Goal: Task Accomplishment & Management: Manage account settings

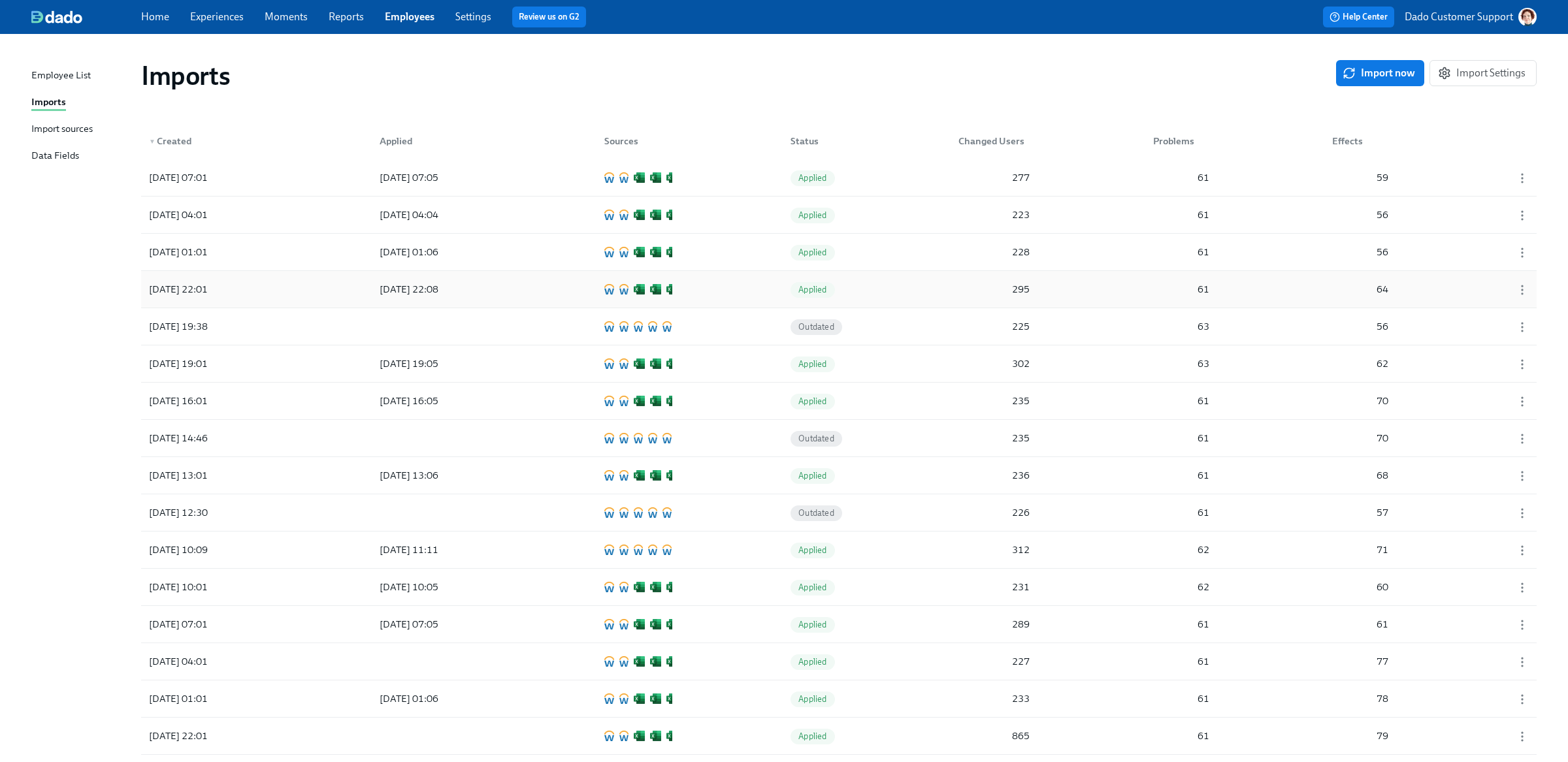
click at [552, 294] on div "2025/09/09 22:01 2025/09/09 22:08 Applied 295 61 64" at bounding box center [839, 289] width 1395 height 37
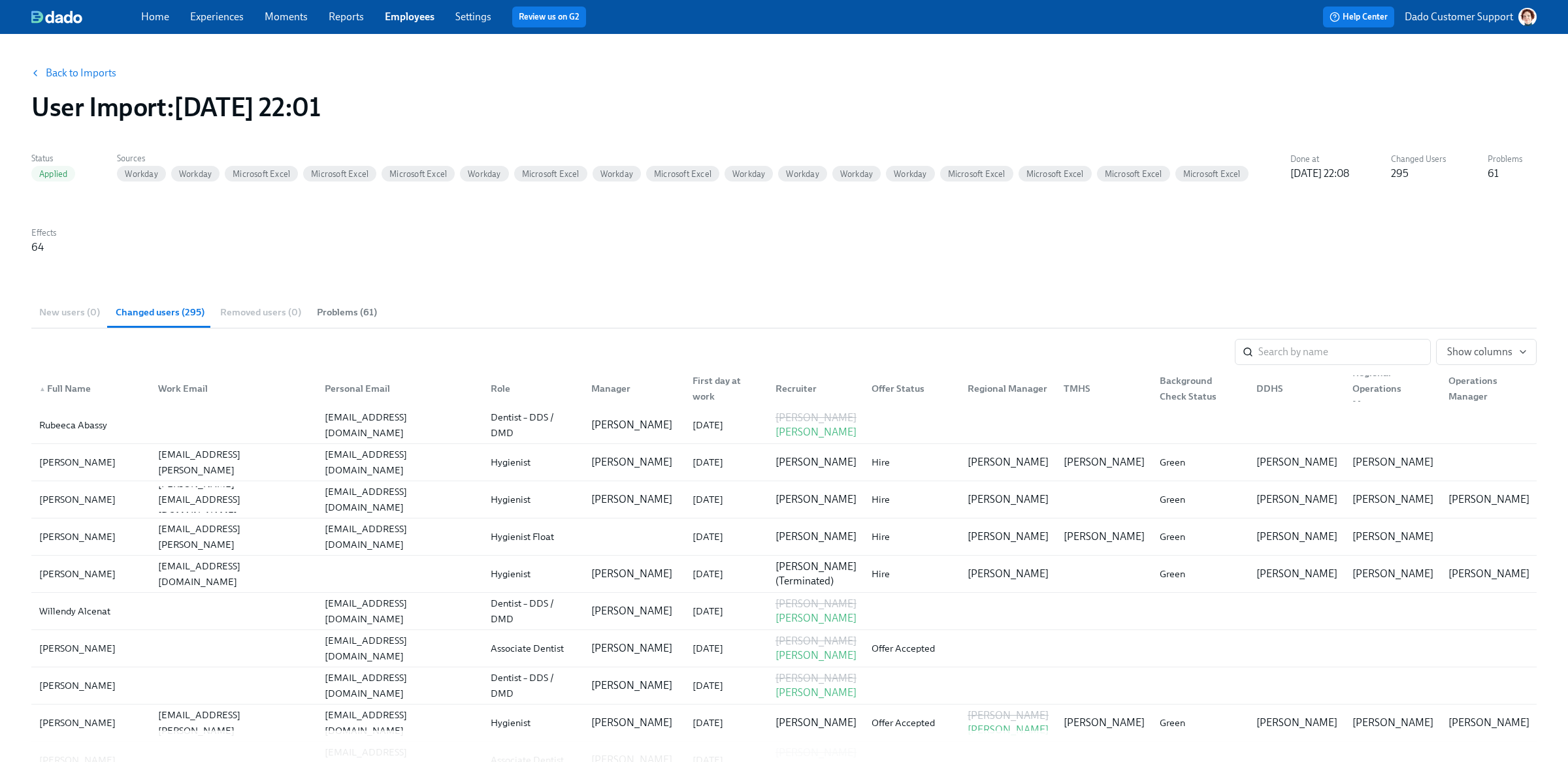
click at [163, 392] on div "Work Email" at bounding box center [183, 388] width 60 height 16
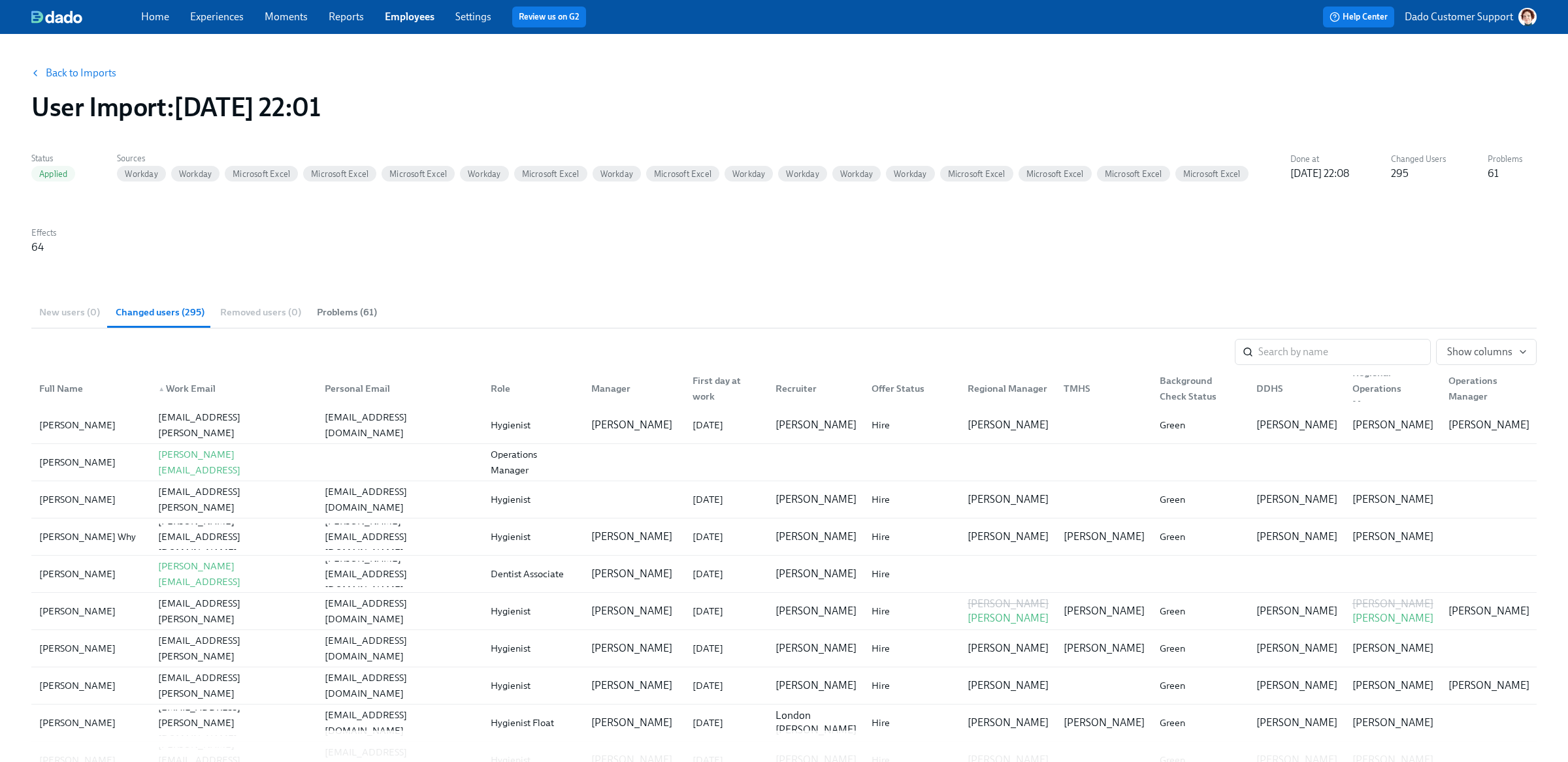
click at [71, 72] on link "Back to Imports" at bounding box center [81, 73] width 71 height 13
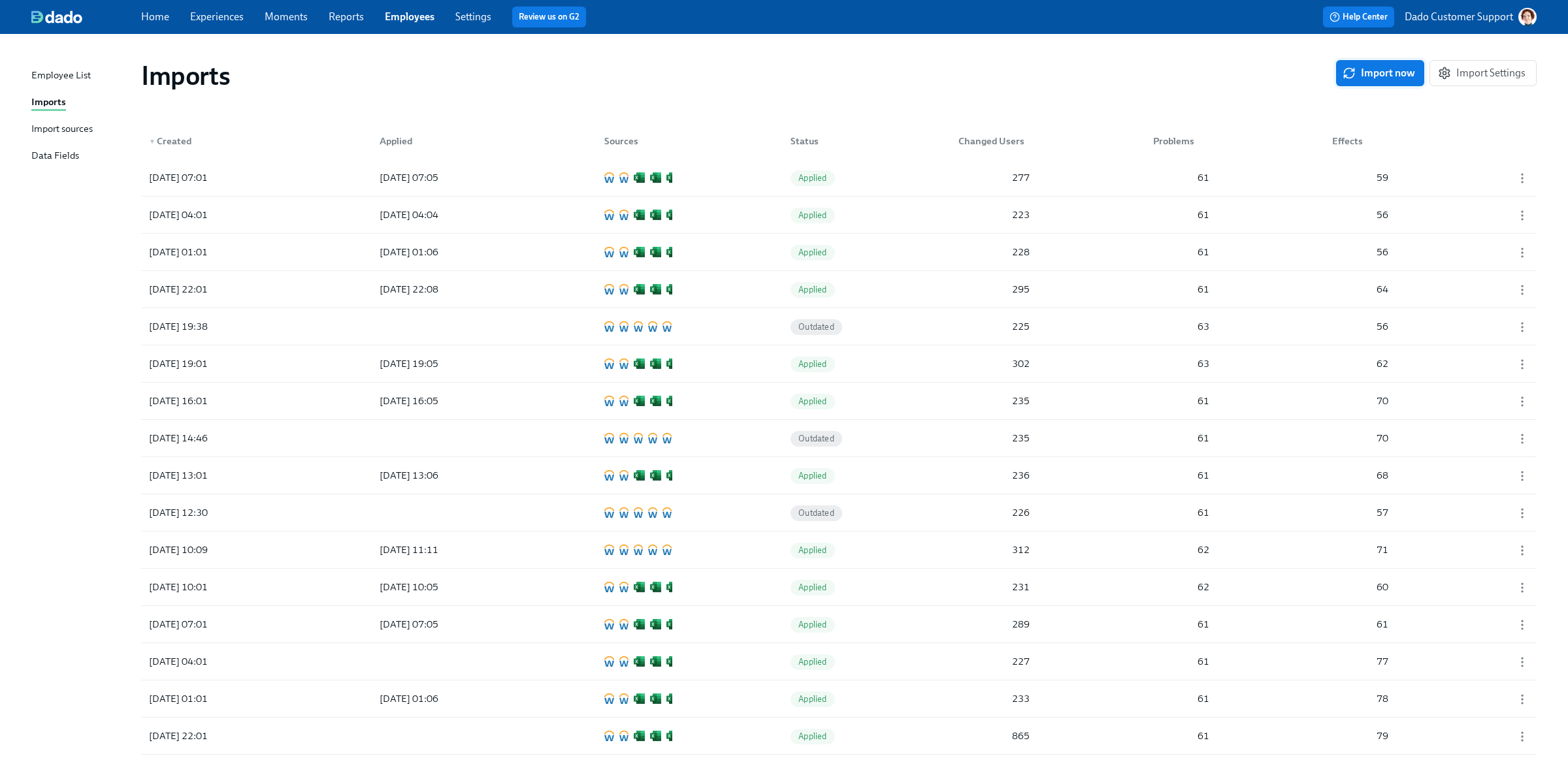
click at [1367, 74] on span "Import now" at bounding box center [1380, 73] width 70 height 13
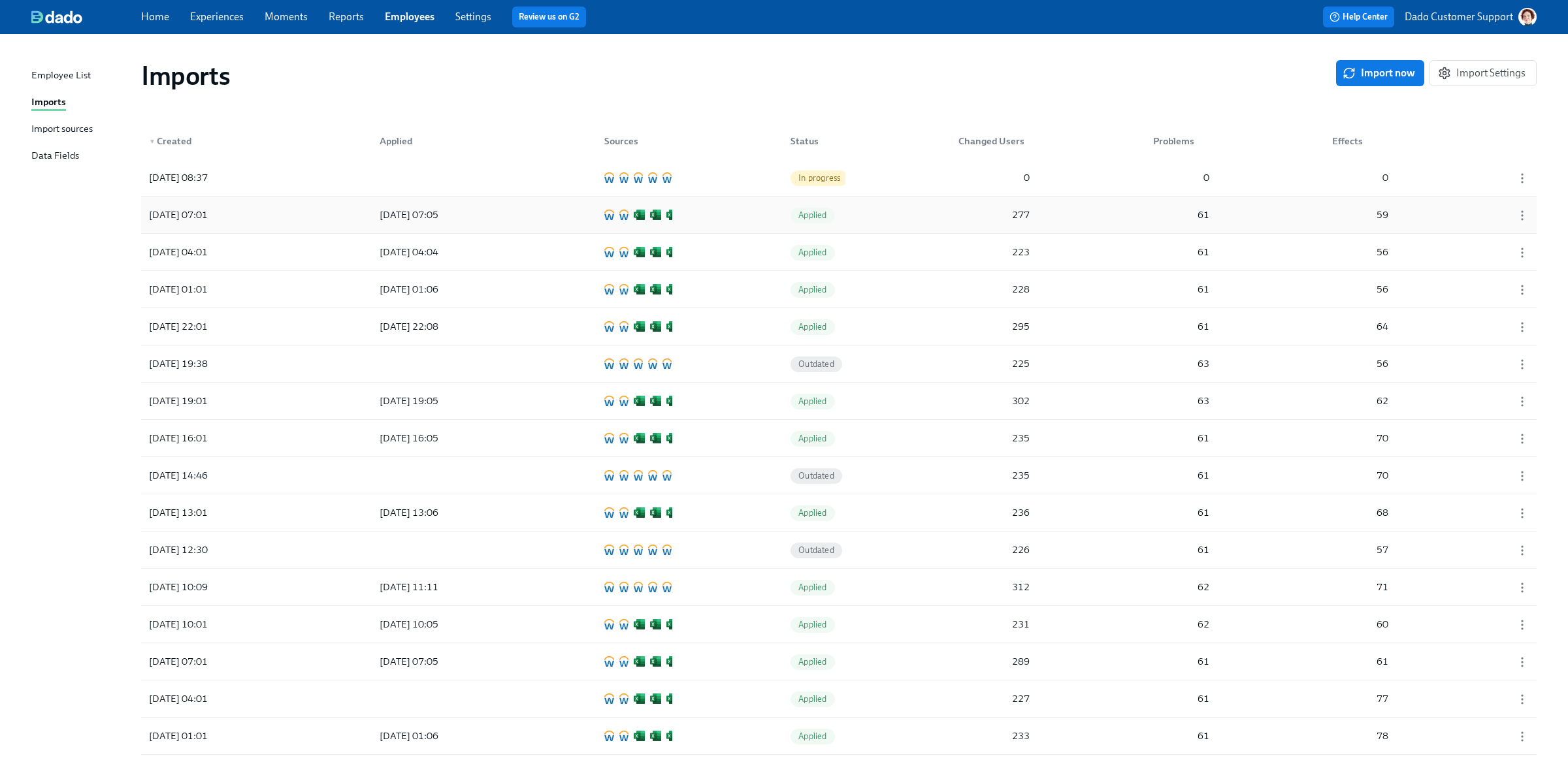
click at [536, 213] on div "2025/09/10 07:01 2025/09/10 07:05 Applied 277 61 59" at bounding box center [839, 215] width 1395 height 37
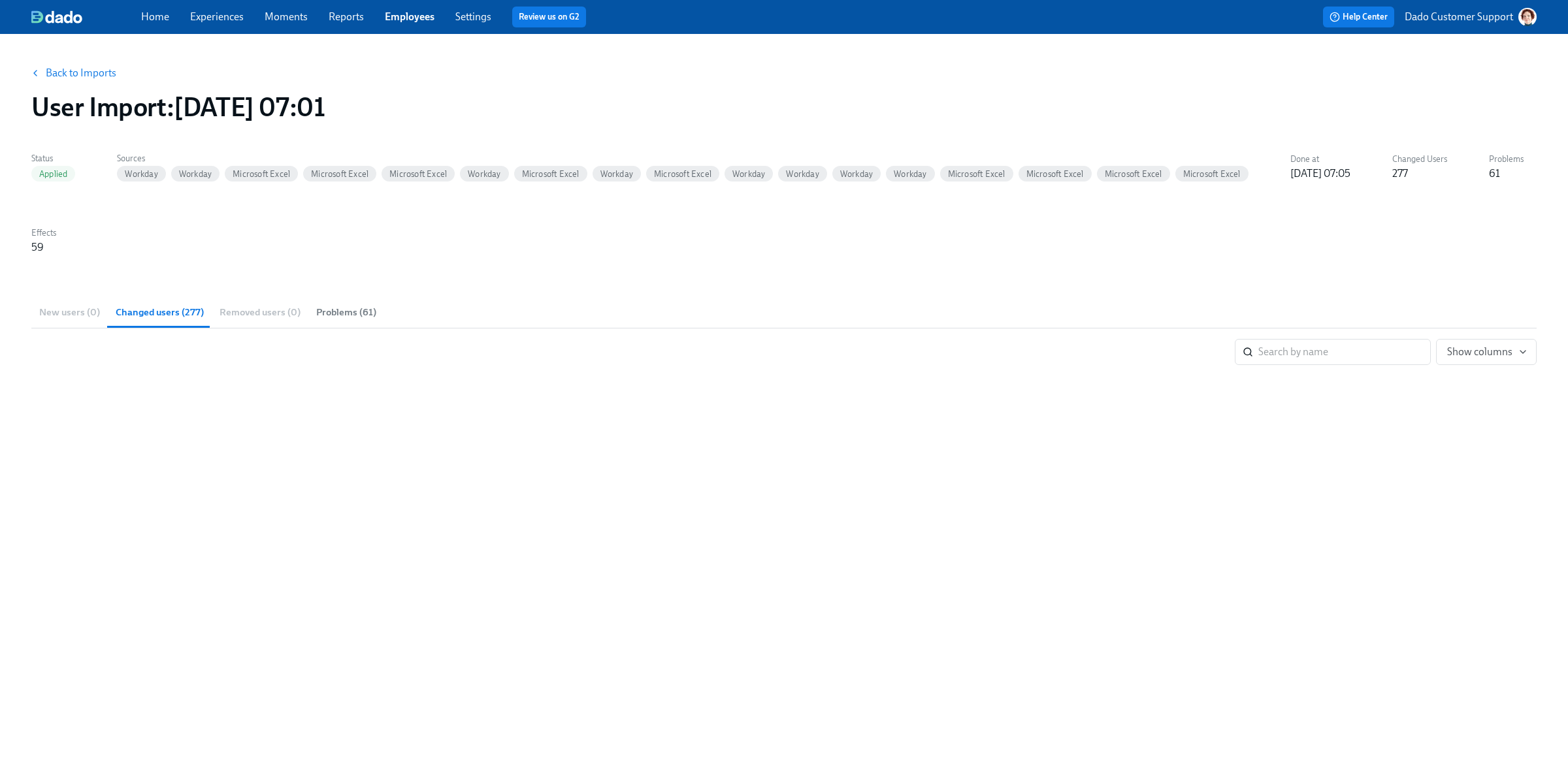
drag, startPoint x: 427, startPoint y: 224, endPoint x: 464, endPoint y: 563, distance: 341.0
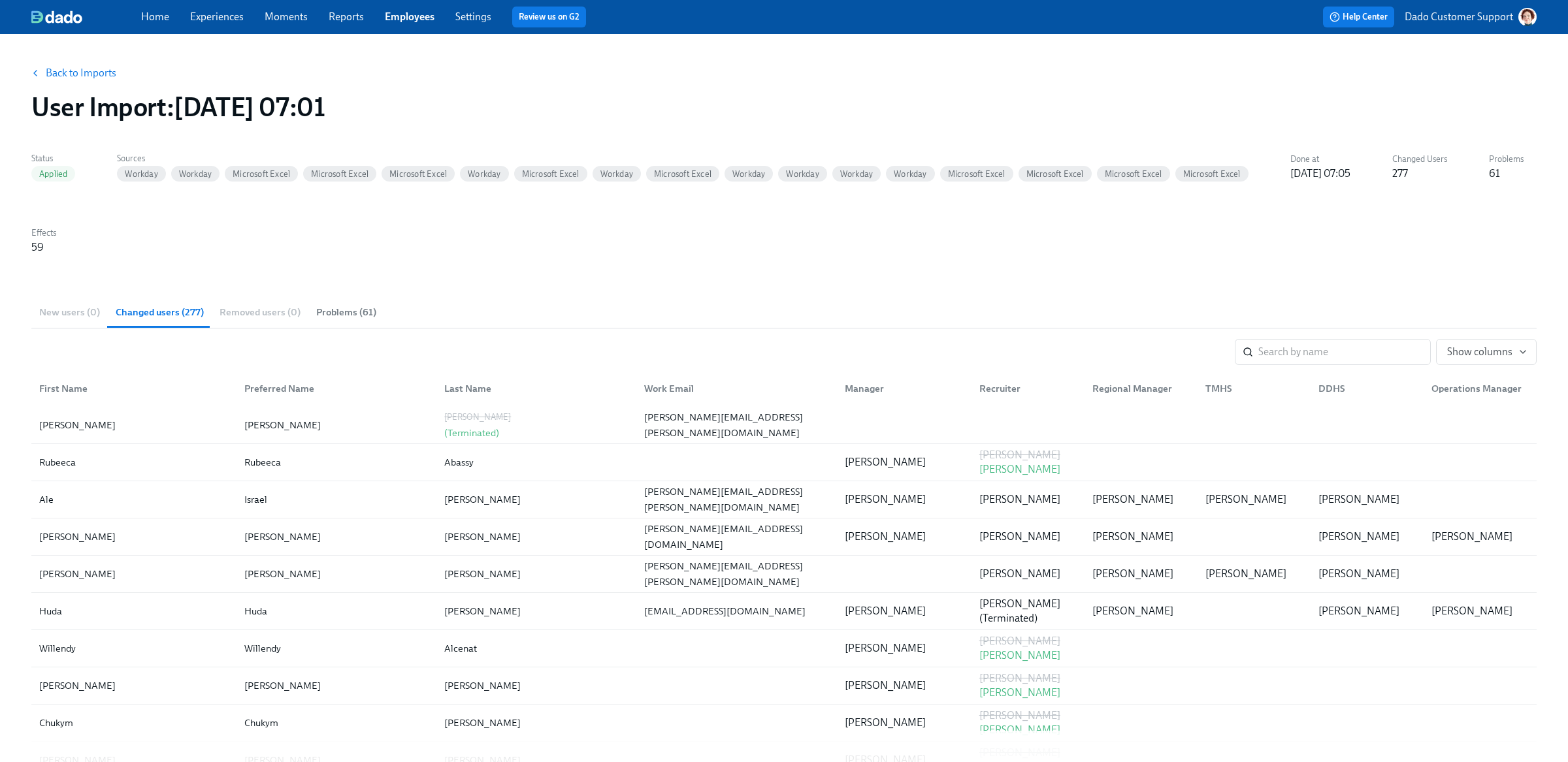
click at [85, 79] on button "Back to Imports" at bounding box center [74, 74] width 102 height 26
click at [85, 68] on link "Back to Imports" at bounding box center [81, 73] width 71 height 13
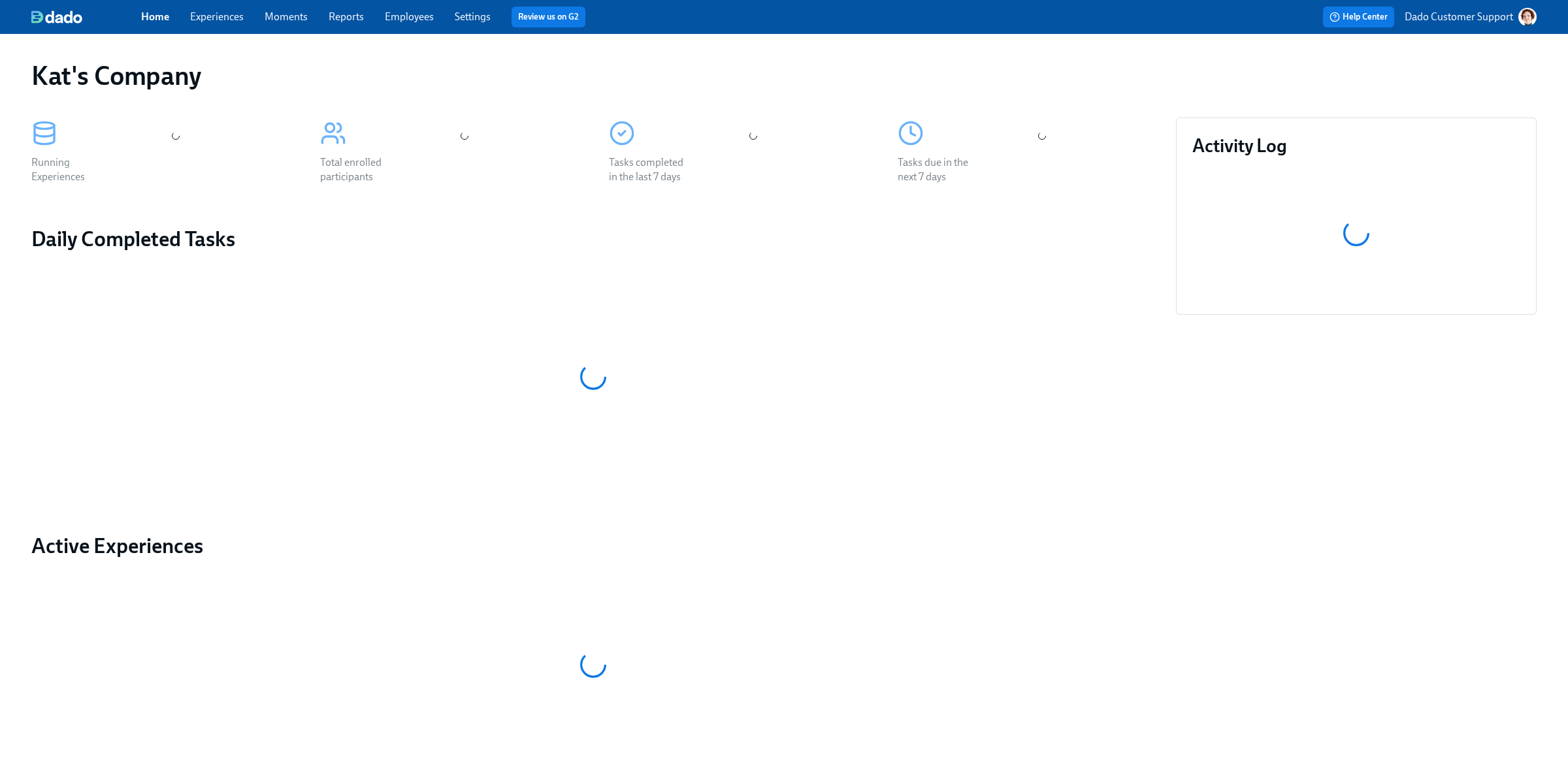
click at [1473, 19] on p "Dado Customer Support" at bounding box center [1459, 17] width 108 height 15
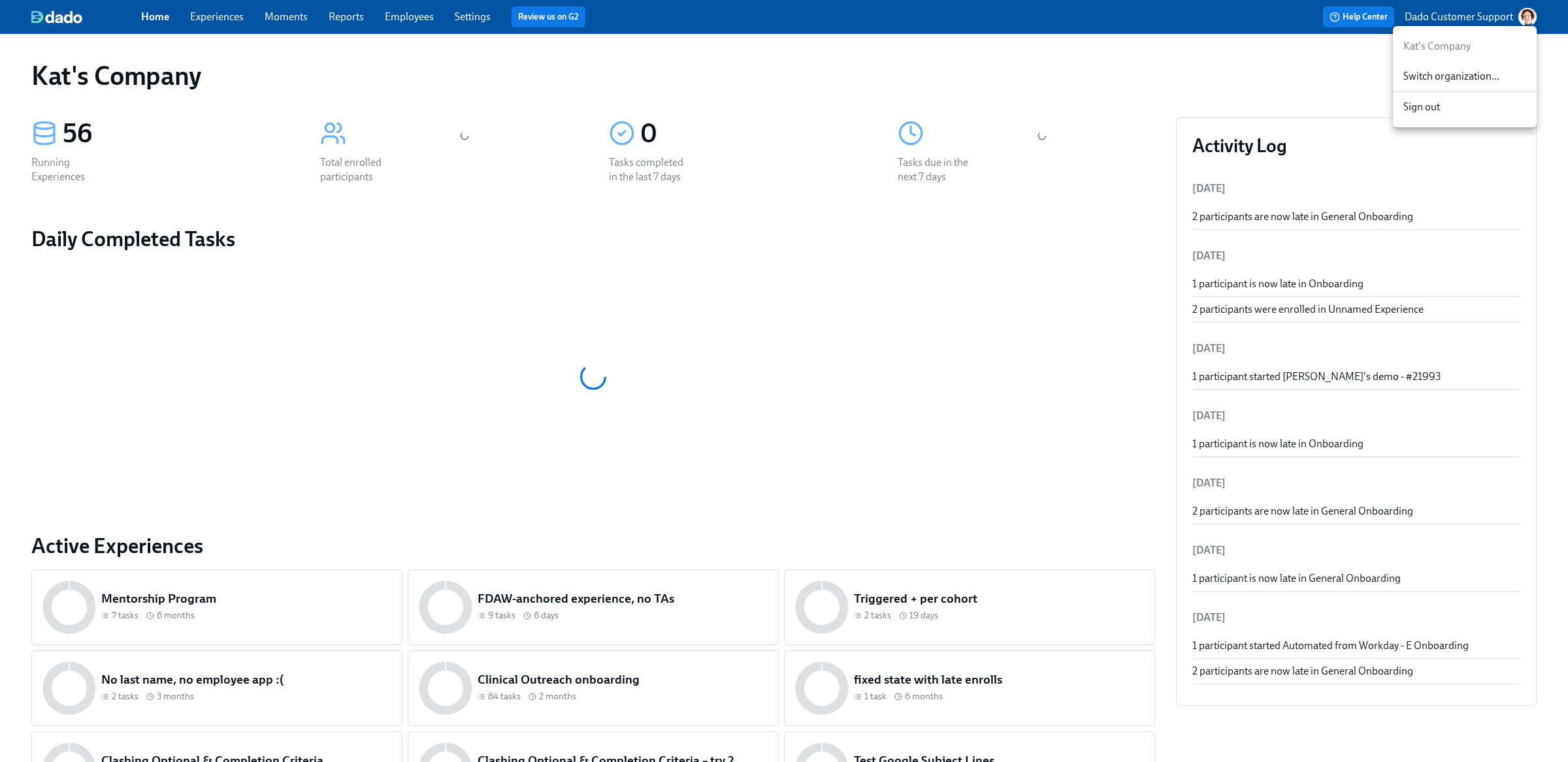
click at [1469, 65] on div "Switch organization..." at bounding box center [1464, 76] width 144 height 31
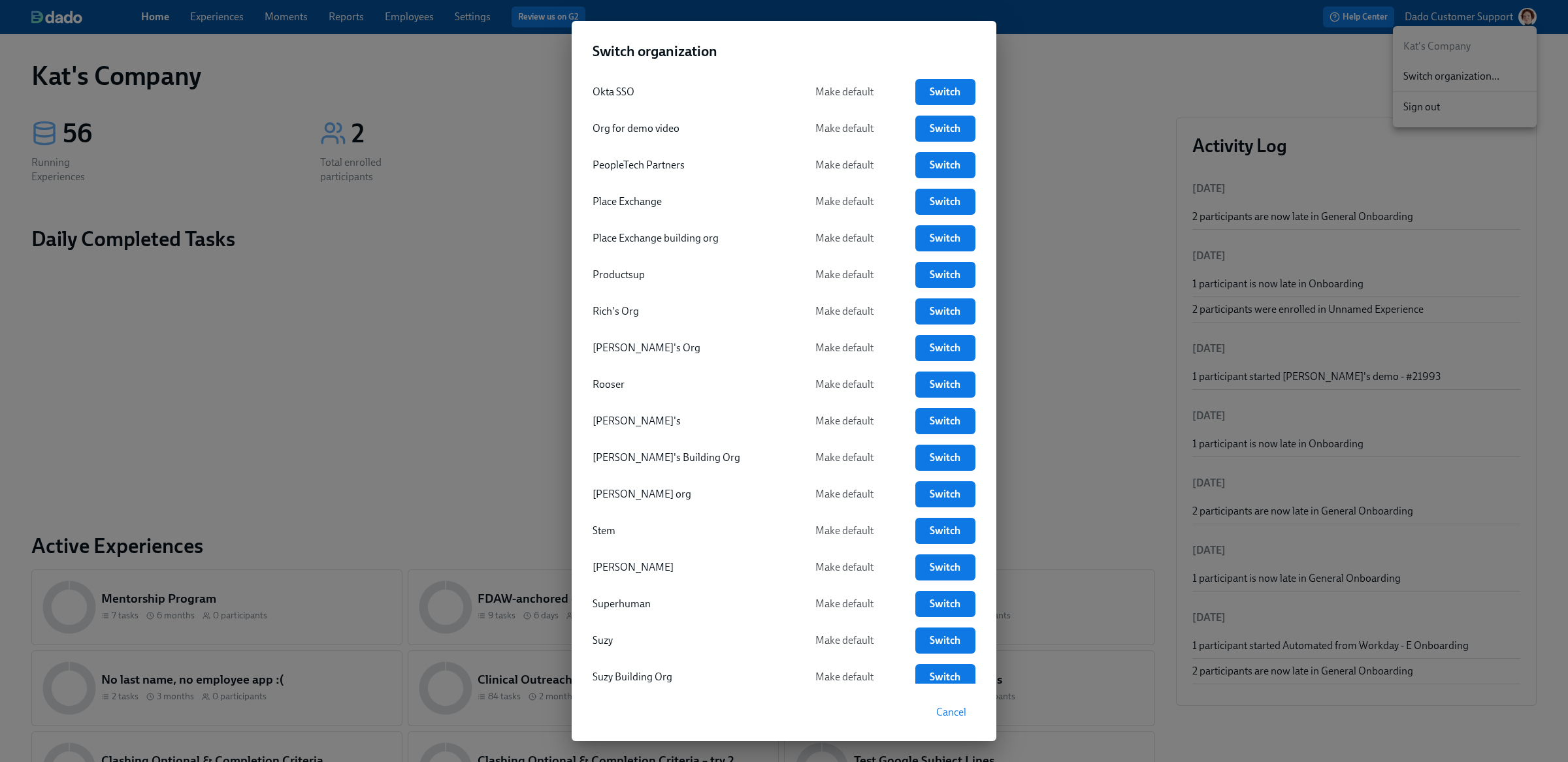
scroll to position [2765, 0]
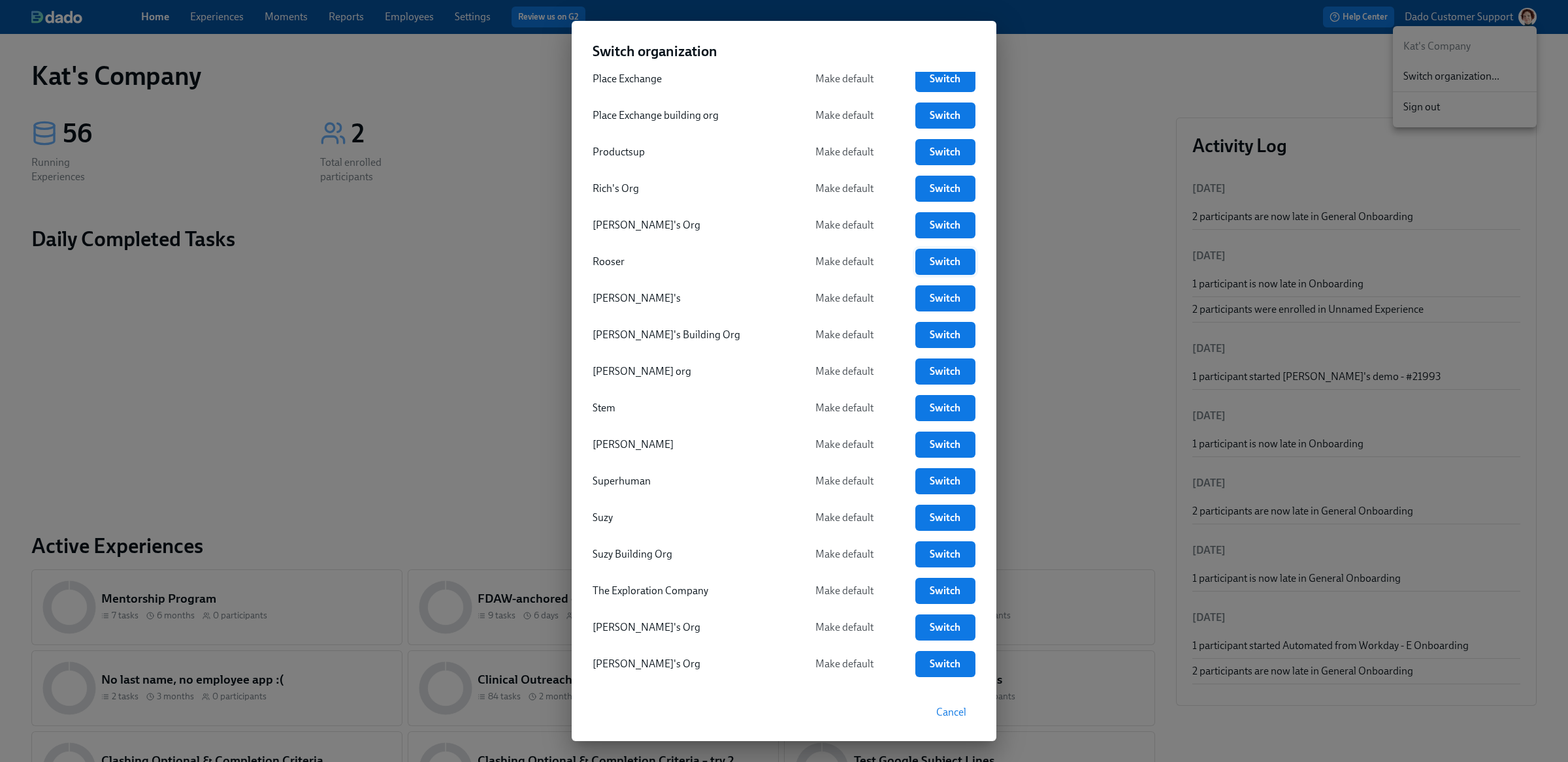
click at [936, 256] on span "Switch" at bounding box center [945, 262] width 42 height 13
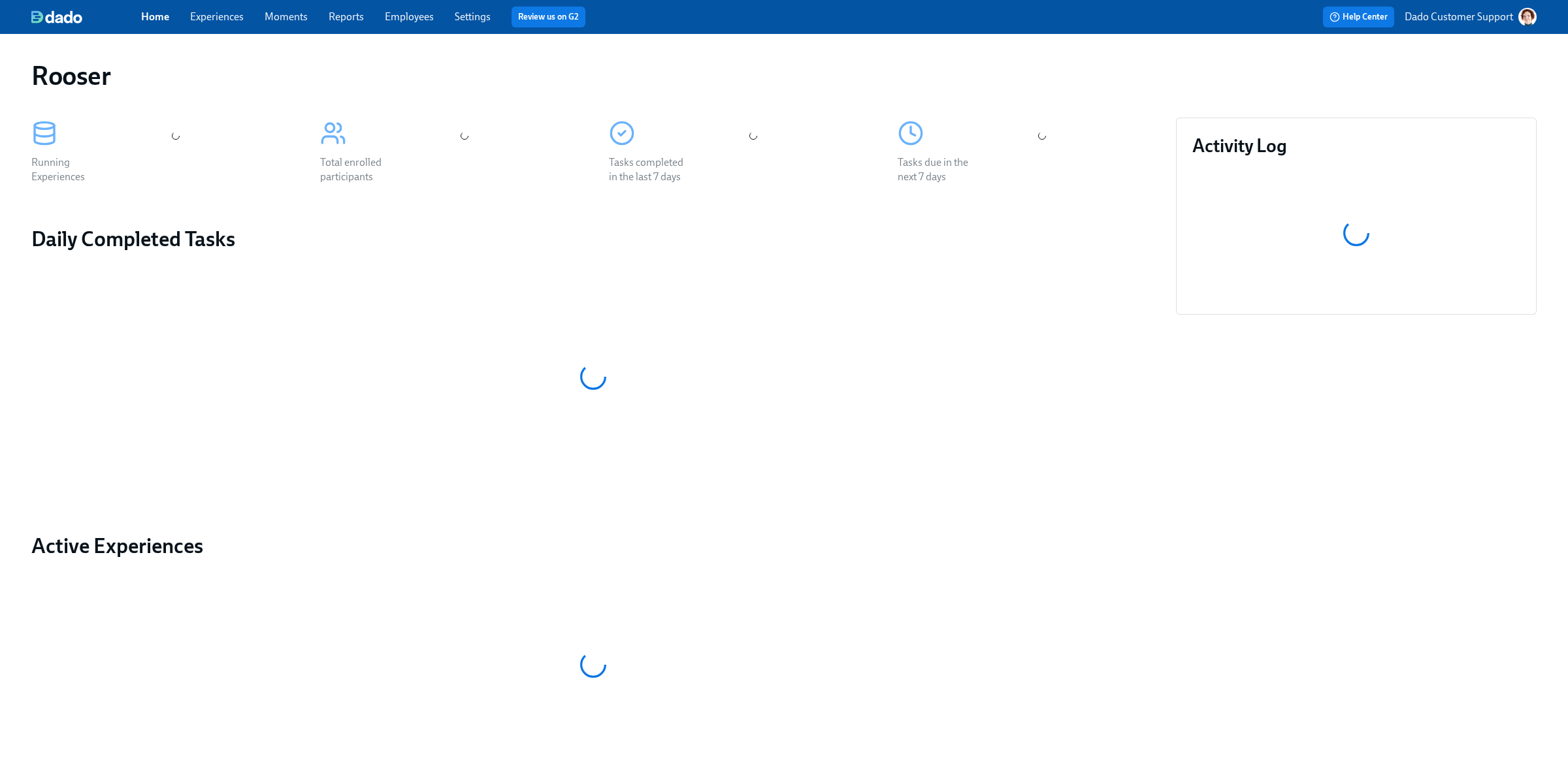
click at [221, 15] on link "Experiences" at bounding box center [217, 17] width 53 height 13
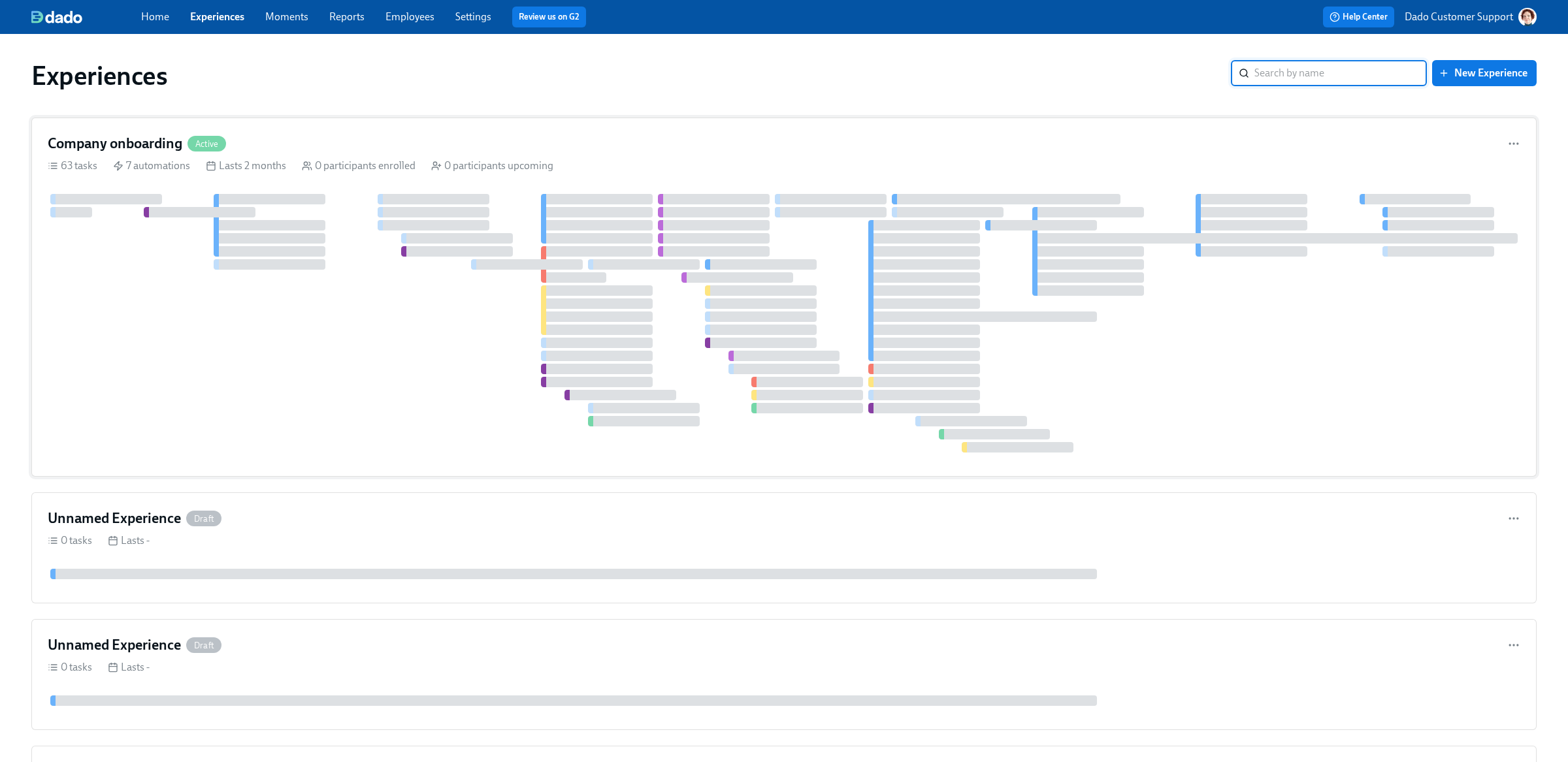
click at [244, 151] on div "Company onboarding Active" at bounding box center [784, 144] width 1472 height 19
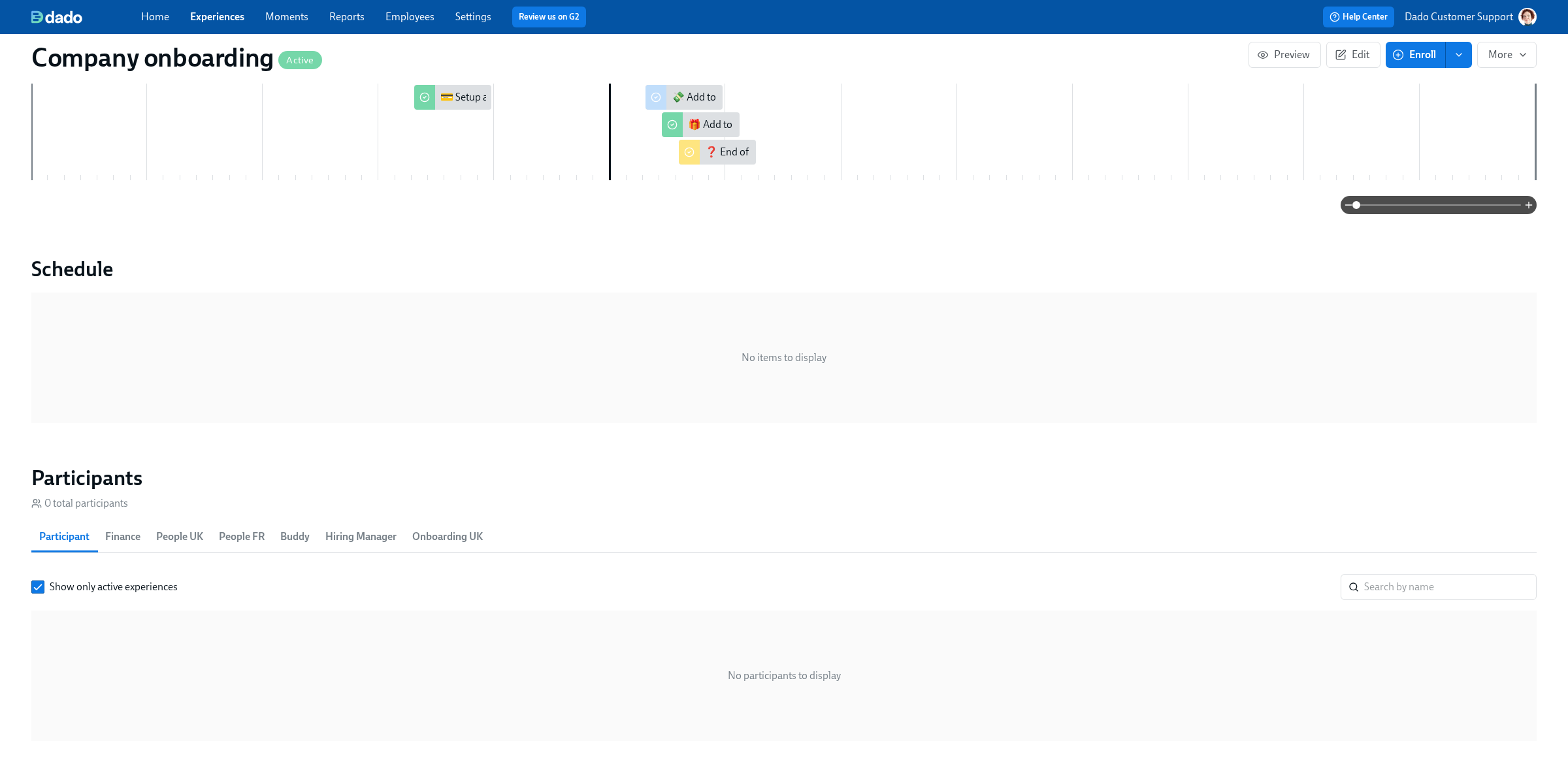
scroll to position [1112, 0]
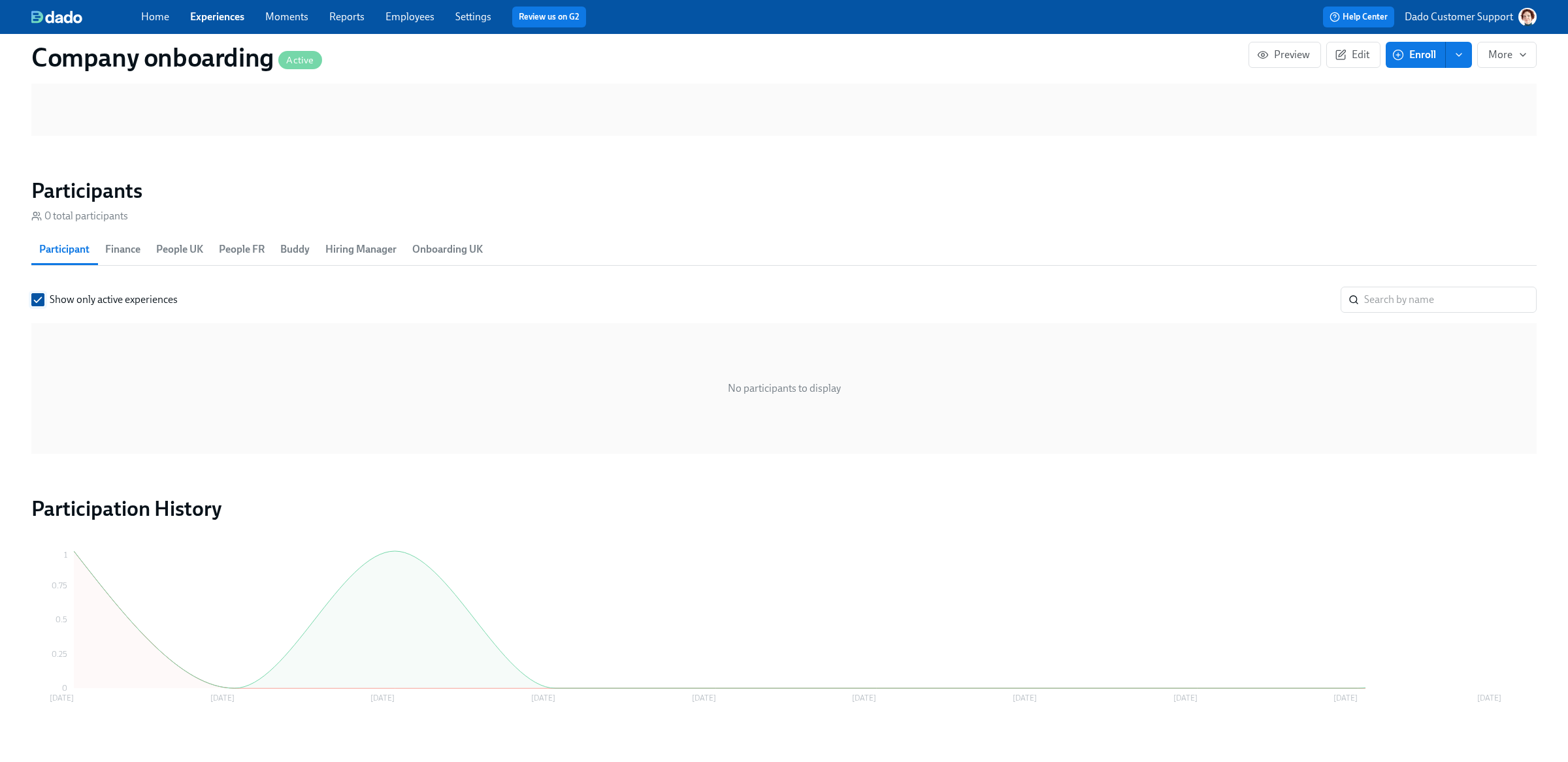
click at [38, 296] on input "Show only active experiences" at bounding box center [38, 299] width 12 height 12
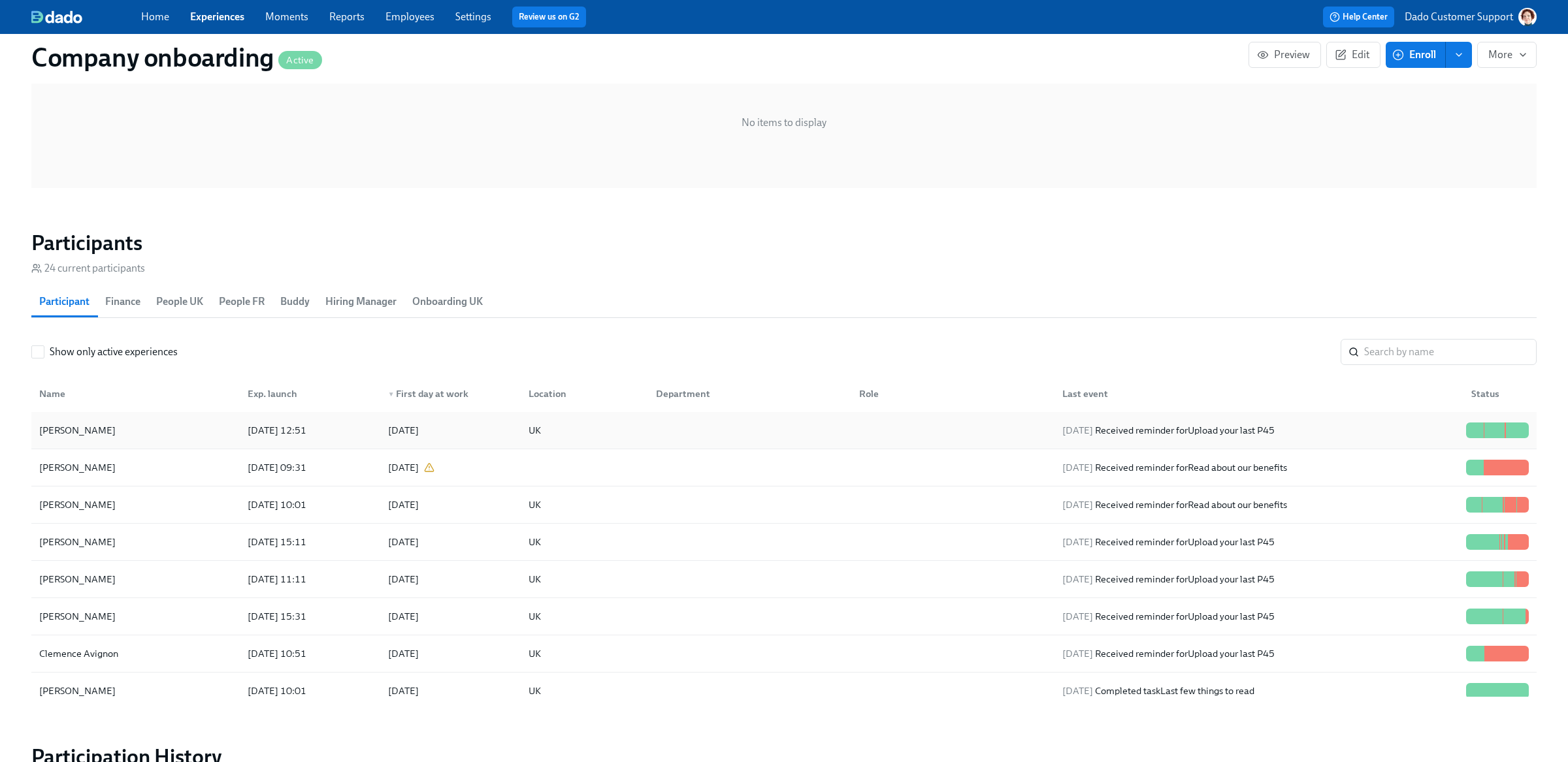
scroll to position [1056, 0]
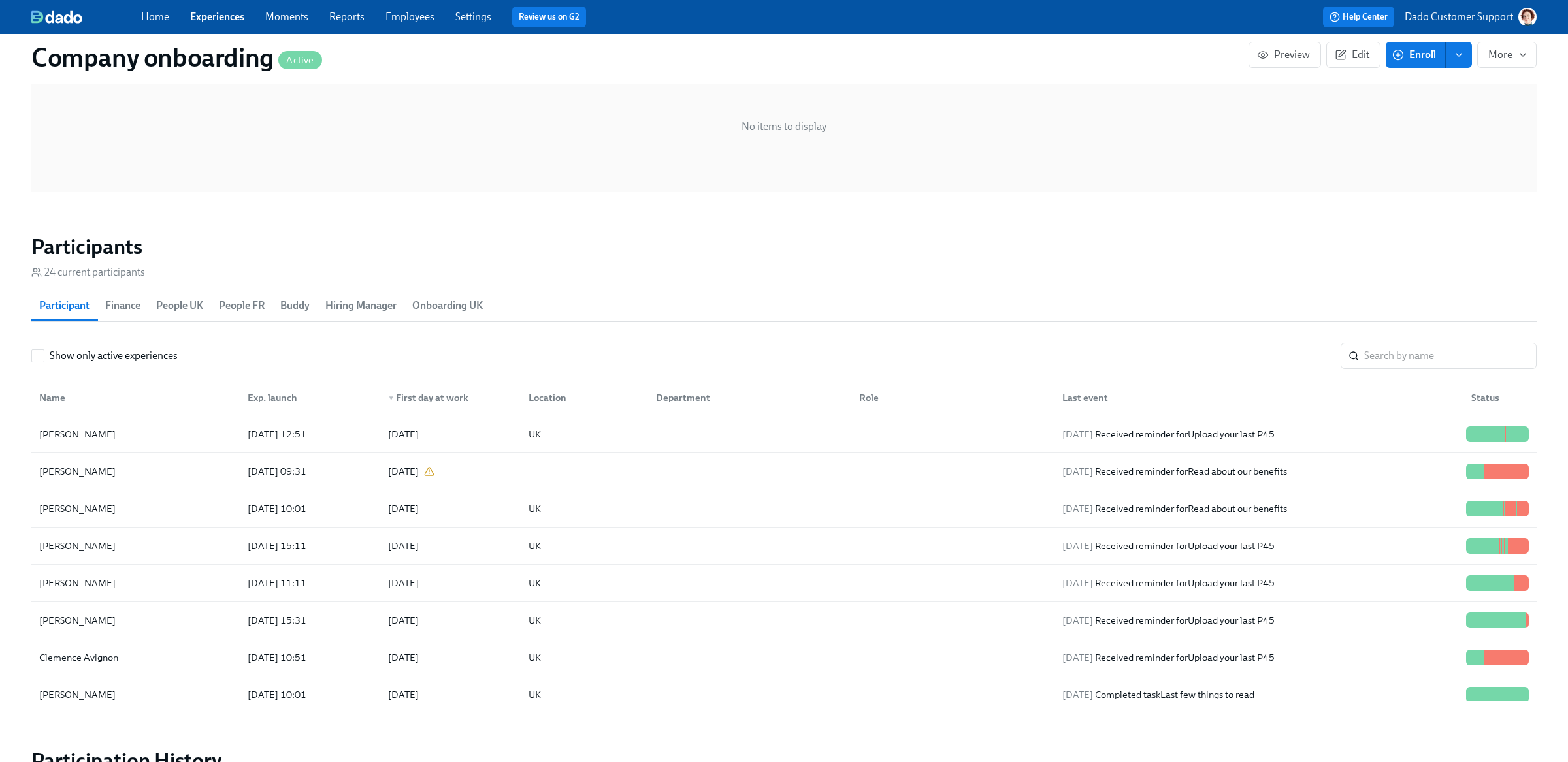
click at [268, 392] on div "Exp. launch" at bounding box center [272, 397] width 60 height 16
click at [268, 392] on div "▼ Exp. launch" at bounding box center [277, 397] width 68 height 16
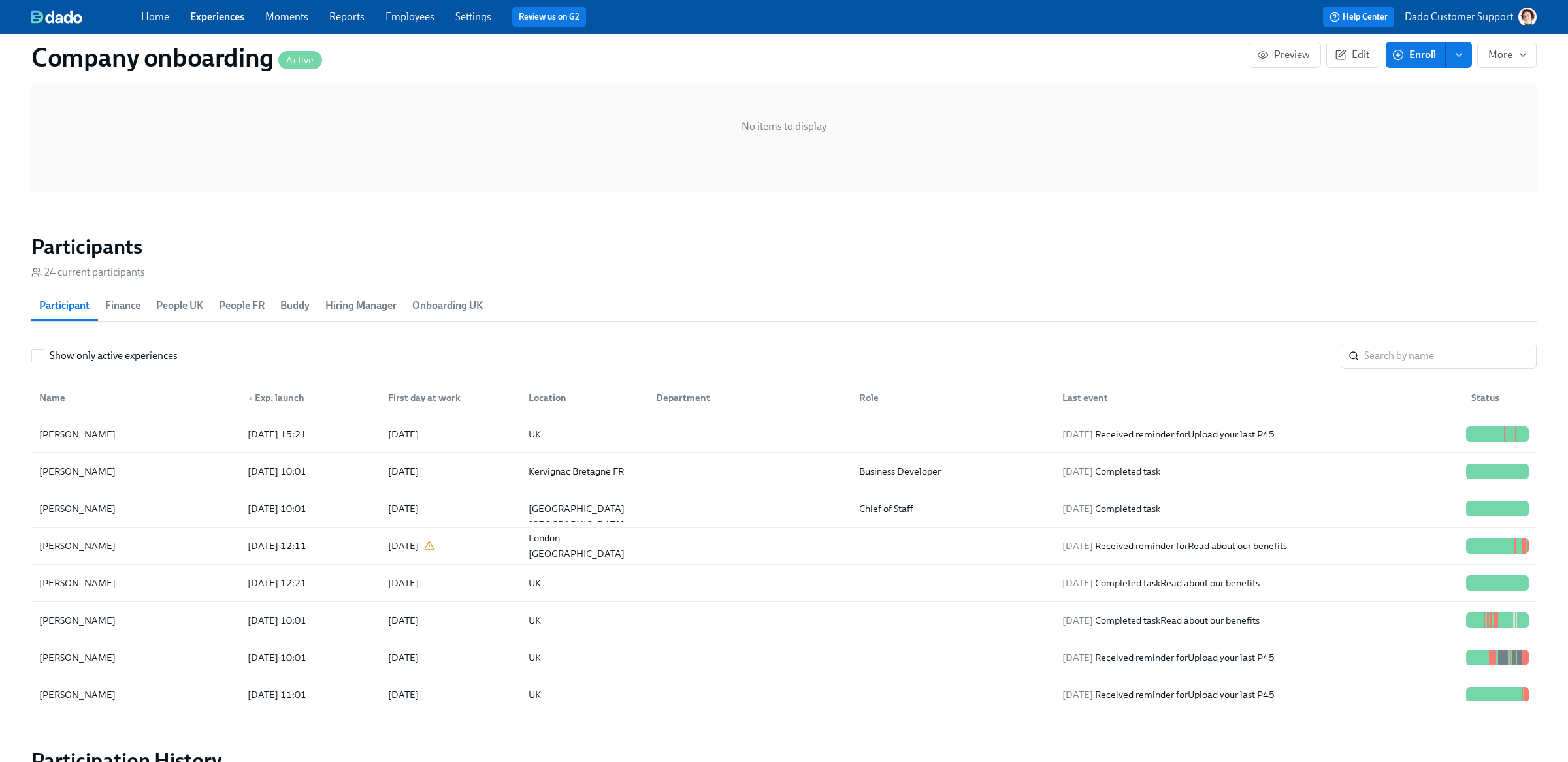
click at [268, 392] on div "▲ Exp. launch" at bounding box center [277, 397] width 68 height 16
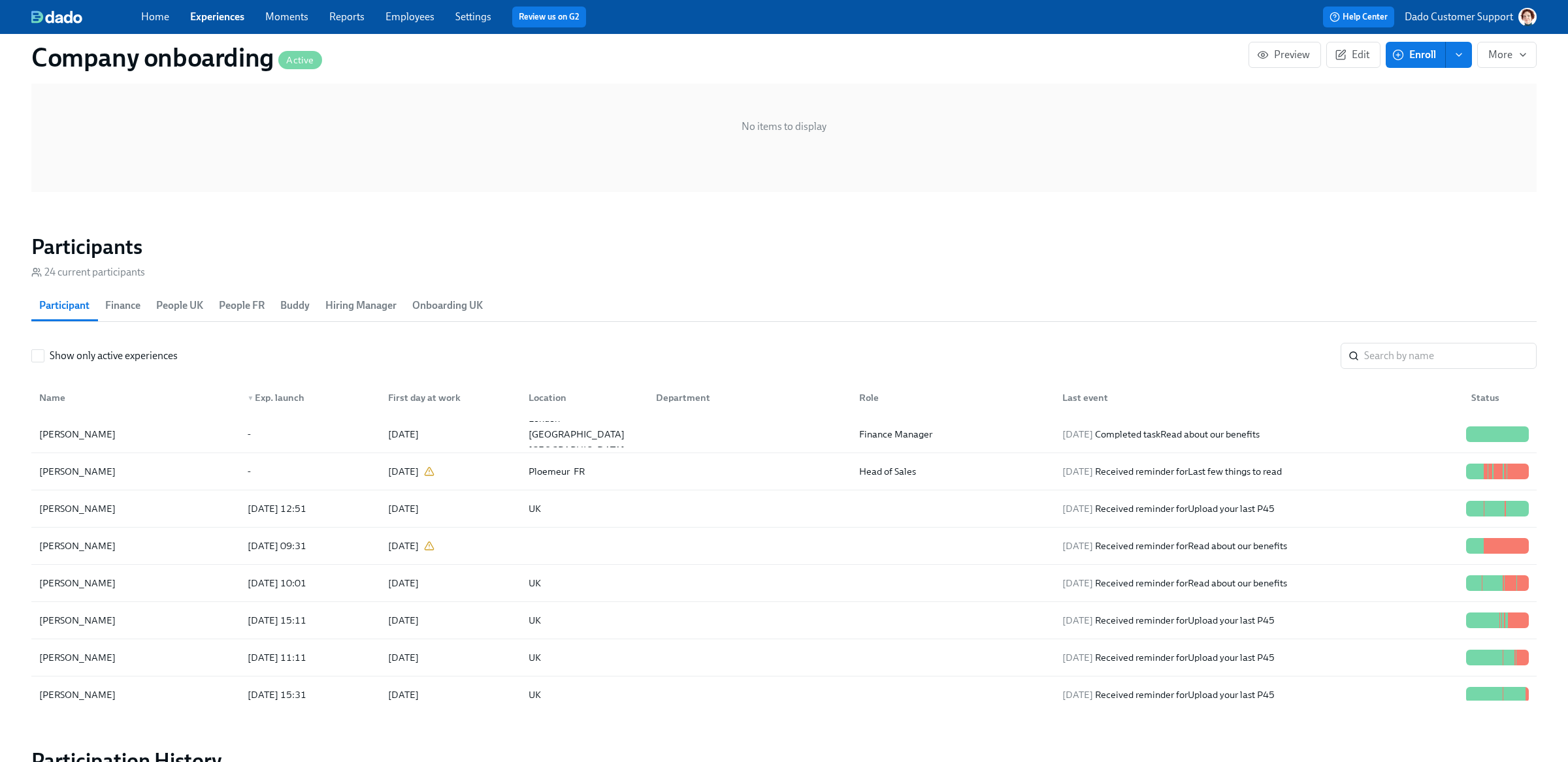
click at [268, 392] on div "▼ Exp. launch" at bounding box center [277, 397] width 68 height 16
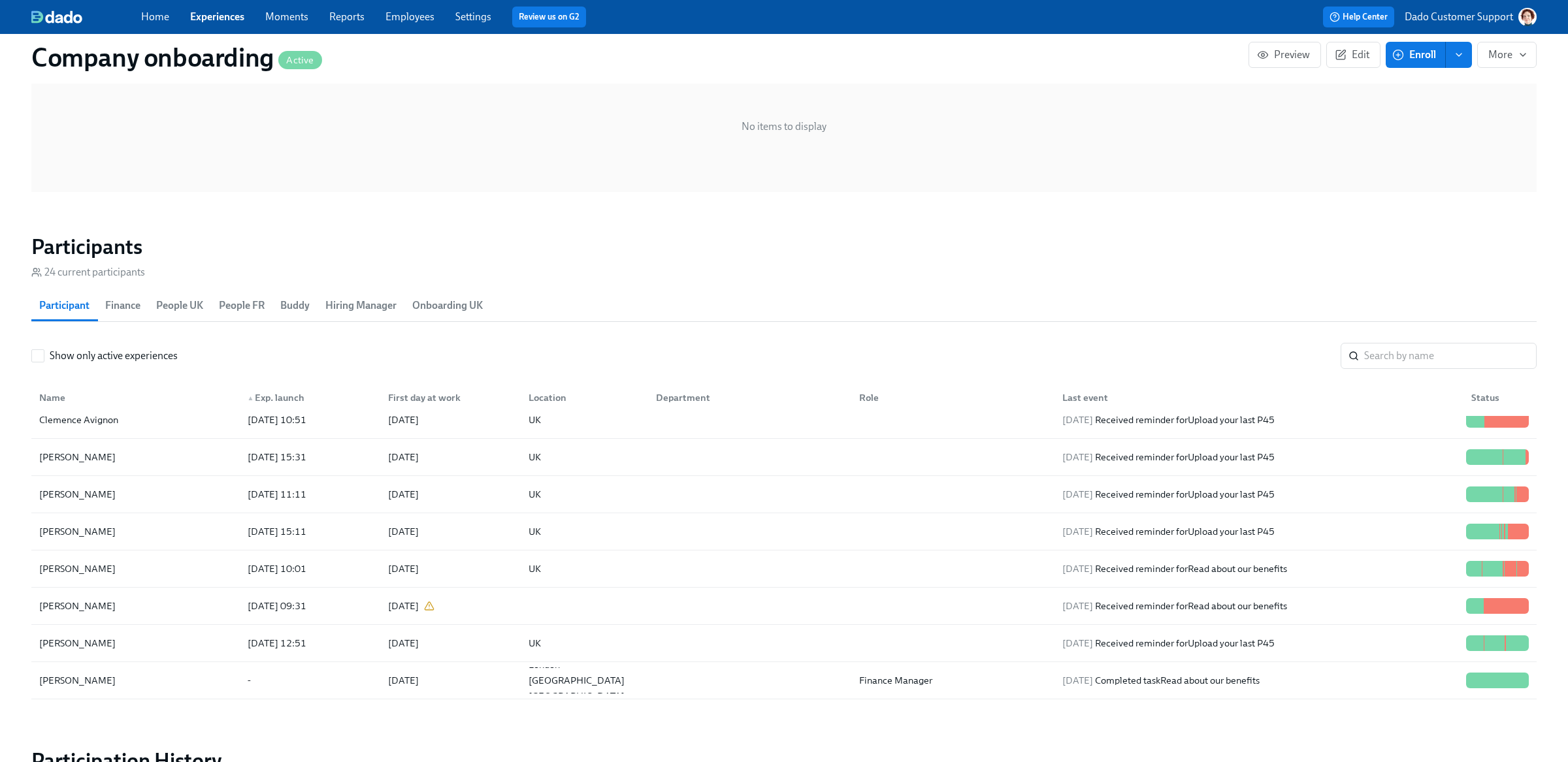
scroll to position [611, 0]
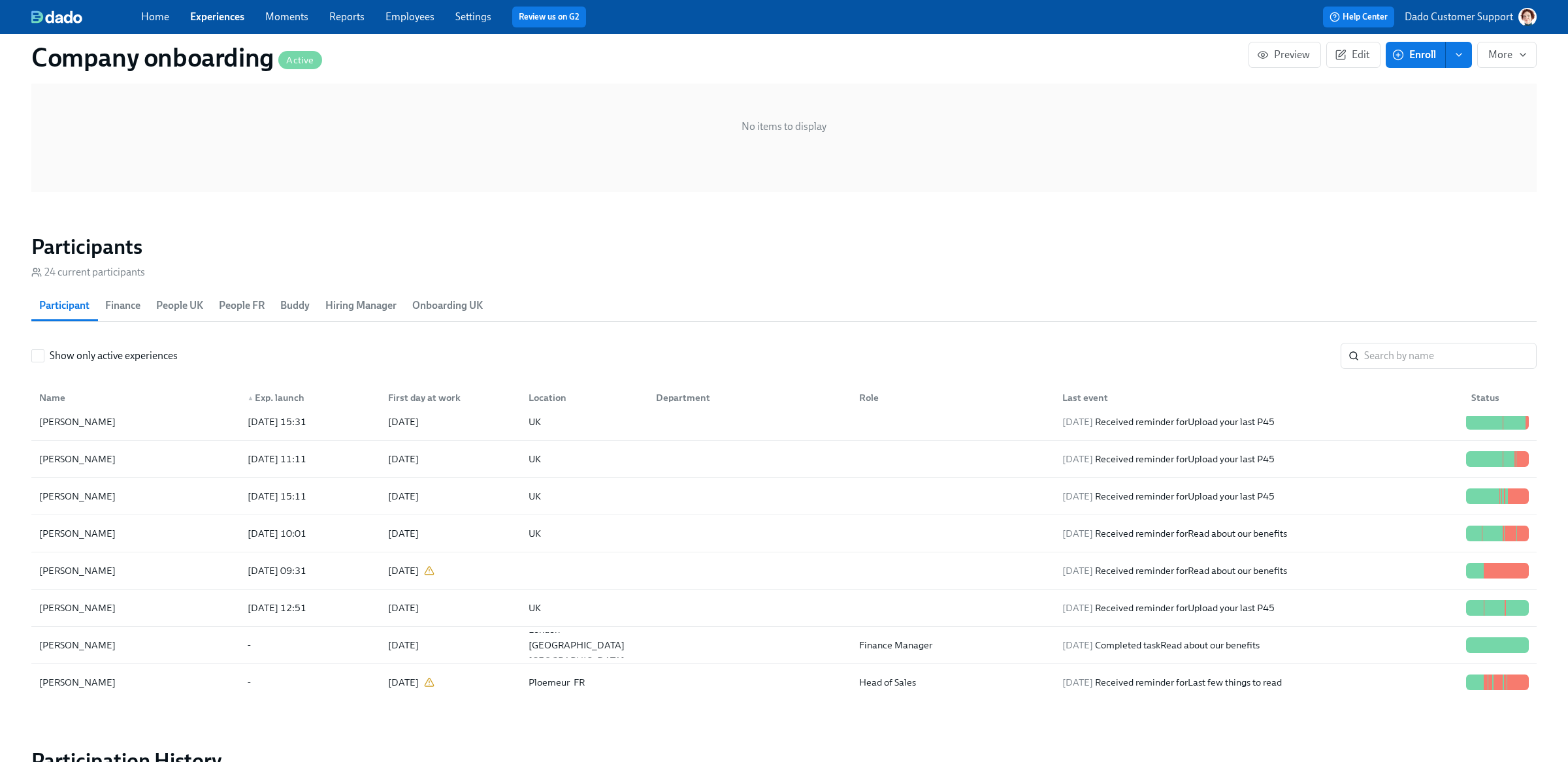
click at [279, 399] on div "▲ Exp. launch" at bounding box center [277, 397] width 68 height 16
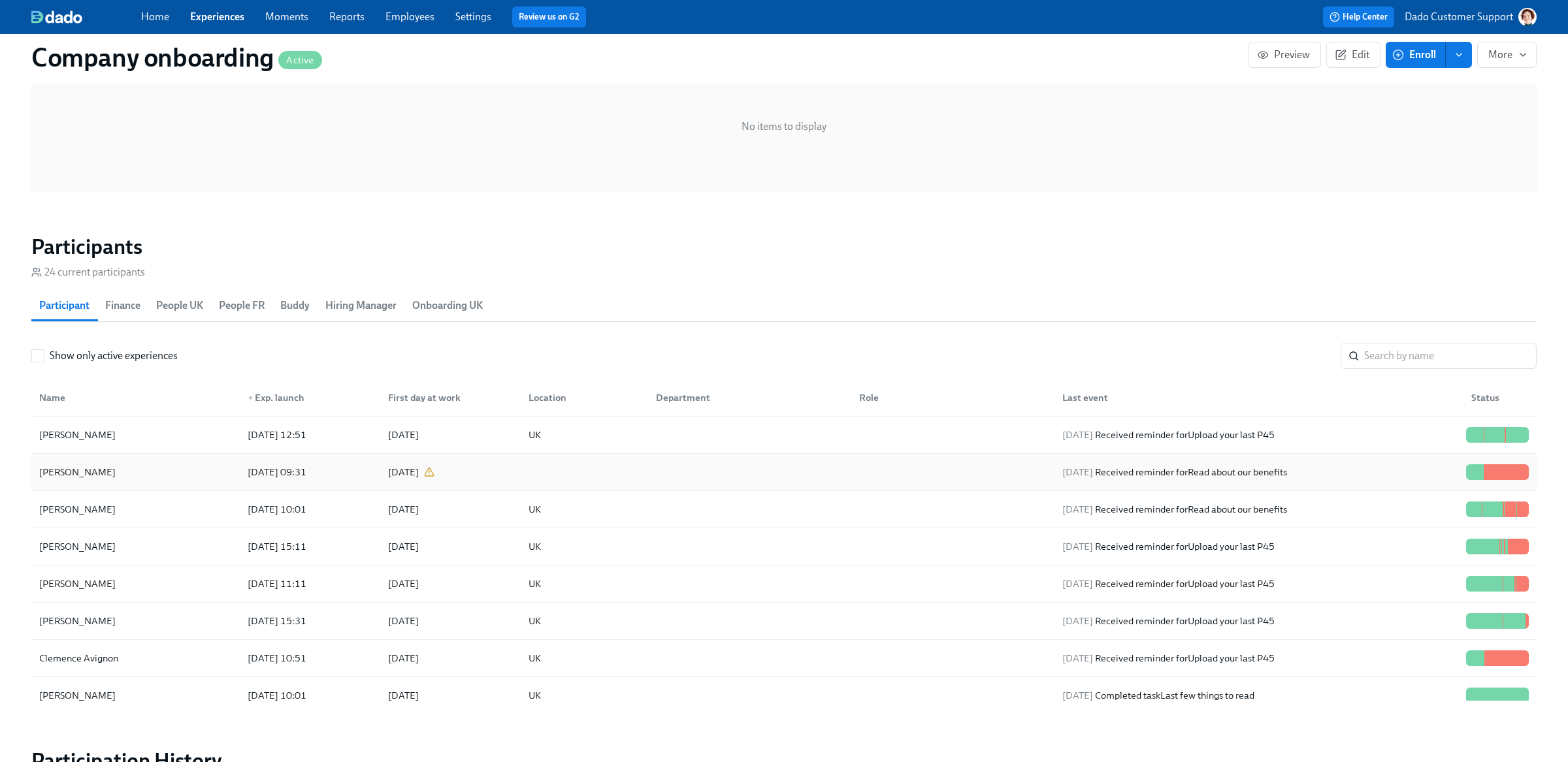
scroll to position [76, 0]
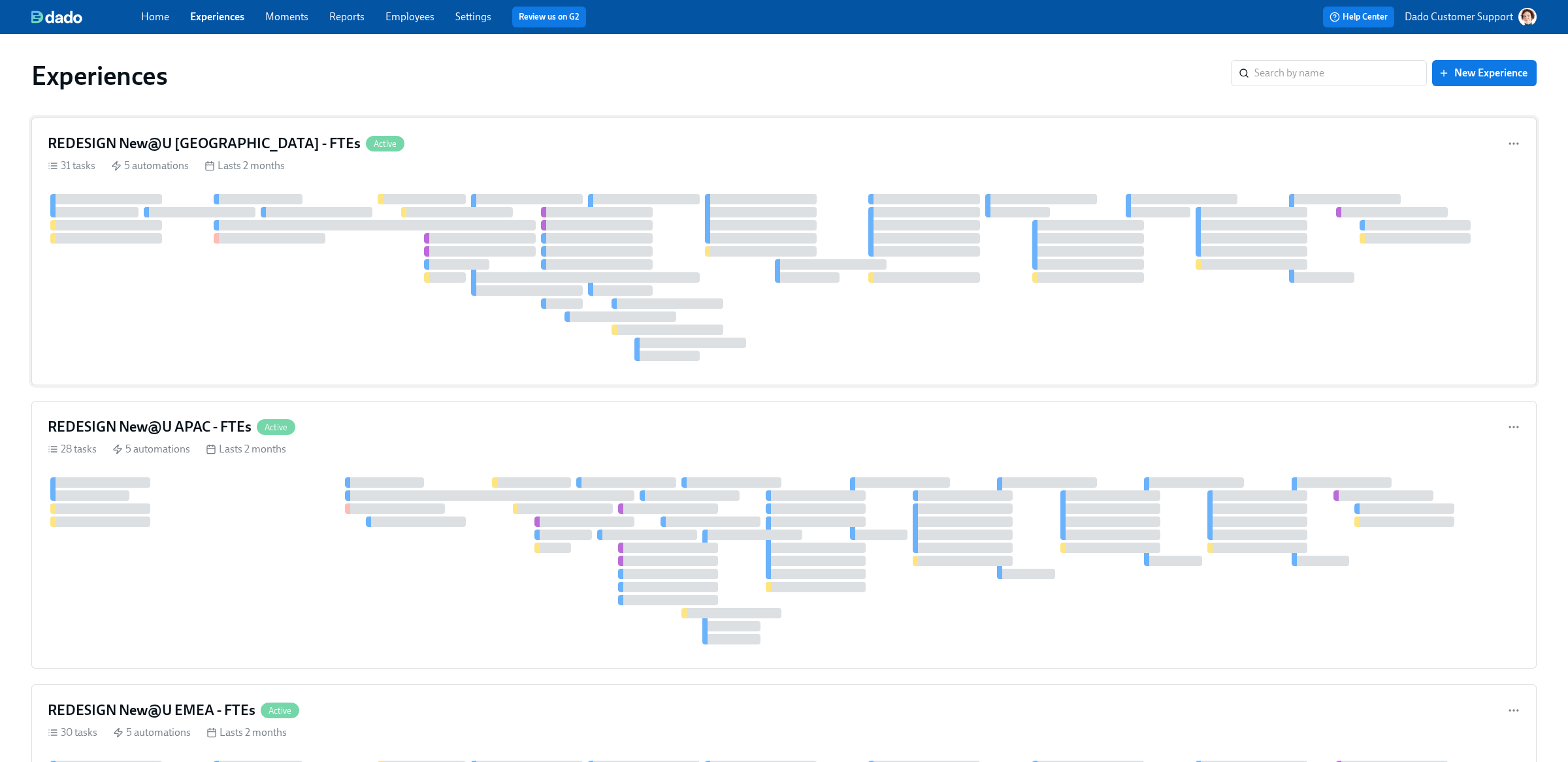
click at [361, 286] on div at bounding box center [784, 277] width 1472 height 167
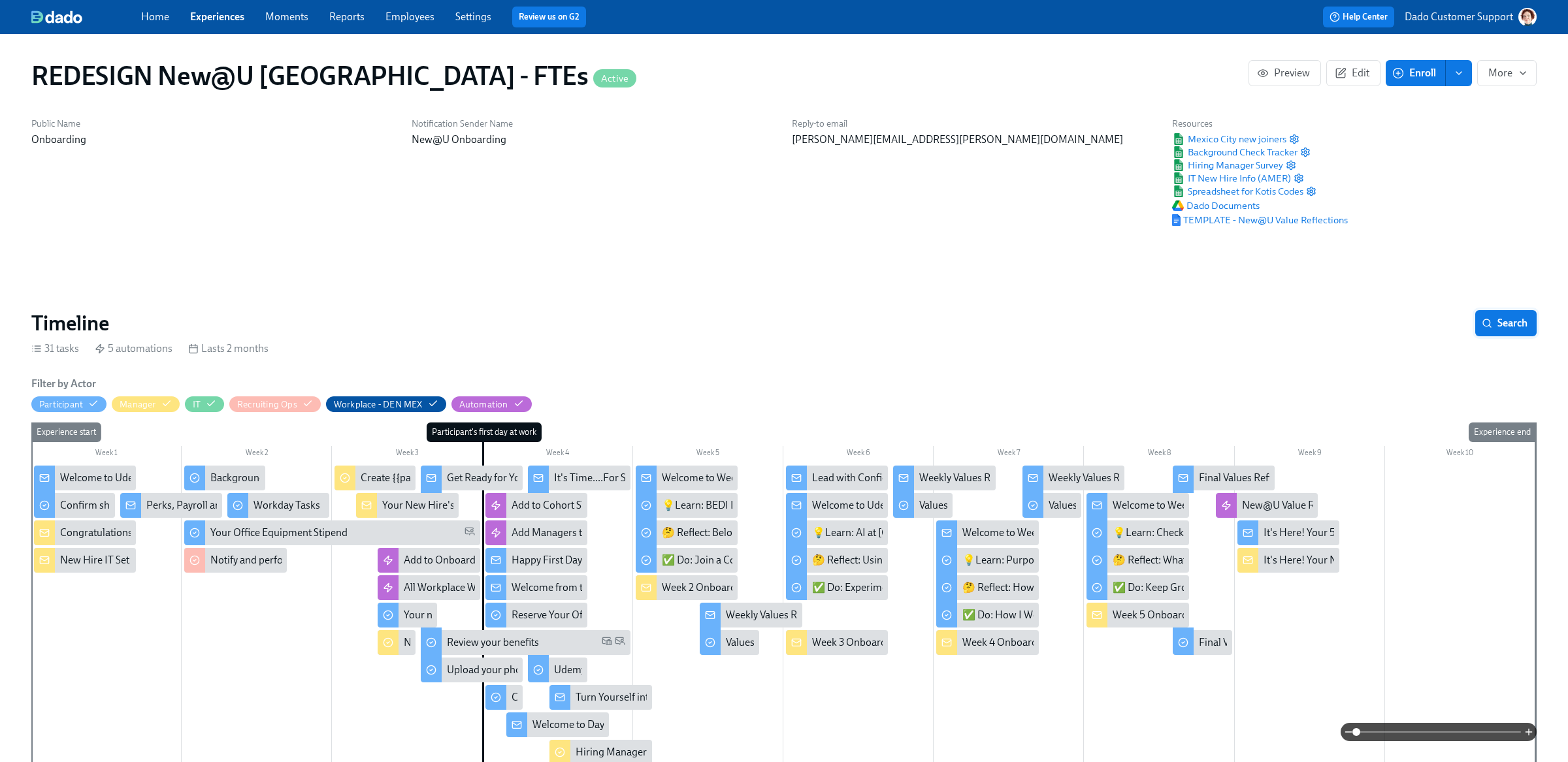
click at [1498, 322] on span "Search" at bounding box center [1505, 323] width 43 height 13
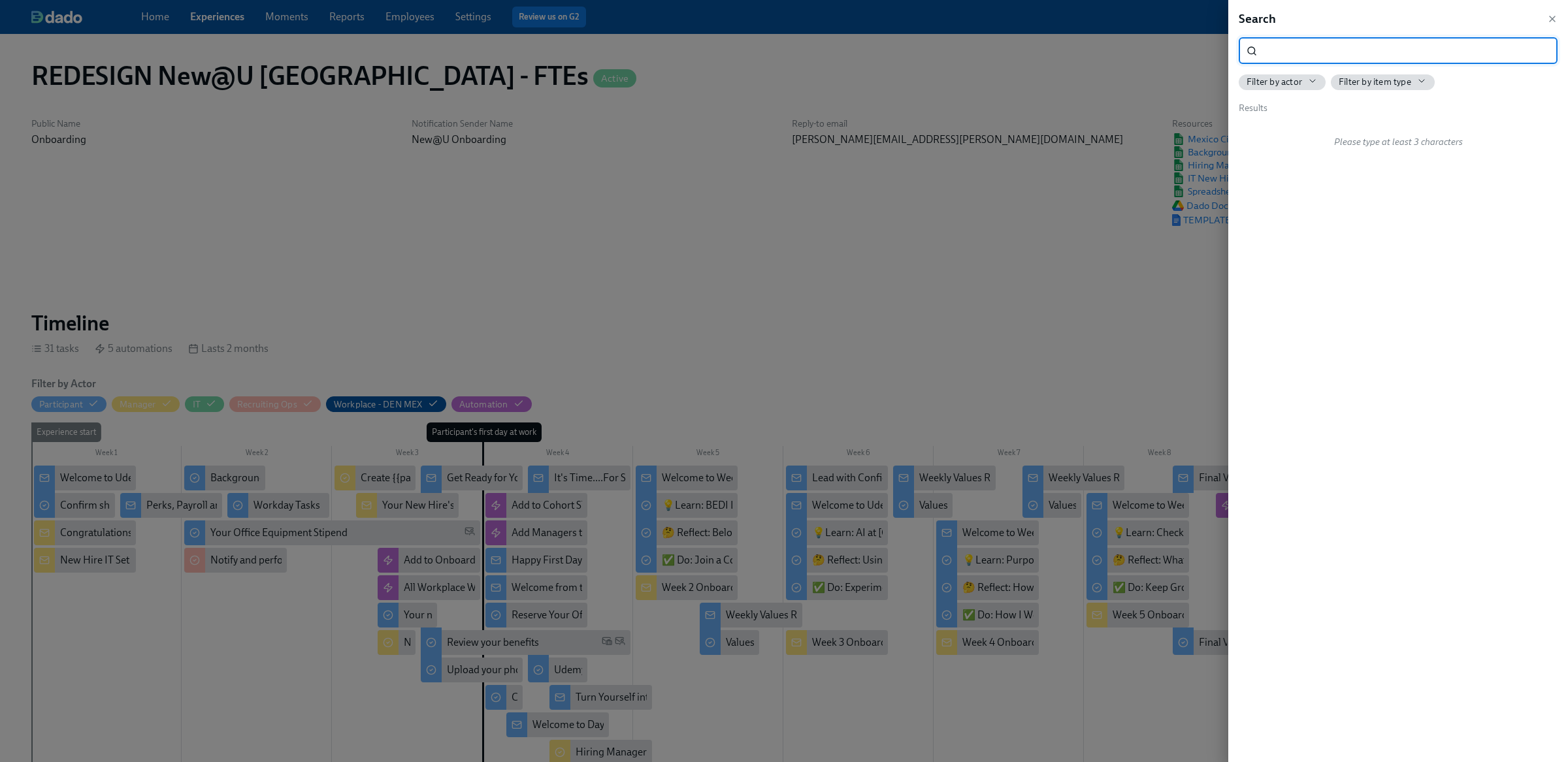
scroll to position [0, 8664]
type input "I-9"
click at [1373, 128] on span "Complete your I-9 verification" at bounding box center [1323, 130] width 128 height 15
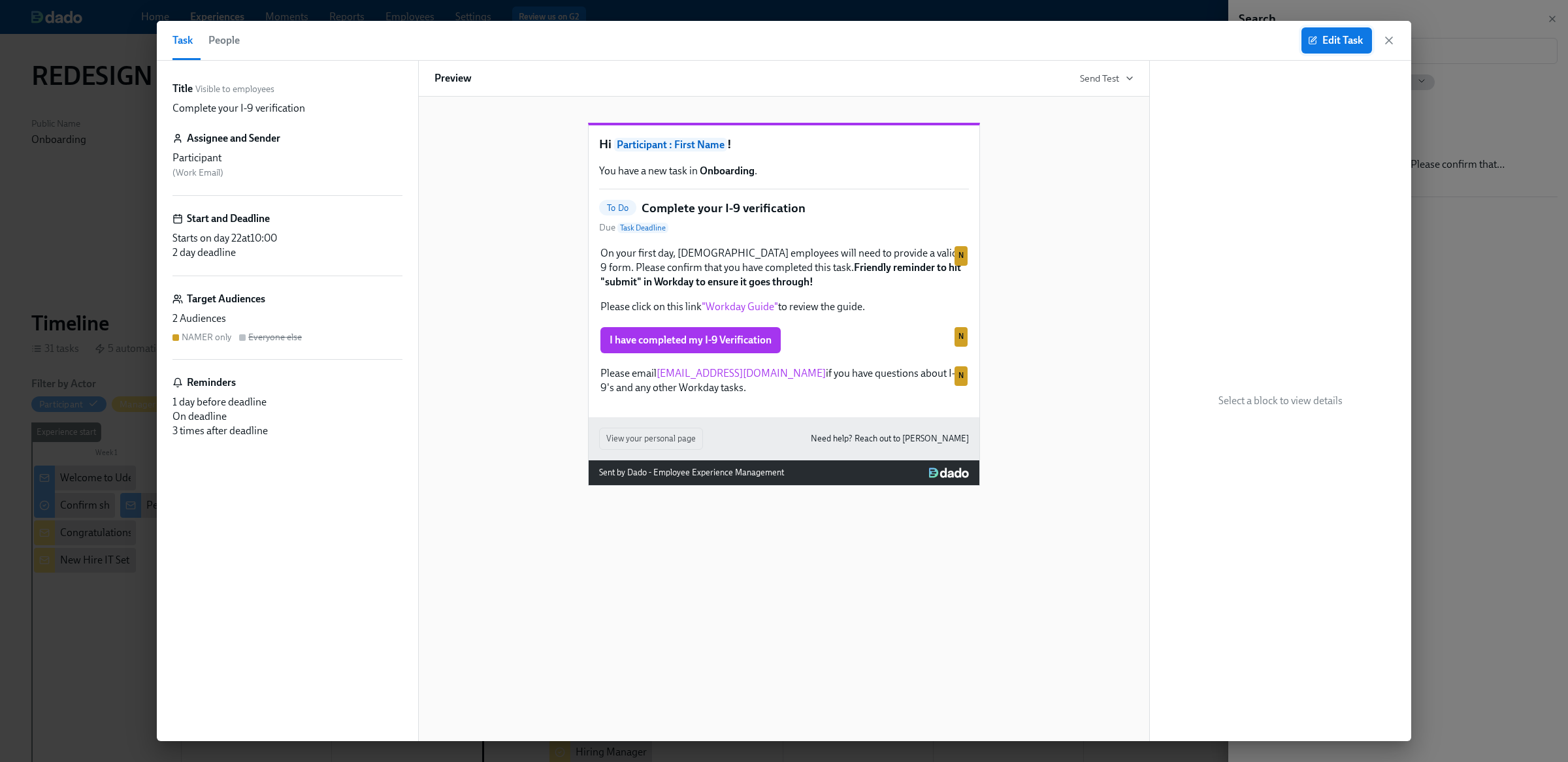
click at [1350, 47] on button "Edit Task" at bounding box center [1337, 40] width 71 height 26
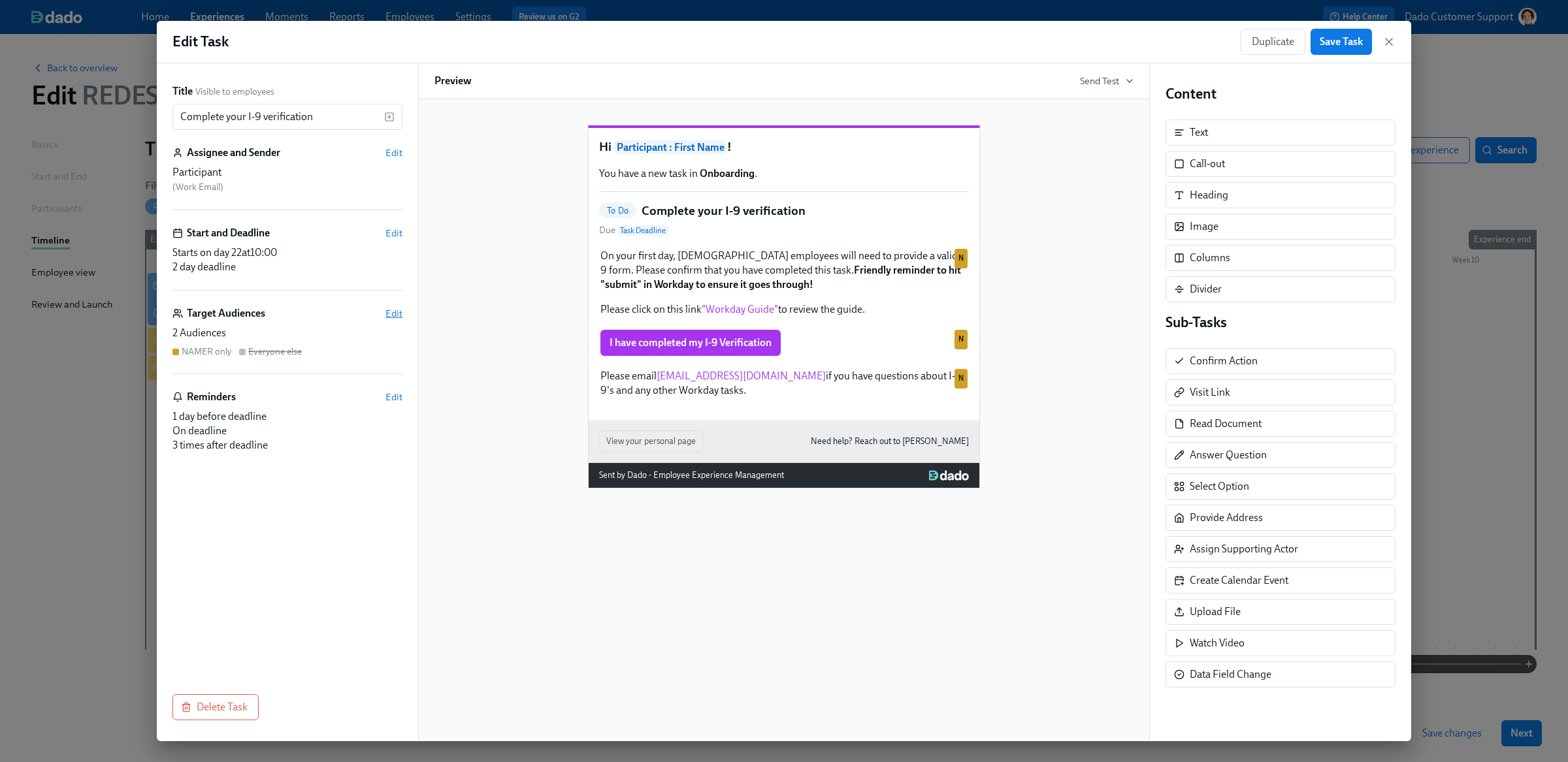
click at [393, 316] on span "Edit" at bounding box center [394, 313] width 17 height 13
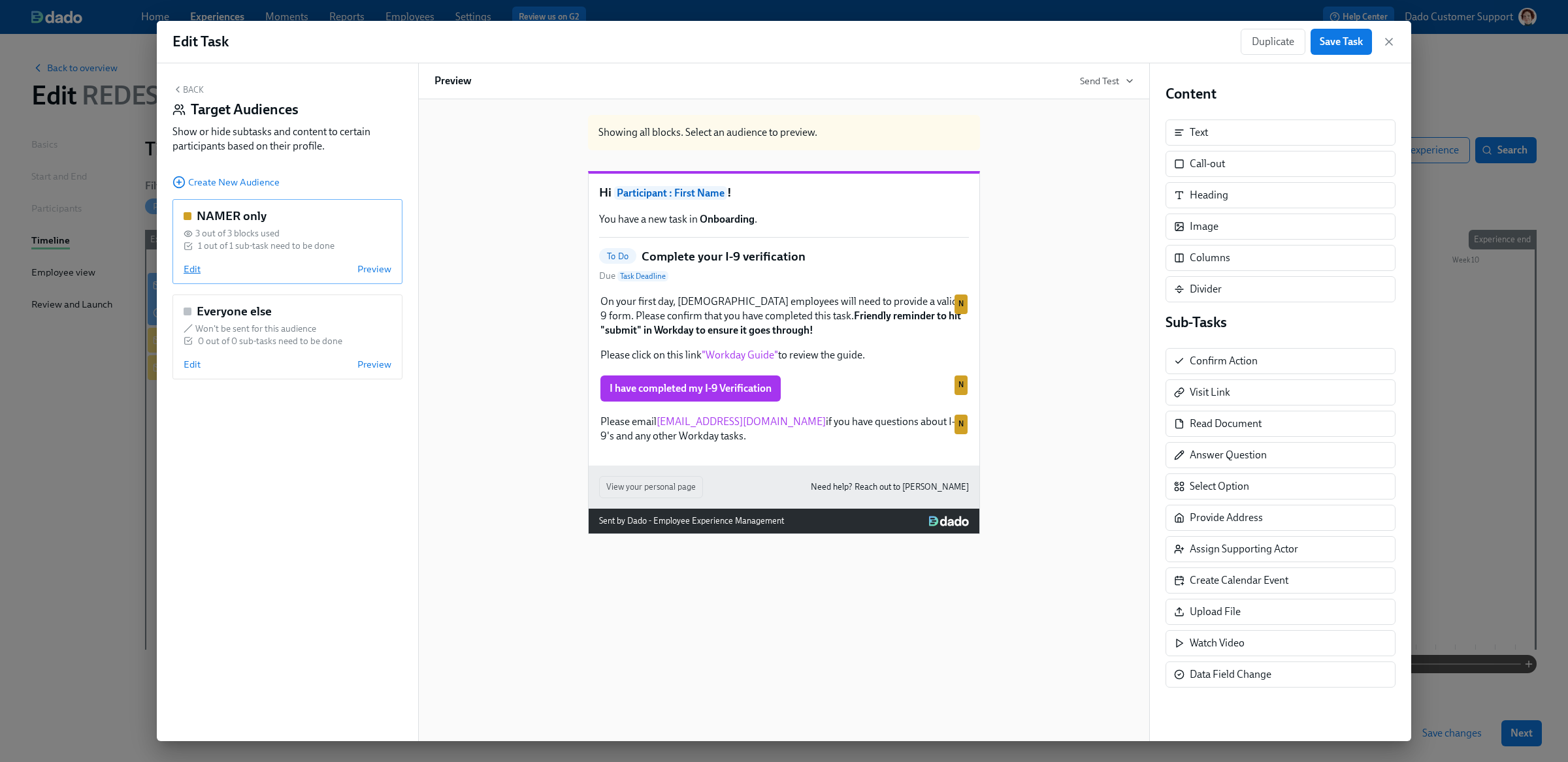
click at [190, 268] on span "Edit" at bounding box center [192, 269] width 17 height 13
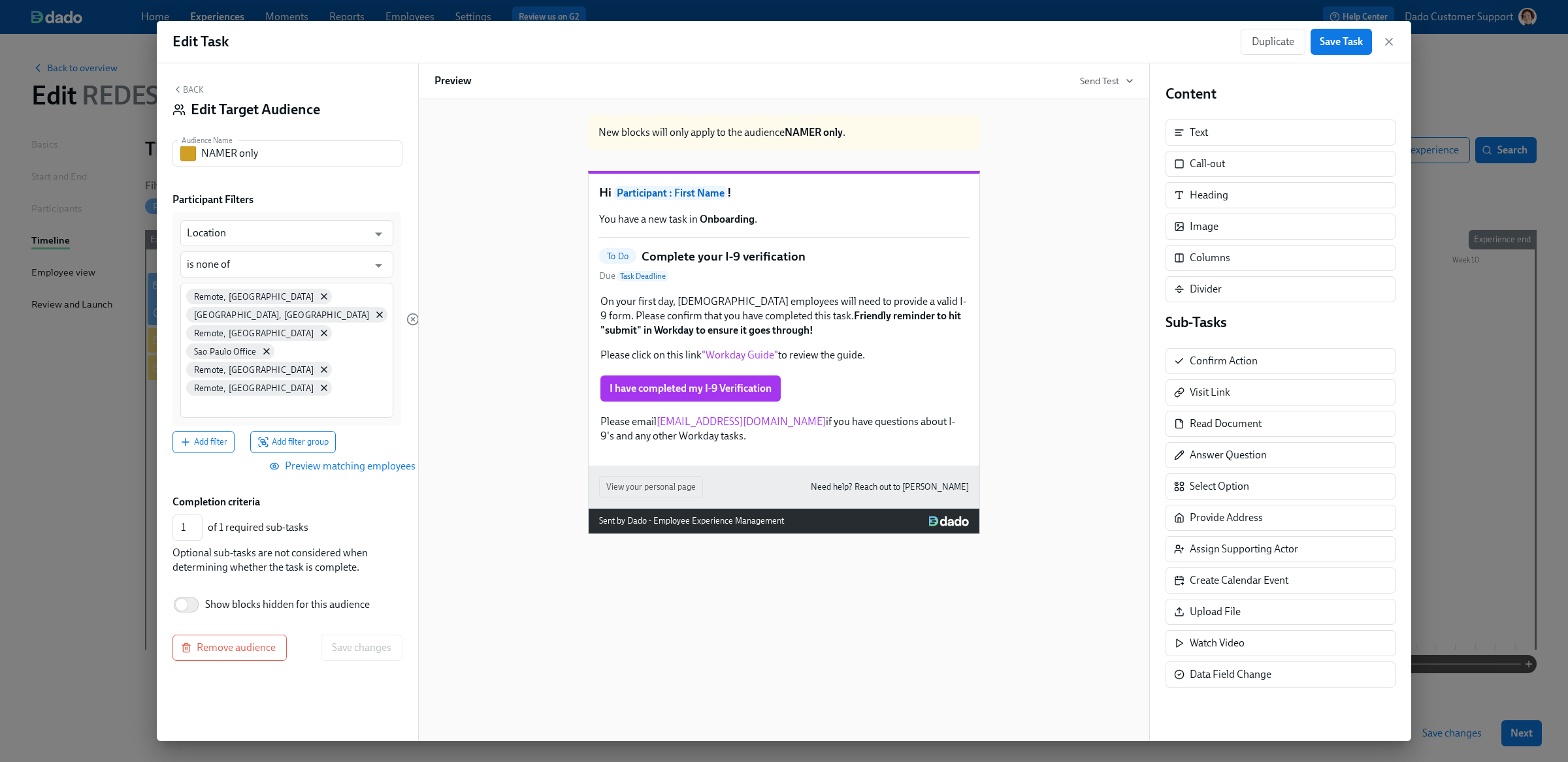
click at [310, 460] on span "Preview matching employees" at bounding box center [343, 466] width 144 height 13
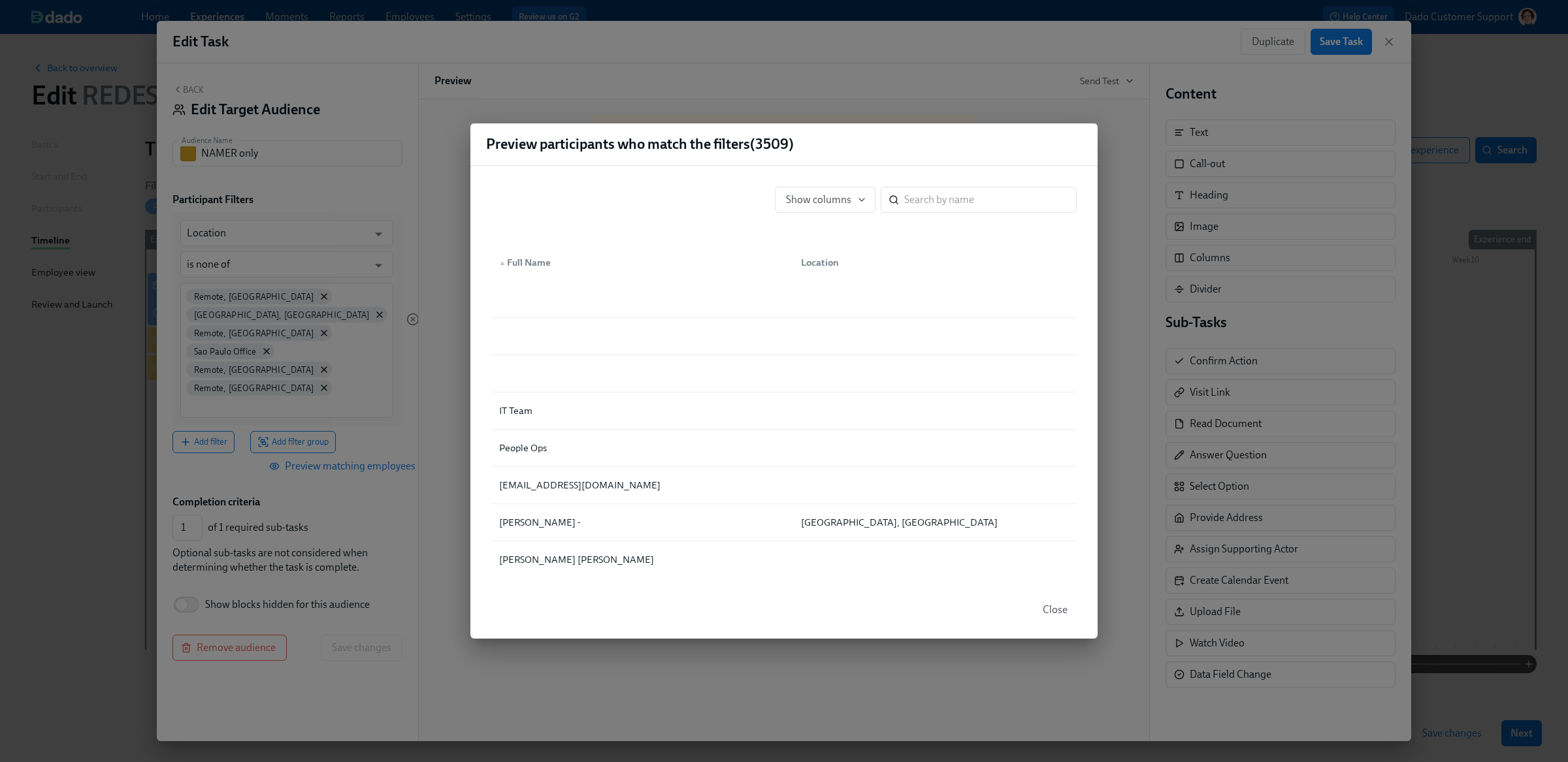
click at [793, 68] on div "Preview participants who match the filters ( 3509 ) Show columns ​ ▲ Full Name …" at bounding box center [784, 381] width 1568 height 762
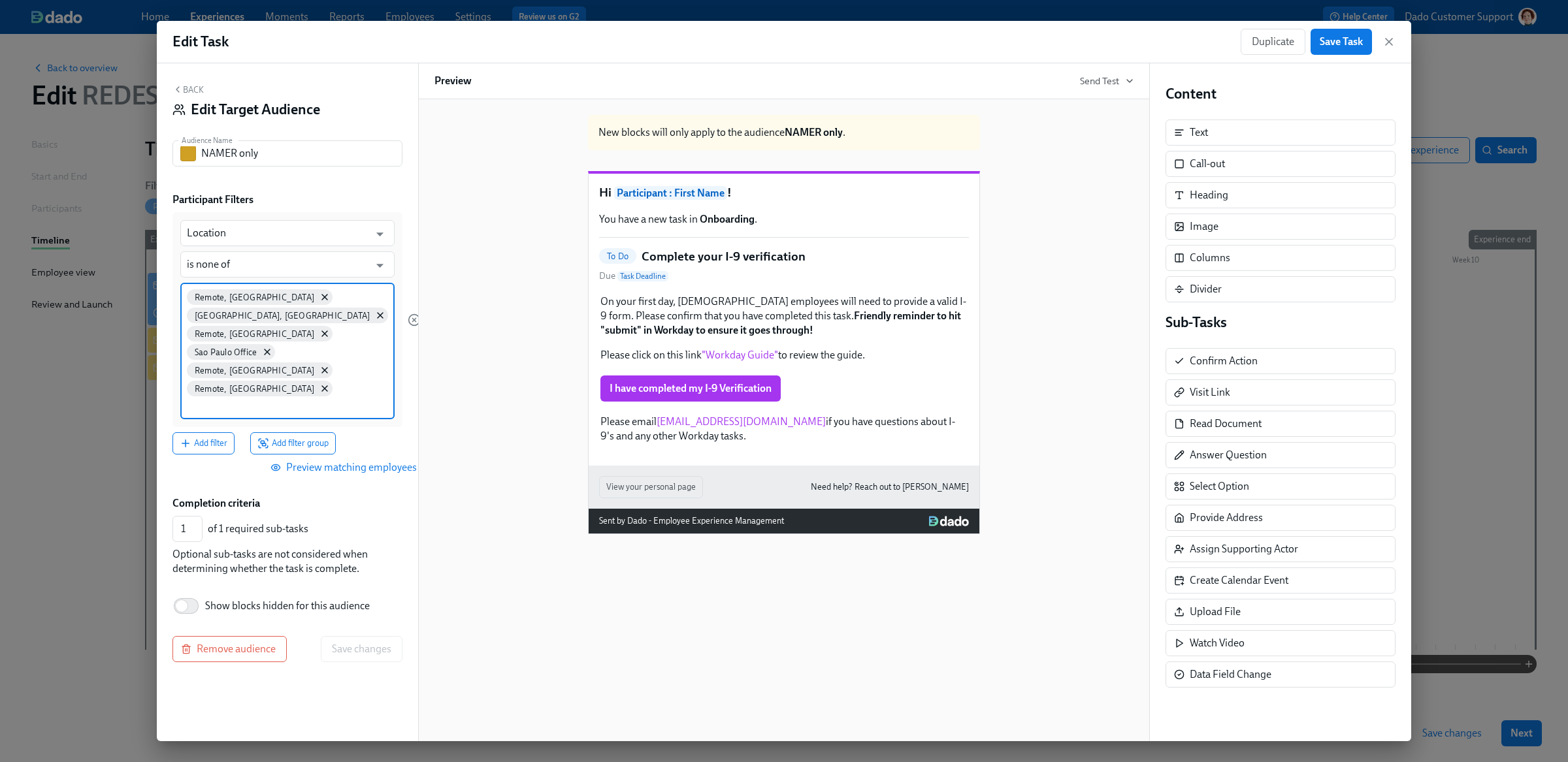
click at [321, 399] on input at bounding box center [288, 406] width 201 height 14
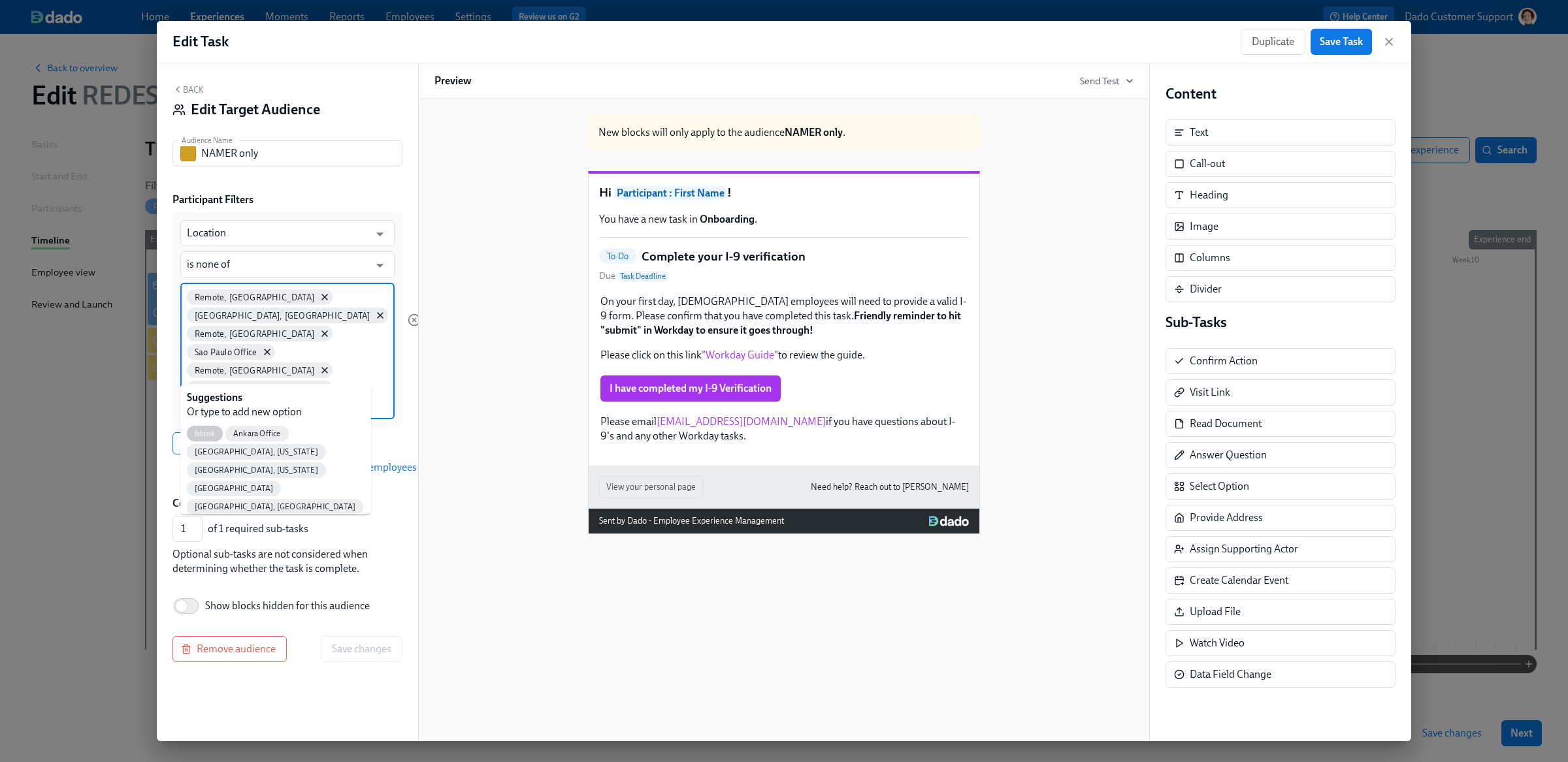
click at [201, 426] on div "blank" at bounding box center [205, 433] width 36 height 16
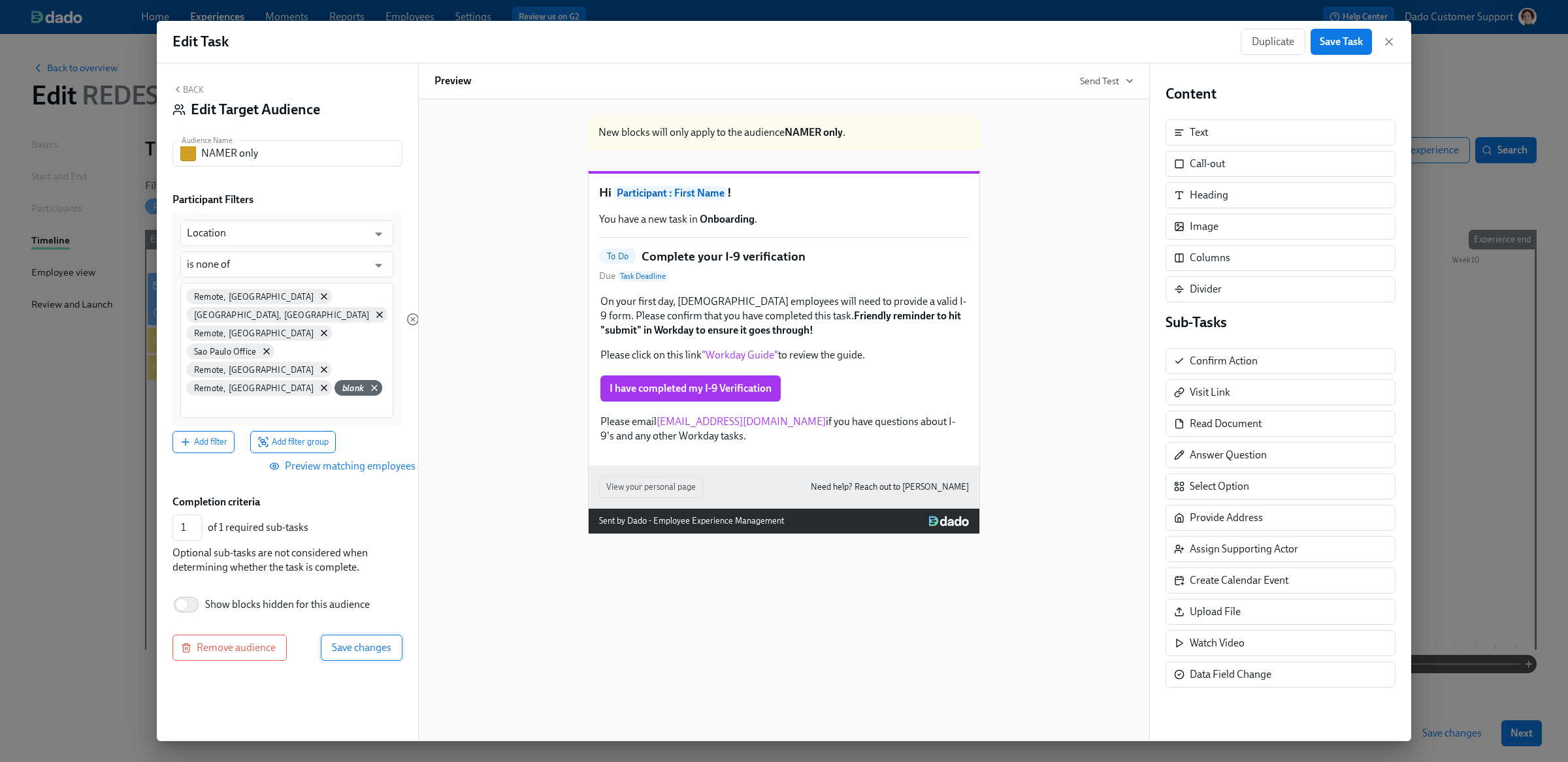
click at [345, 641] on span "Save changes" at bounding box center [362, 647] width 60 height 13
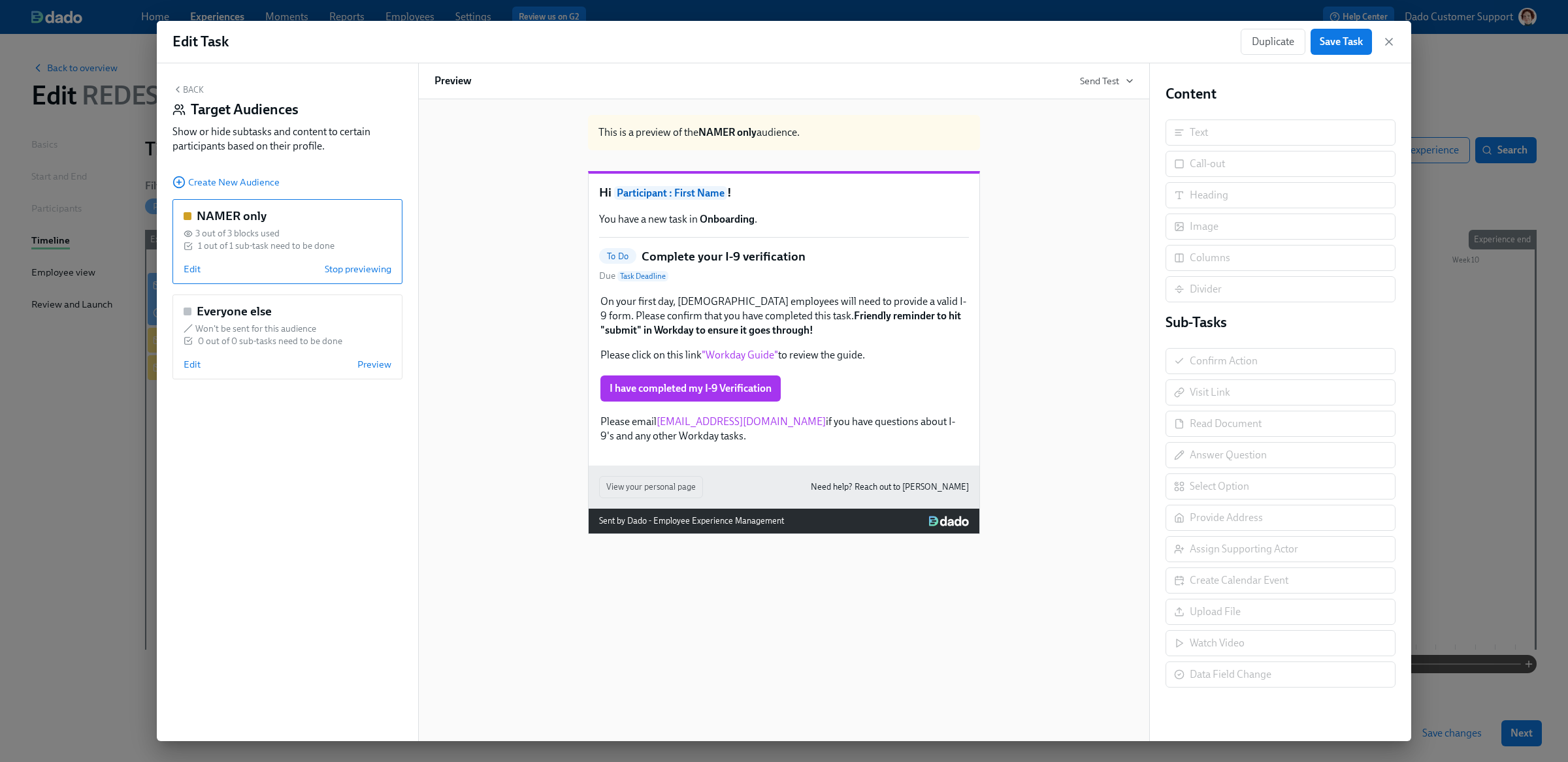
click at [182, 269] on div "NAMER only 3 out of 3 blocks used 1 out of 1 sub-task need to be done Edit Stop…" at bounding box center [287, 242] width 230 height 85
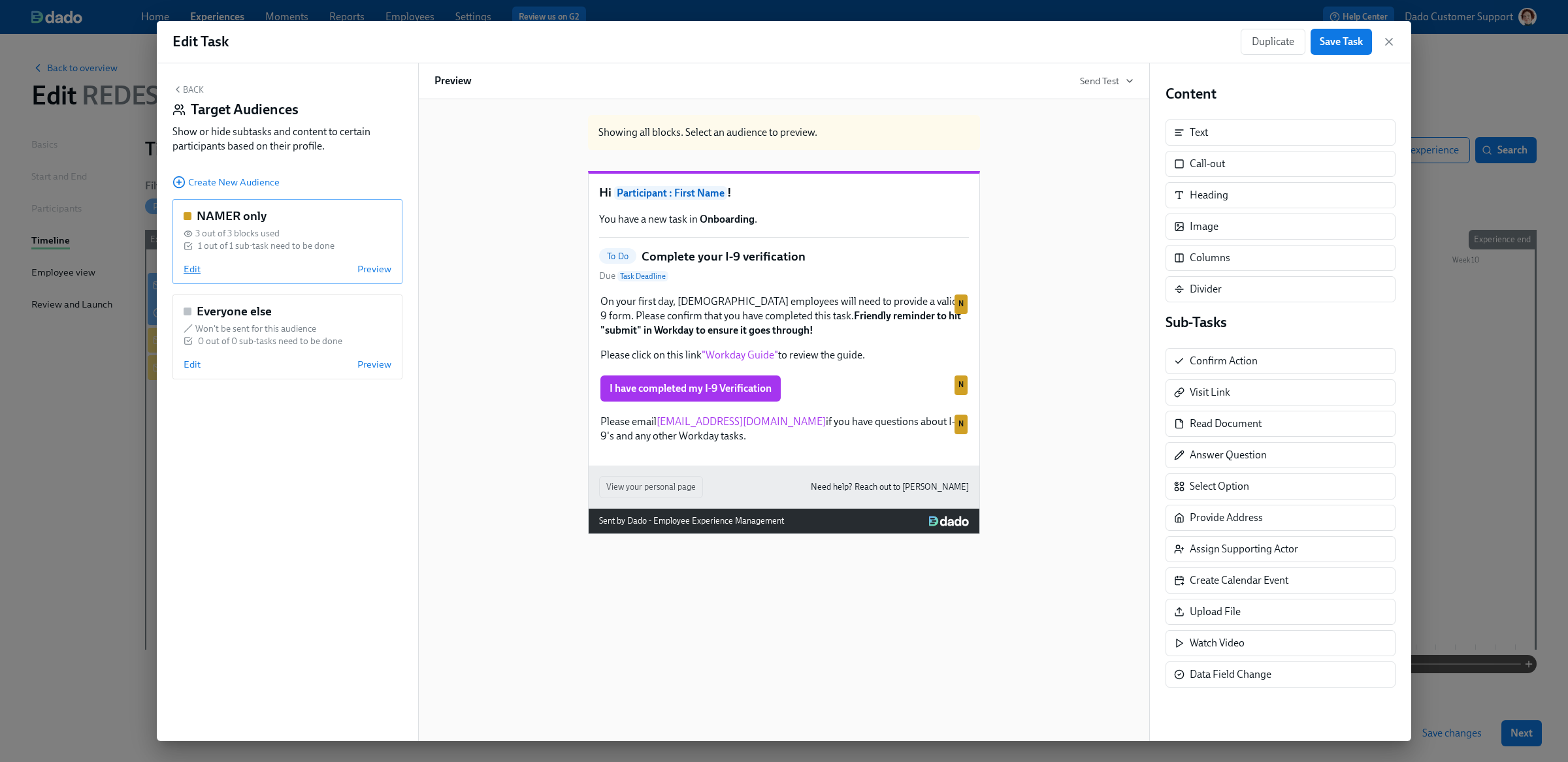
click at [191, 270] on span "Edit" at bounding box center [192, 269] width 17 height 13
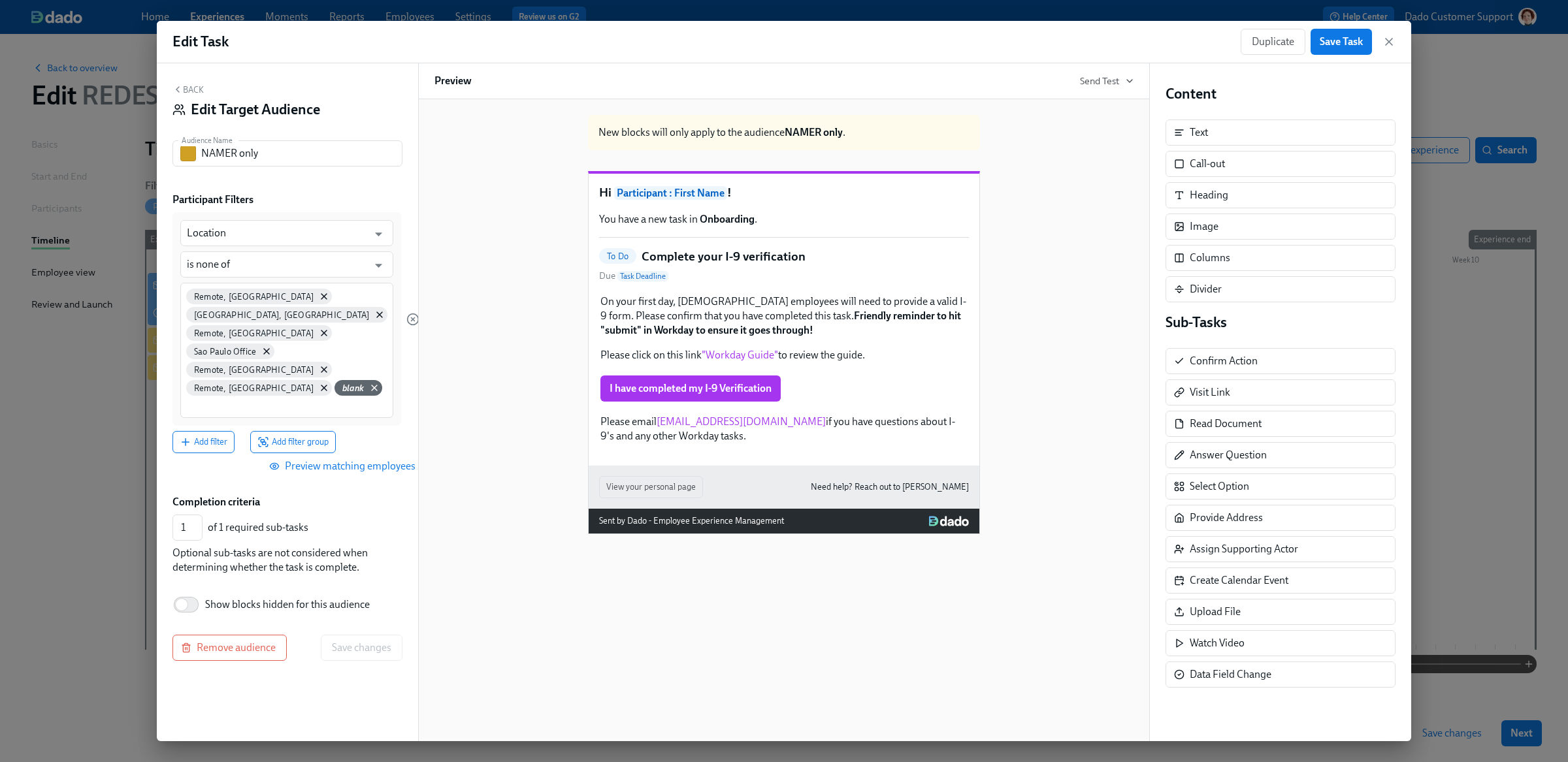
click at [364, 454] on button "Preview matching employees" at bounding box center [343, 467] width 162 height 26
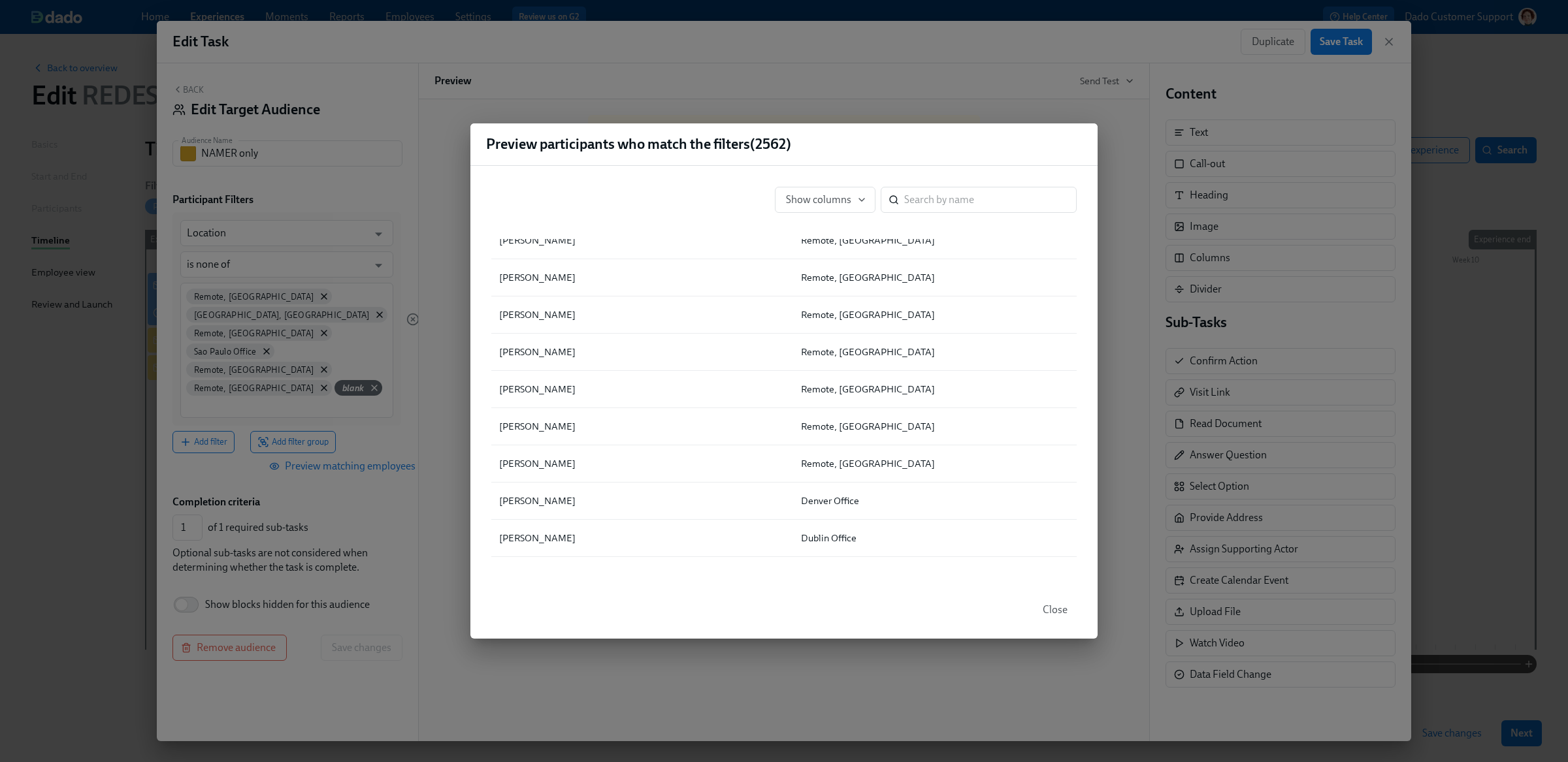
scroll to position [509, 0]
drag, startPoint x: 784, startPoint y: 420, endPoint x: 912, endPoint y: 421, distance: 128.0
click at [912, 421] on div "Keren Aguilar Remote, Honduras" at bounding box center [784, 423] width 585 height 38
copy div "Remote, Honduras"
click at [297, 384] on div "Preview participants who match the filters ( 2562 ) Show columns ​ ▲ Full Name …" at bounding box center [784, 381] width 1568 height 762
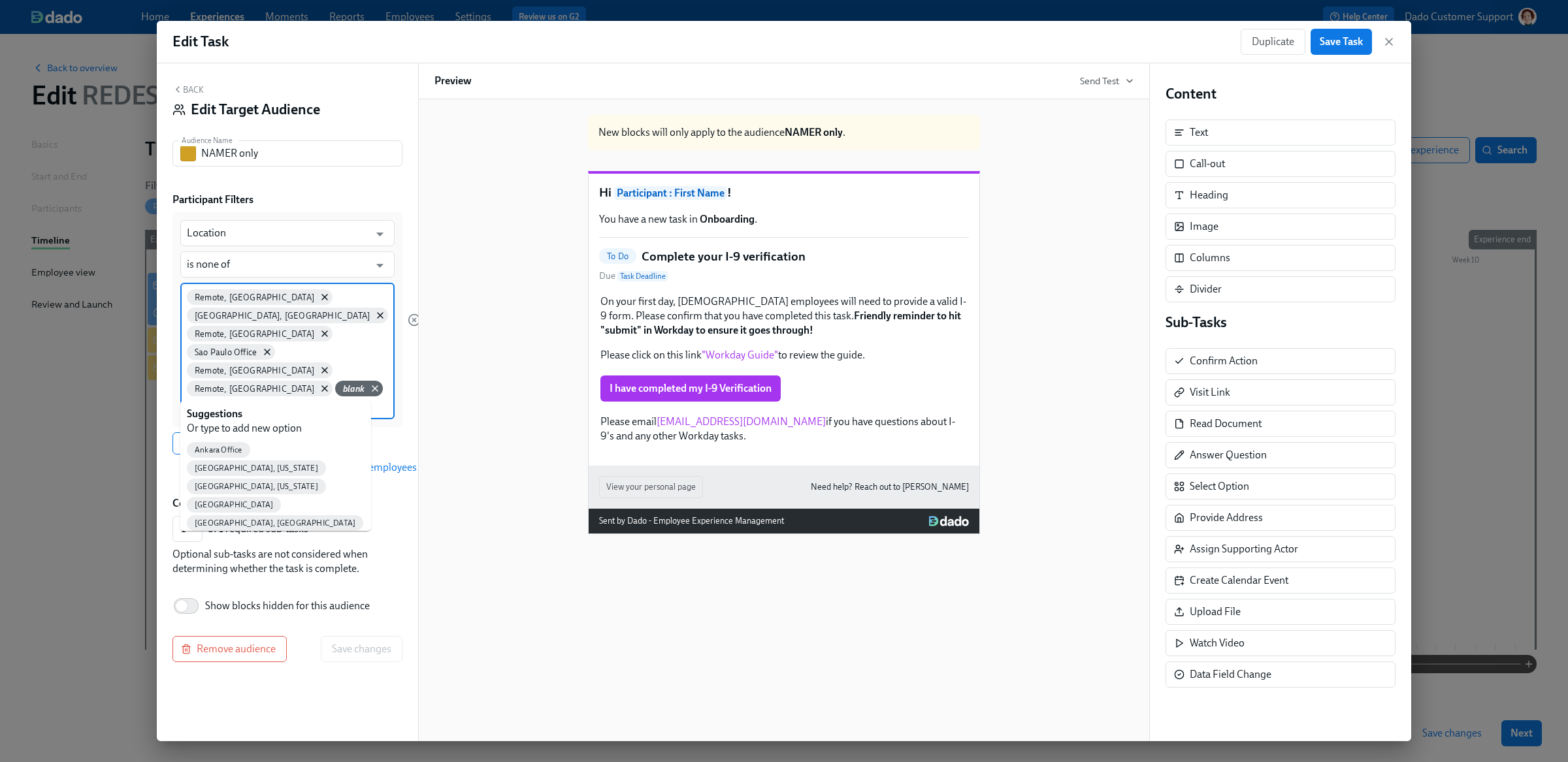
click at [261, 399] on input at bounding box center [288, 406] width 201 height 14
paste input "Remote, Honduras"
type input "Remote, Honduras"
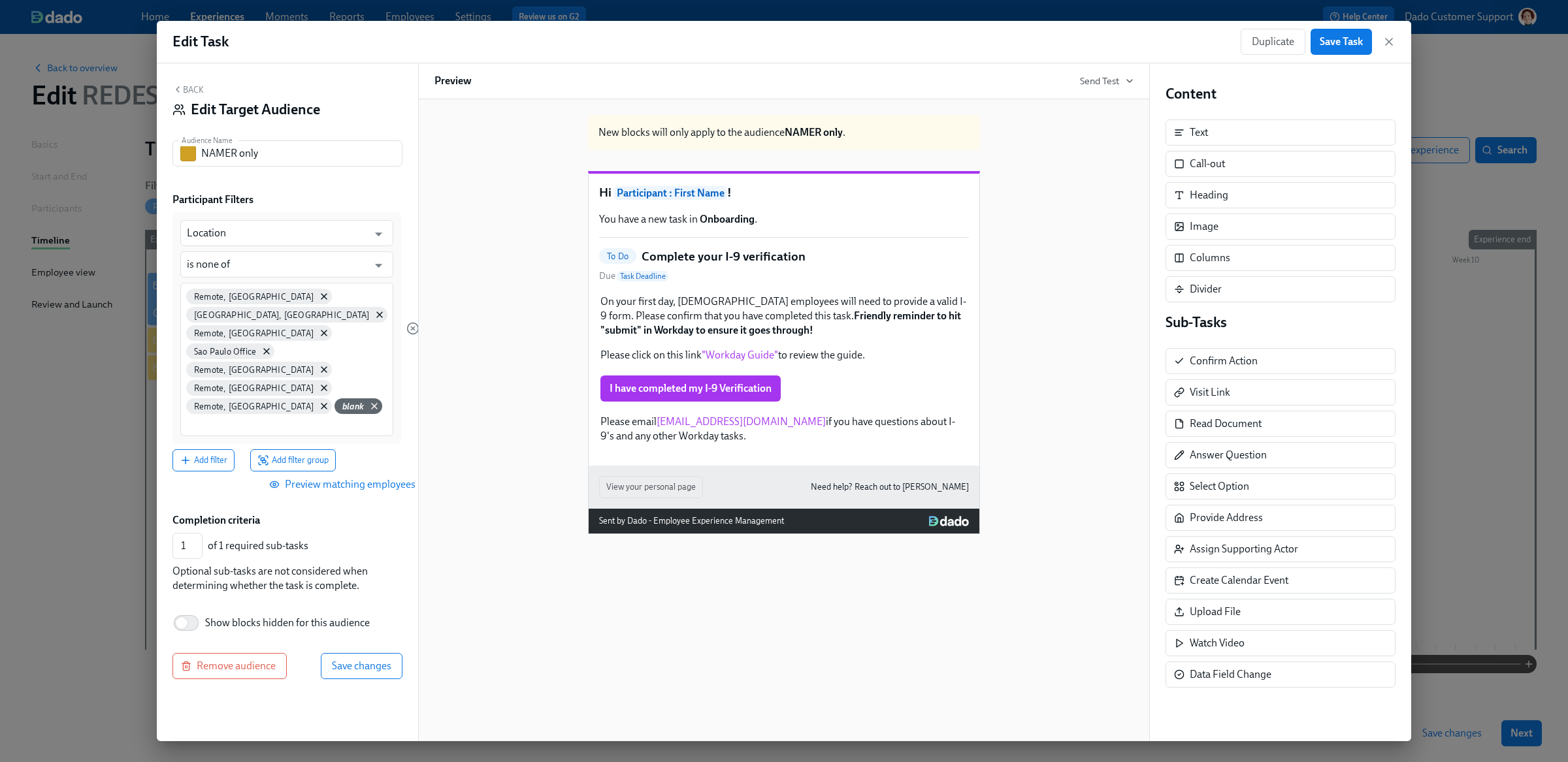
click at [336, 478] on span "Preview matching employees" at bounding box center [343, 484] width 144 height 13
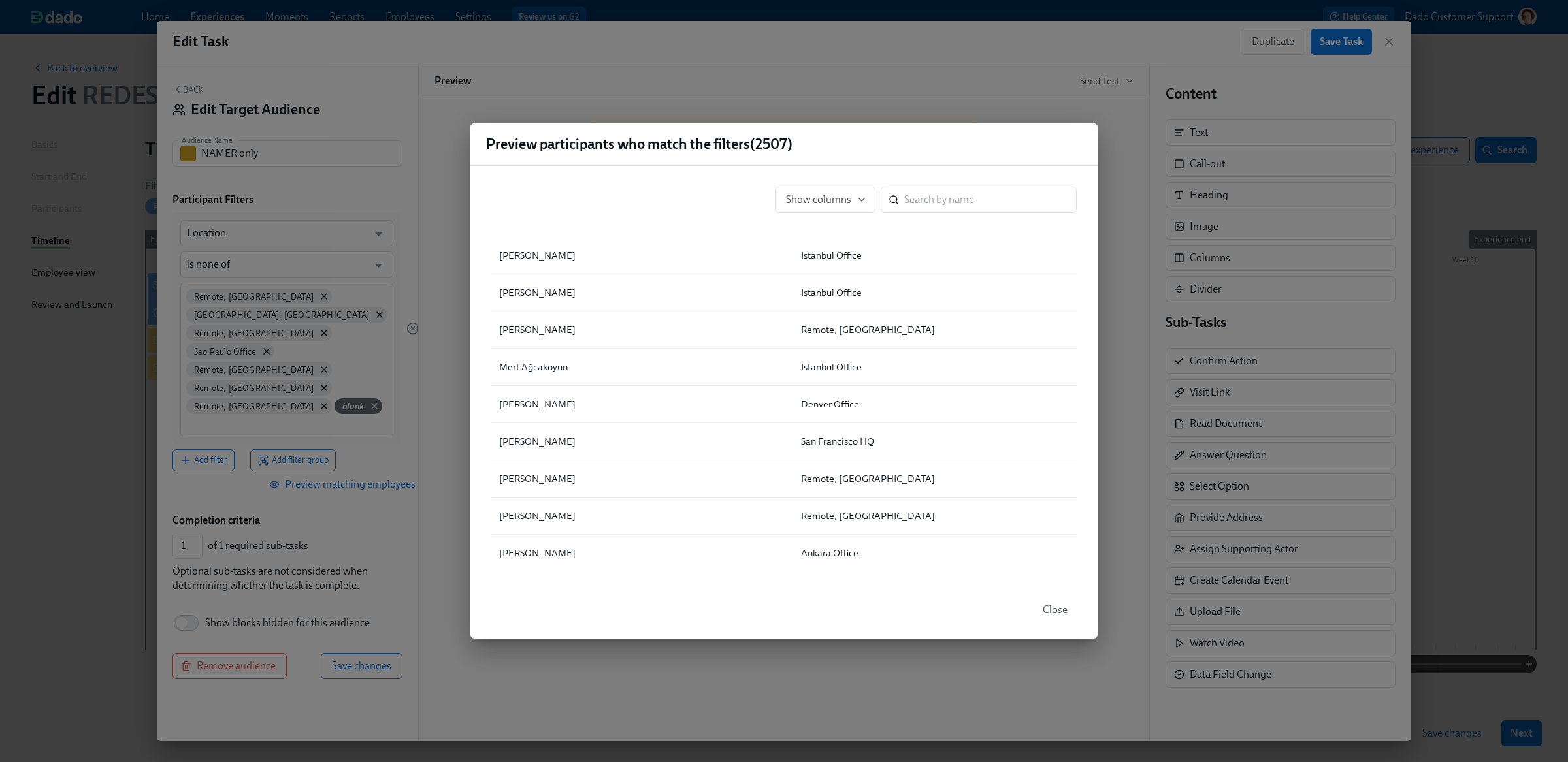
scroll to position [3695, 0]
click at [859, 199] on icon "button" at bounding box center [861, 200] width 6 height 3
type input "region"
click at [809, 264] on span "Region" at bounding box center [820, 263] width 32 height 15
click at [798, 264] on input "Region" at bounding box center [792, 263] width 12 height 12
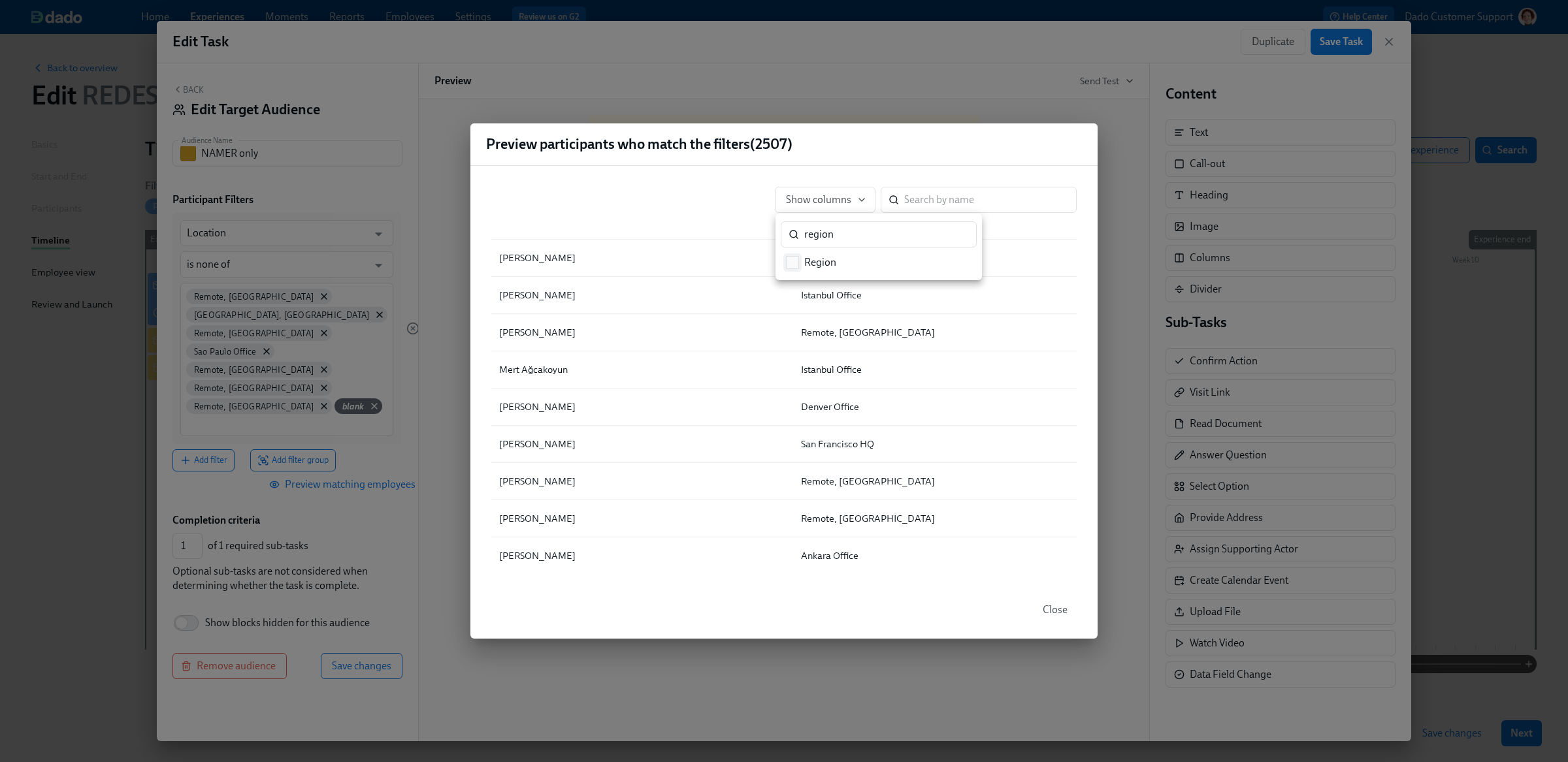
checkbox input "true"
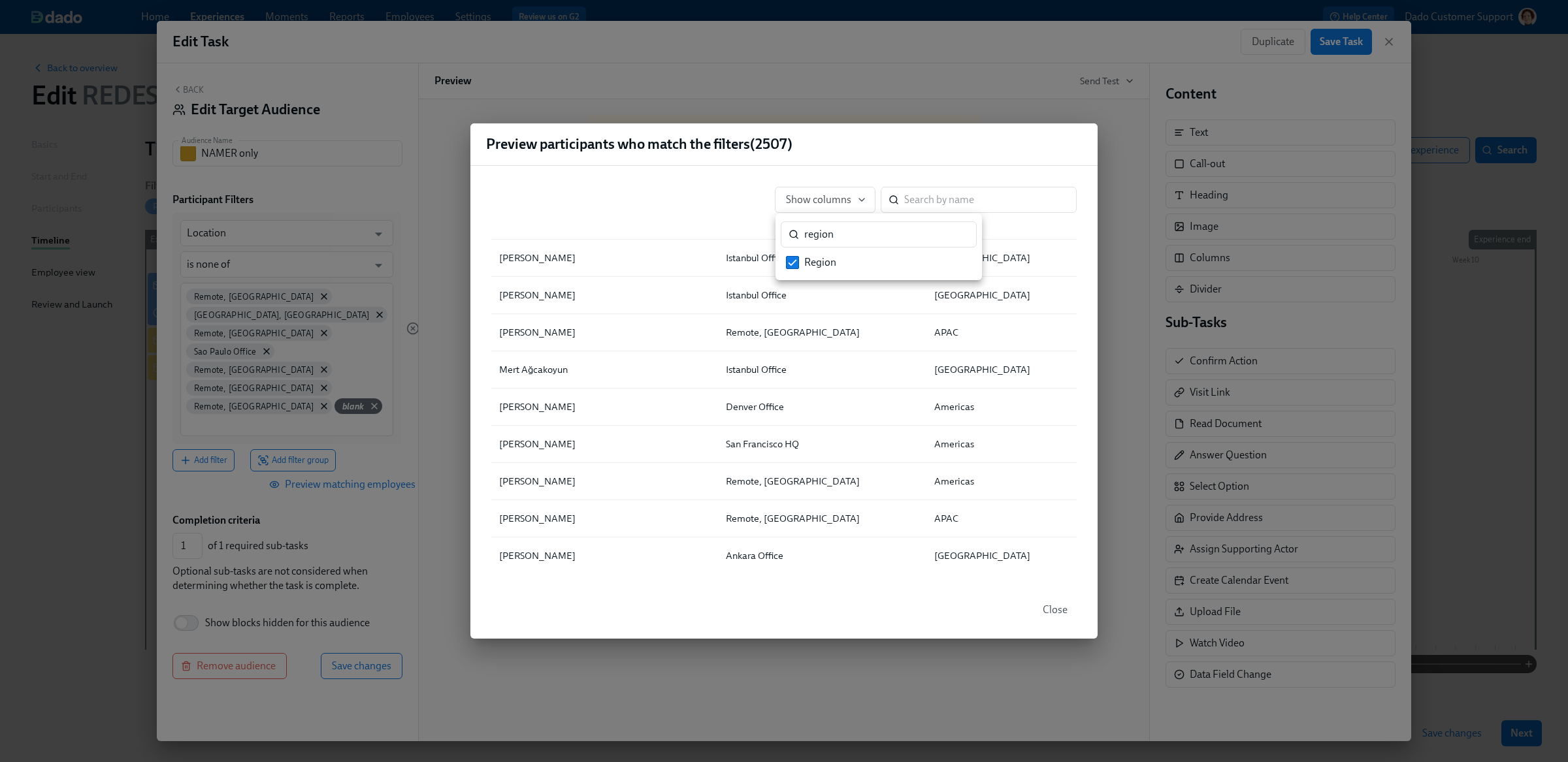
click at [727, 219] on div at bounding box center [784, 381] width 1568 height 762
click at [1052, 602] on button "Close" at bounding box center [1055, 610] width 43 height 26
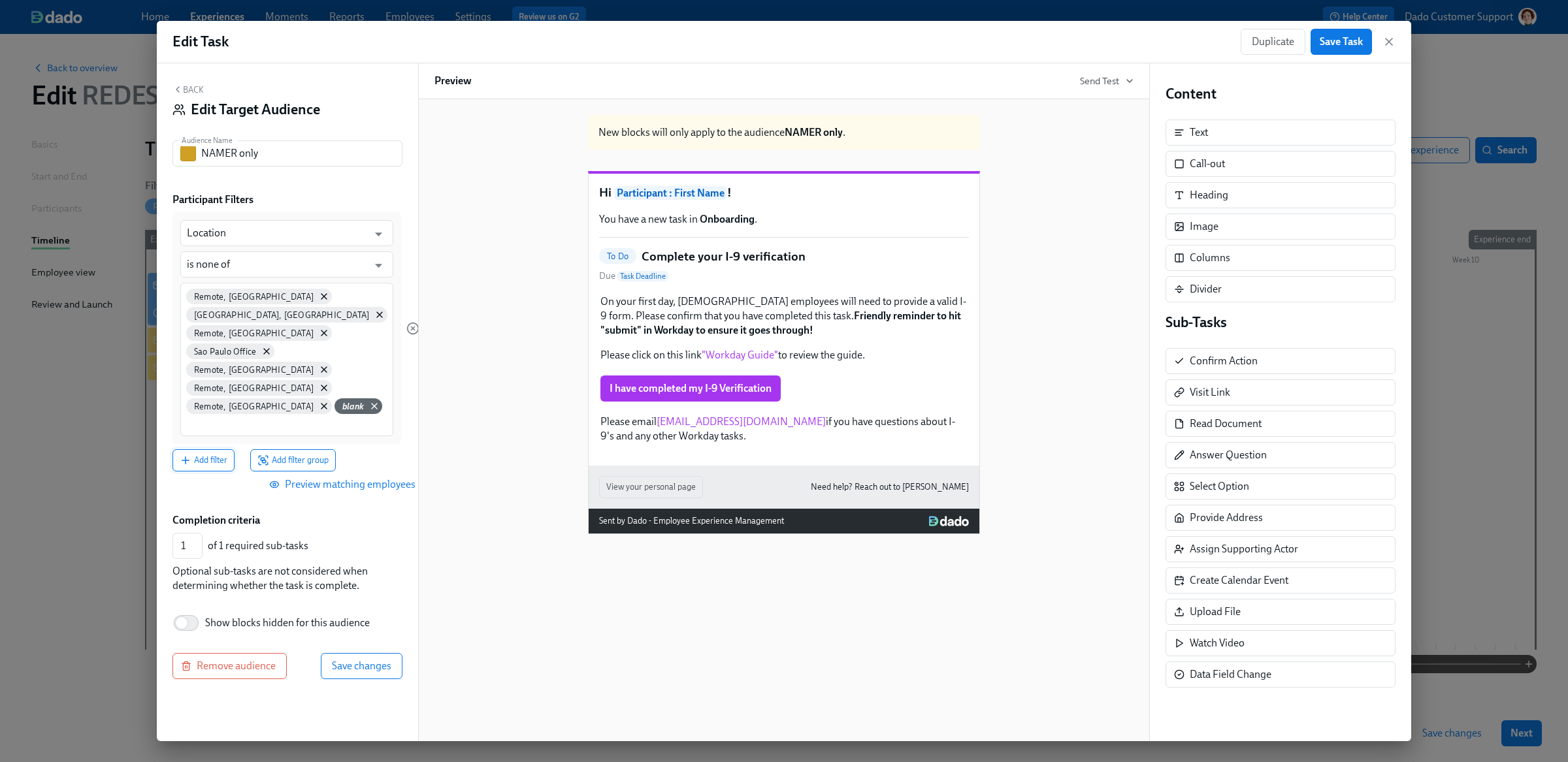
click at [213, 449] on button "Add filter" at bounding box center [203, 461] width 62 height 22
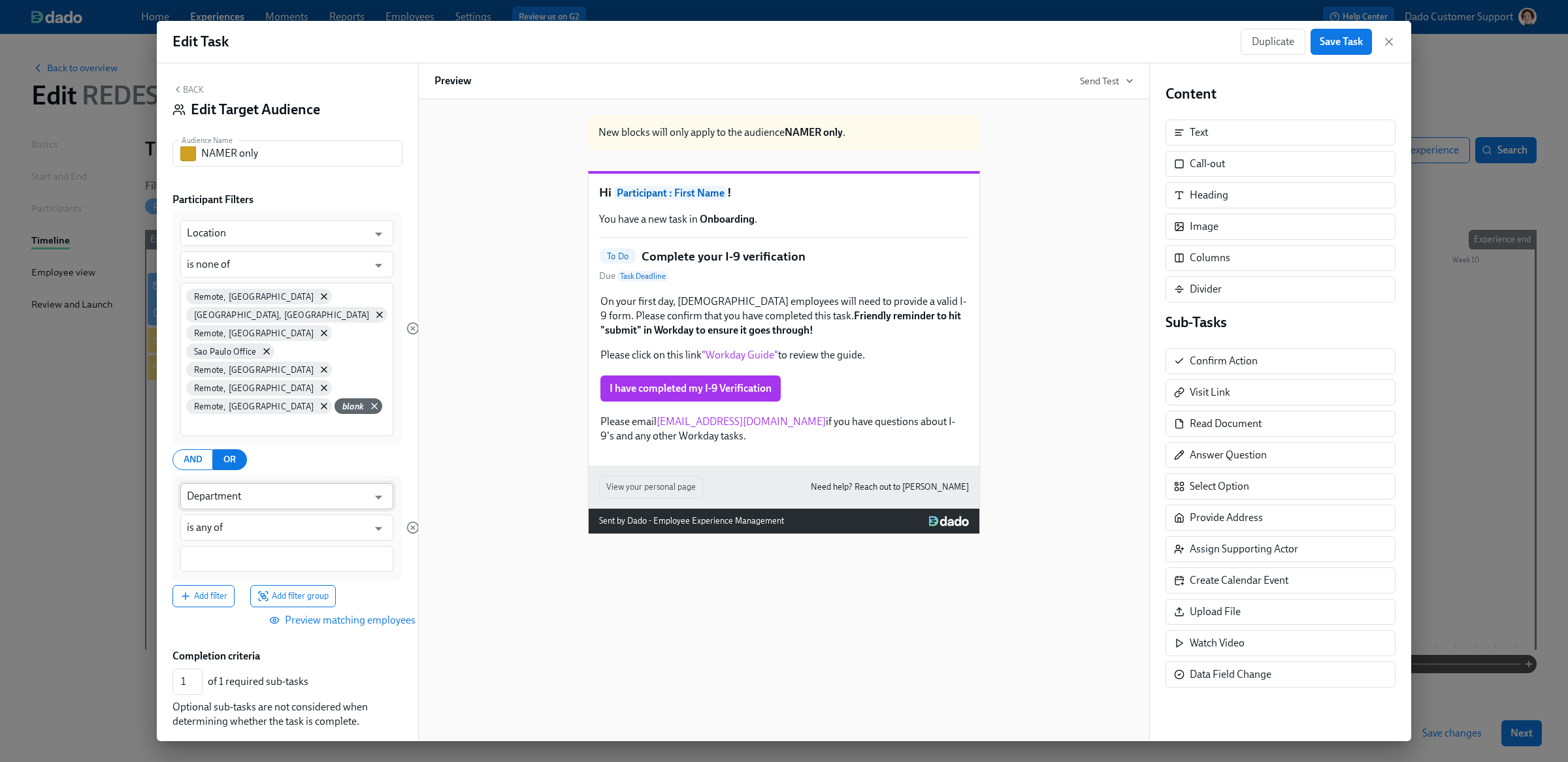
click at [197, 483] on input "Department" at bounding box center [277, 497] width 181 height 26
click at [202, 503] on li "Region" at bounding box center [276, 511] width 191 height 22
type input "Region"
click at [206, 552] on input at bounding box center [287, 559] width 200 height 14
click at [292, 603] on span "Americas" at bounding box center [287, 604] width 48 height 10
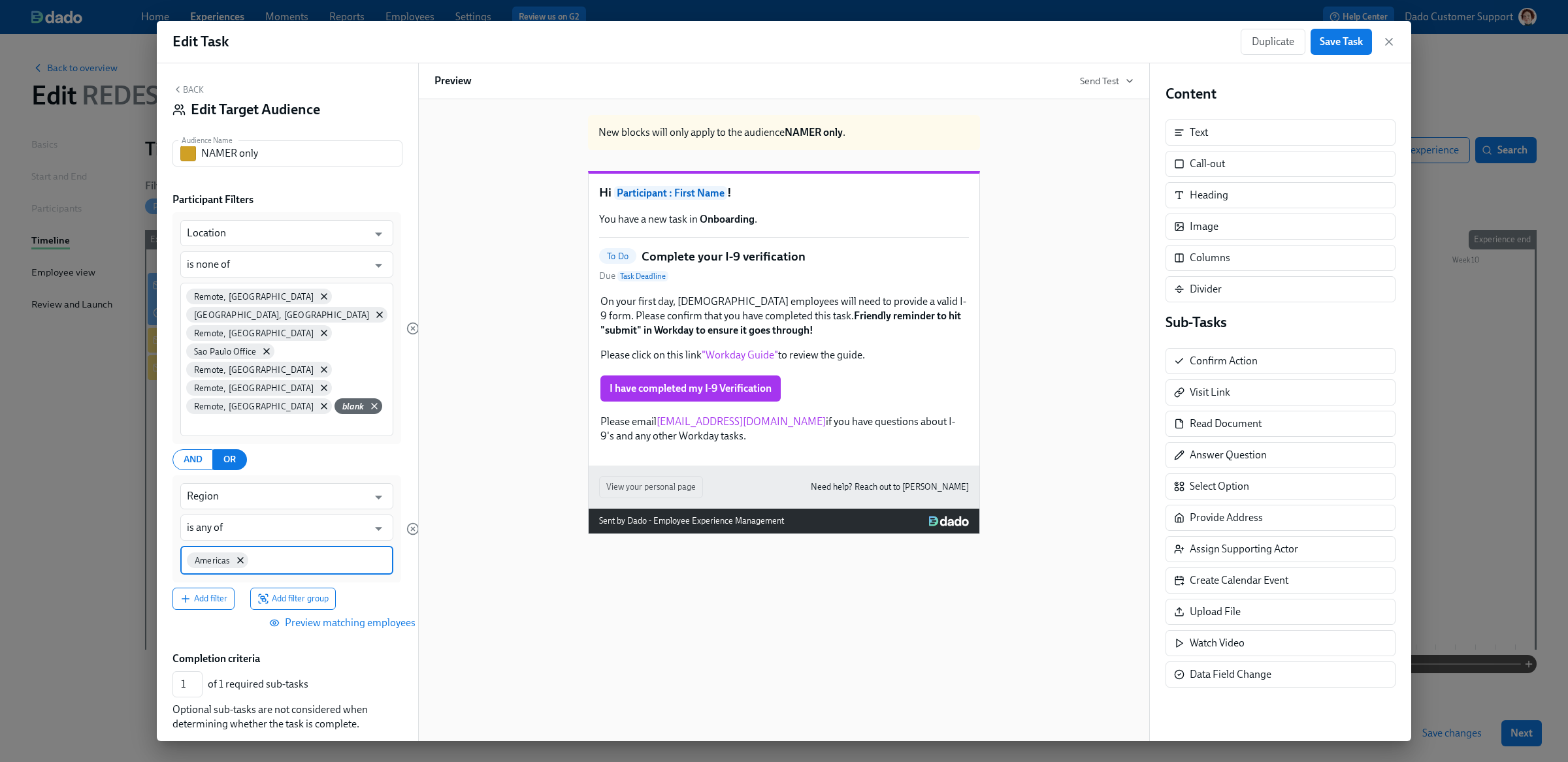
click at [291, 552] on input at bounding box center [319, 559] width 137 height 14
click at [331, 602] on span "NAMER" at bounding box center [324, 606] width 44 height 10
click at [360, 618] on span "Preview matching employees" at bounding box center [343, 622] width 144 height 13
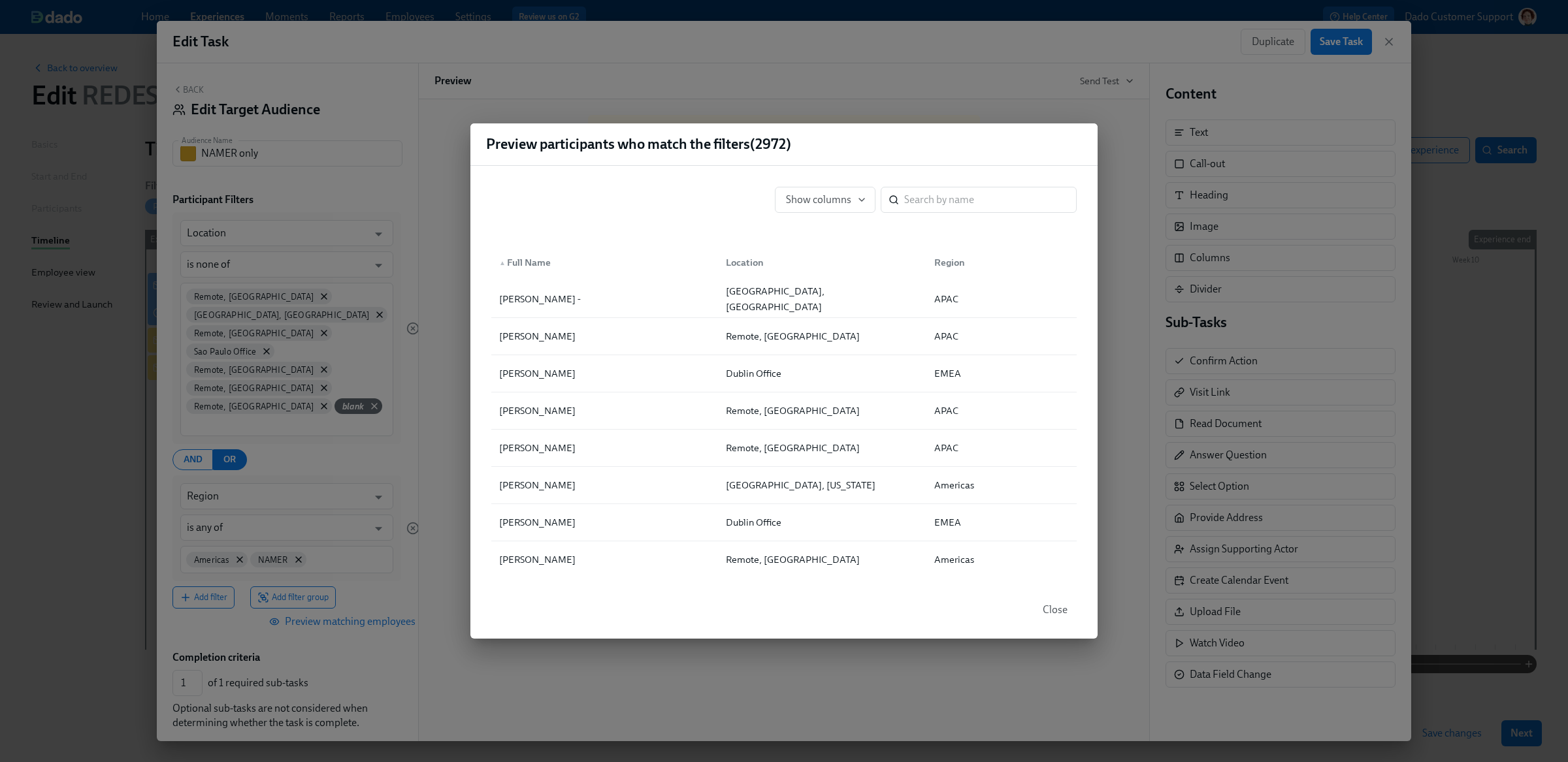
click at [293, 507] on div "Preview participants who match the filters ( 2972 ) Show columns ​ ▲ Full Name …" at bounding box center [784, 381] width 1568 height 762
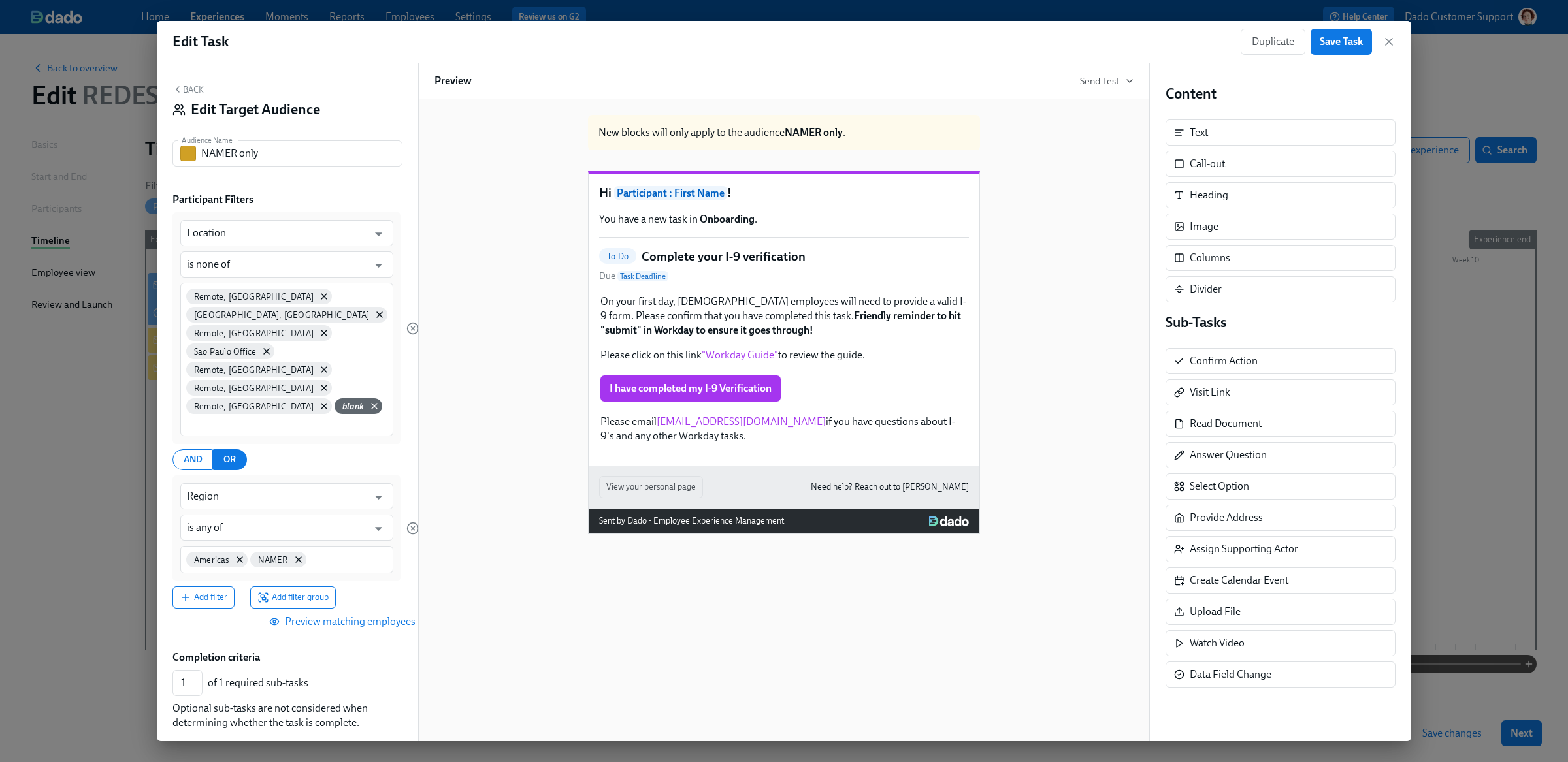
click at [363, 592] on div "Add filter Add filter group" at bounding box center [295, 597] width 247 height 22
click at [183, 452] on span "AND" at bounding box center [192, 461] width 19 height 17
click at [349, 618] on span "Preview matching employees" at bounding box center [343, 622] width 144 height 13
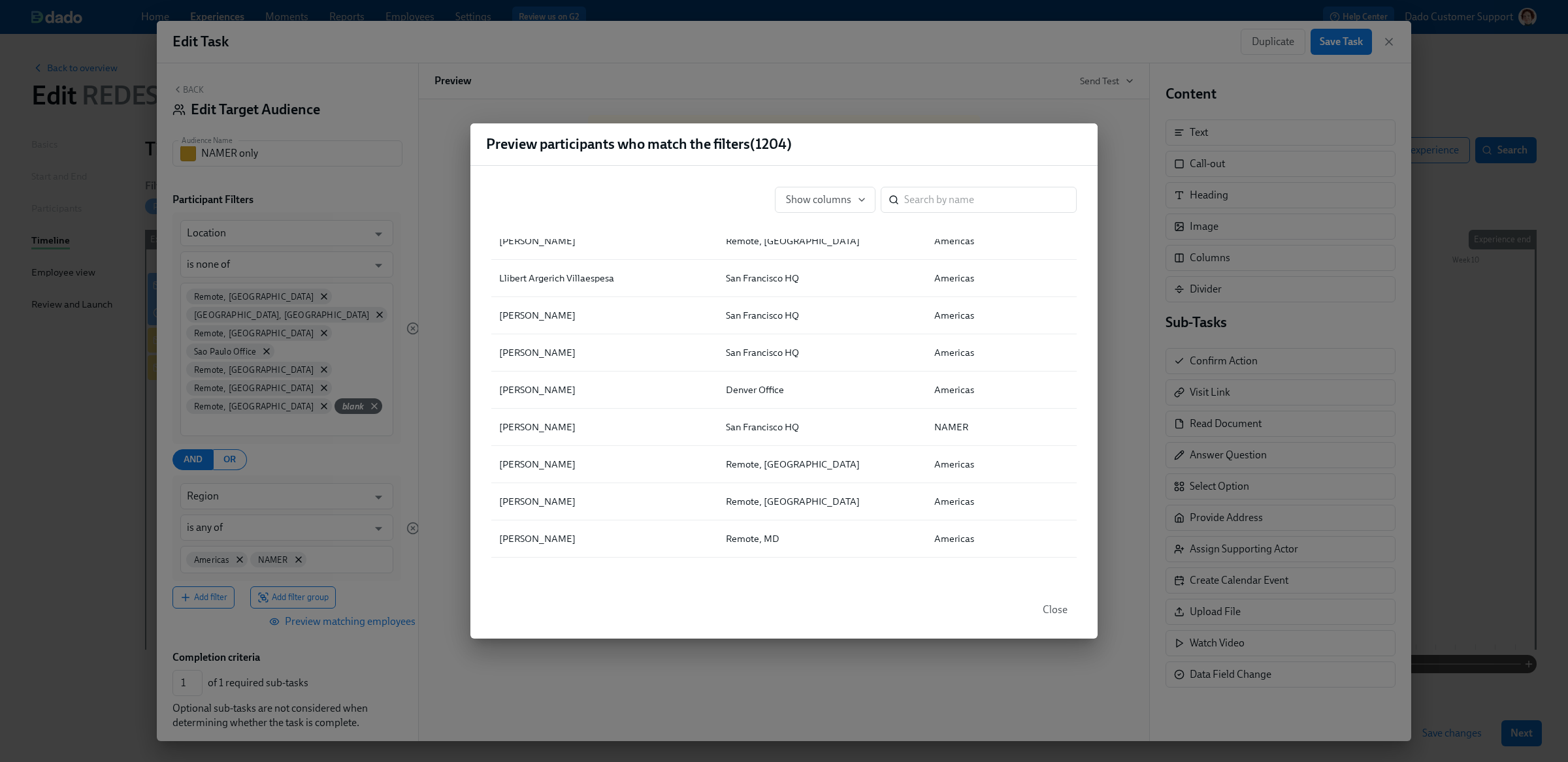
scroll to position [1354, 0]
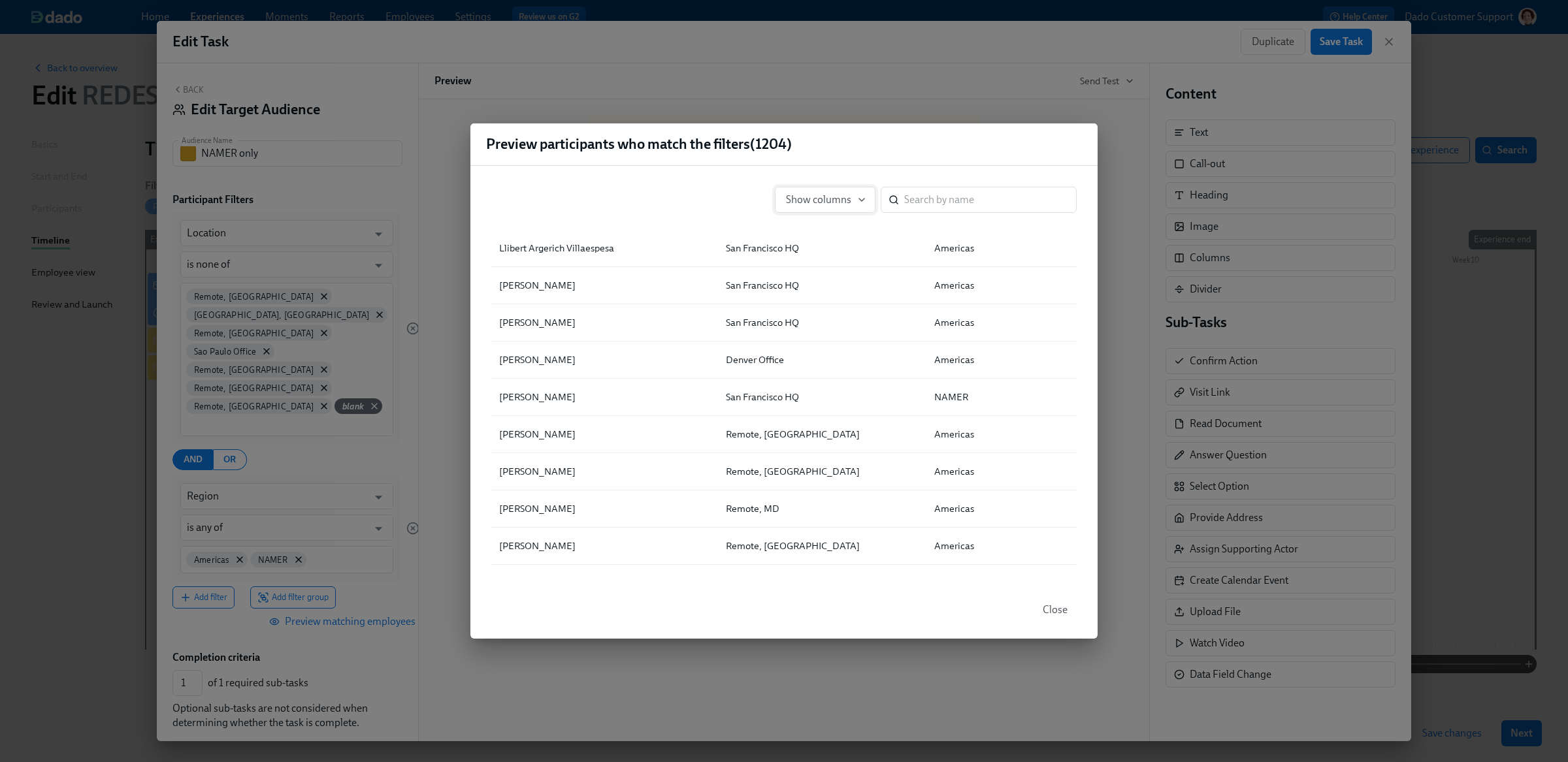
click at [831, 199] on span "Show columns" at bounding box center [825, 199] width 79 height 13
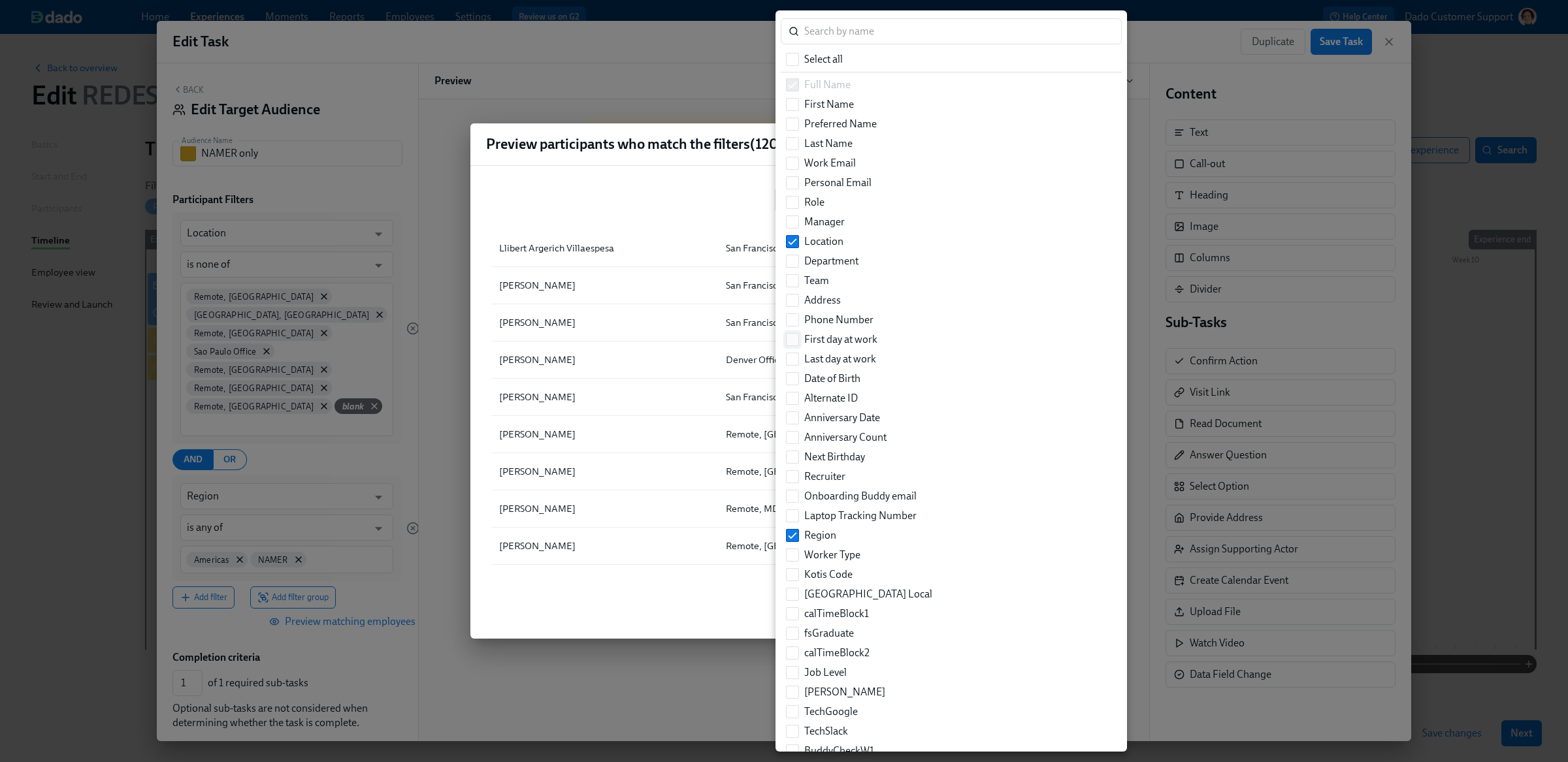
click at [794, 336] on input "First day at work" at bounding box center [792, 339] width 12 height 12
checkbox input "true"
click at [718, 214] on div at bounding box center [784, 381] width 1568 height 762
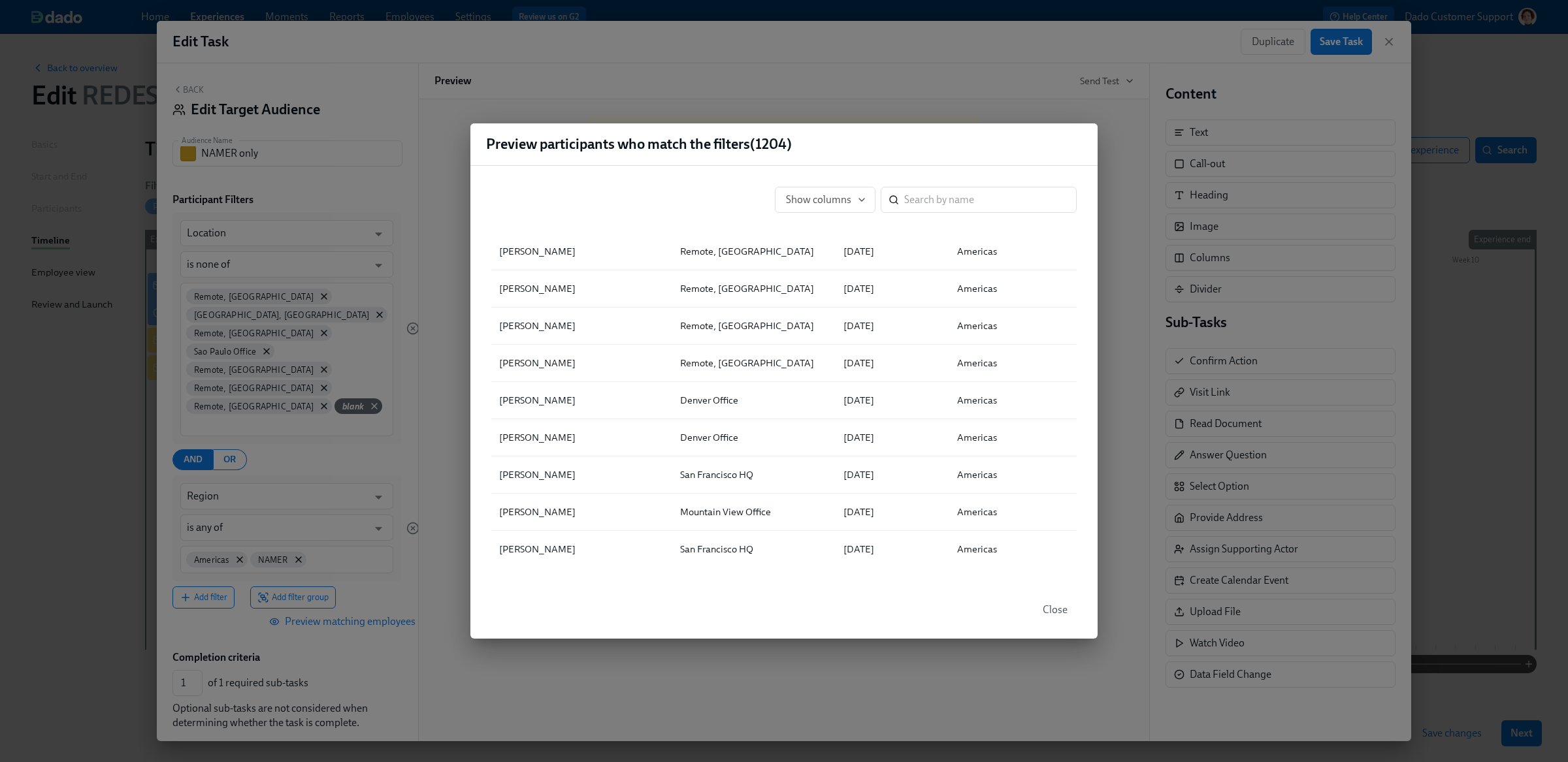
scroll to position [0, 0]
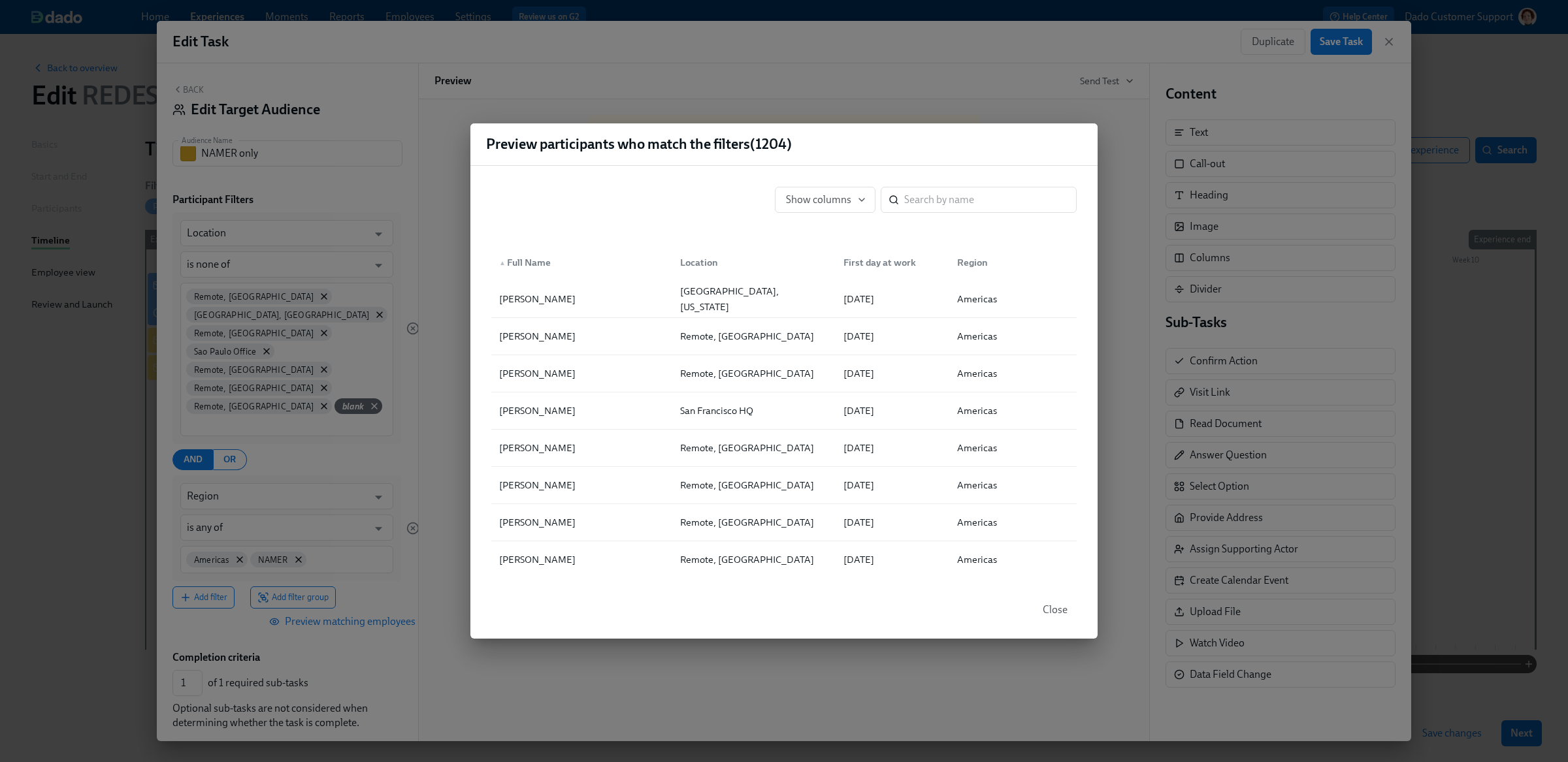
click at [866, 260] on div "First day at work" at bounding box center [879, 263] width 83 height 16
click at [866, 260] on div "▲ First day at work" at bounding box center [883, 263] width 91 height 16
click at [312, 406] on div "Preview participants who match the filters ( 1204 ) Show columns ​ Full Name Lo…" at bounding box center [784, 381] width 1568 height 762
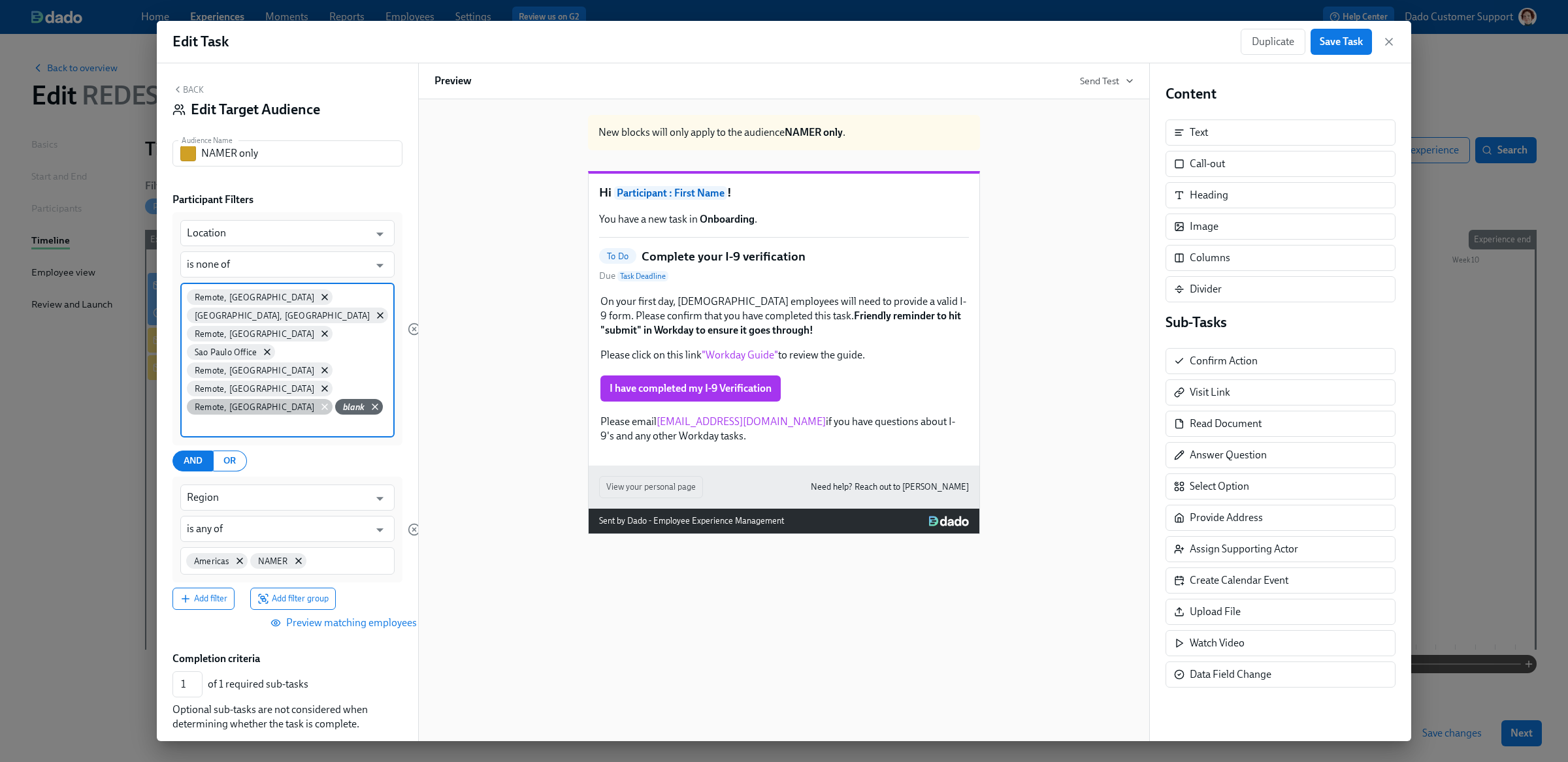
click at [320, 401] on icon at bounding box center [324, 406] width 10 height 10
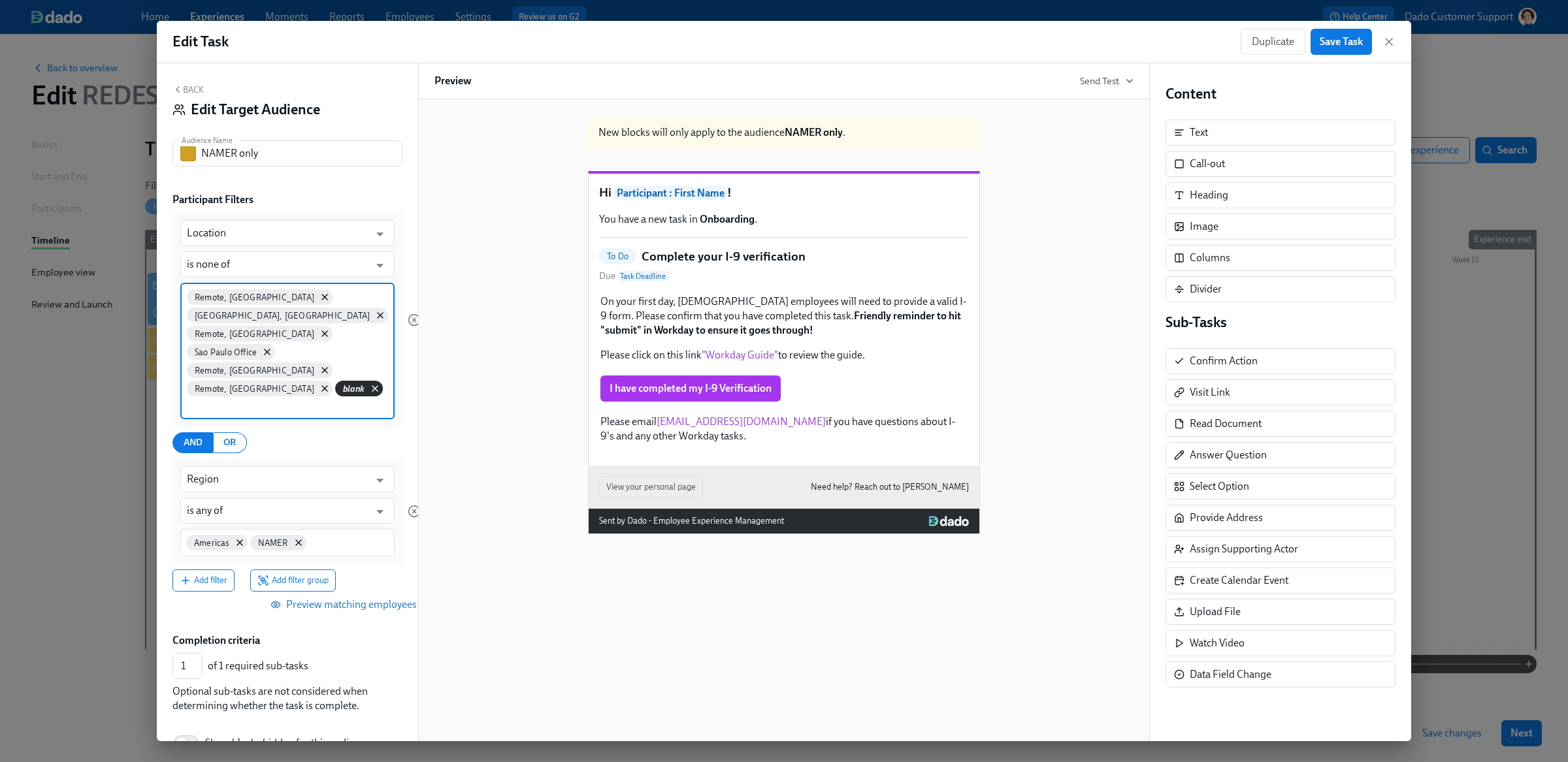
click at [372, 386] on icon at bounding box center [375, 389] width 6 height 6
click at [356, 597] on span "Preview matching employees" at bounding box center [343, 603] width 144 height 13
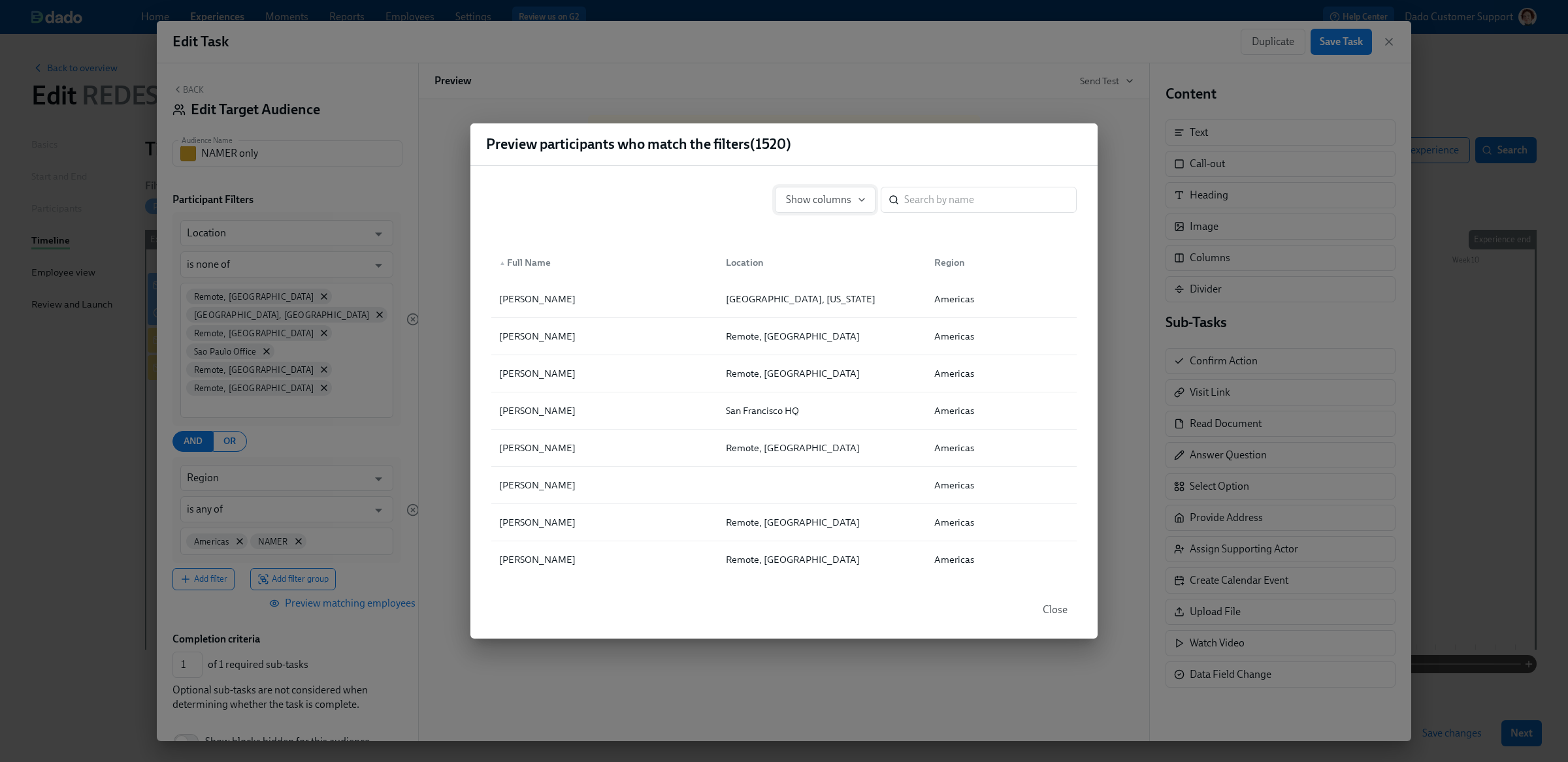
click at [827, 195] on span "Show columns" at bounding box center [825, 199] width 79 height 13
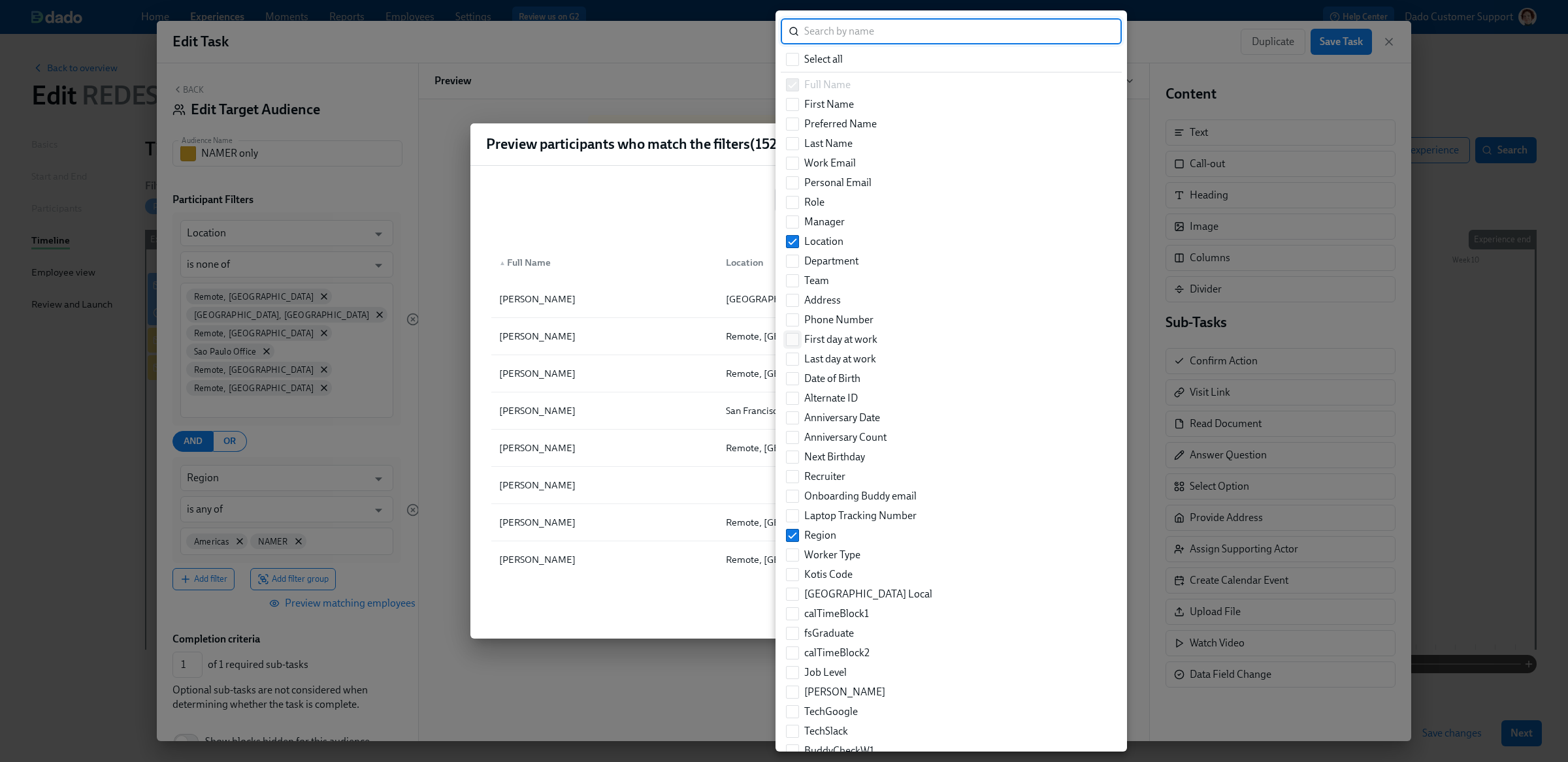
click at [798, 335] on input "First day at work" at bounding box center [792, 339] width 12 height 12
checkbox input "true"
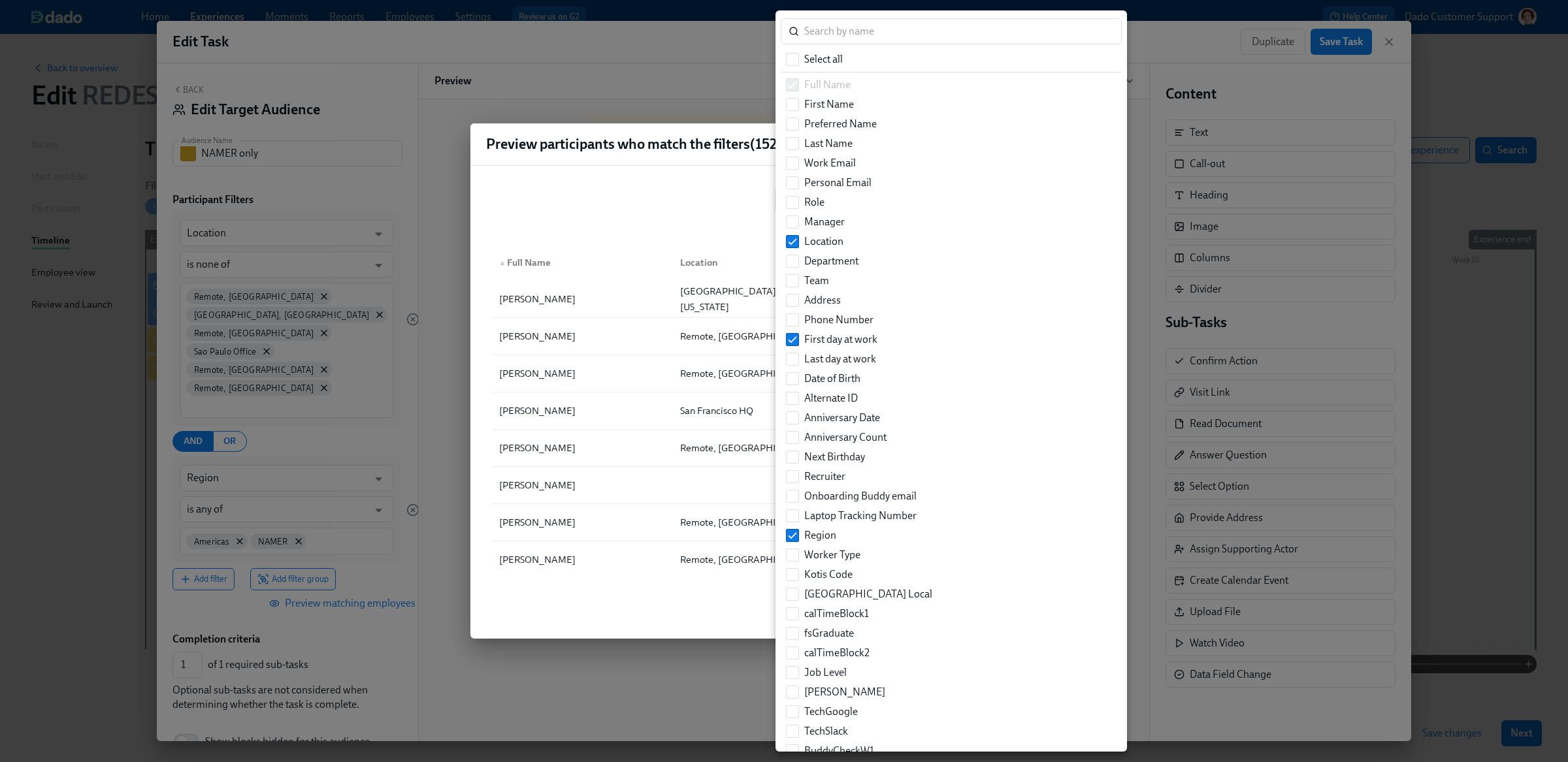
click at [710, 215] on div at bounding box center [784, 381] width 1568 height 762
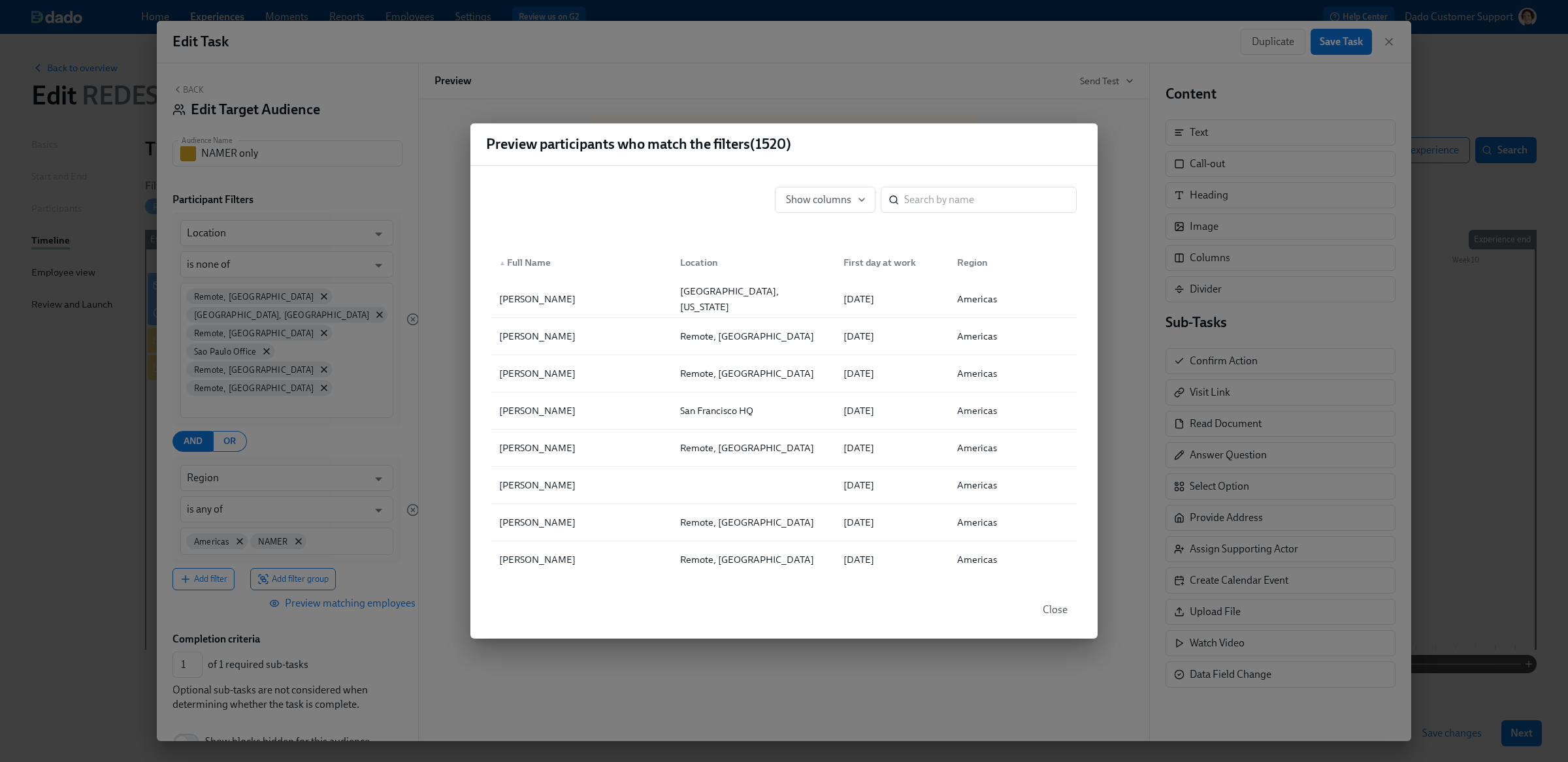
click at [874, 259] on div "First day at work" at bounding box center [879, 263] width 83 height 16
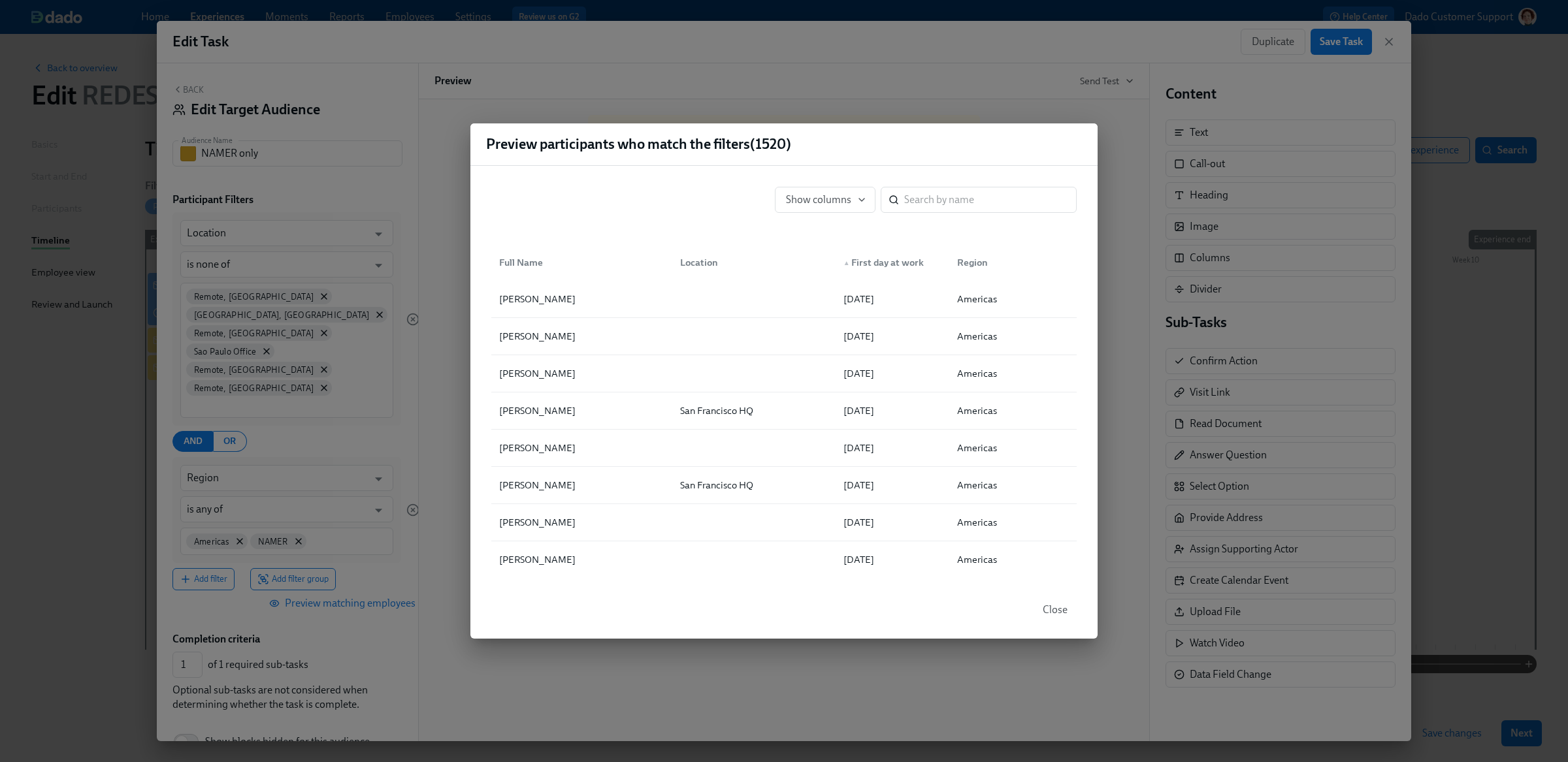
click at [874, 259] on div "▲ First day at work" at bounding box center [883, 263] width 91 height 16
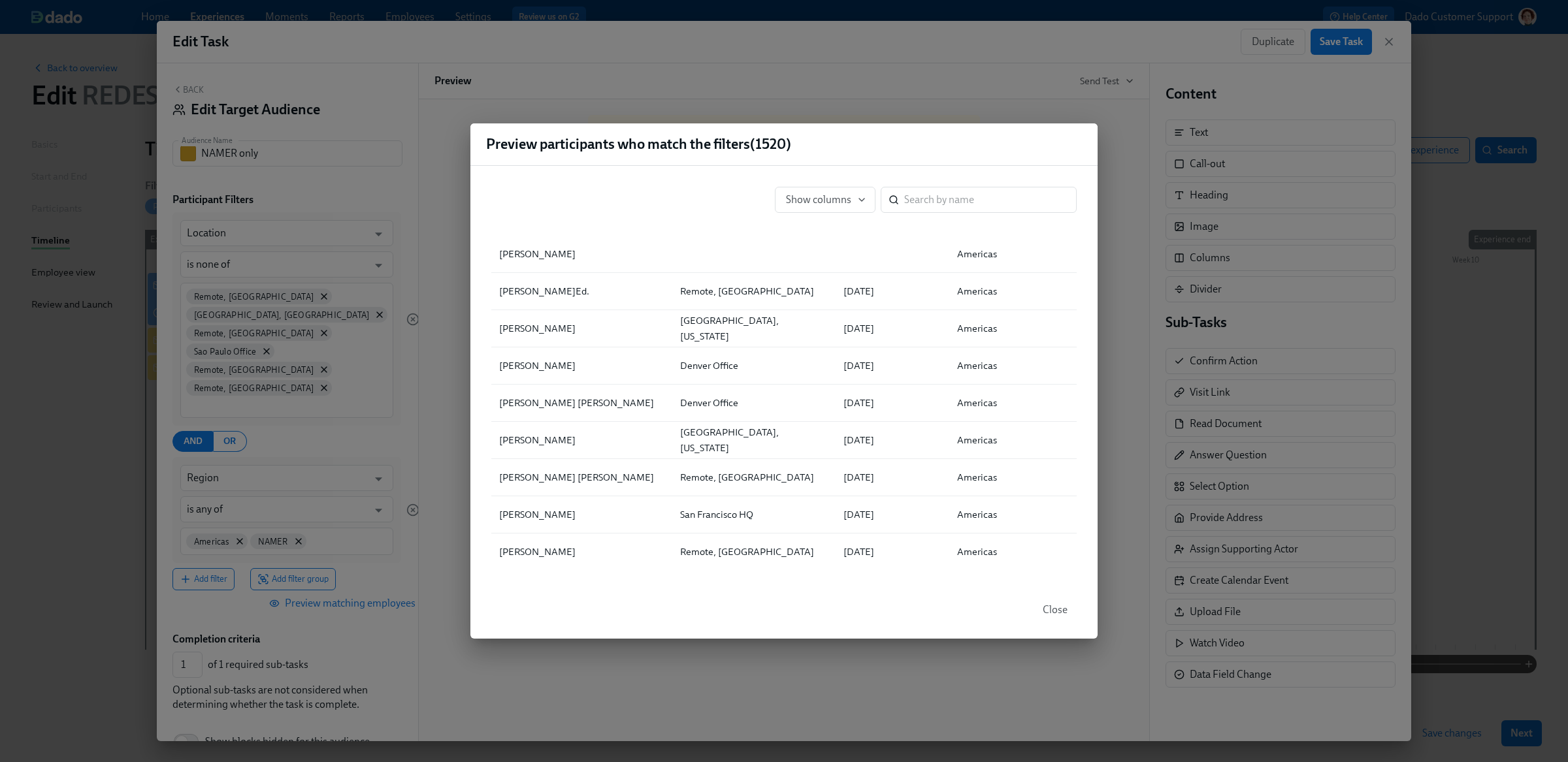
scroll to position [290, 0]
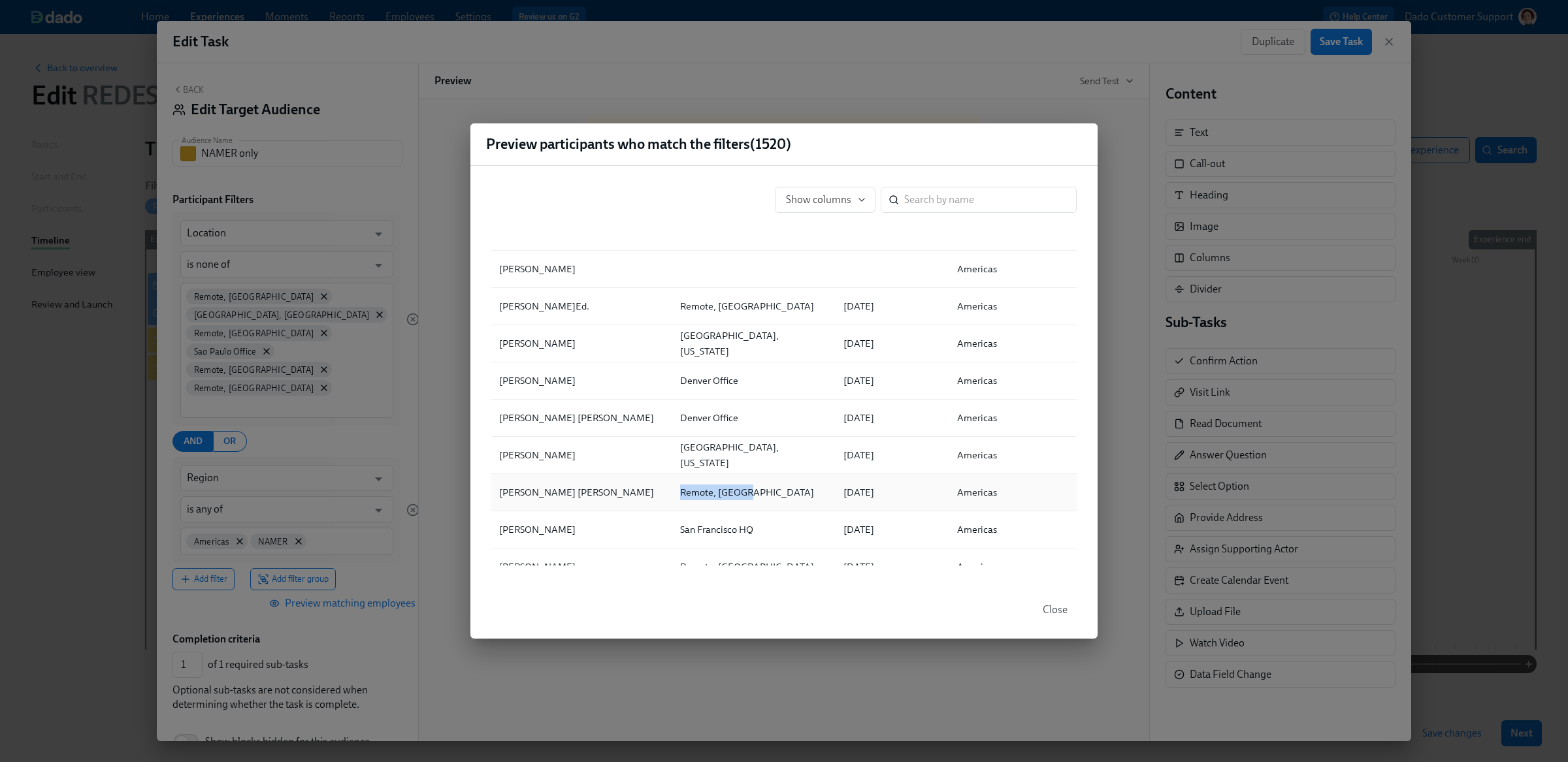
drag, startPoint x: 668, startPoint y: 491, endPoint x: 765, endPoint y: 492, distance: 97.0
click at [765, 492] on div "Remote, Brazil" at bounding box center [751, 492] width 163 height 26
copy div "Remote, Brazil"
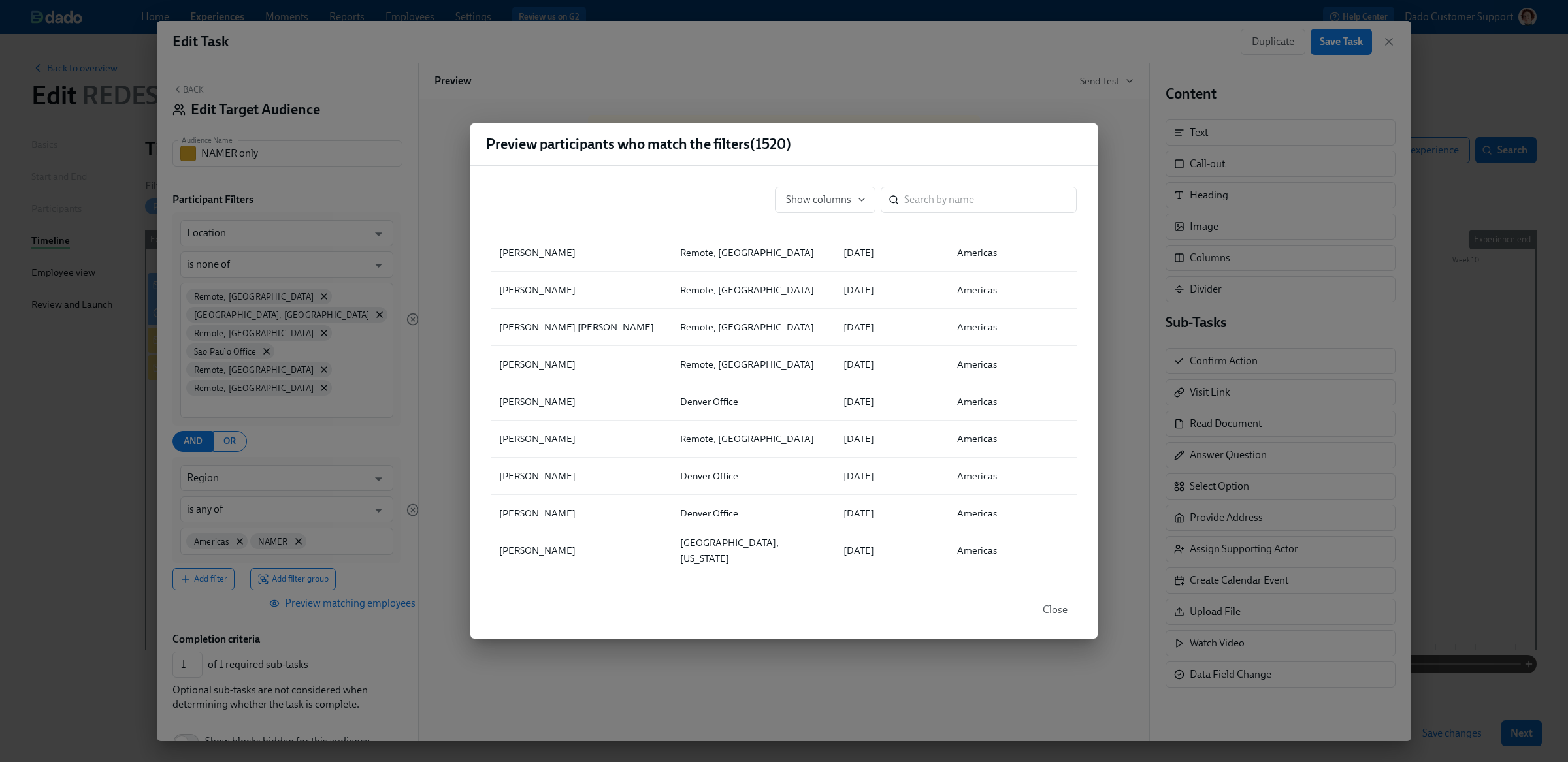
scroll to position [1357, 0]
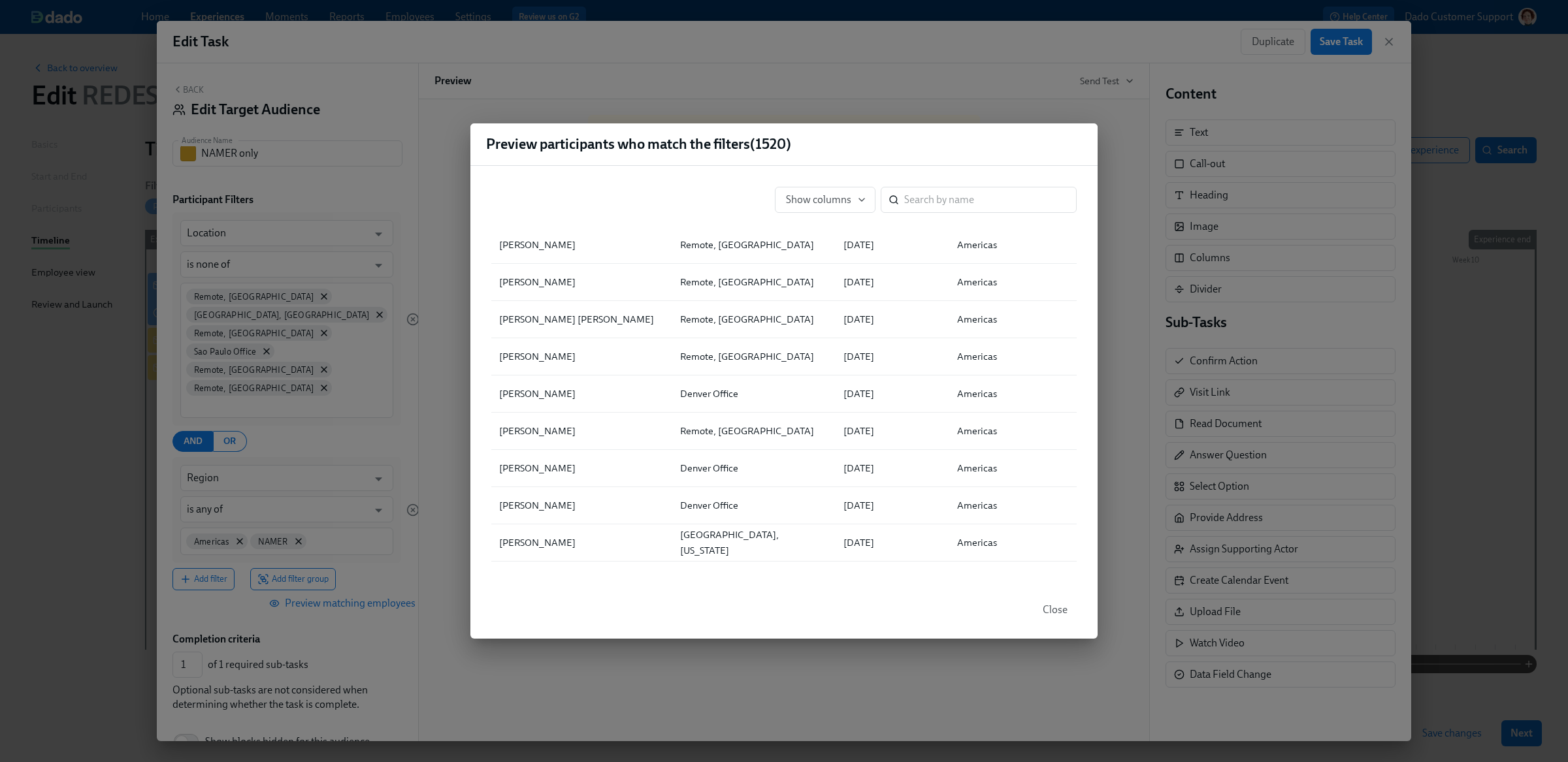
click at [292, 387] on div "Preview participants who match the filters ( 1520 ) Show columns ​ Full Name Lo…" at bounding box center [784, 381] width 1568 height 762
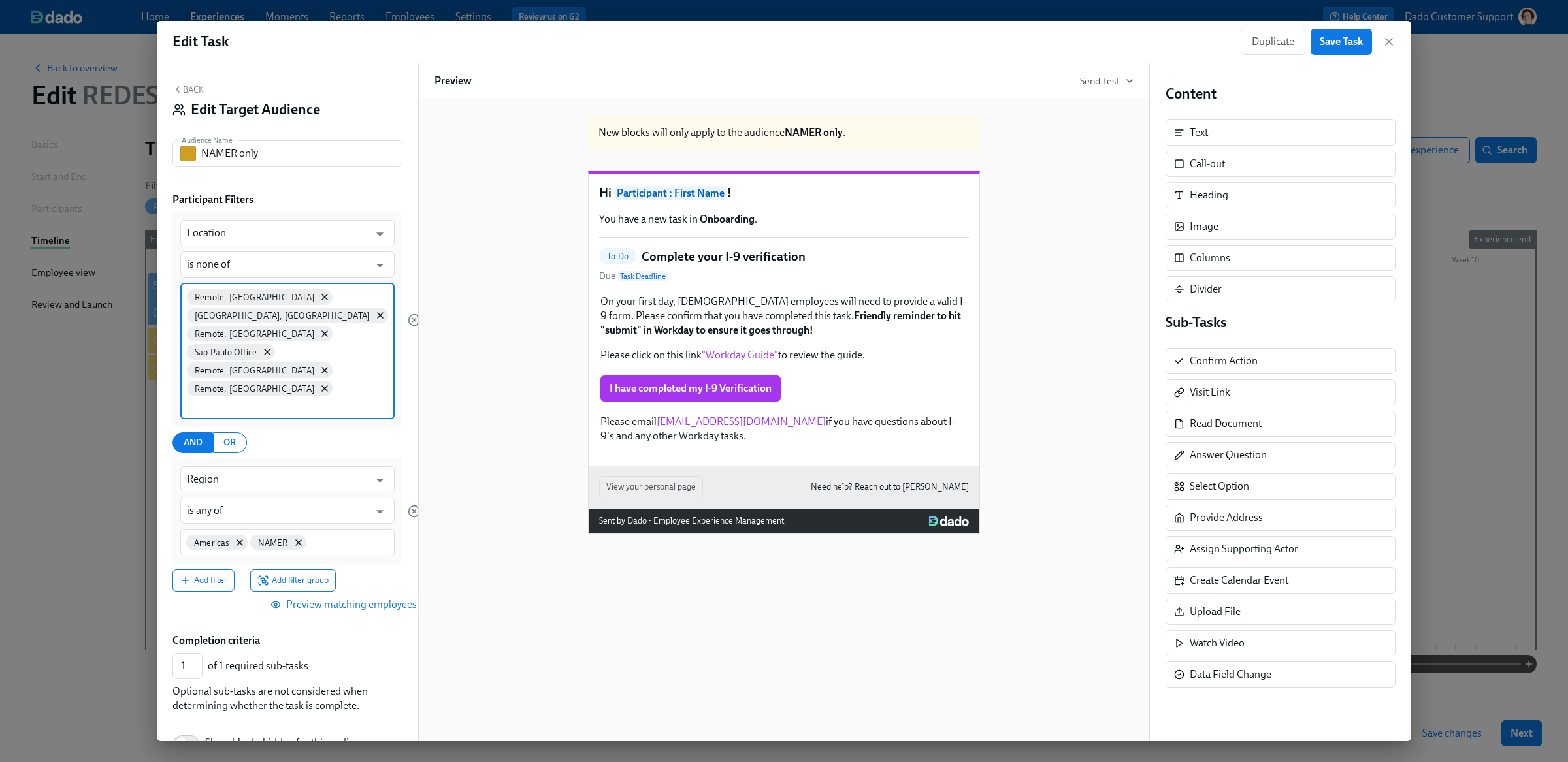
click at [302, 399] on input at bounding box center [288, 406] width 201 height 14
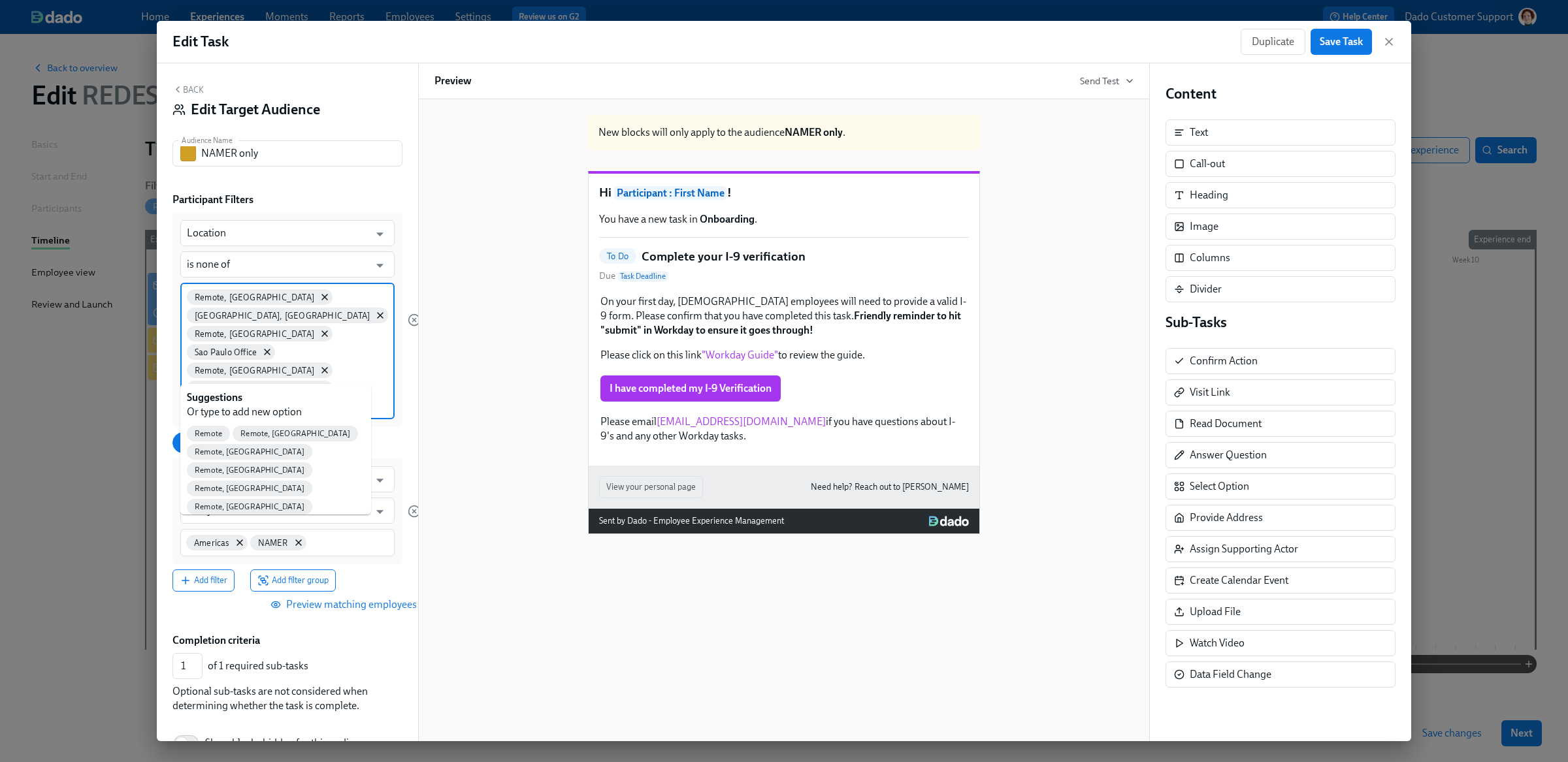
type input "remote"
click at [288, 520] on span "Remote, Brazil" at bounding box center [249, 525] width 126 height 10
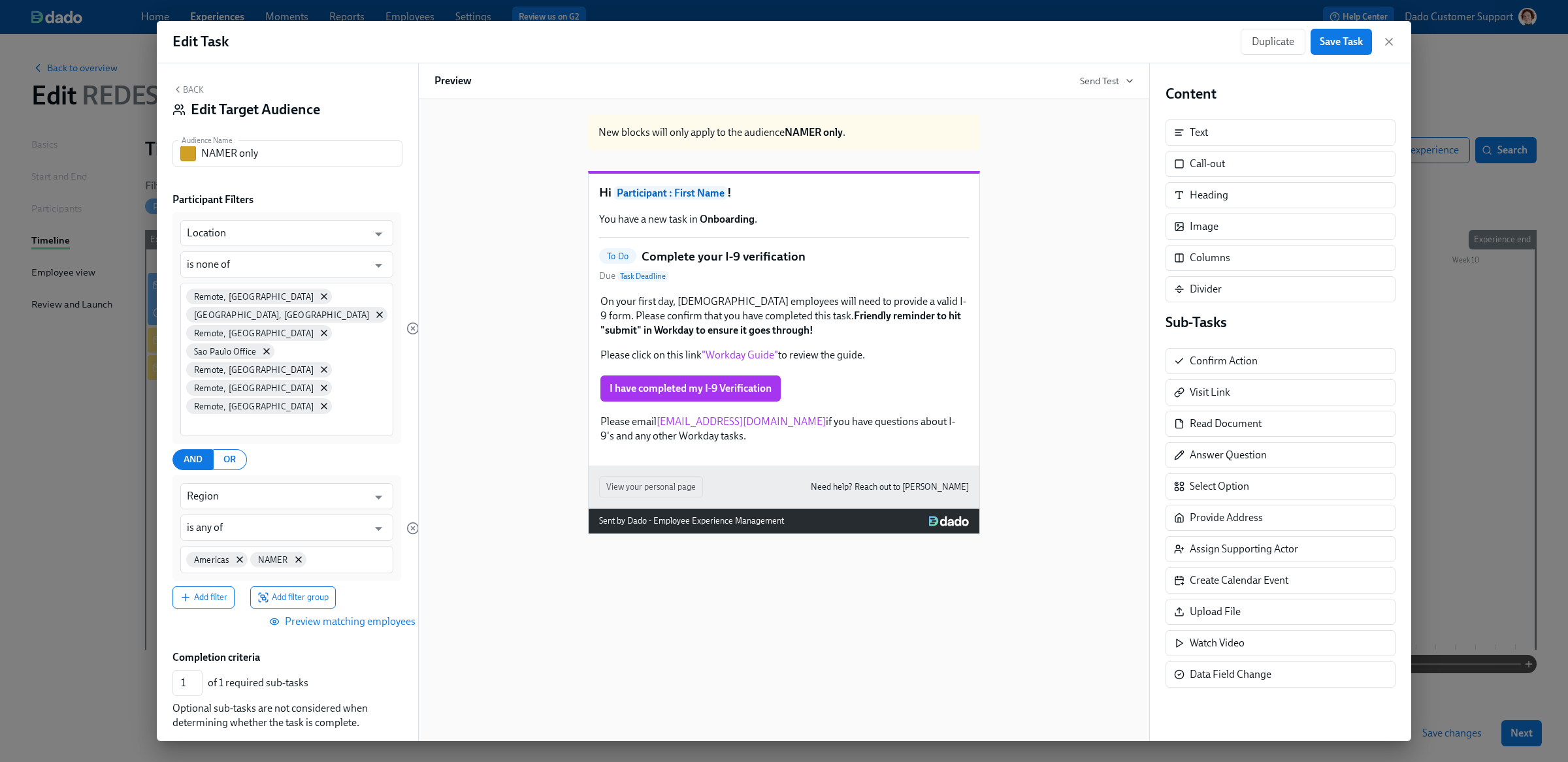
click at [284, 395] on div "Remote, Chile Mexico City, Mexico Remote, Colombia Sao Paulo Office Remote, Can…" at bounding box center [287, 359] width 213 height 154
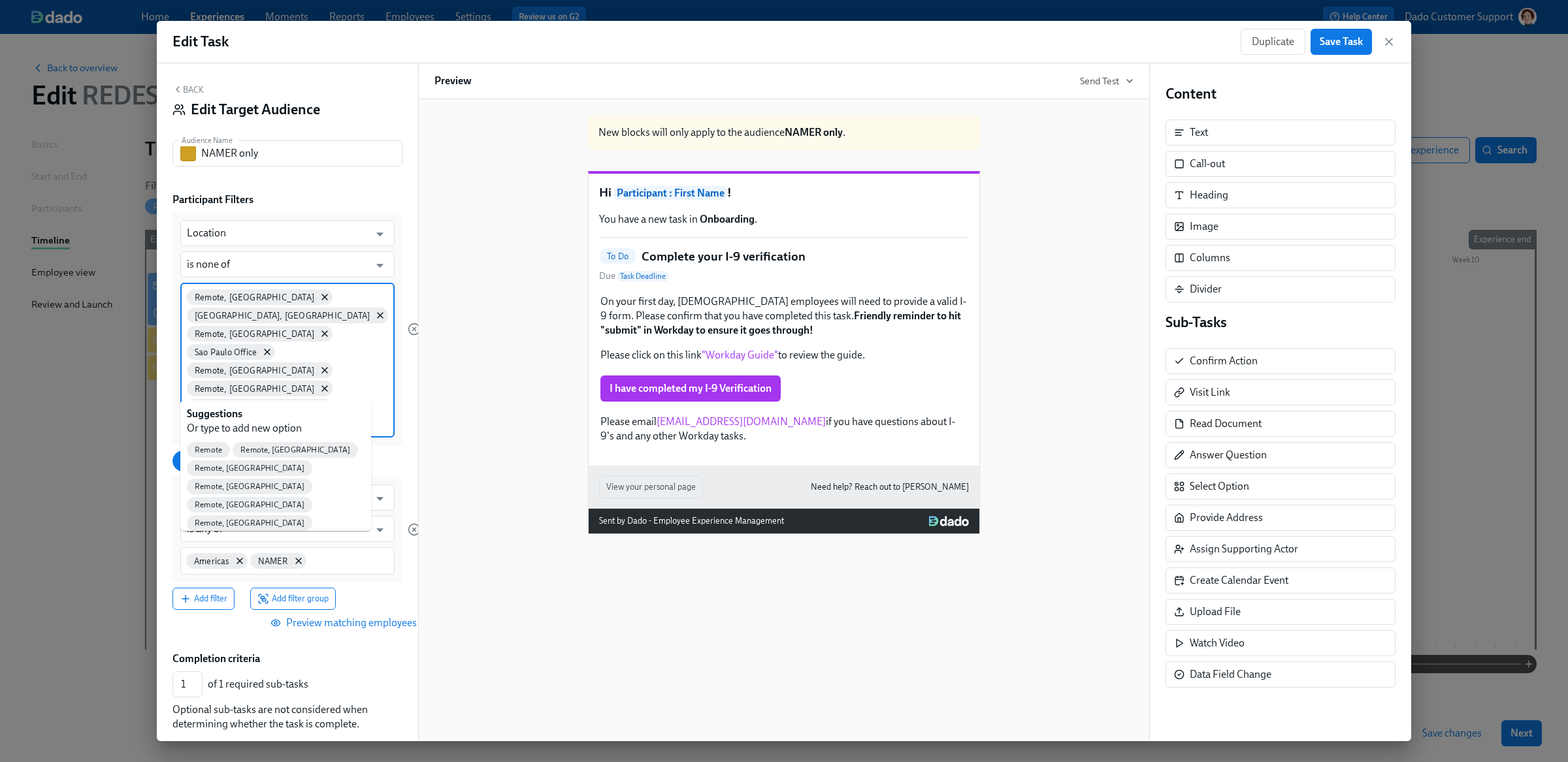
type input "Remote"
click at [302, 611] on span "Remote, Honduras" at bounding box center [249, 616] width 126 height 10
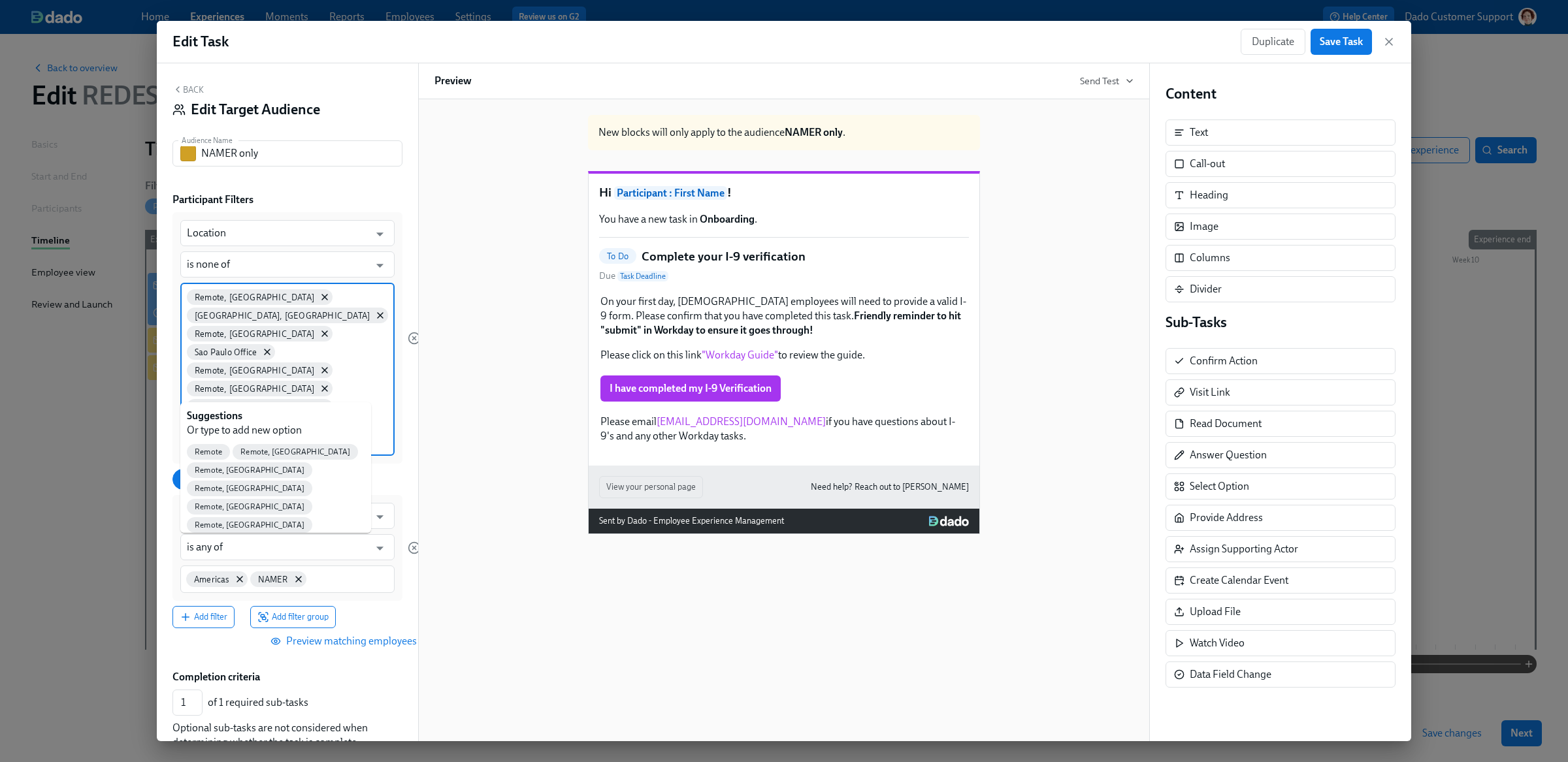
type input "Remote"
click at [341, 436] on input "Remote" at bounding box center [288, 442] width 201 height 14
click at [390, 411] on div "Location ​ is none of ​ Remote, Chile Mexico City, Mexico Remote, Colombia Sao …" at bounding box center [295, 420] width 247 height 415
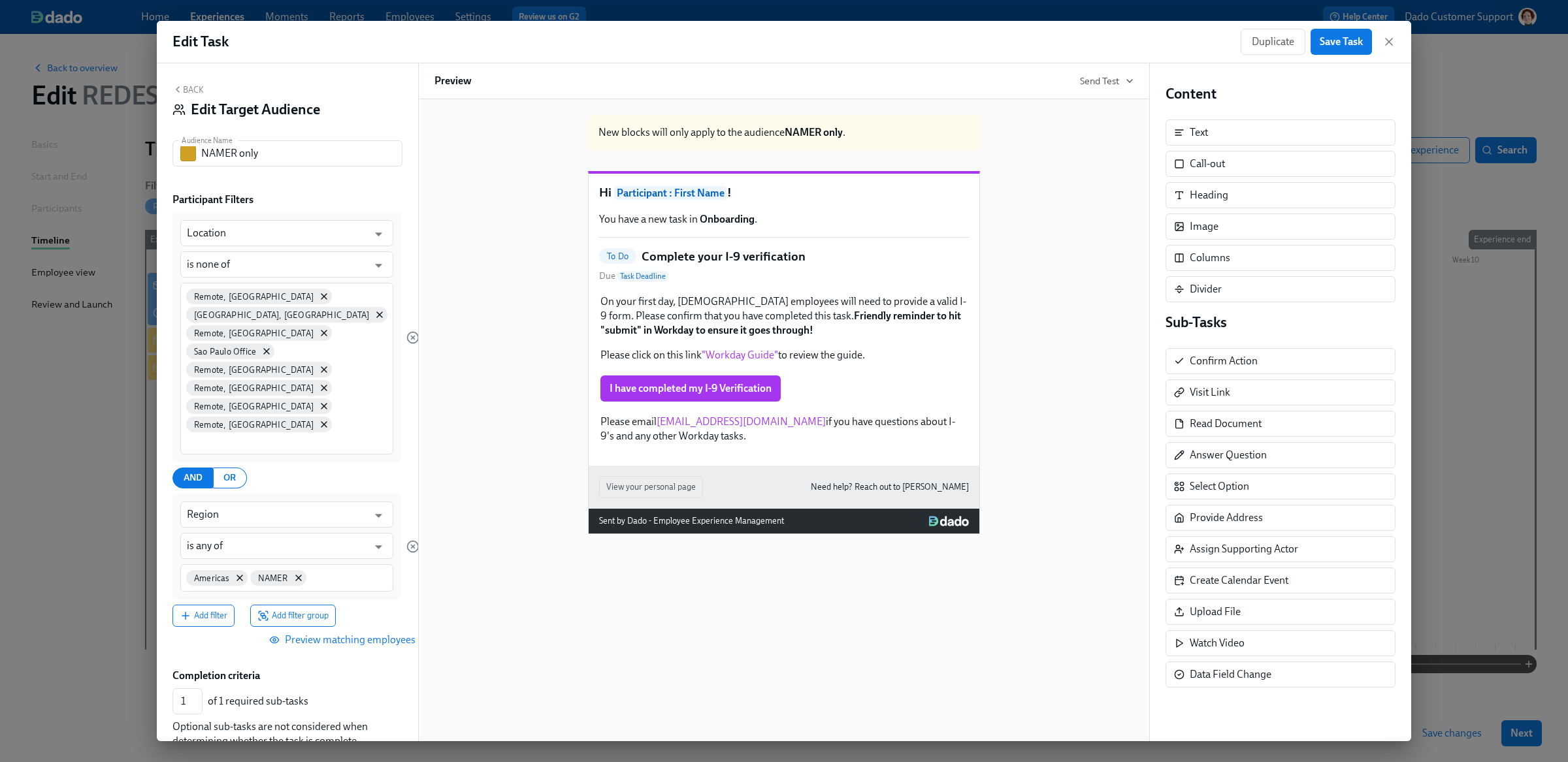
click at [315, 627] on button "Preview matching employees" at bounding box center [343, 640] width 162 height 26
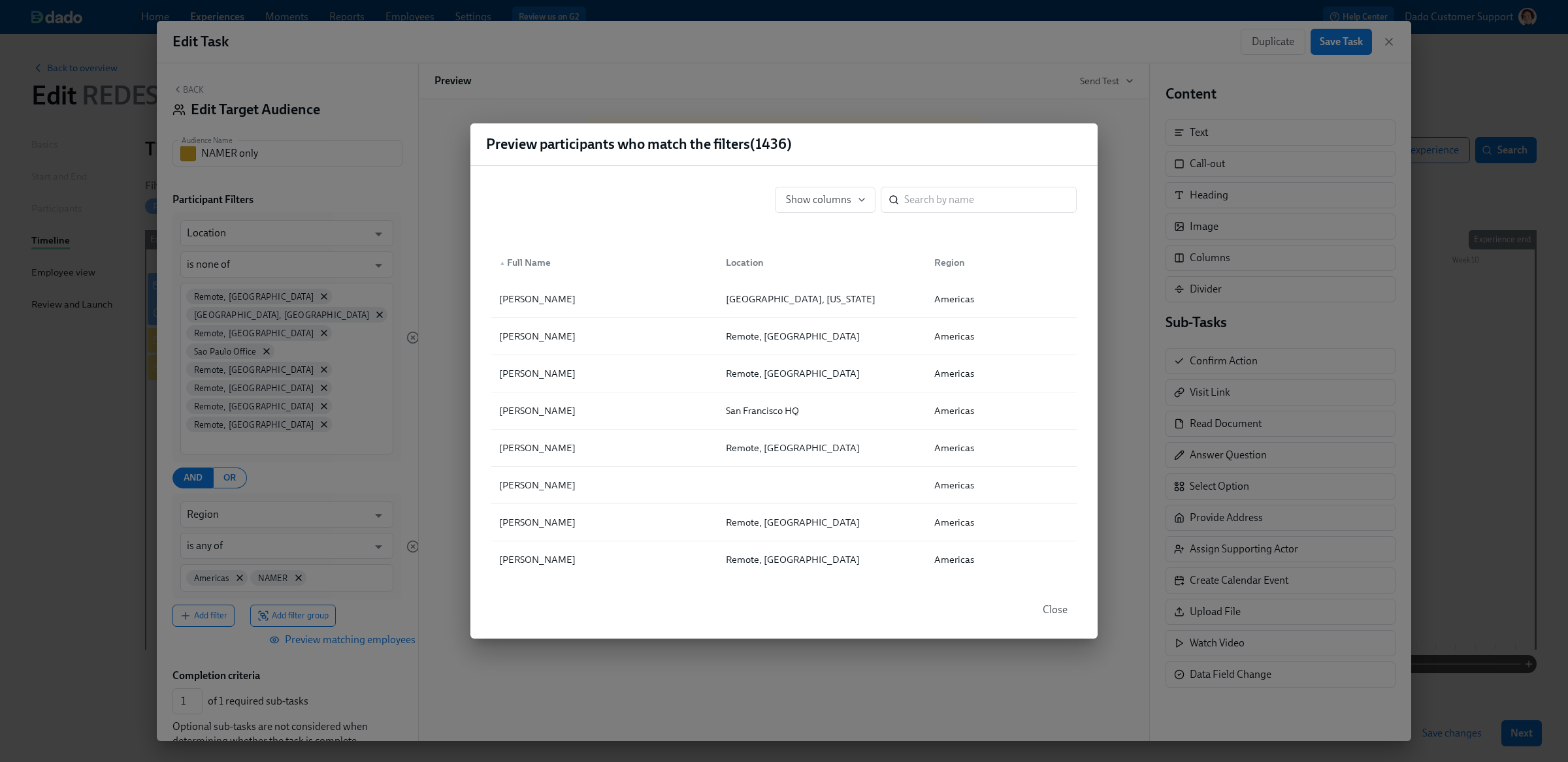
click at [851, 181] on div "Show columns ​" at bounding box center [784, 200] width 606 height 47
click at [835, 200] on span "Show columns" at bounding box center [825, 199] width 79 height 13
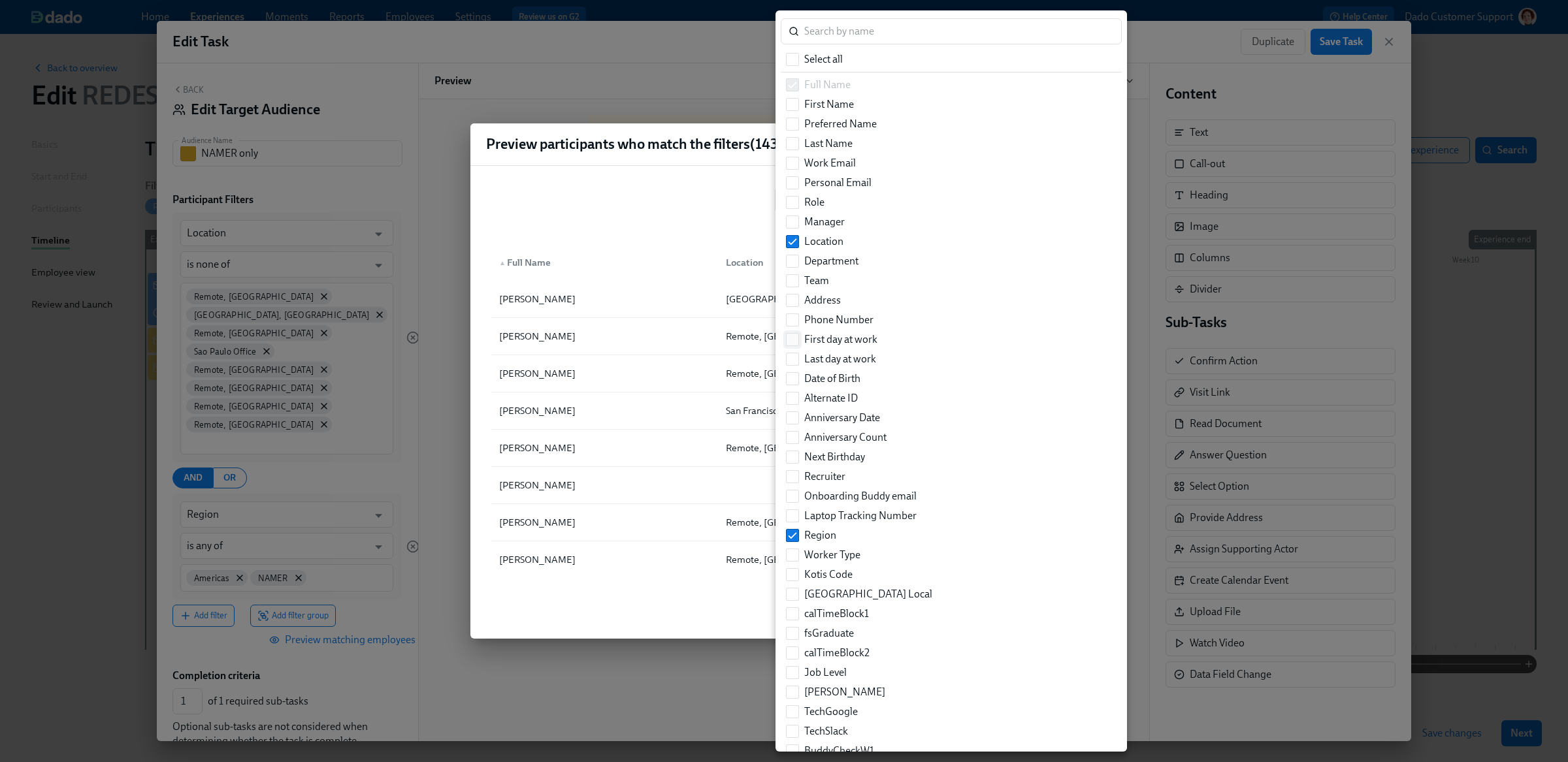
click at [797, 338] on input "First day at work" at bounding box center [792, 339] width 12 height 12
checkbox input "true"
click at [725, 216] on div at bounding box center [784, 381] width 1568 height 762
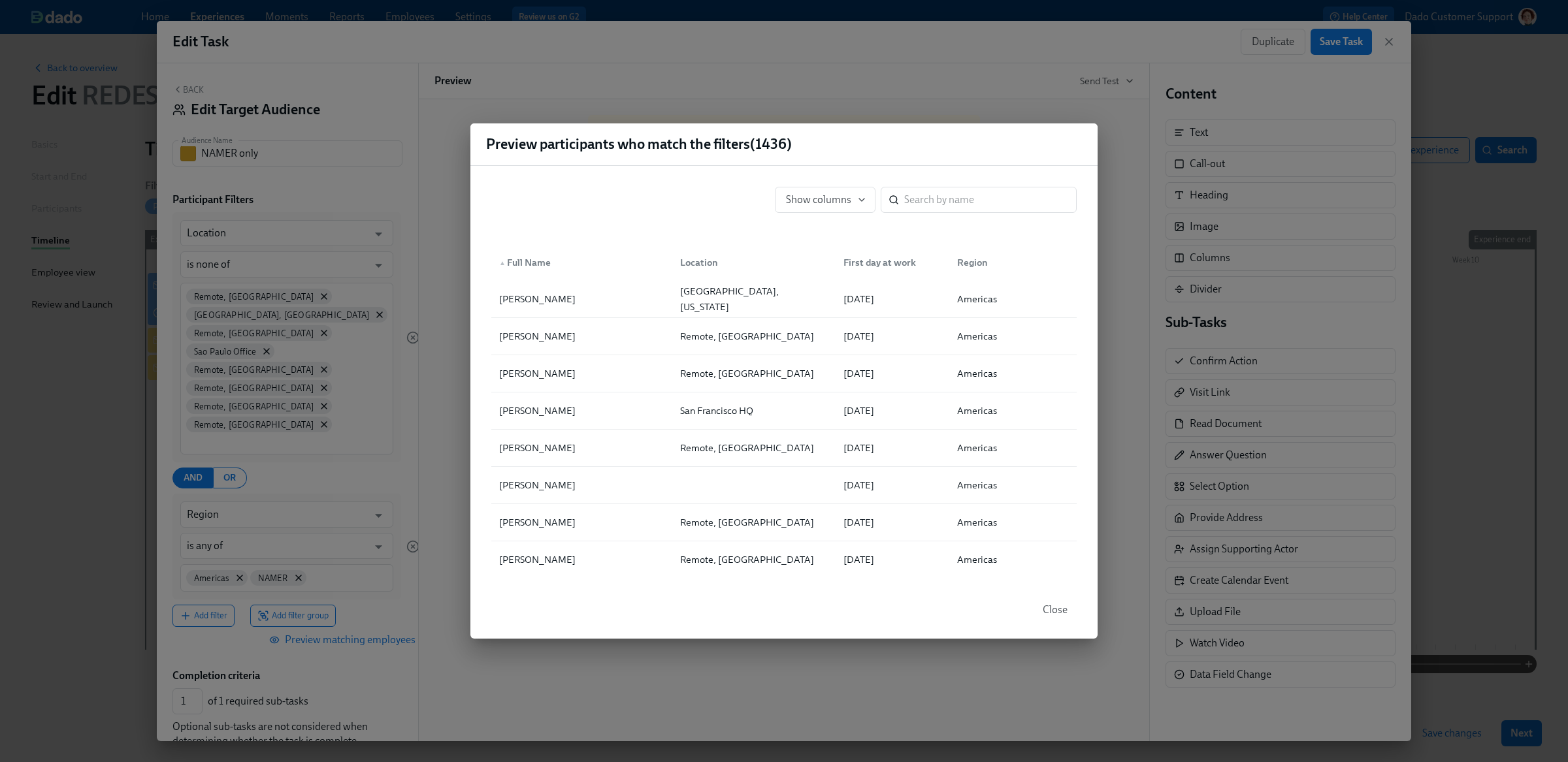
click at [861, 260] on div "First day at work" at bounding box center [879, 263] width 83 height 16
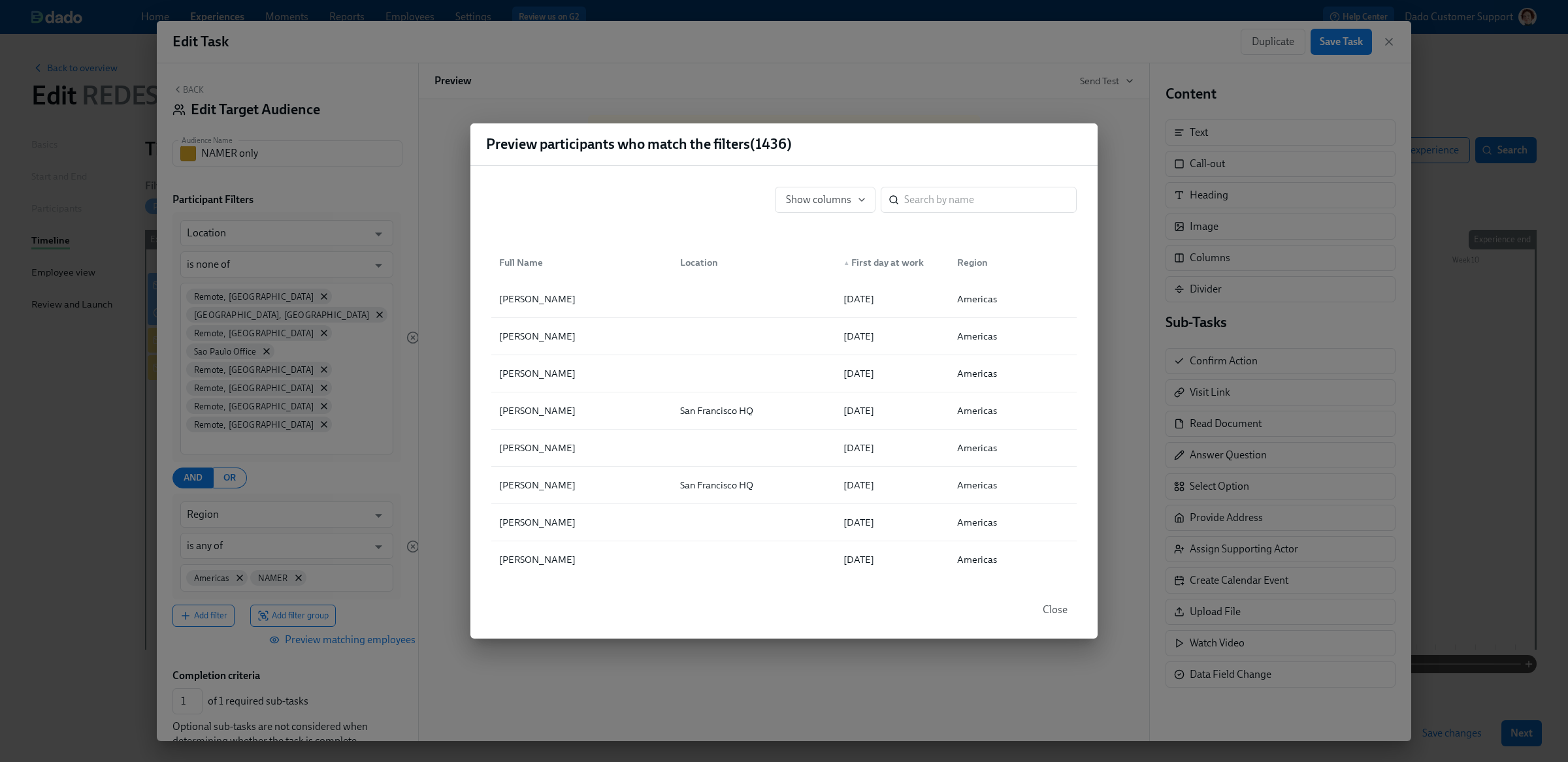
click at [861, 260] on div "▲ First day at work" at bounding box center [883, 263] width 91 height 16
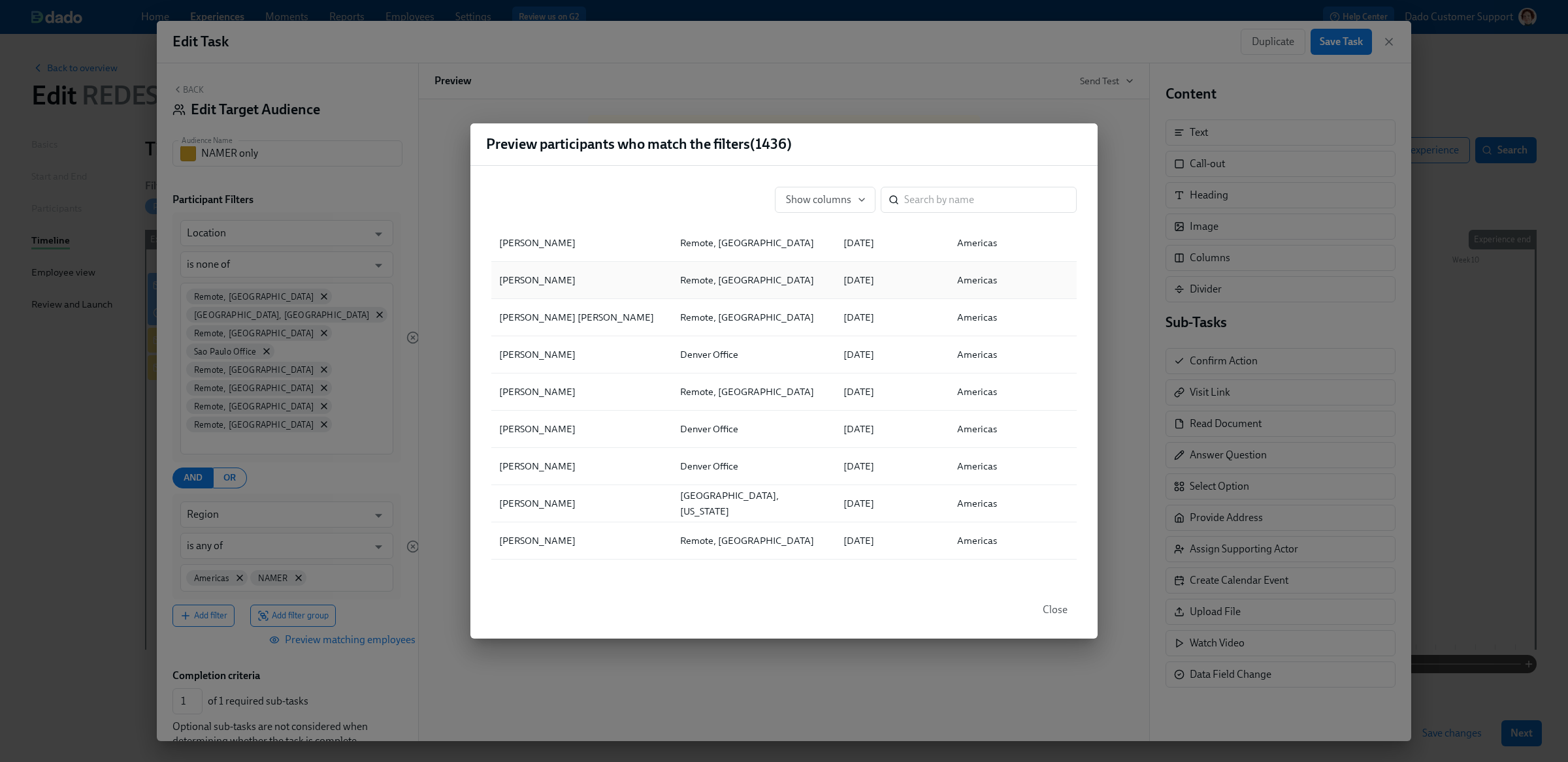
scroll to position [1286, 0]
copy div "Remote, Argentina"
drag, startPoint x: 669, startPoint y: 323, endPoint x: 775, endPoint y: 324, distance: 106.0
click at [775, 324] on div "Remote, Argentina" at bounding box center [751, 315] width 163 height 26
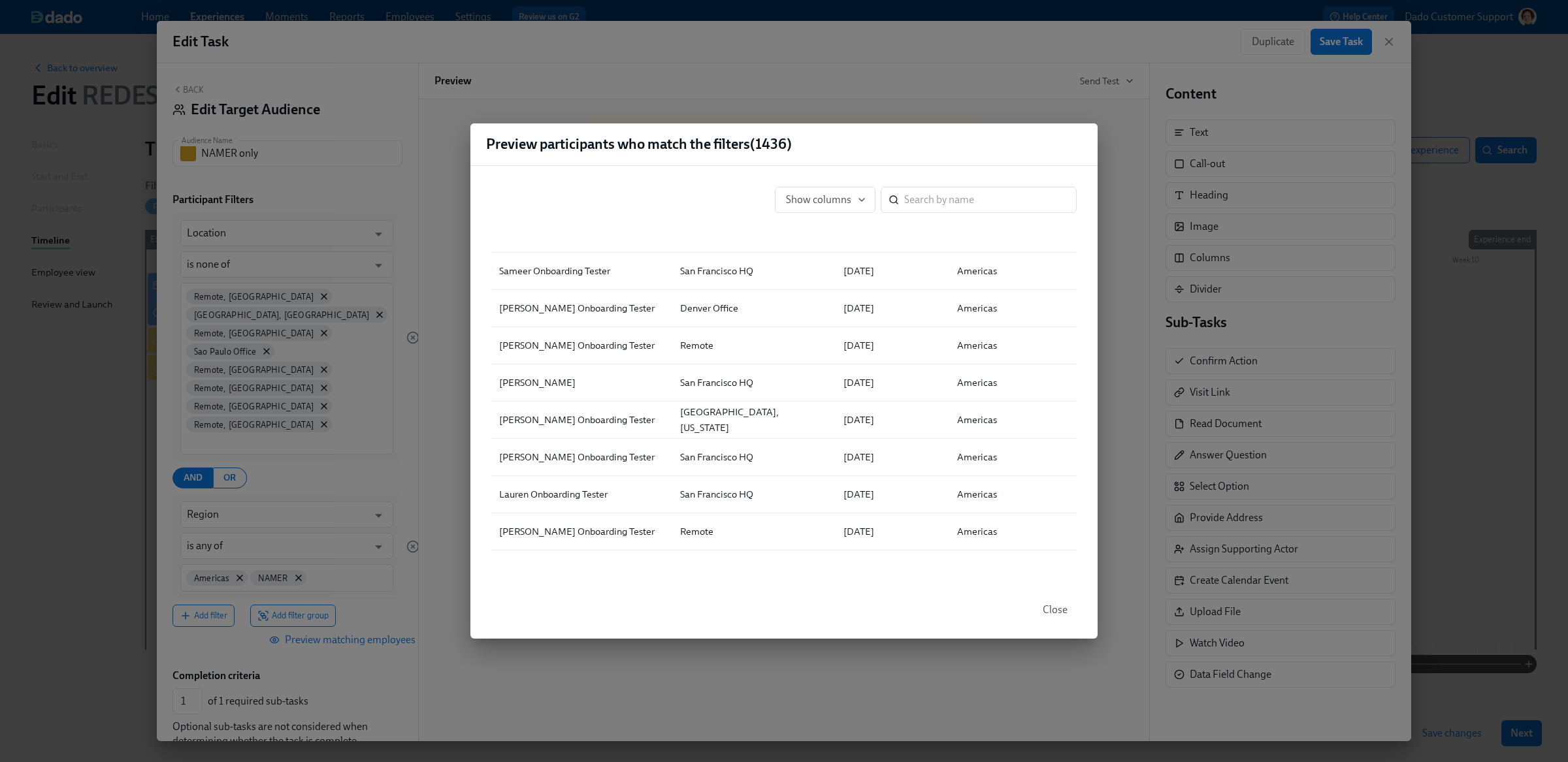
scroll to position [3250, 0]
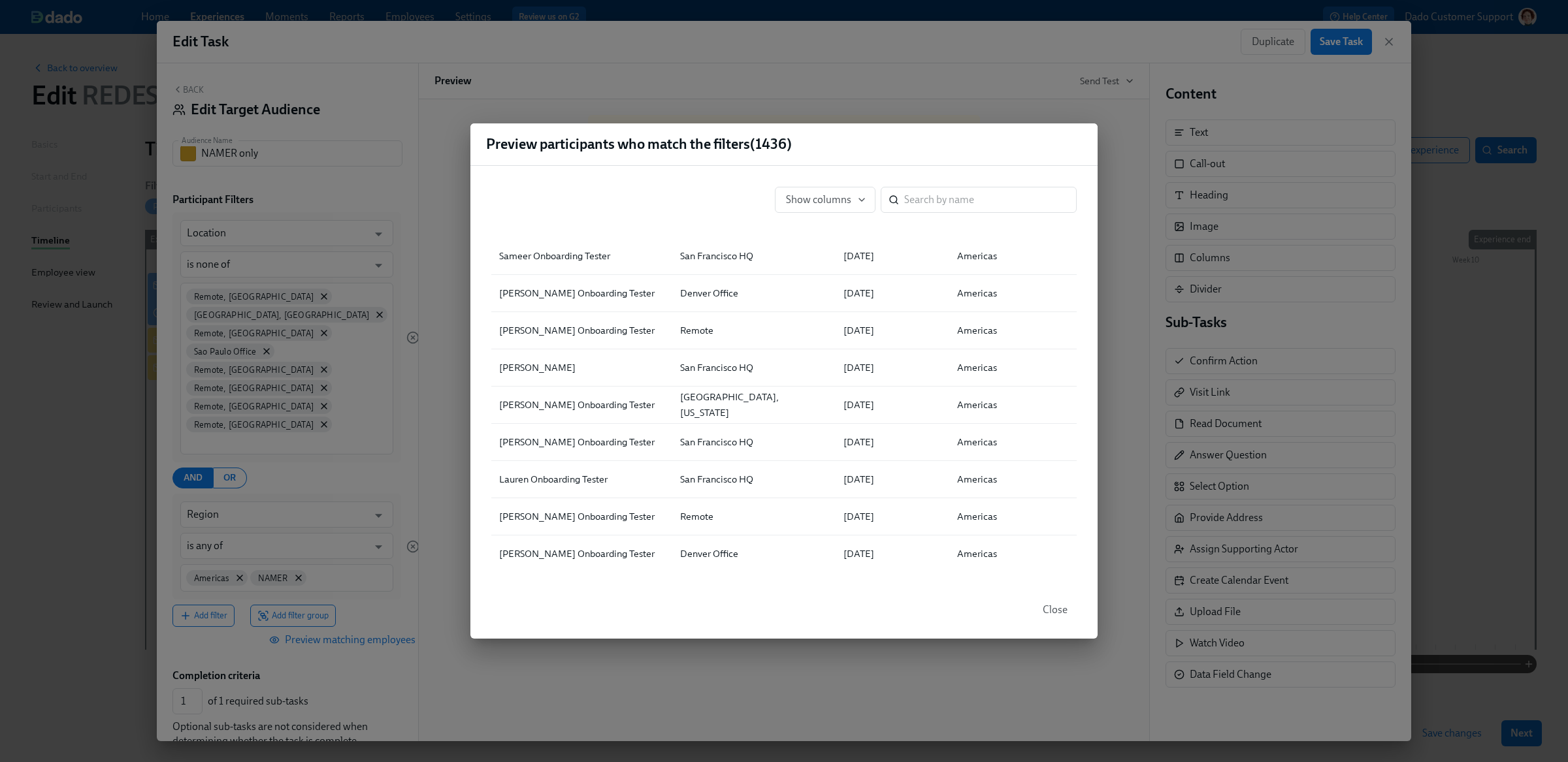
click at [370, 420] on div "Preview participants who match the filters ( 1436 ) Show columns ​ Full Name Lo…" at bounding box center [784, 381] width 1568 height 762
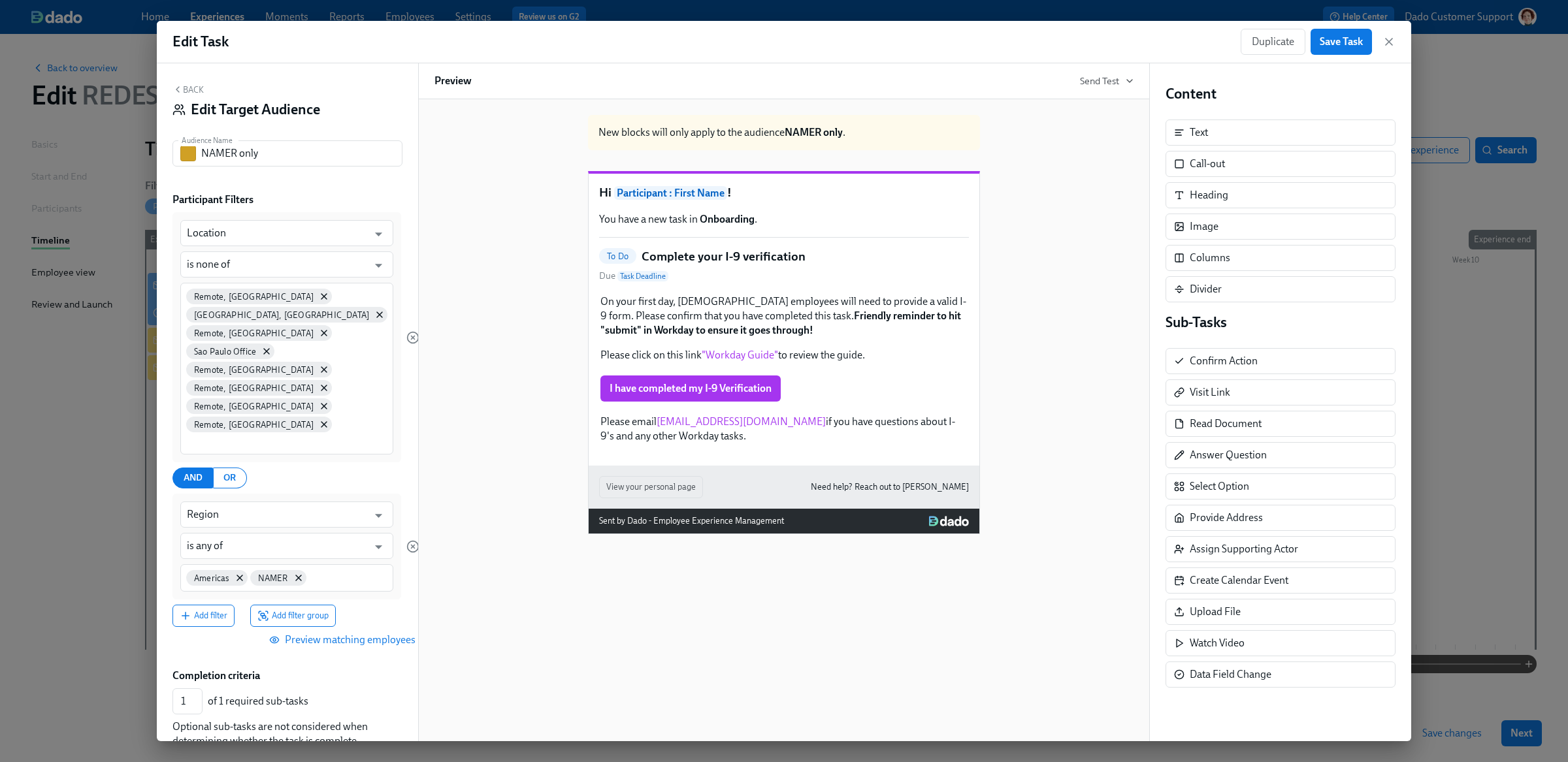
click at [193, 90] on button "Back" at bounding box center [188, 89] width 31 height 10
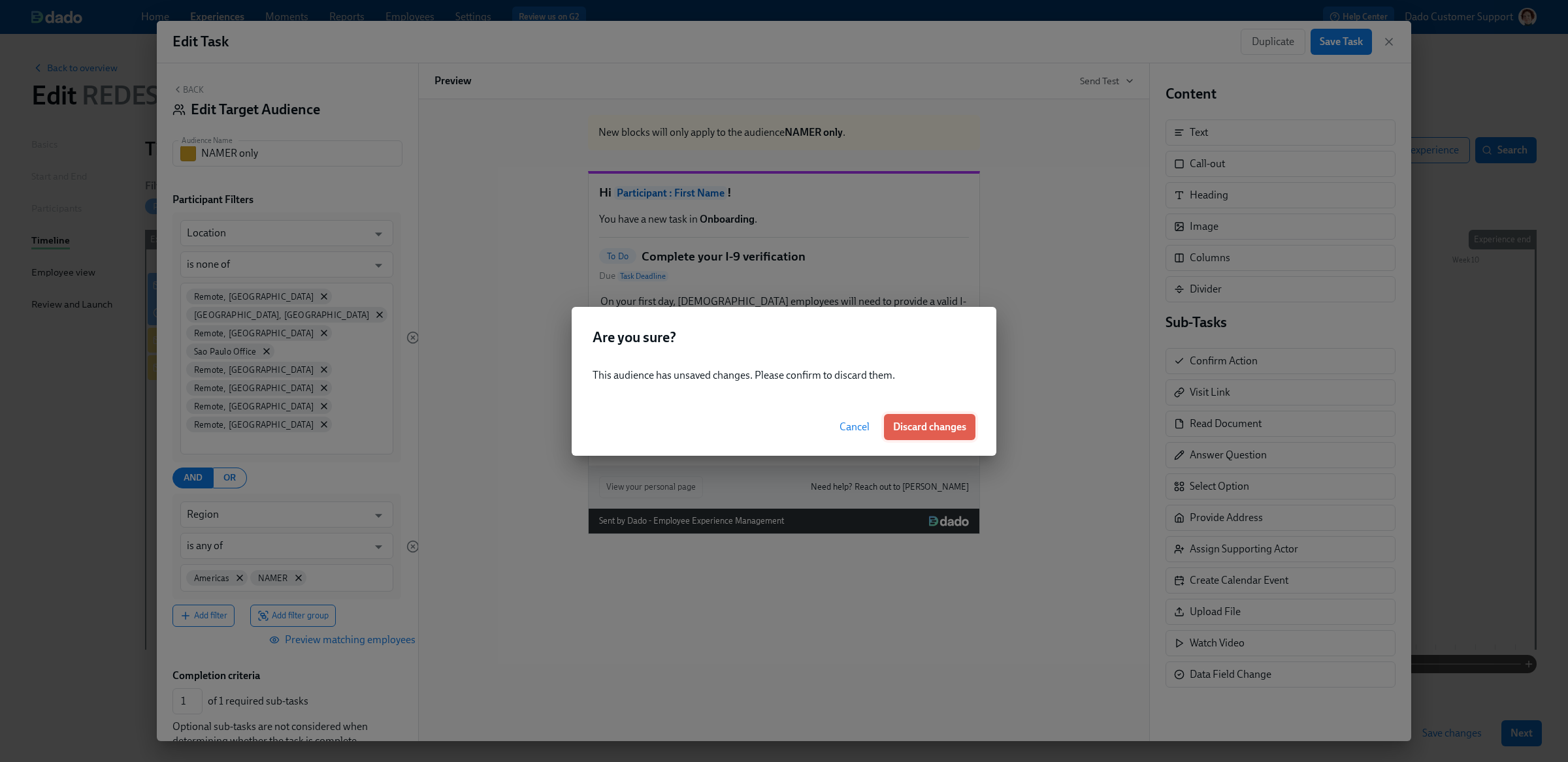
click at [944, 432] on span "Discard changes" at bounding box center [929, 427] width 73 height 13
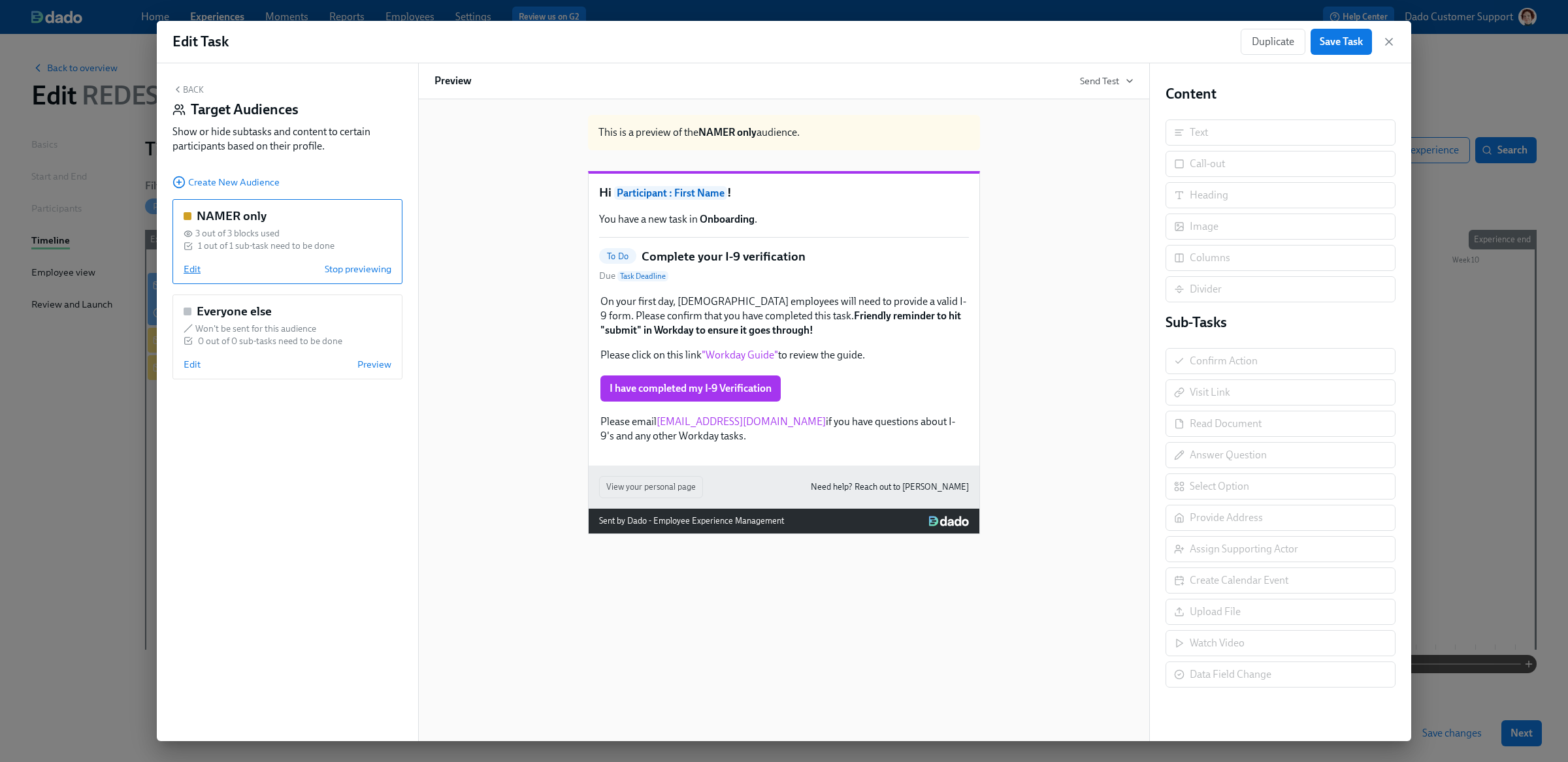
click at [191, 264] on span "Edit" at bounding box center [192, 269] width 17 height 13
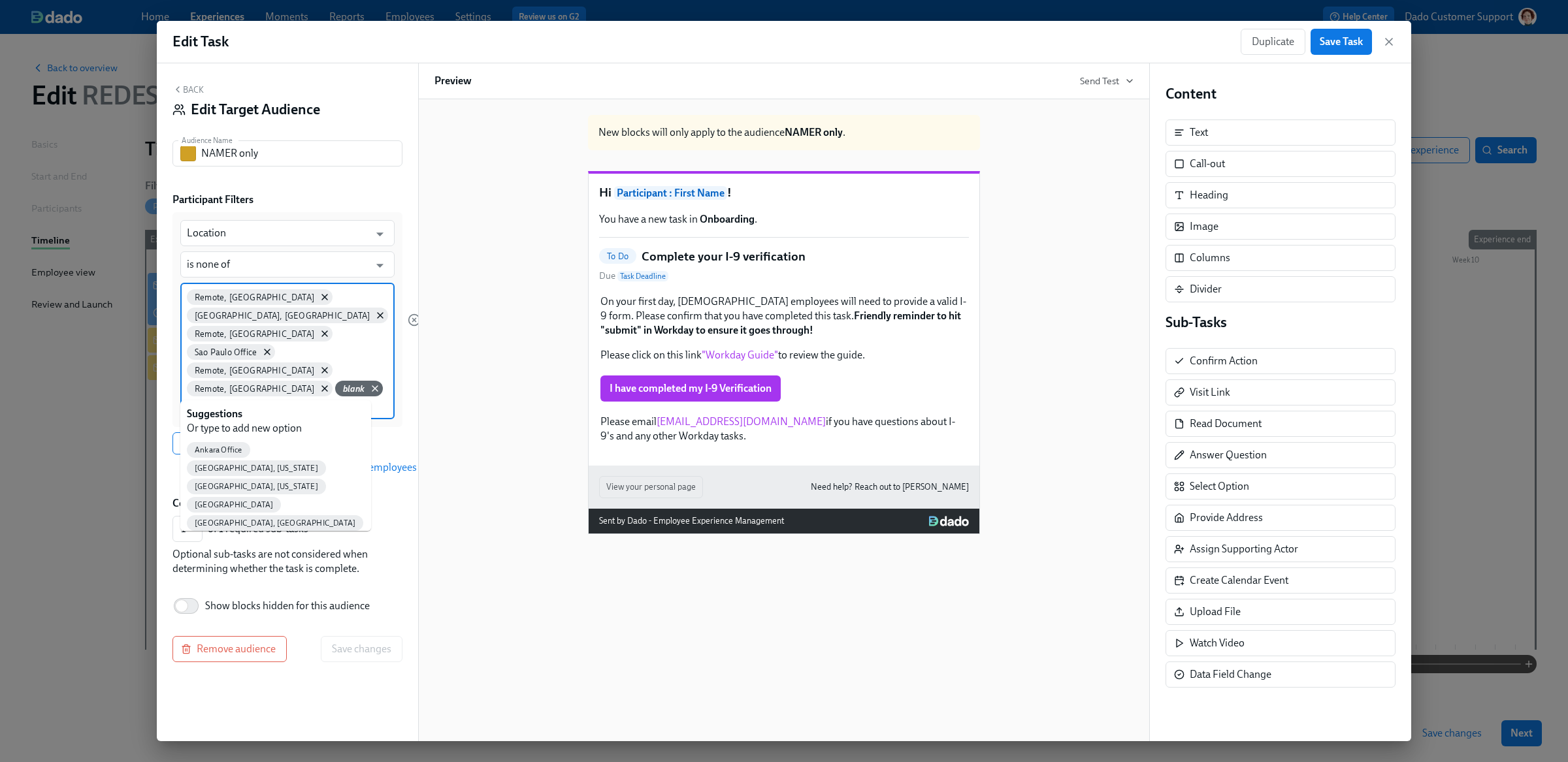
click at [222, 399] on input at bounding box center [288, 406] width 201 height 14
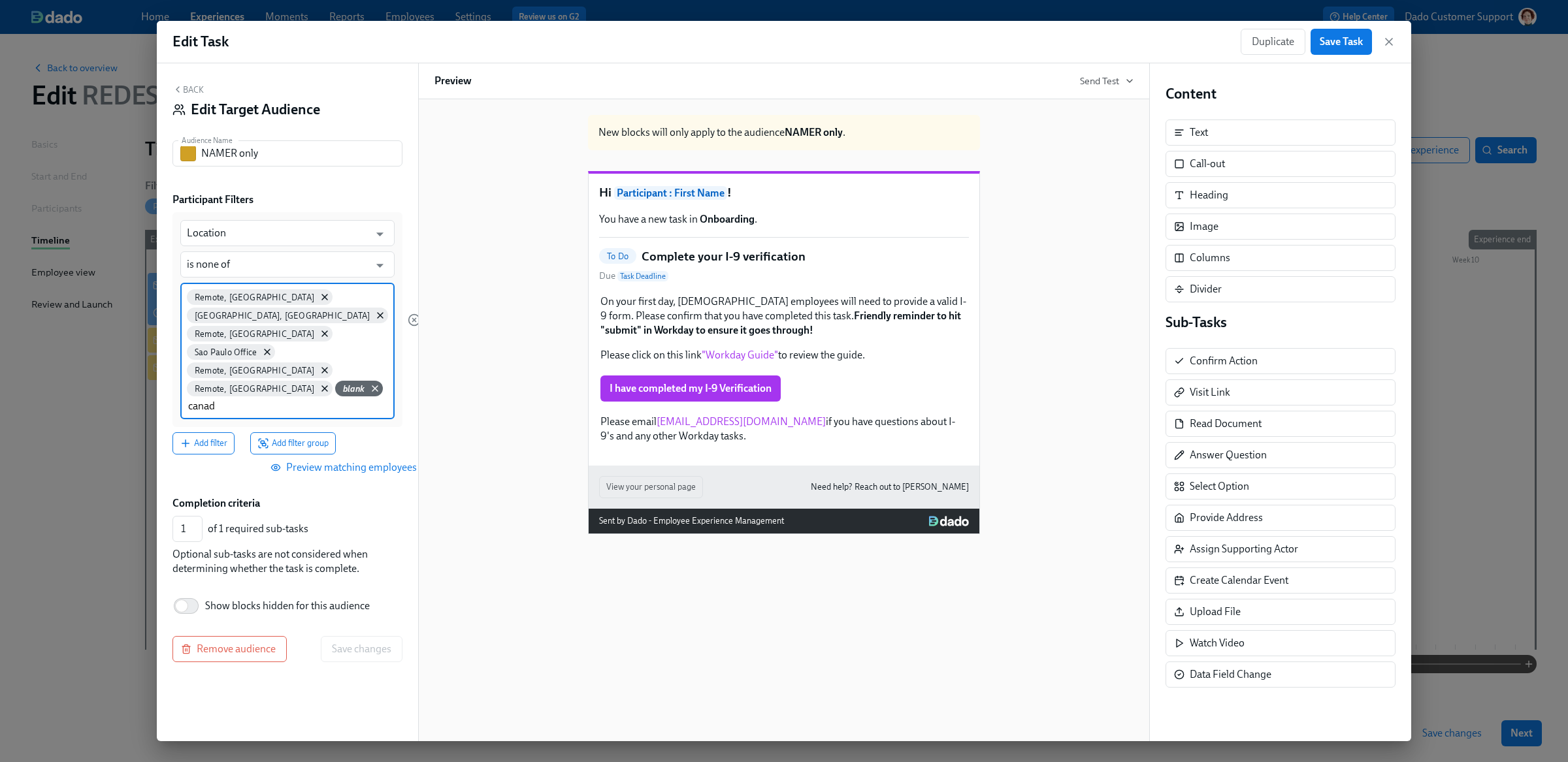
type input "canada"
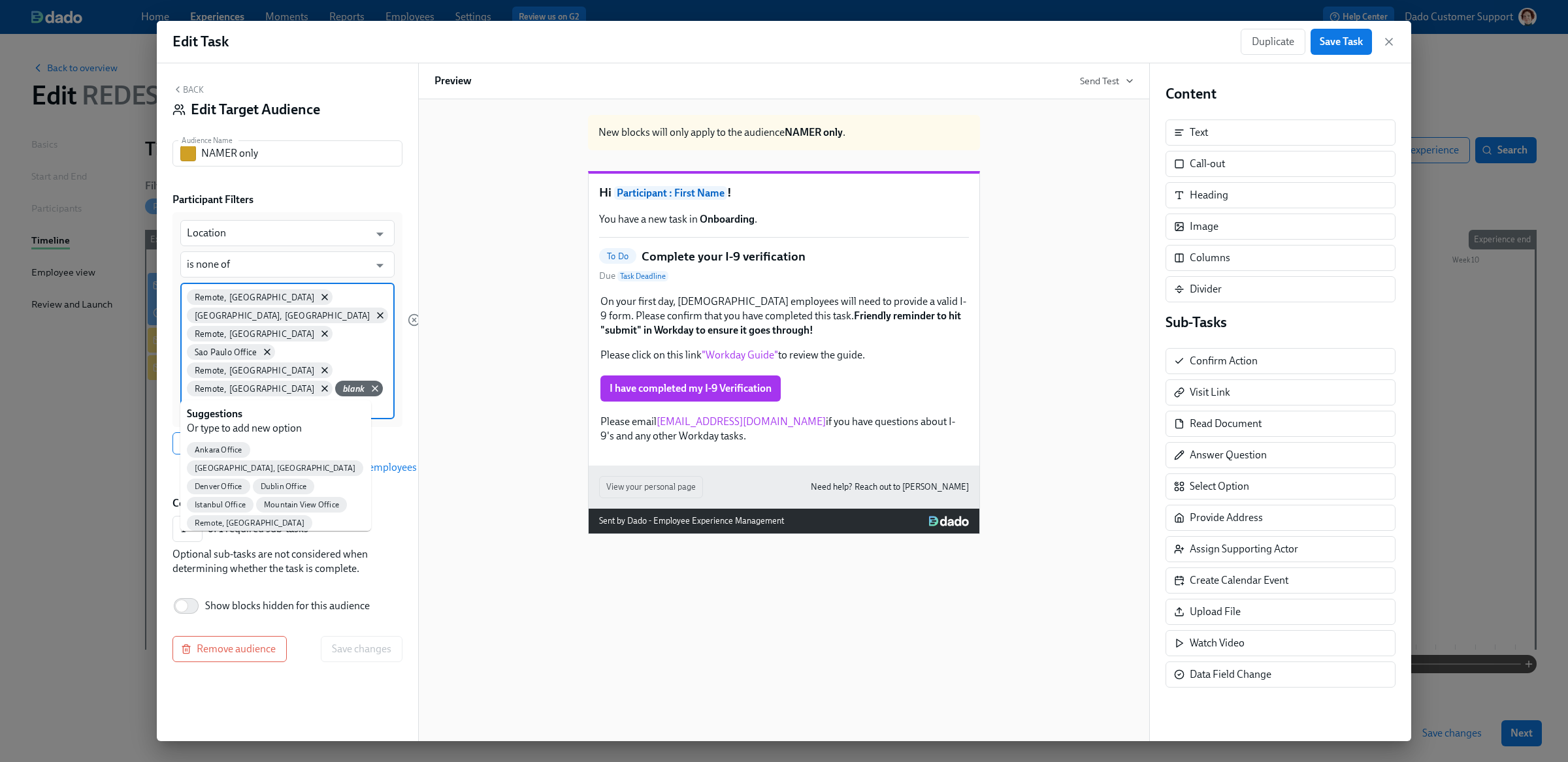
type input "Ca"
click at [649, 19] on div "Edit Task Duplicate Save Task Back Edit Target Audience Audience Name NAMER onl…" at bounding box center [784, 381] width 1568 height 762
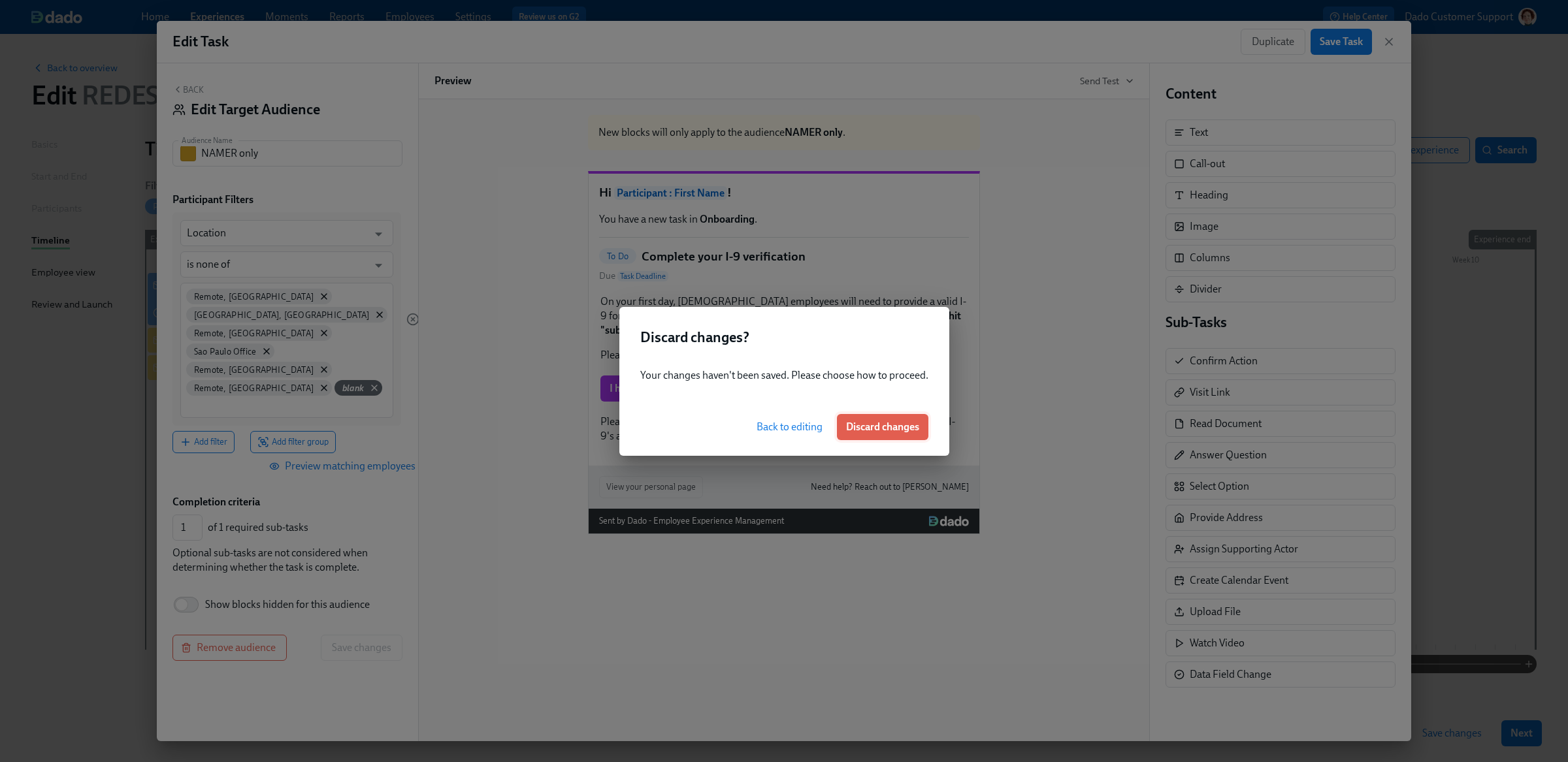
click at [888, 423] on span "Discard changes" at bounding box center [882, 427] width 73 height 13
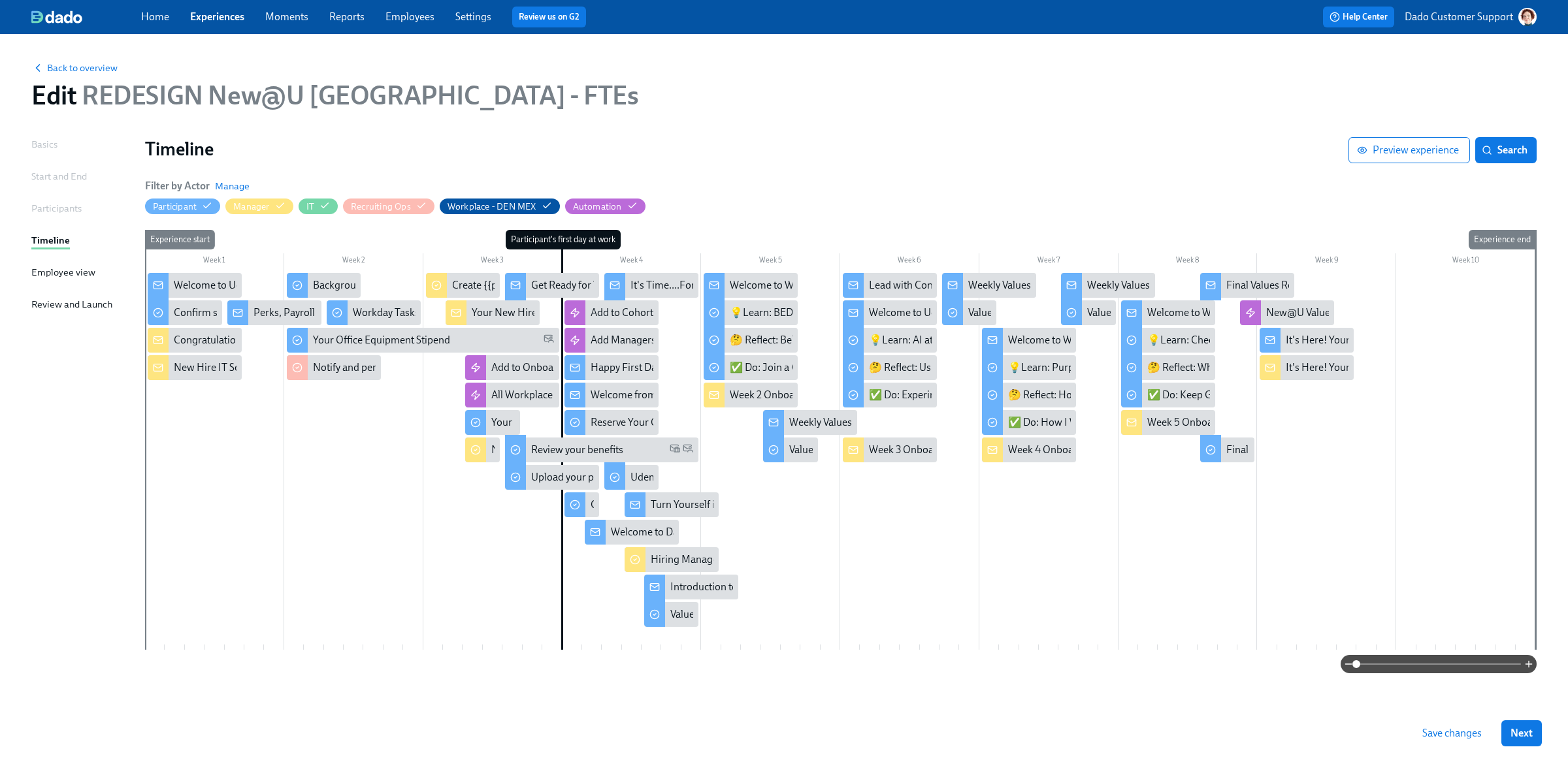
click at [431, 18] on link "Employees" at bounding box center [410, 17] width 49 height 13
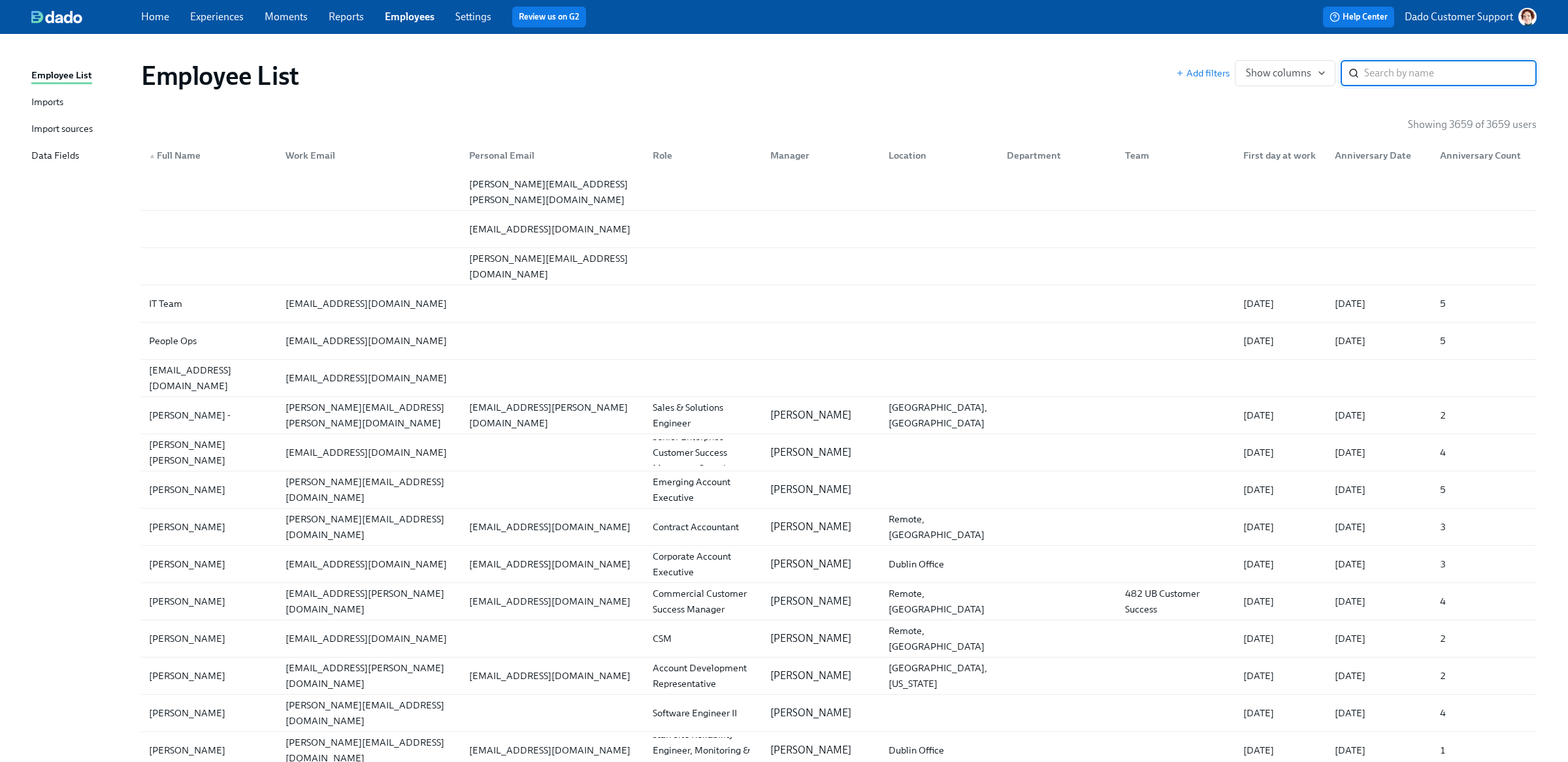
click at [79, 125] on div "Import sources" at bounding box center [62, 130] width 61 height 17
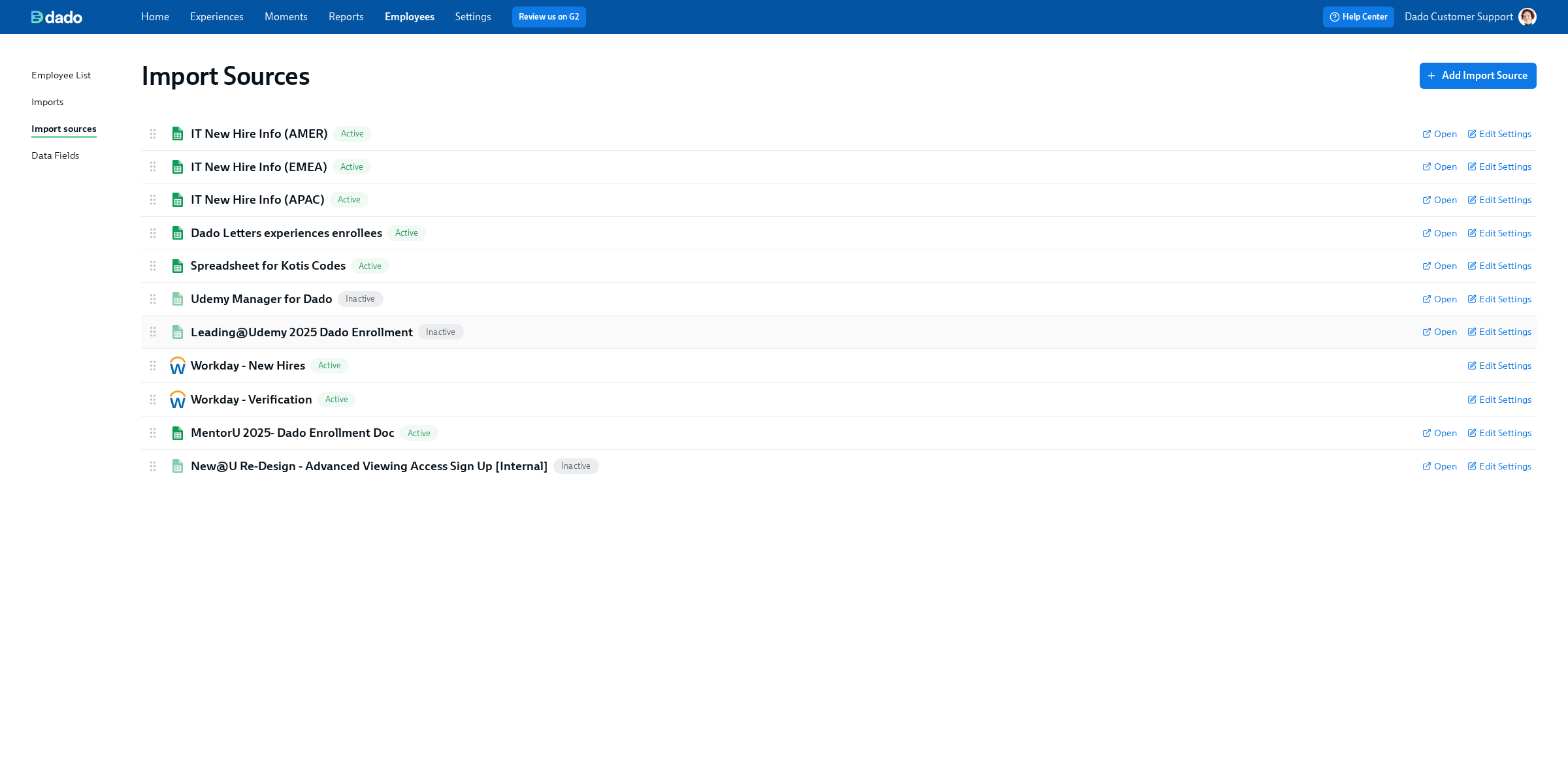
click at [278, 324] on h2 "Leading@Udemy 2025 Dado Enrollment" at bounding box center [302, 332] width 222 height 17
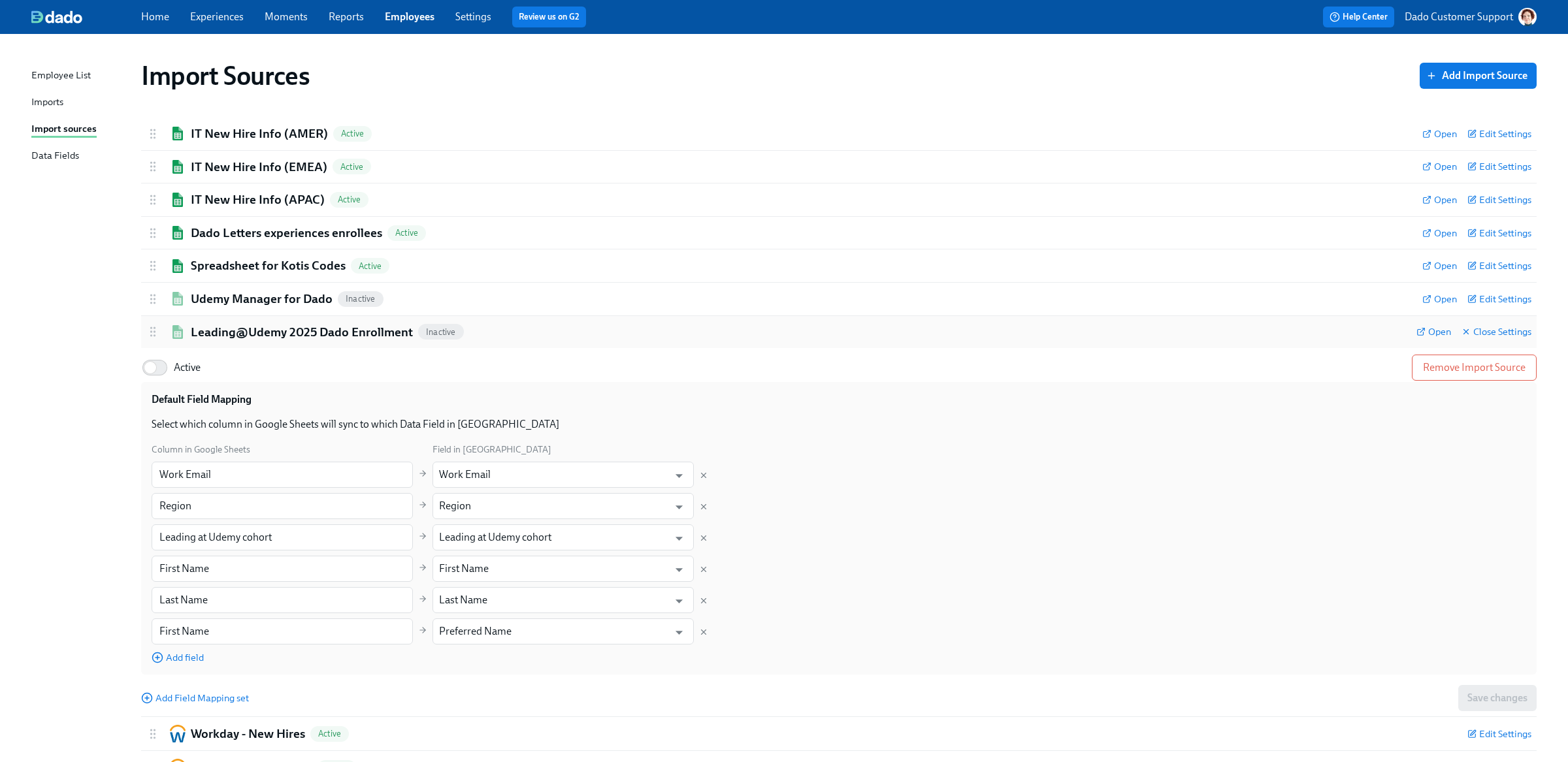
click at [238, 333] on h2 "Leading@Udemy 2025 Dado Enrollment" at bounding box center [302, 332] width 222 height 17
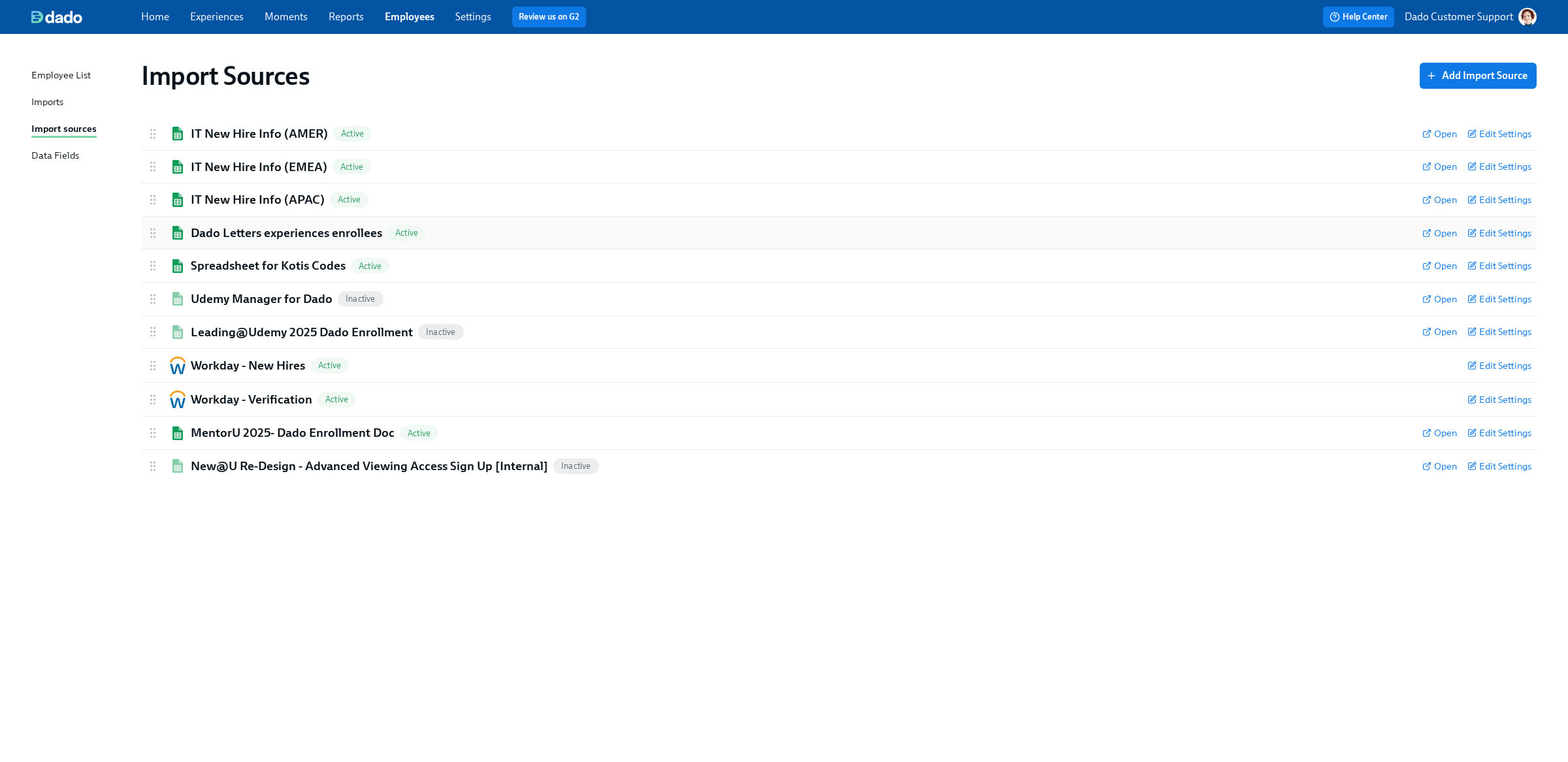
click at [230, 235] on h2 "Dado Letters experiences enrollees" at bounding box center [286, 233] width 191 height 17
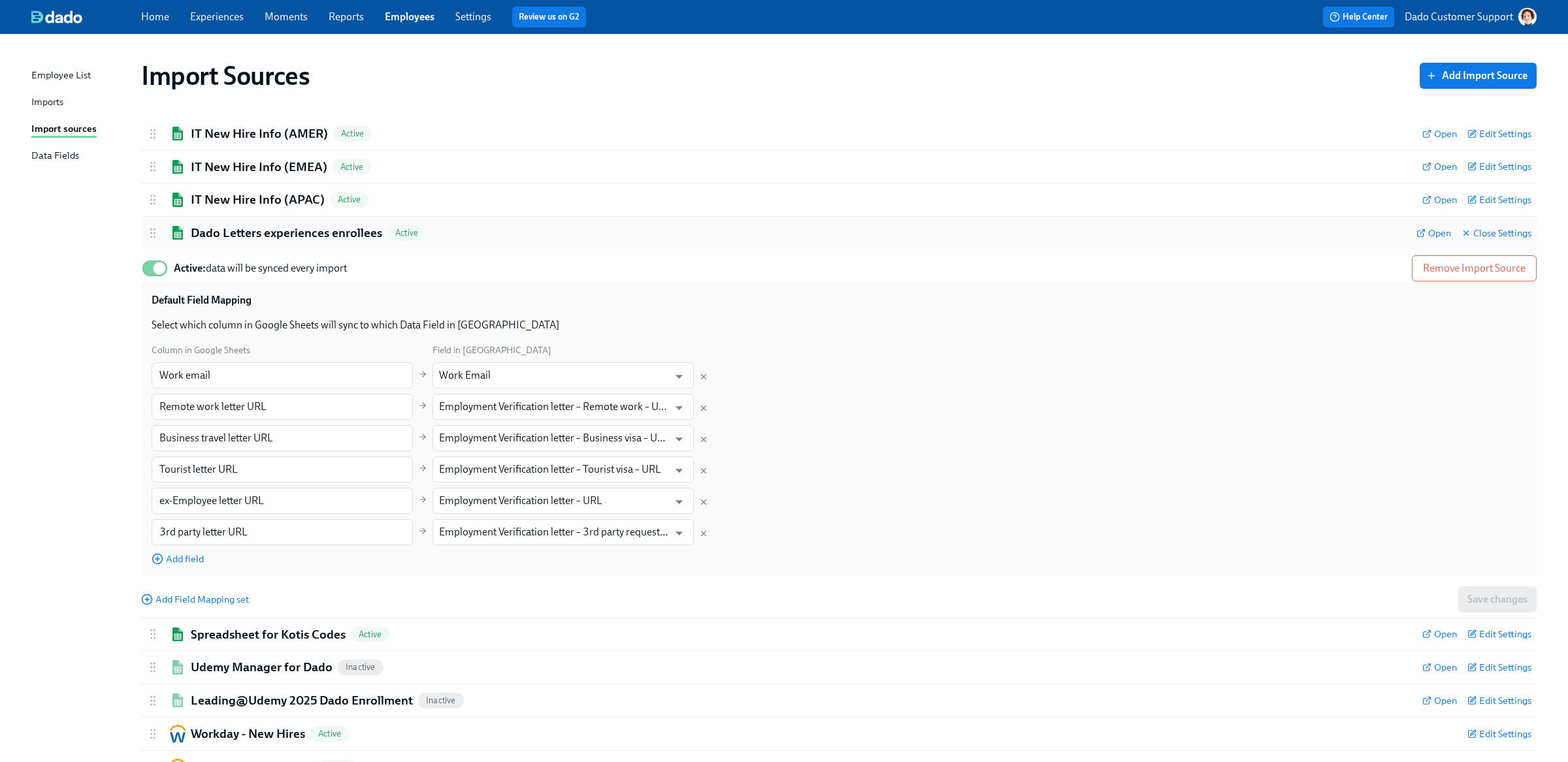
click at [230, 235] on h2 "Dado Letters experiences enrollees" at bounding box center [286, 233] width 191 height 17
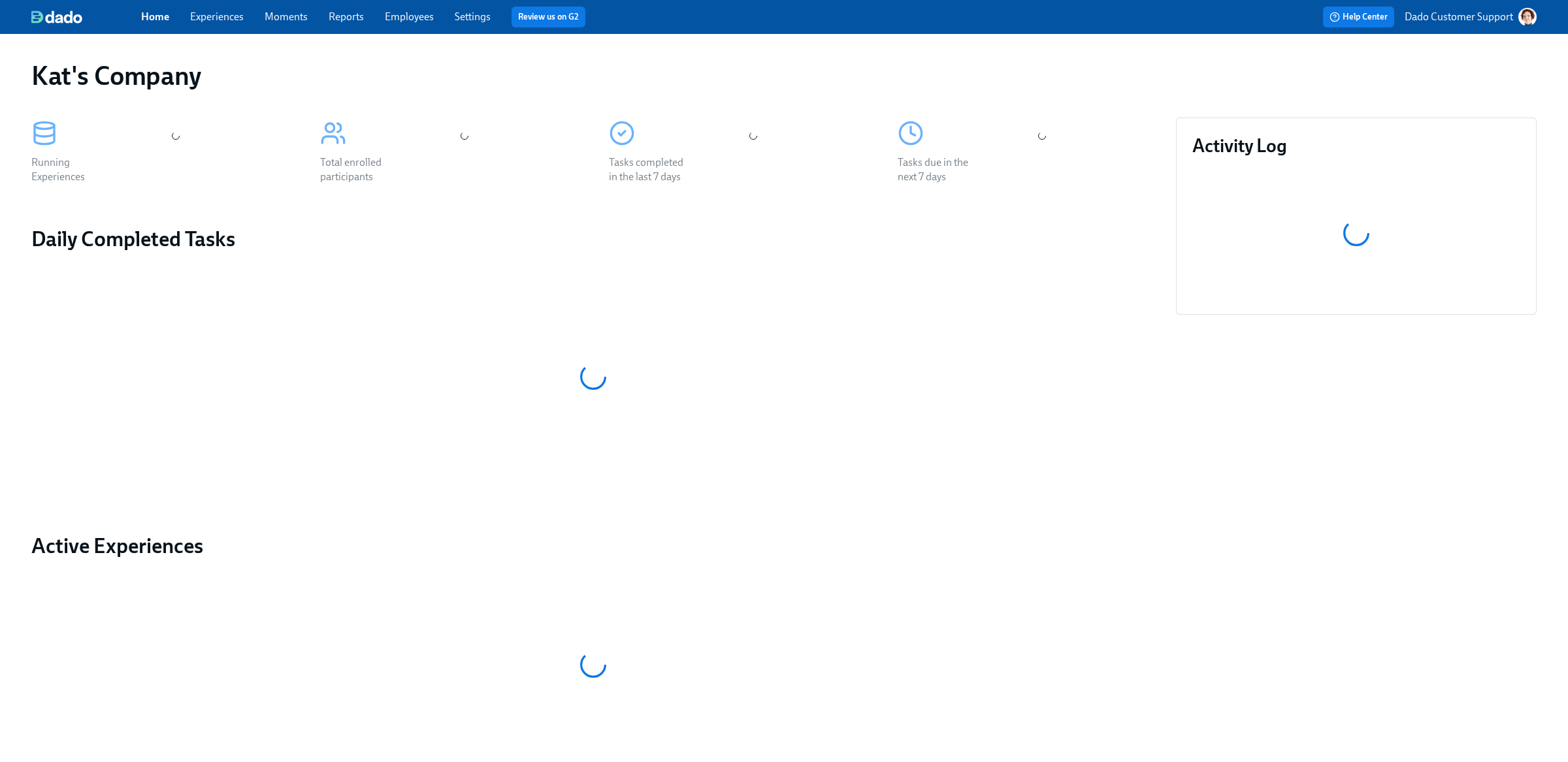
click at [403, 20] on link "Employees" at bounding box center [409, 17] width 49 height 13
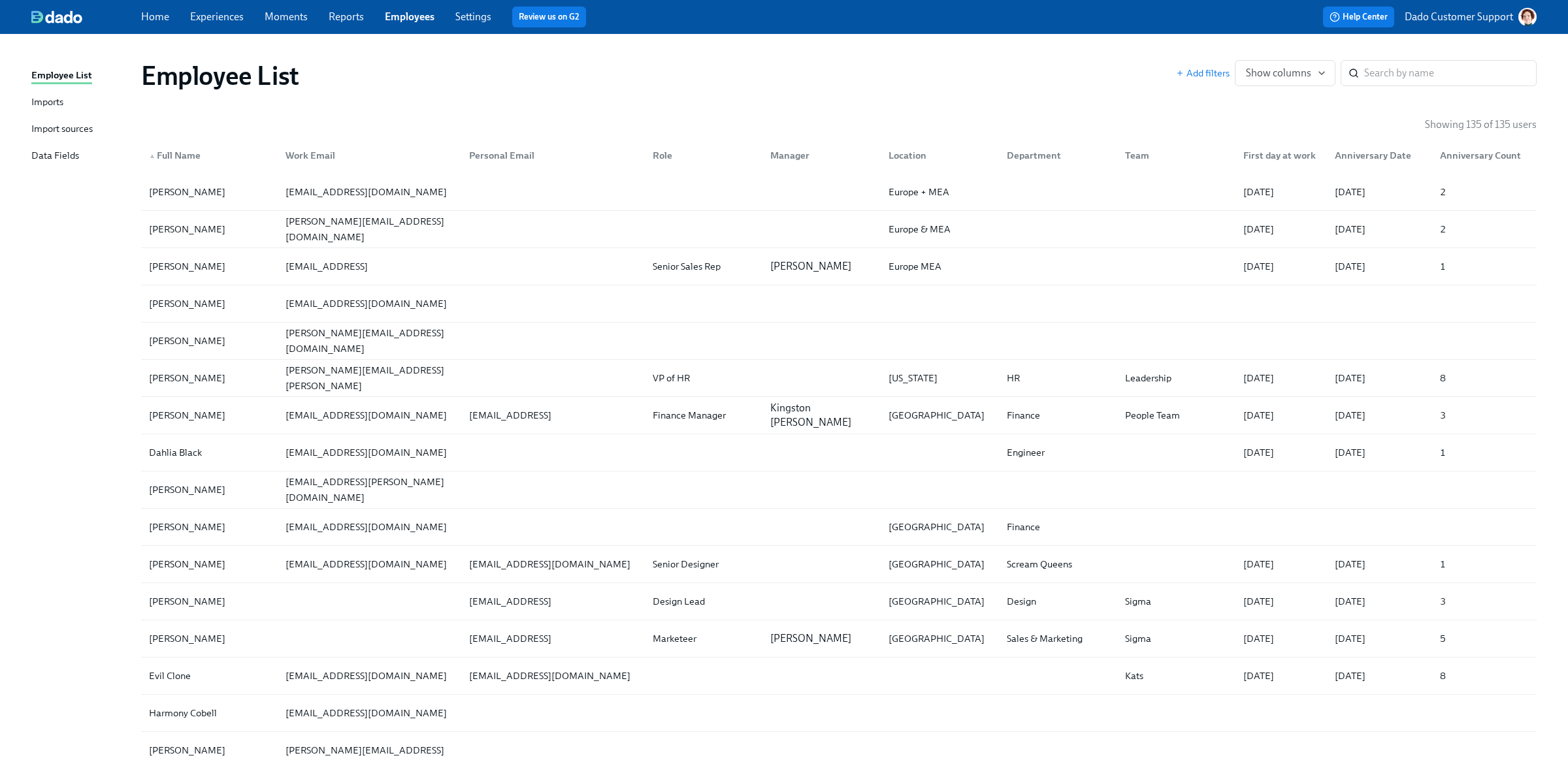
click at [39, 156] on div "Data Fields" at bounding box center [55, 156] width 48 height 17
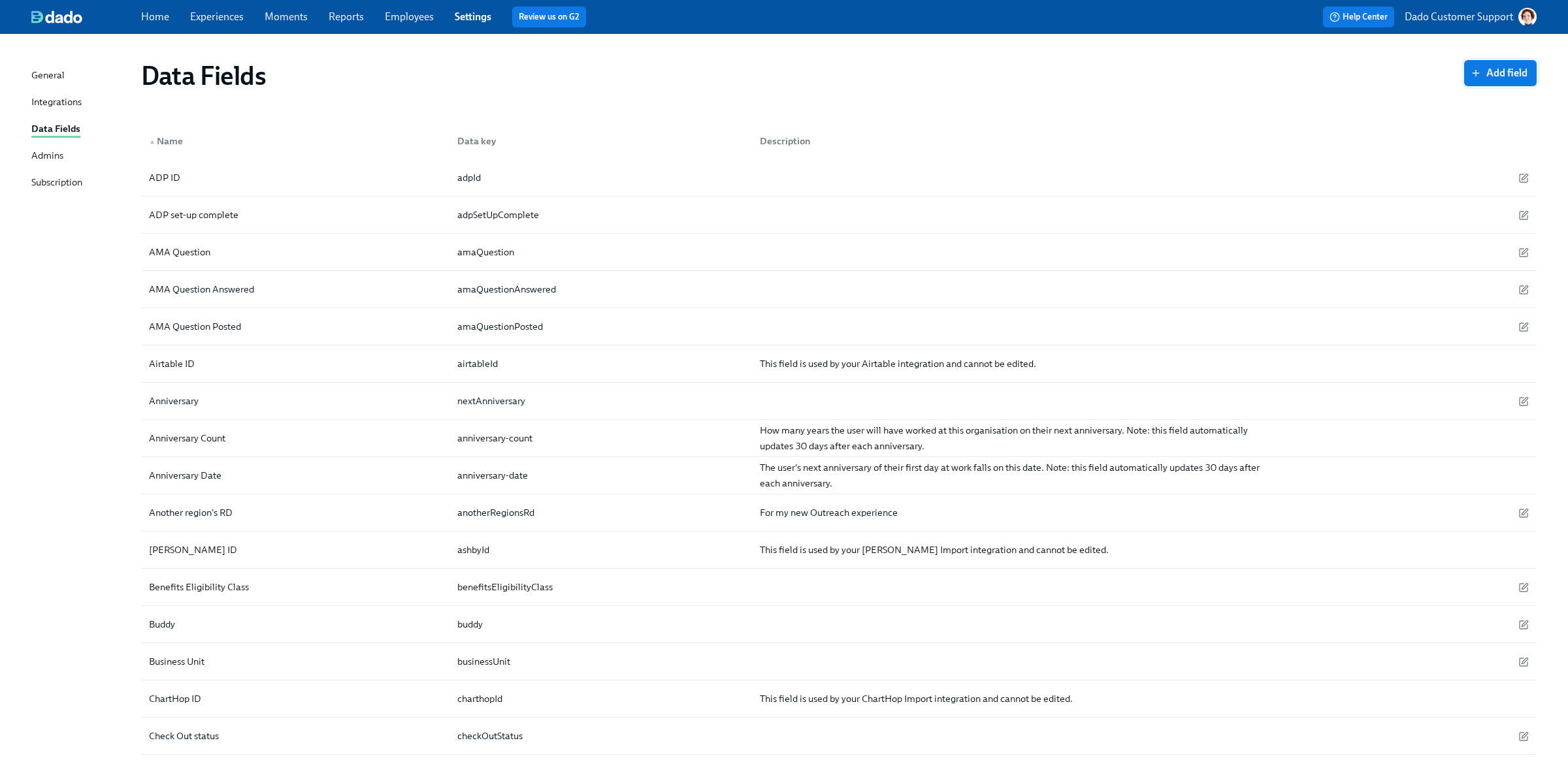
click at [1504, 76] on span "Add field" at bounding box center [1500, 73] width 54 height 13
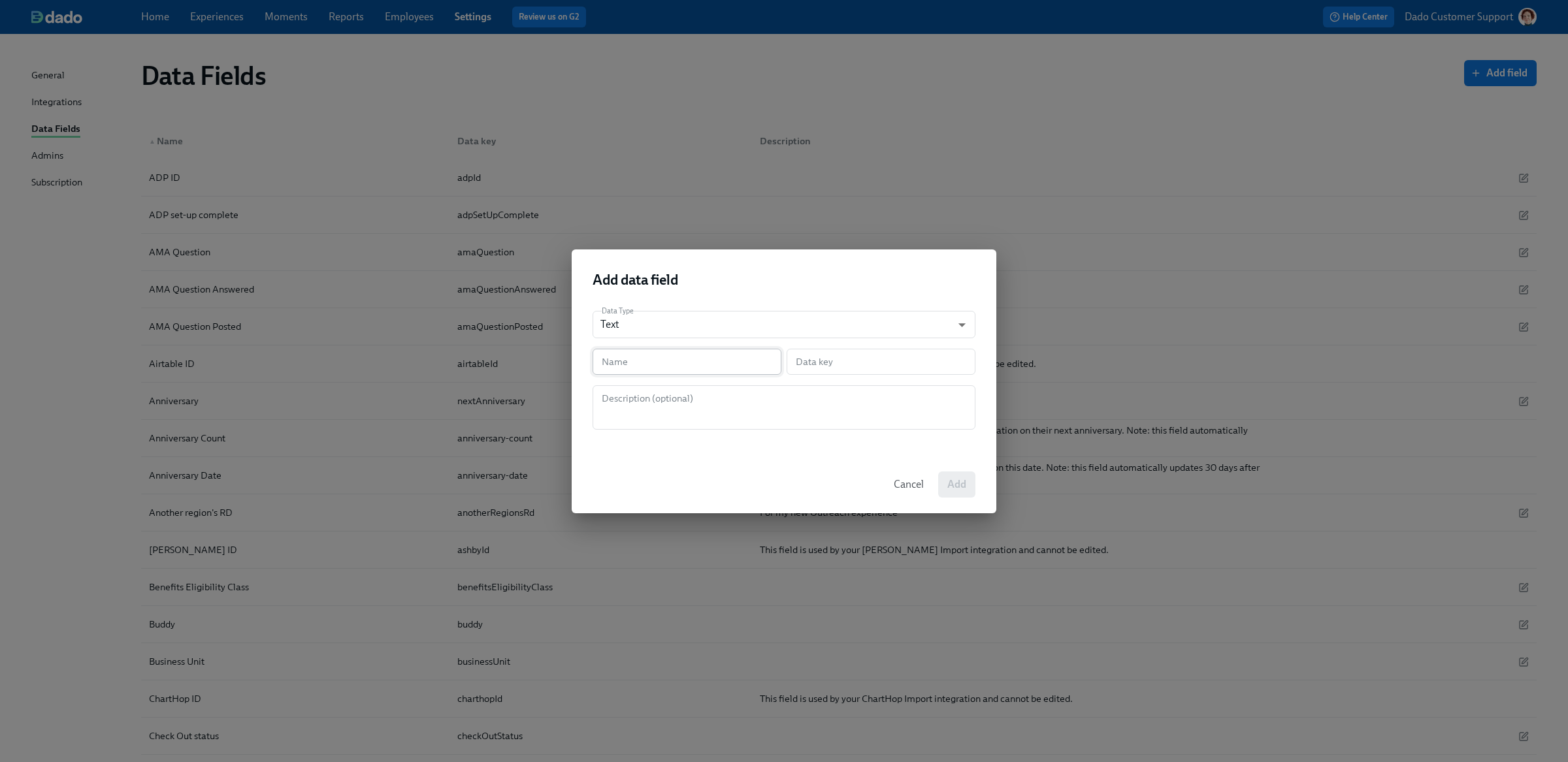
click at [645, 366] on input "text" at bounding box center [687, 362] width 189 height 26
type input "I"
type input "i"
type input "In"
type input "in"
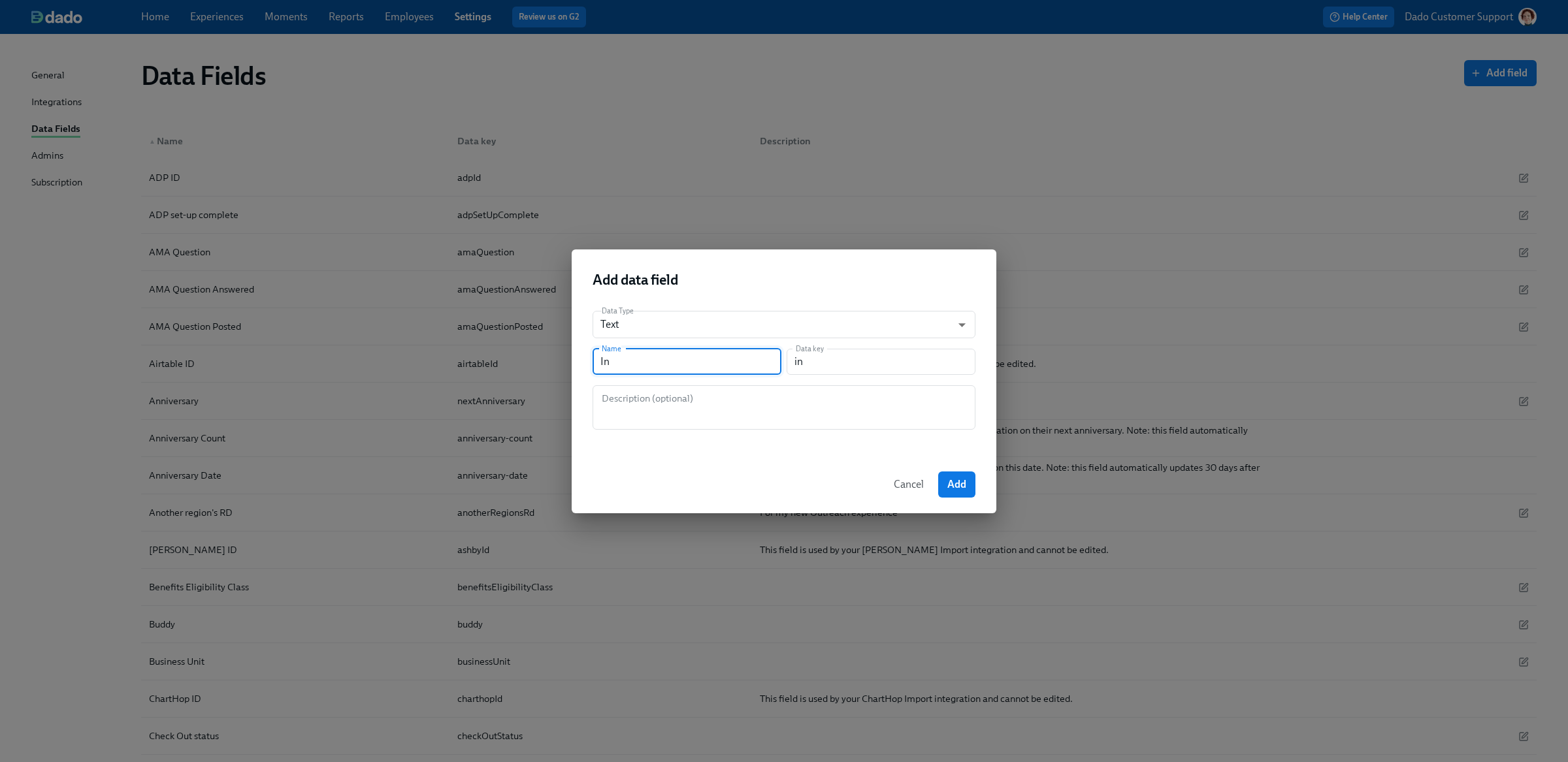
type input "Int"
type input "int"
type input "Inte"
type input "inte"
type input "Inter"
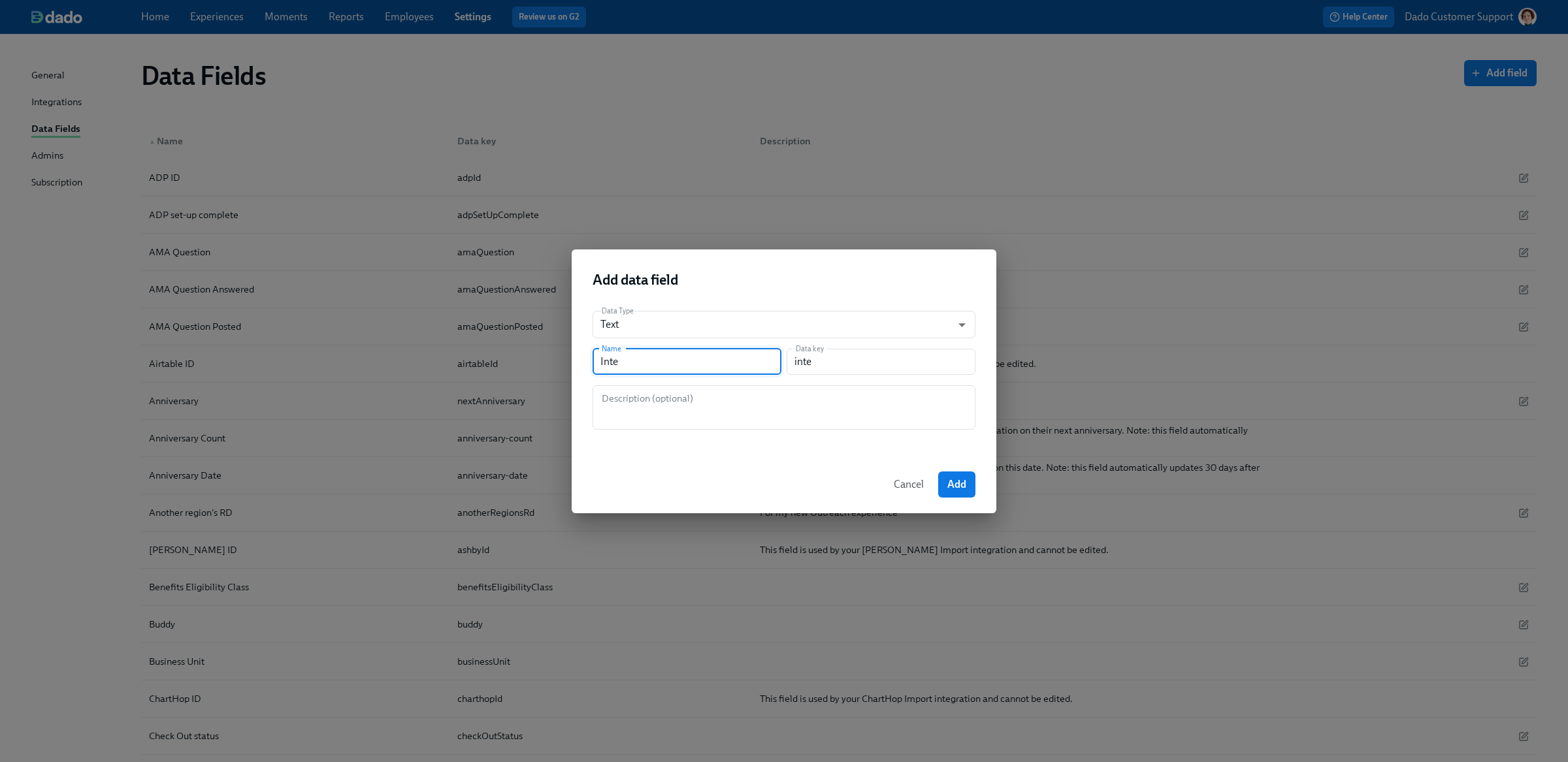
type input "inter"
type input "Intern"
type input "intern"
type input "Interna"
type input "interna"
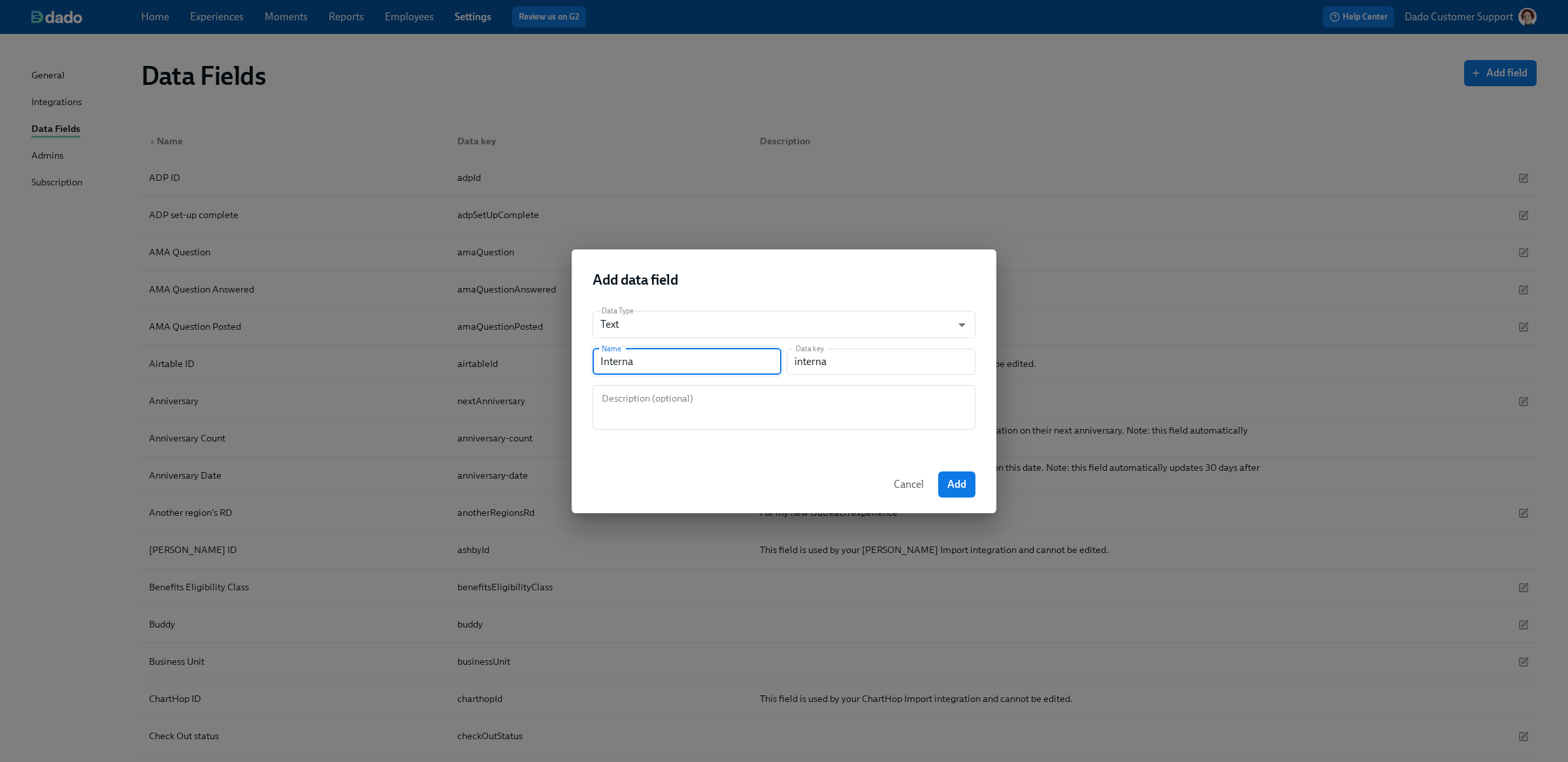
type input "Internal"
type input "internal"
type input "Internal p"
type input "internalP"
type input "Internal pr"
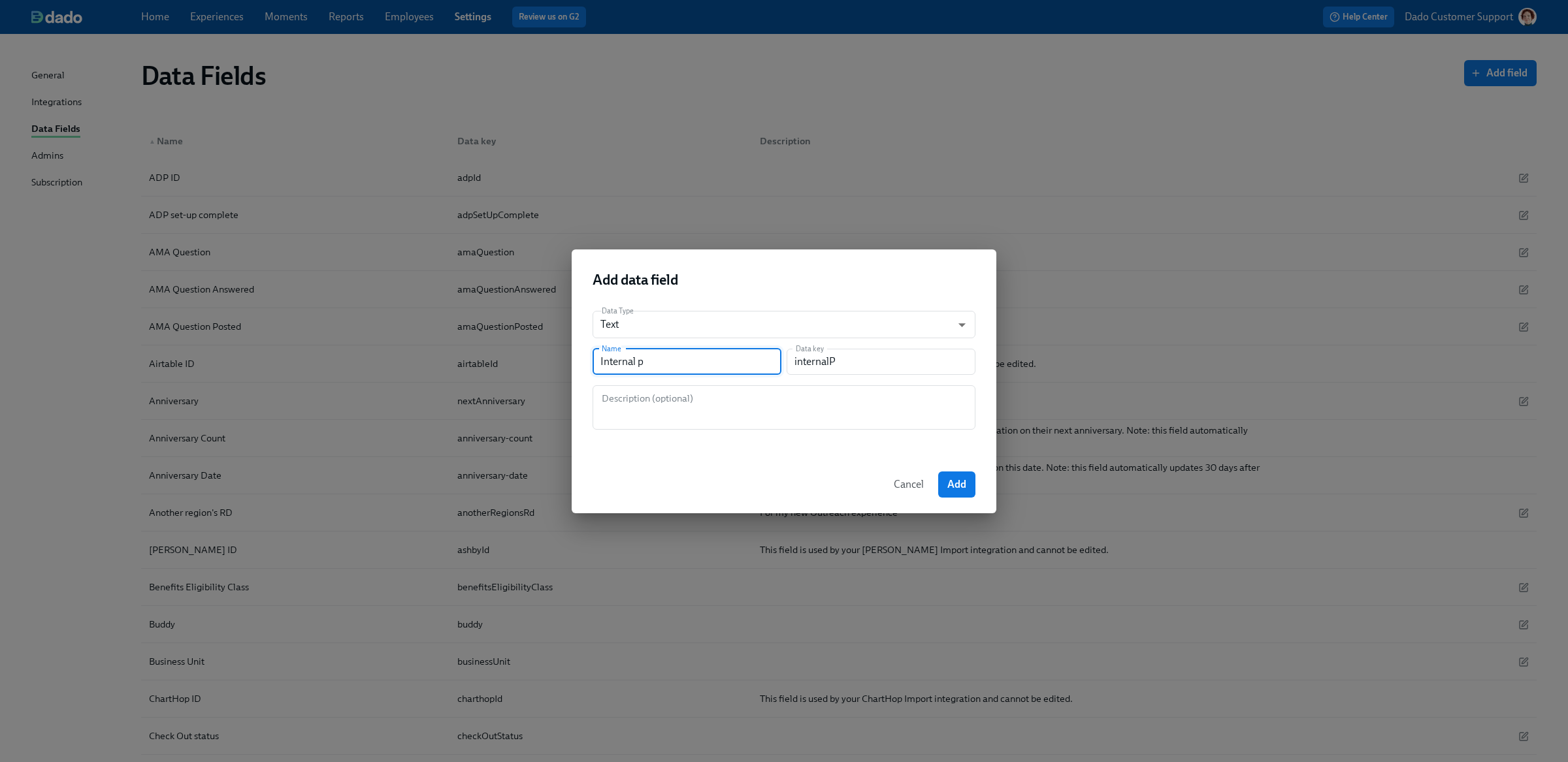
type input "internalPr"
type input "Internal pro"
type input "internalPro"
type input "Internal prom"
type input "internalProm"
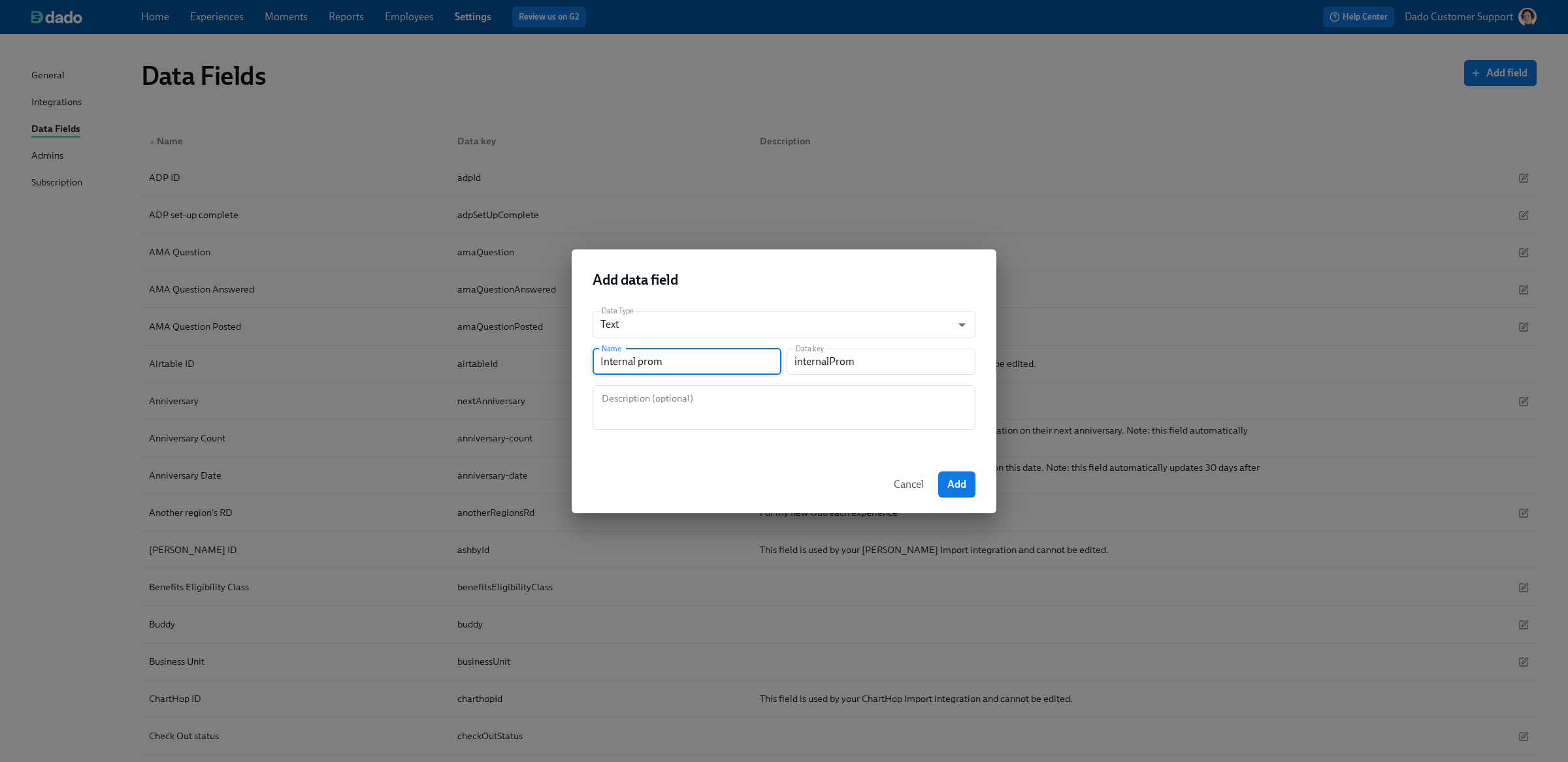
type input "Internal promo"
type input "internalPromo"
type input "Internal promot"
type input "internalPromot"
type input "Internal promoti"
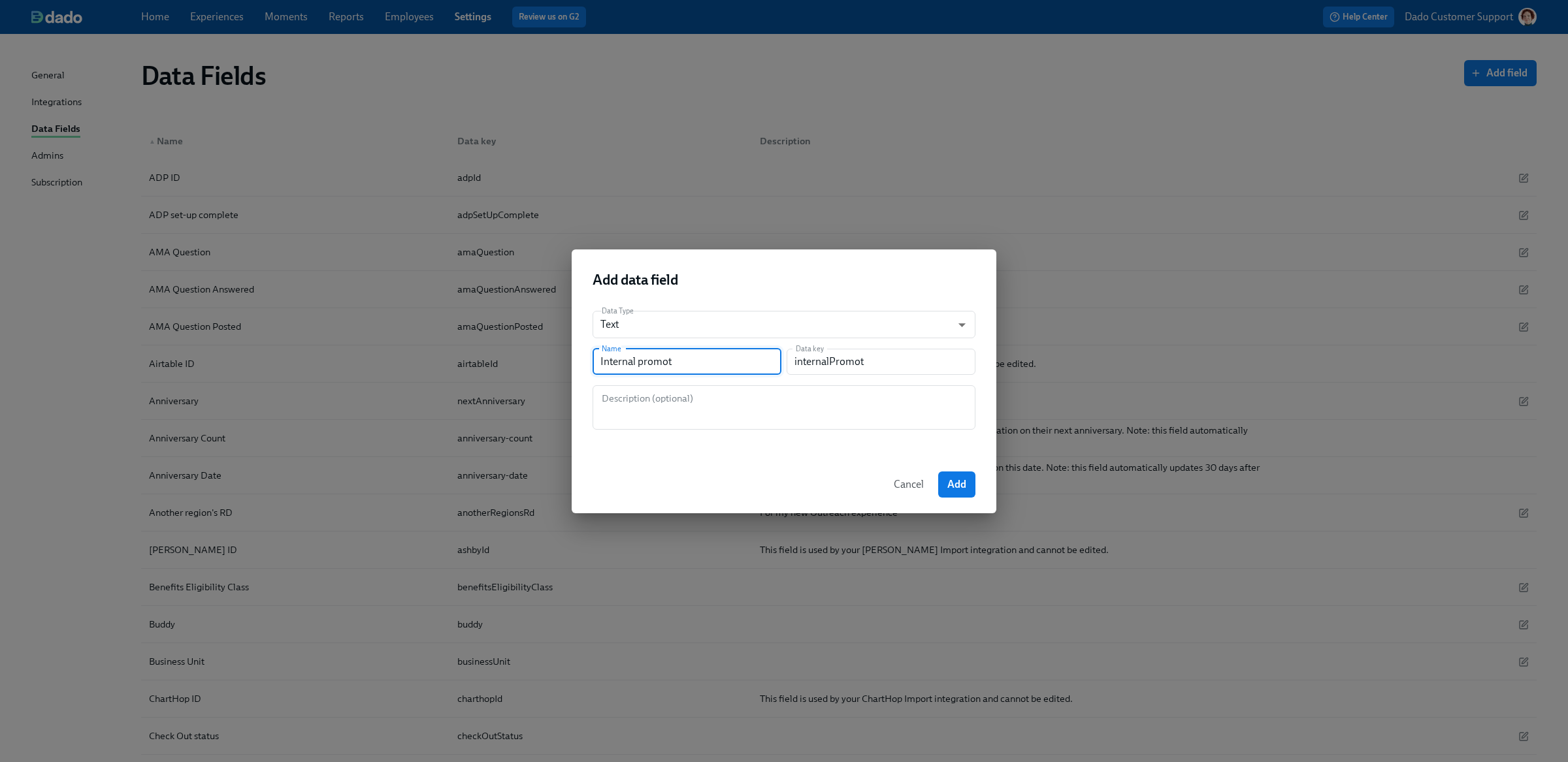
type input "internalPromoti"
type input "Internal promotio"
type input "internalPromotio"
type input "Internal promotion"
type input "internalPromotion"
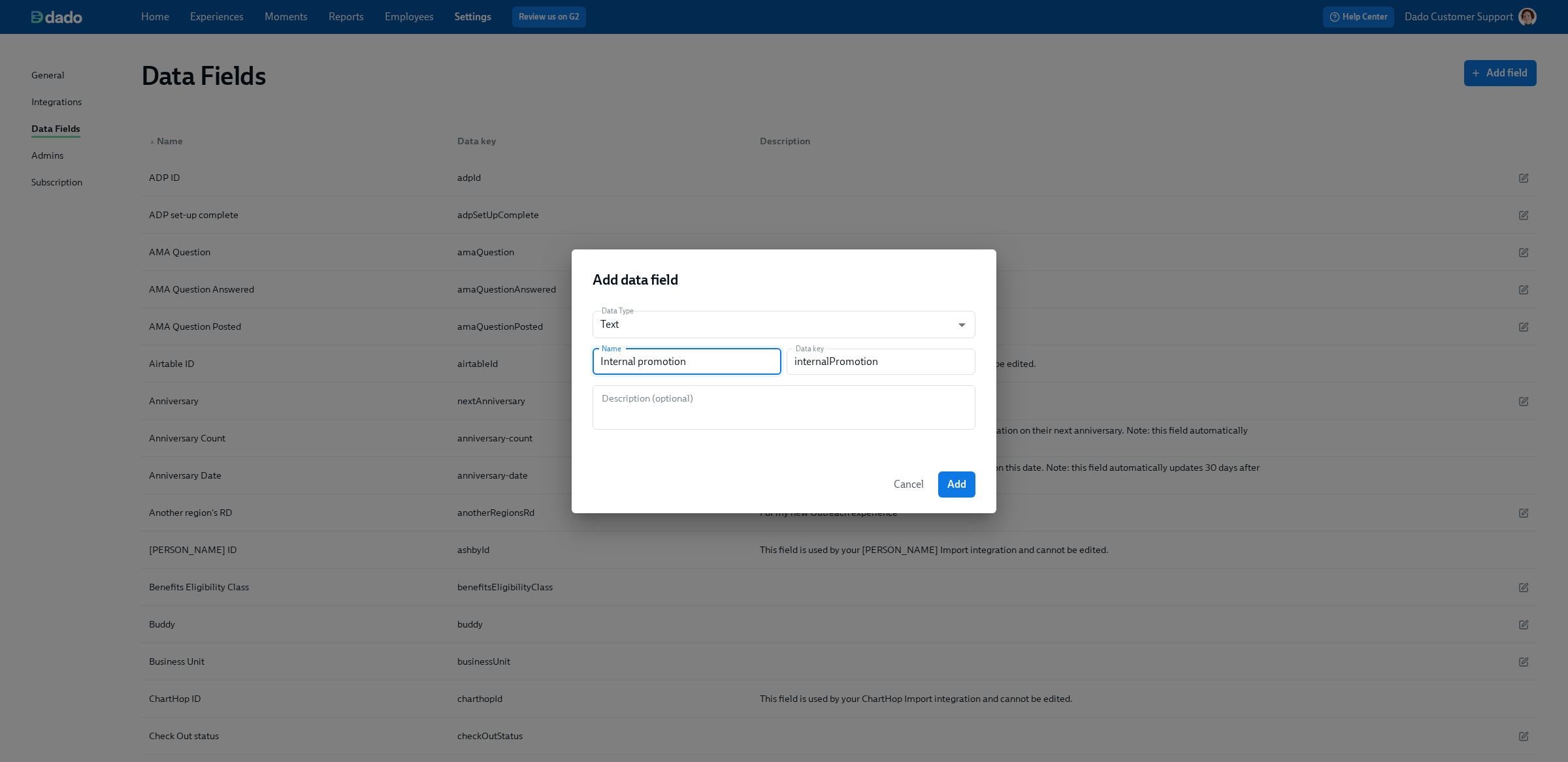
type input "Internal promotion t"
type input "internalPromotionT"
type input "Internal promotion to"
type input "internalPromotionTo"
type input "Internal promotion to M"
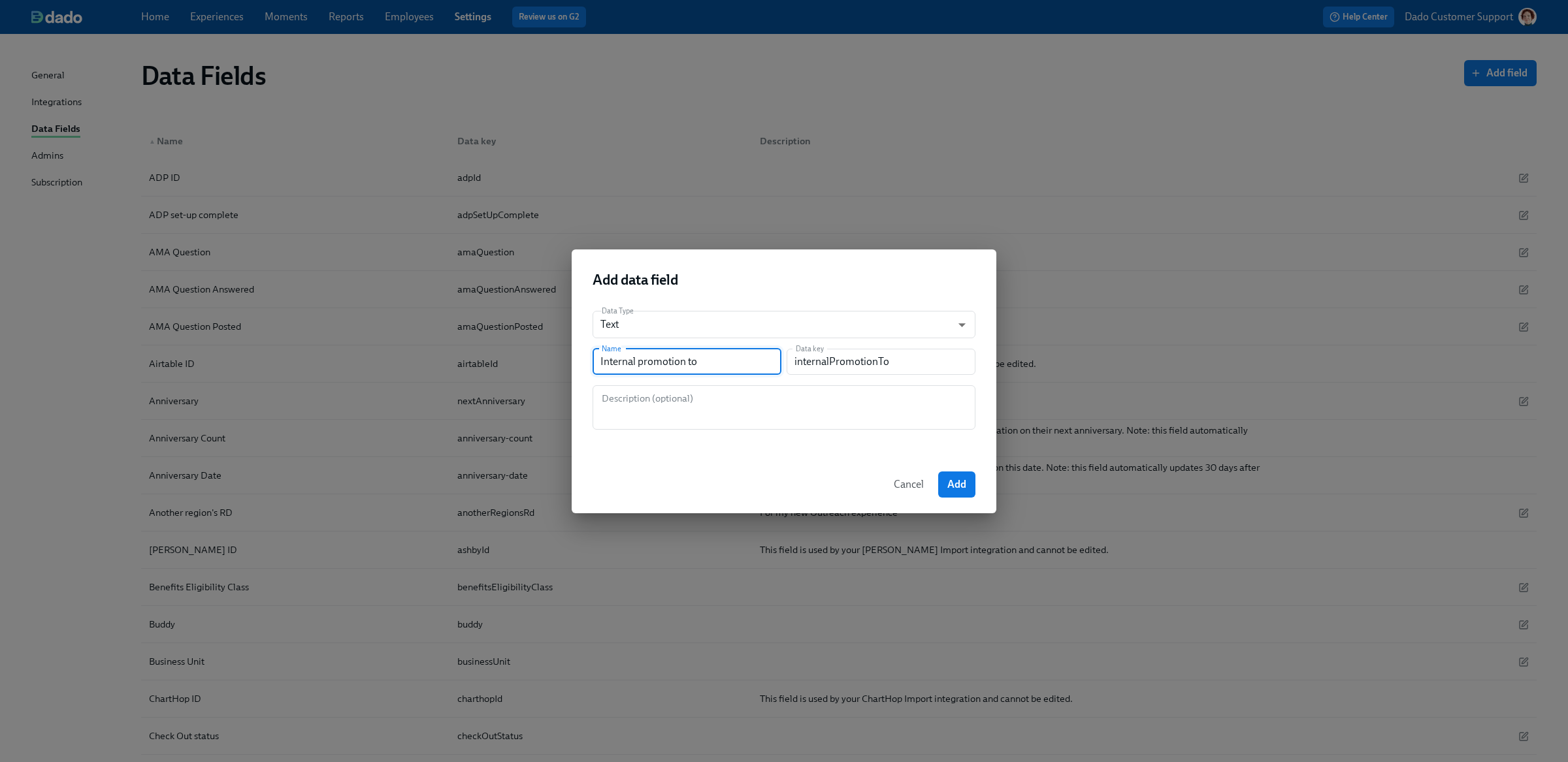
type input "internalPromotionToM"
type input "Internal promotion to Ma"
type input "internalPromotionToMa"
type input "Internal promotion to Man"
type input "internalPromotionToMan"
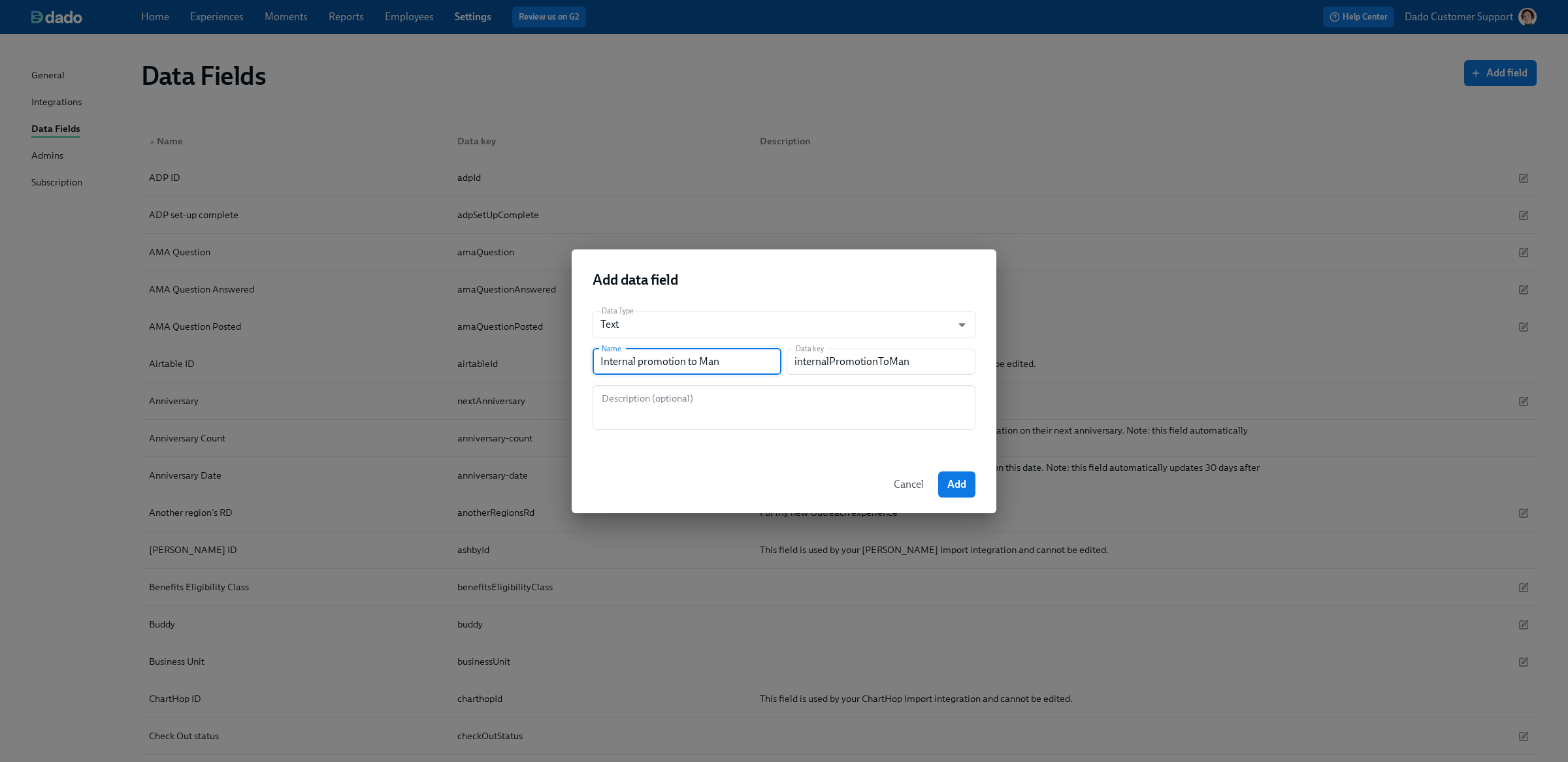
type input "Internal promotion to Mana"
type input "internalPromotionToMana"
type input "Internal promotion to Manag"
type input "internalPromotionToManag"
type input "Internal promotion to Manage"
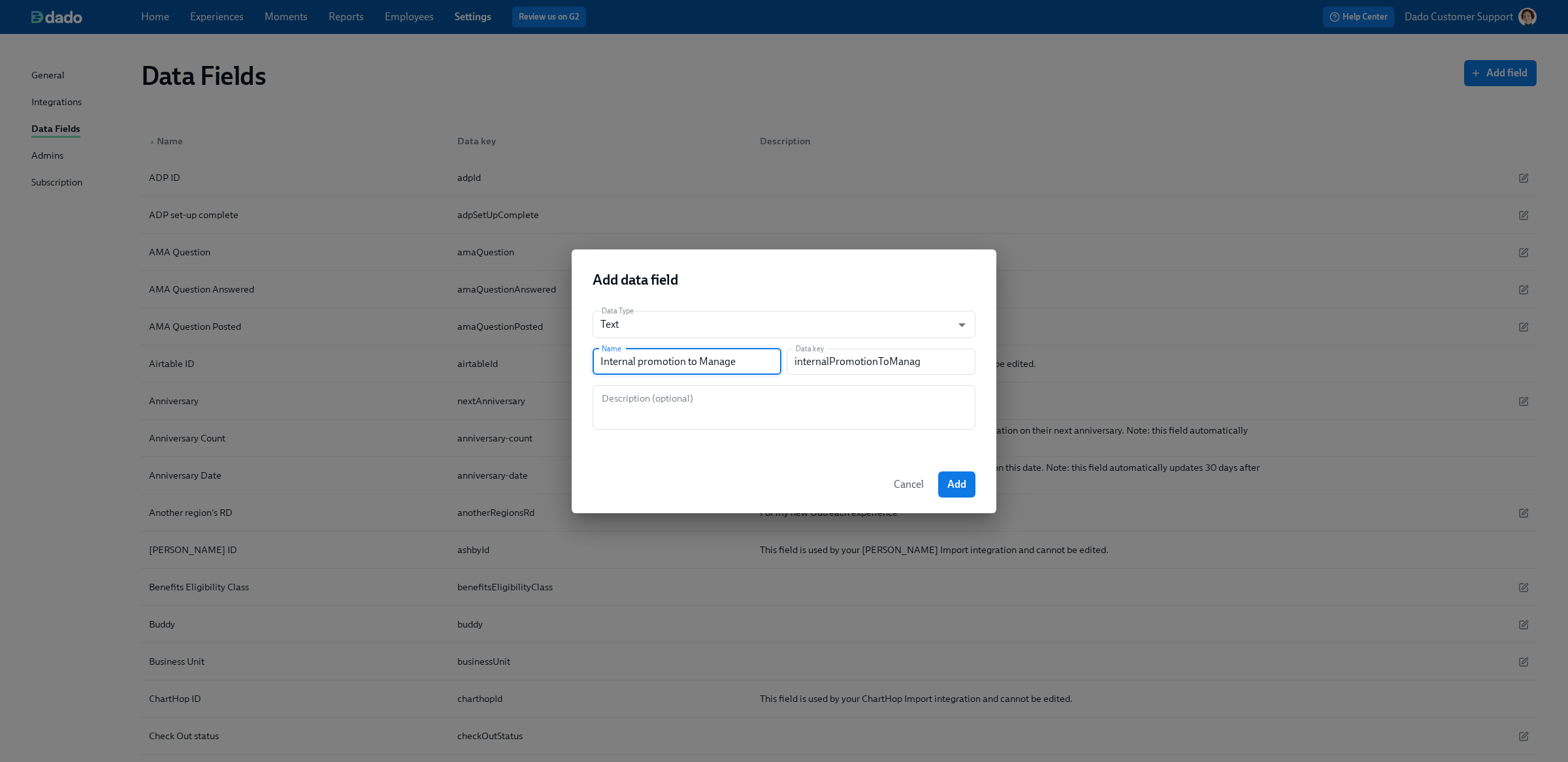
type input "internalPromotionToManage"
type input "Internal promotion to Manager"
type input "internalPromotionToManager"
type input "Internal promotion to Manager"
click at [957, 486] on span "Add" at bounding box center [956, 484] width 19 height 13
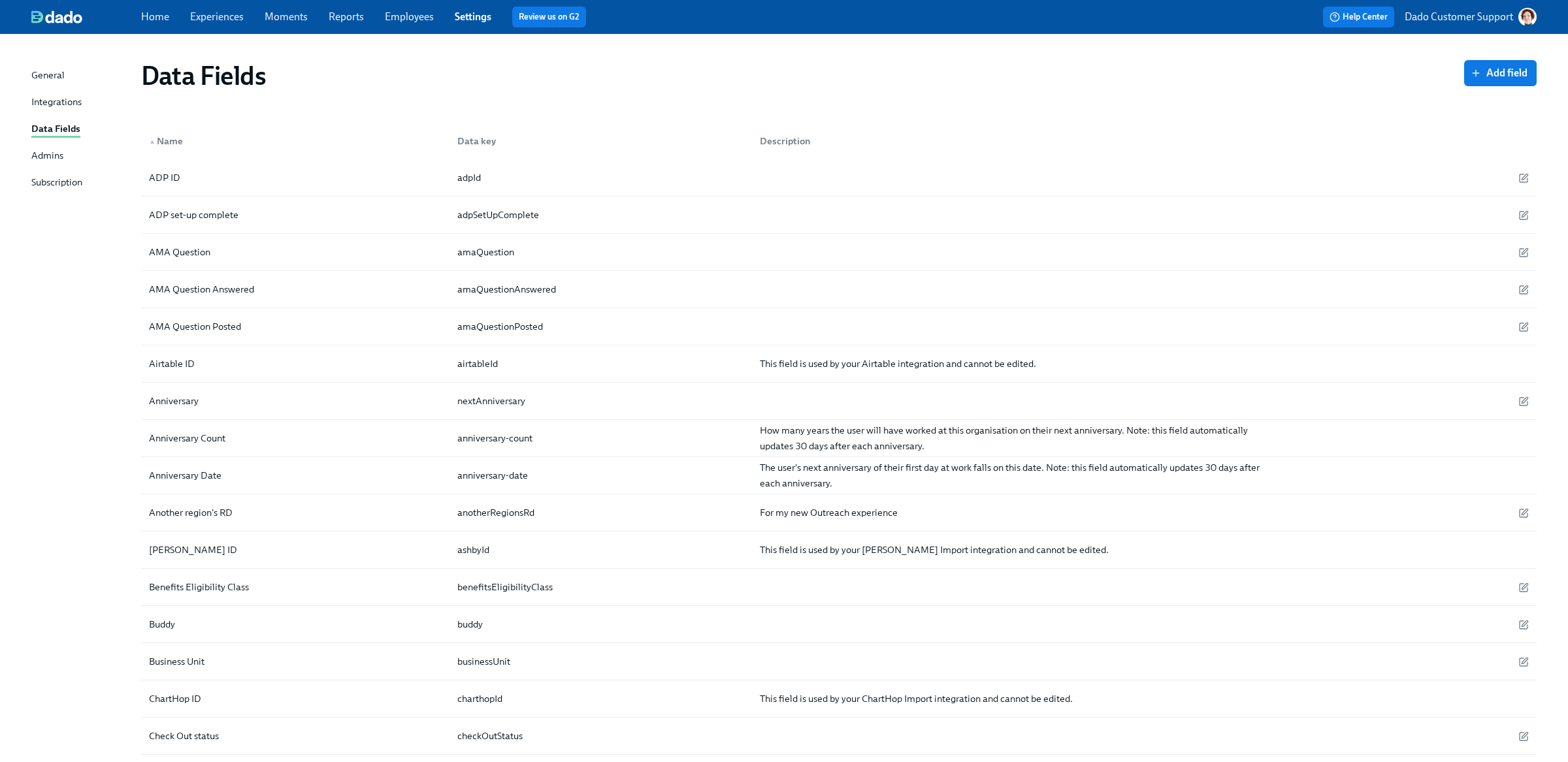
click at [472, 88] on div "Data Fields" at bounding box center [802, 76] width 1323 height 31
click at [231, 22] on link "Experiences" at bounding box center [217, 17] width 53 height 13
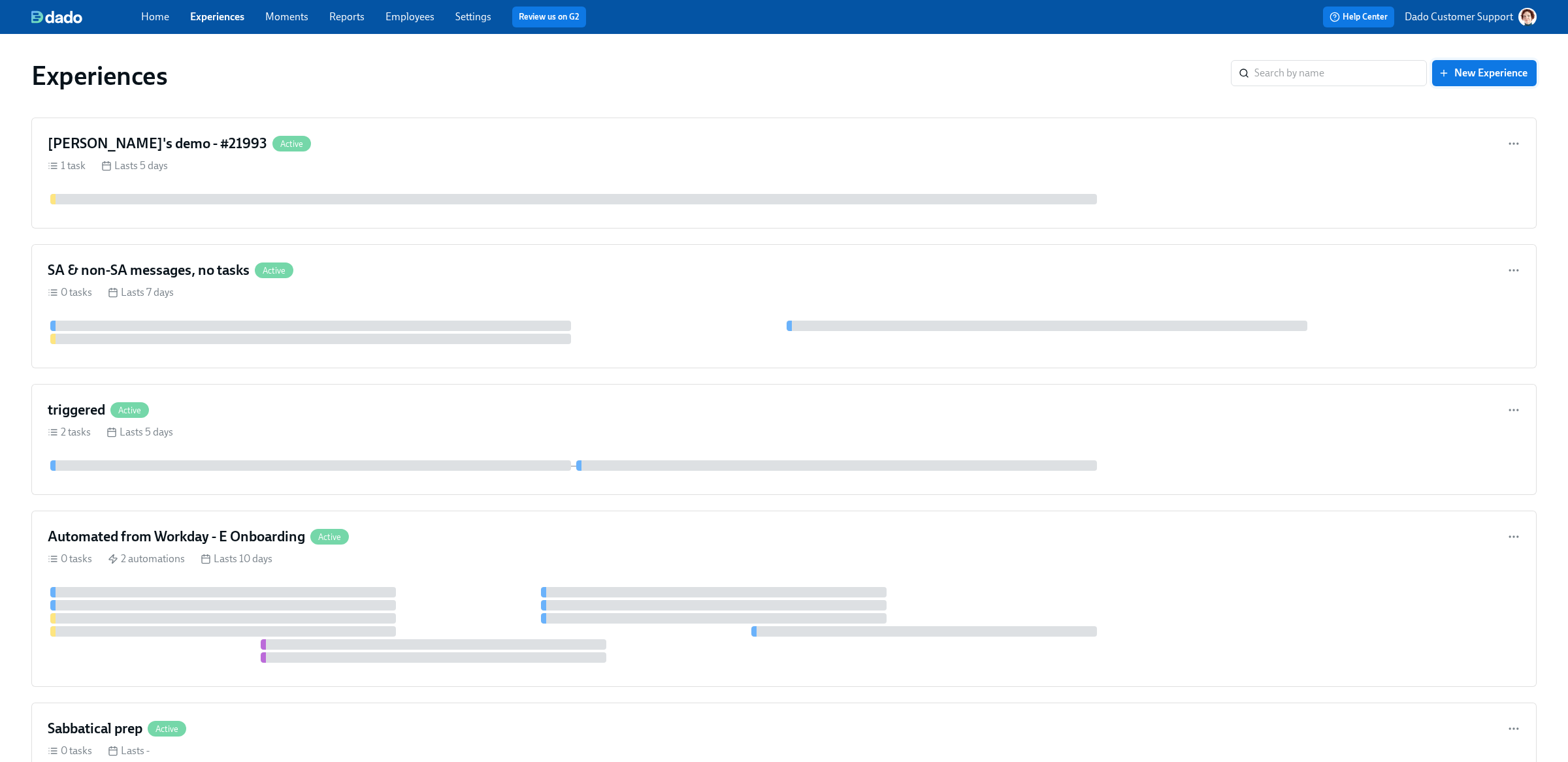
click at [1476, 74] on span "New Experience" at bounding box center [1484, 73] width 86 height 13
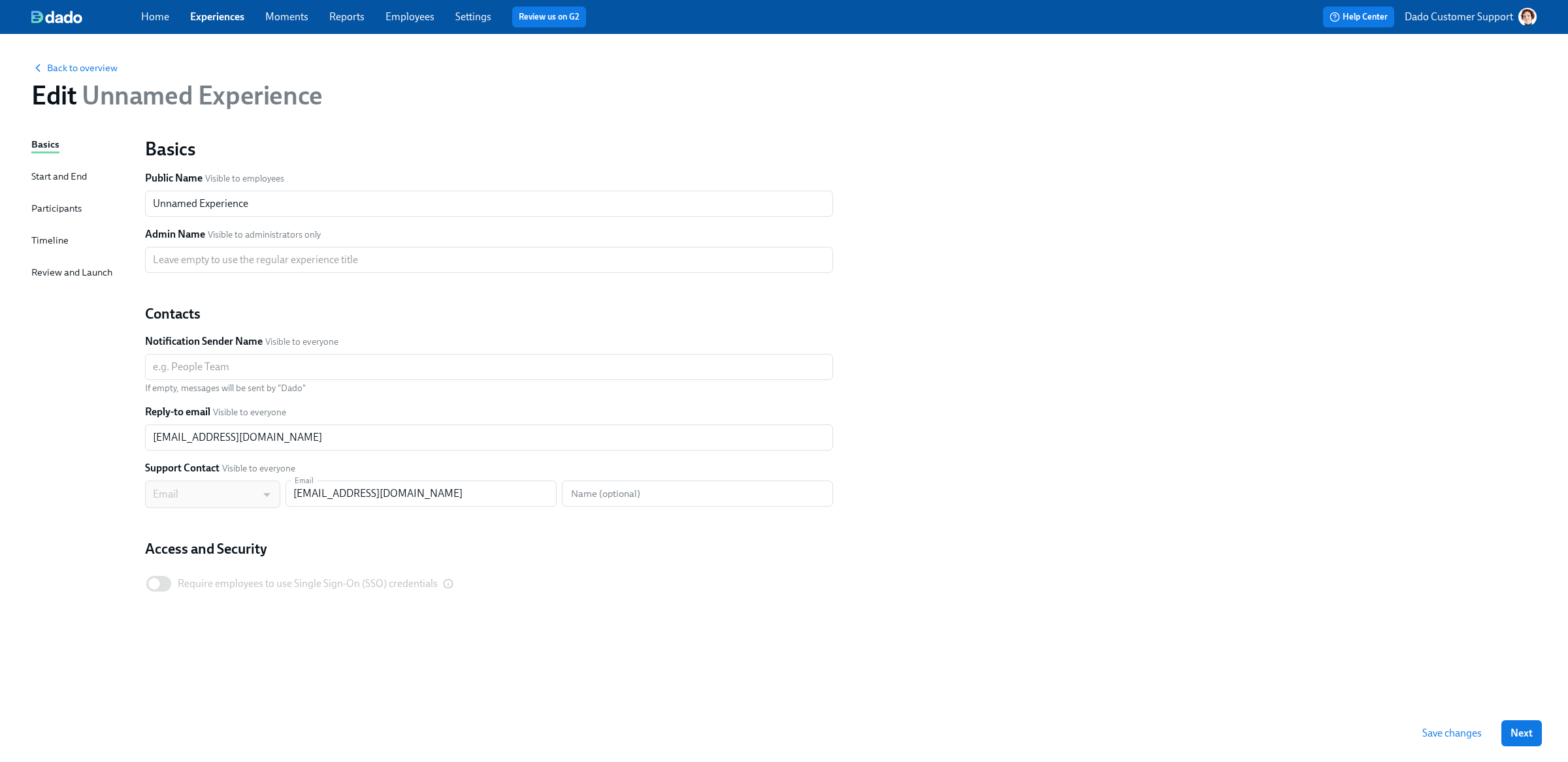
click at [51, 203] on div "Participants" at bounding box center [56, 208] width 50 height 15
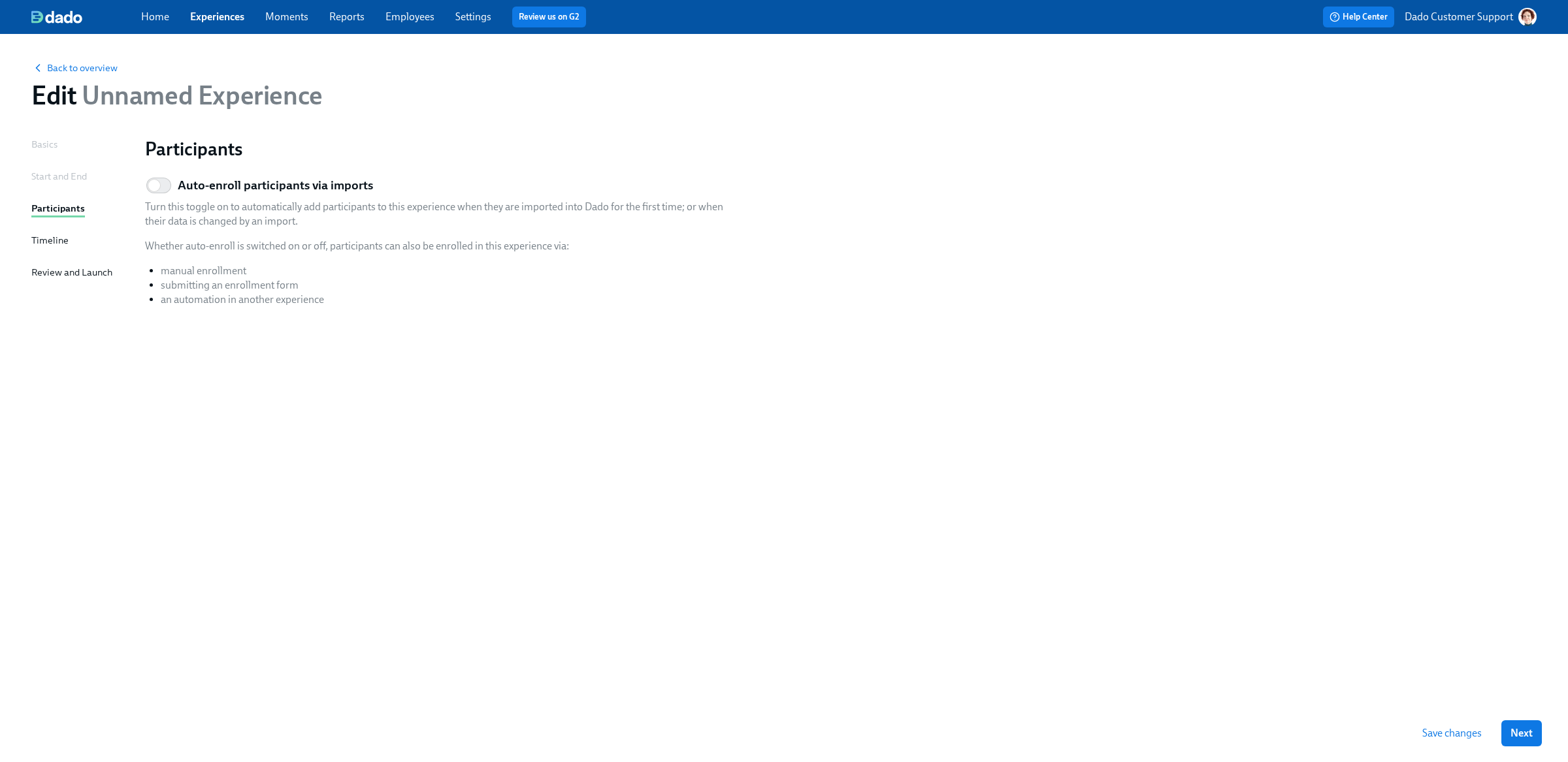
click at [219, 181] on h5 "Auto-enroll participants via imports" at bounding box center [275, 185] width 195 height 17
click at [197, 181] on input "Auto-enroll participants via imports" at bounding box center [154, 185] width 86 height 28
checkbox input "true"
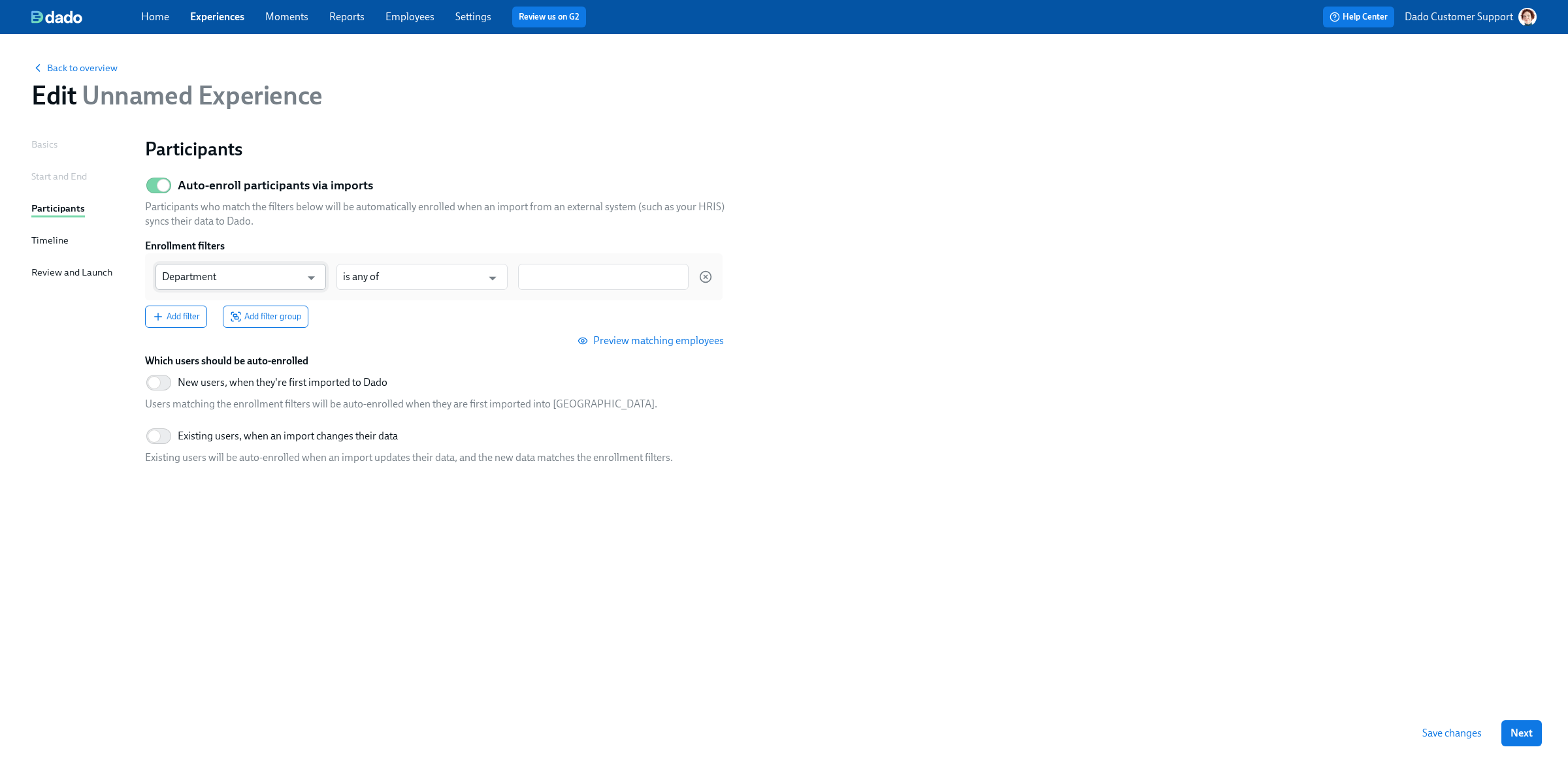
click at [183, 290] on body "Home Experiences Moments Reports Employees Settings Review us on G2 Help Center…" at bounding box center [784, 381] width 1568 height 762
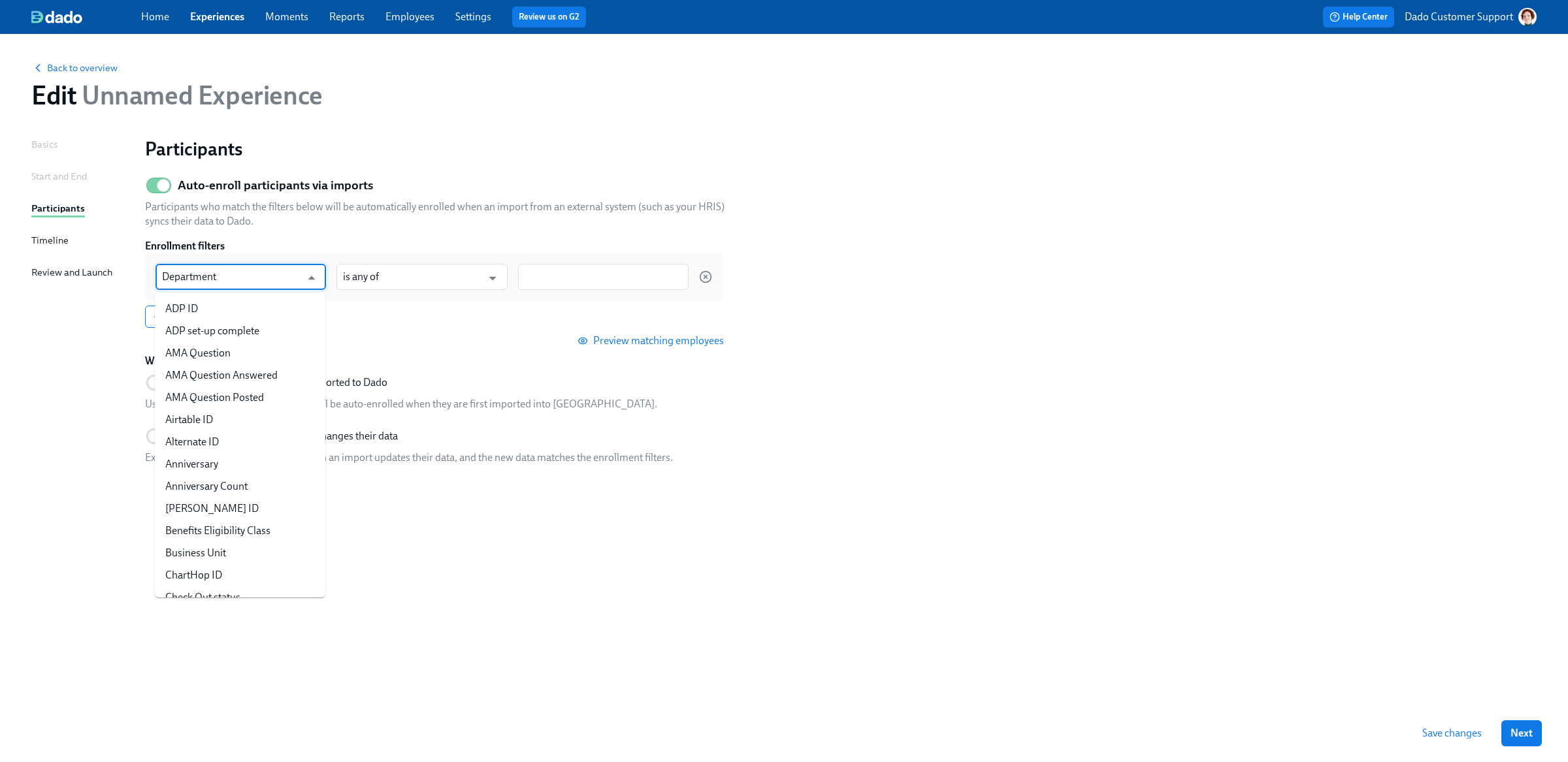
scroll to position [191, 0]
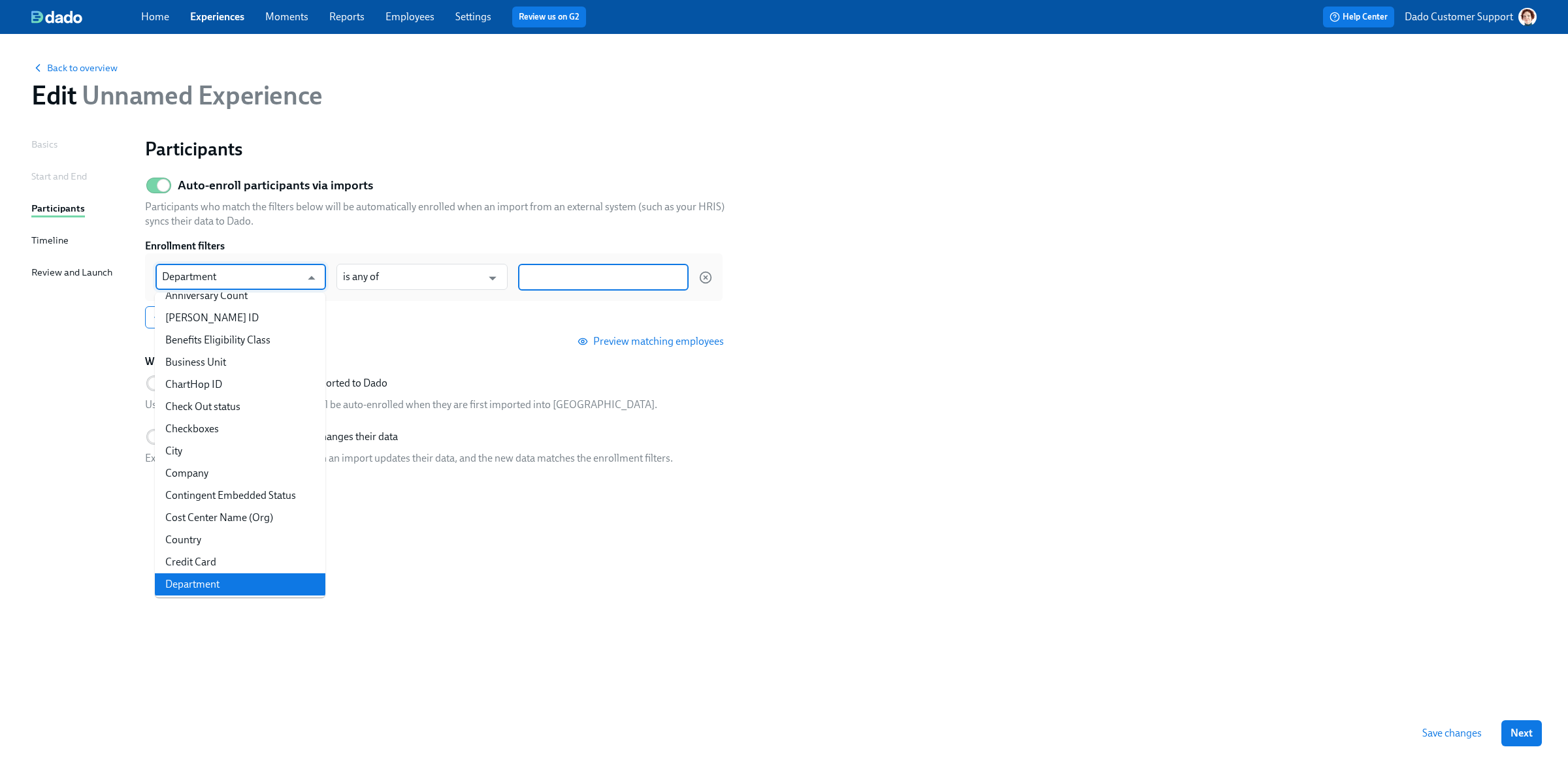
click at [542, 278] on input at bounding box center [603, 277] width 158 height 14
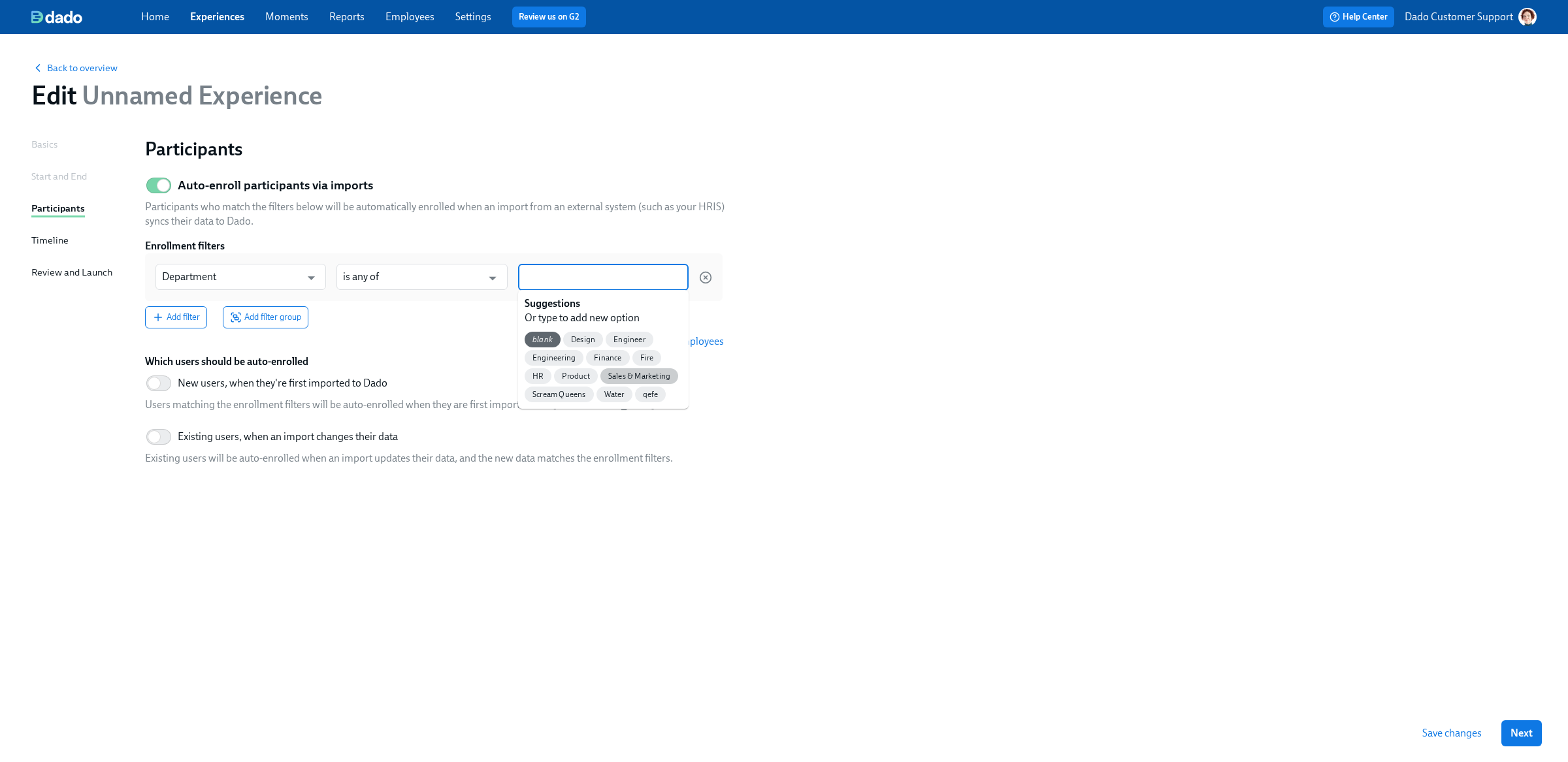
click at [634, 378] on span "Sales & Marketing" at bounding box center [639, 376] width 78 height 10
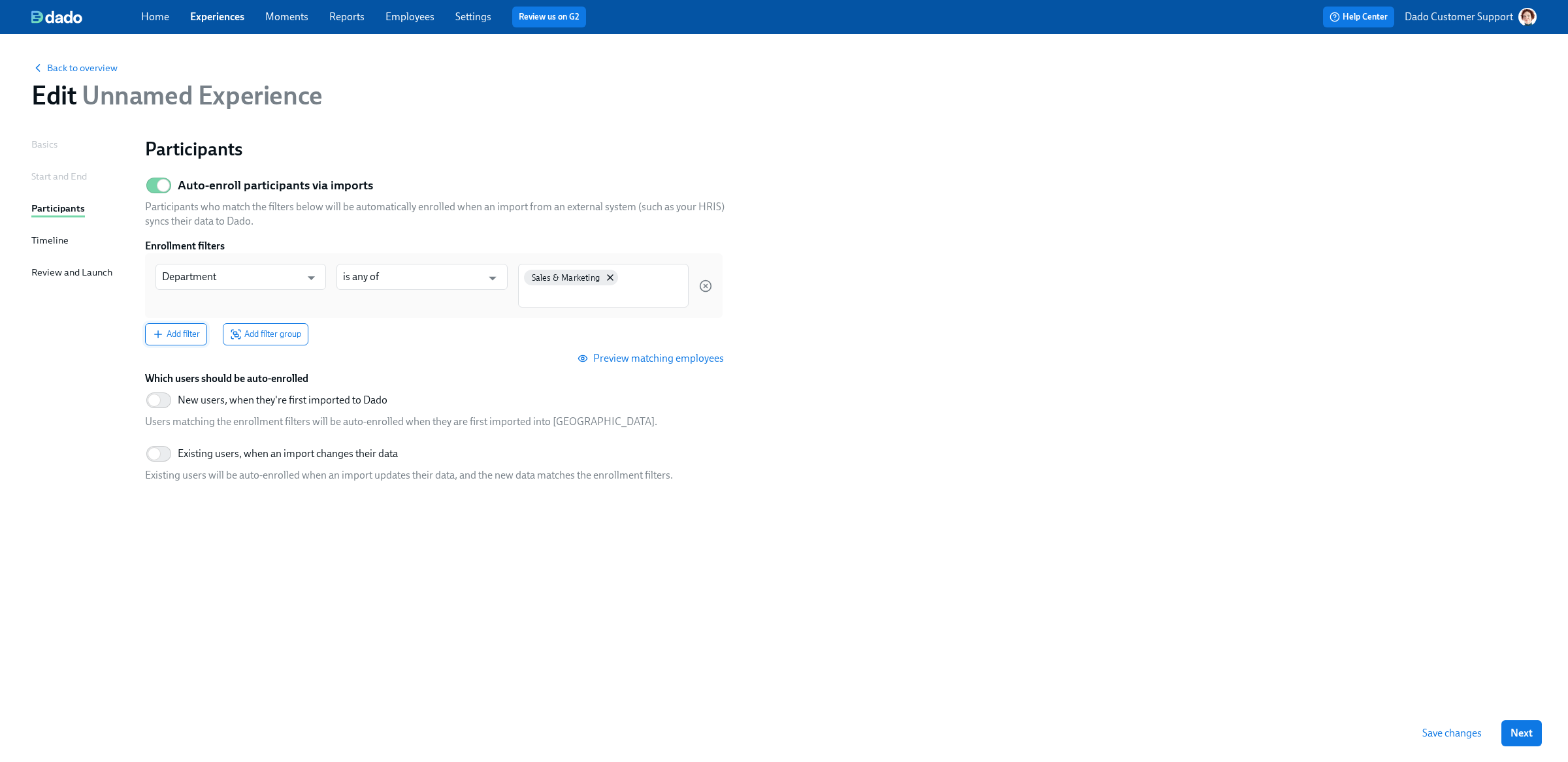
click at [172, 344] on button "Add filter" at bounding box center [176, 334] width 62 height 22
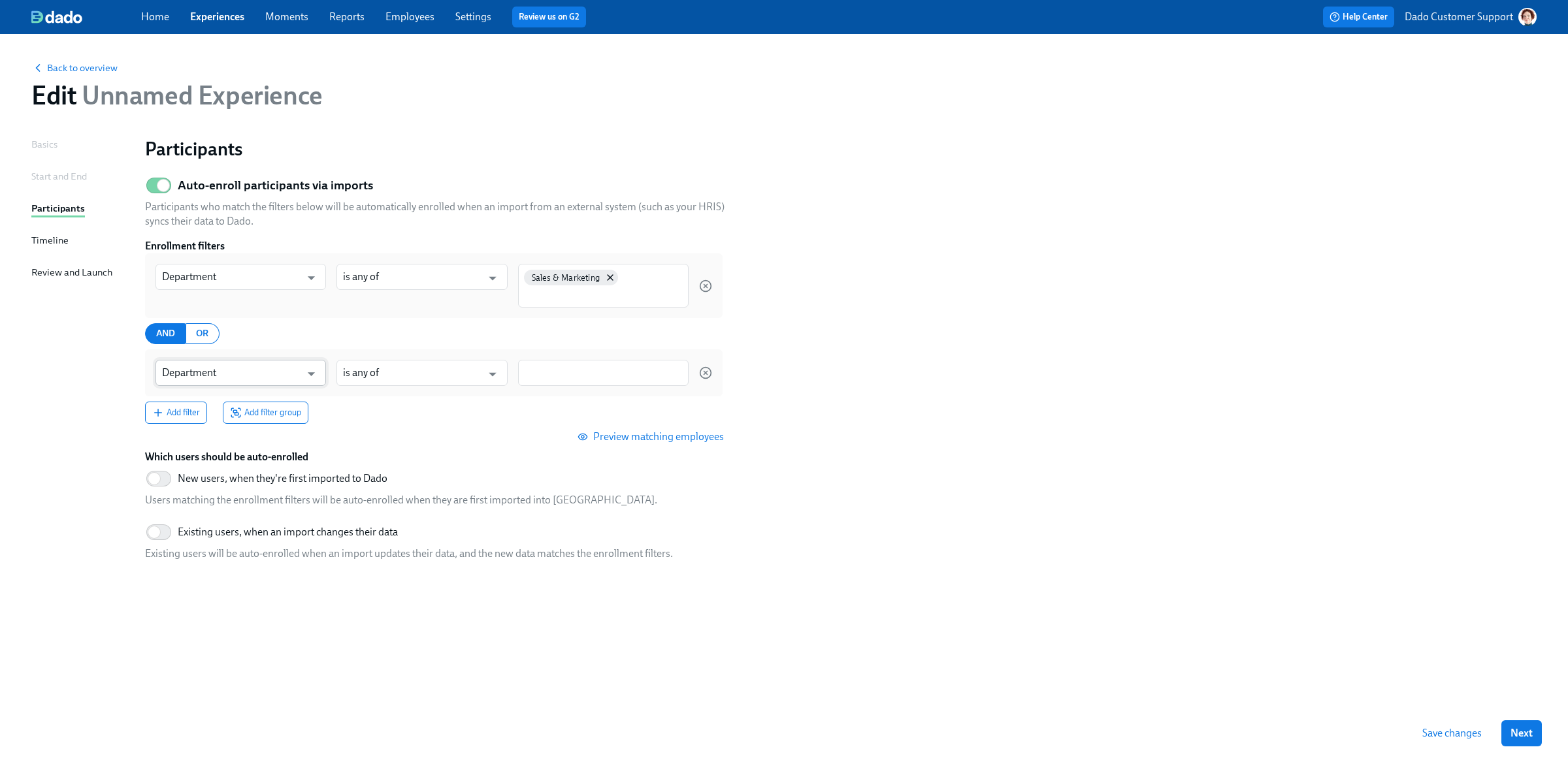
click at [205, 365] on input "Department" at bounding box center [231, 373] width 138 height 26
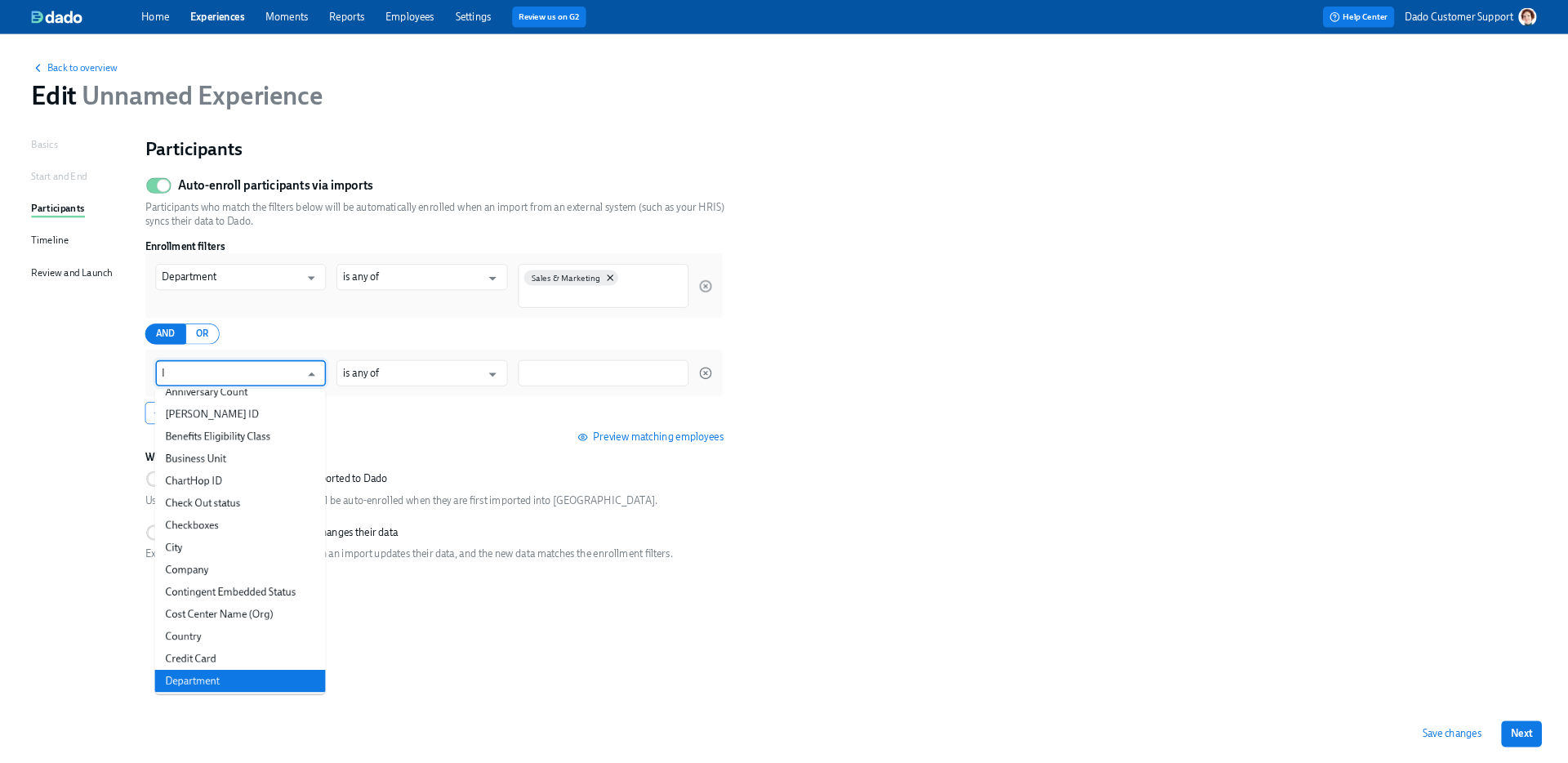
scroll to position [0, 0]
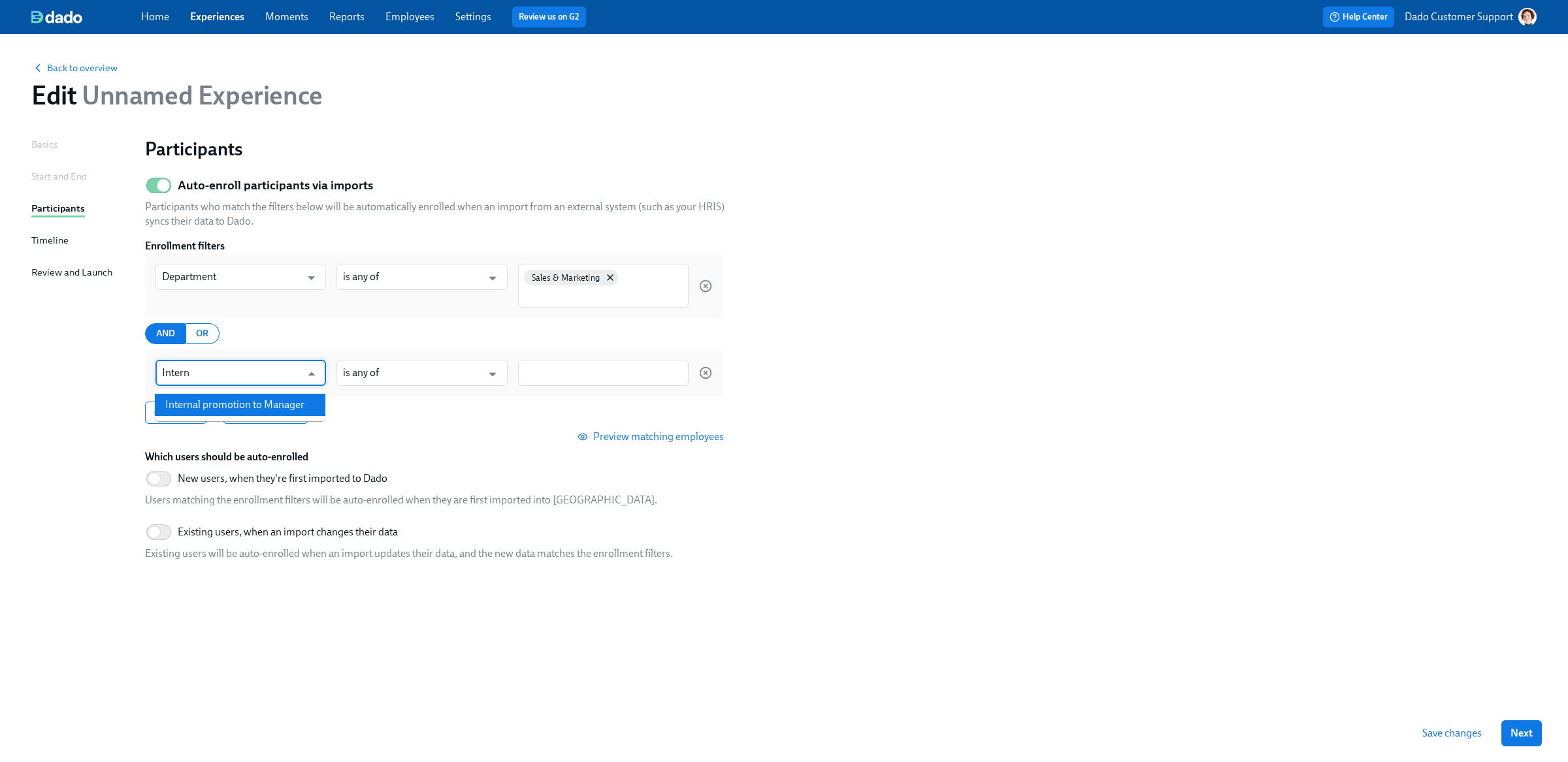
click at [217, 410] on li "Internal promotion to Manager" at bounding box center [240, 405] width 170 height 22
type input "Internal promotion to Manager"
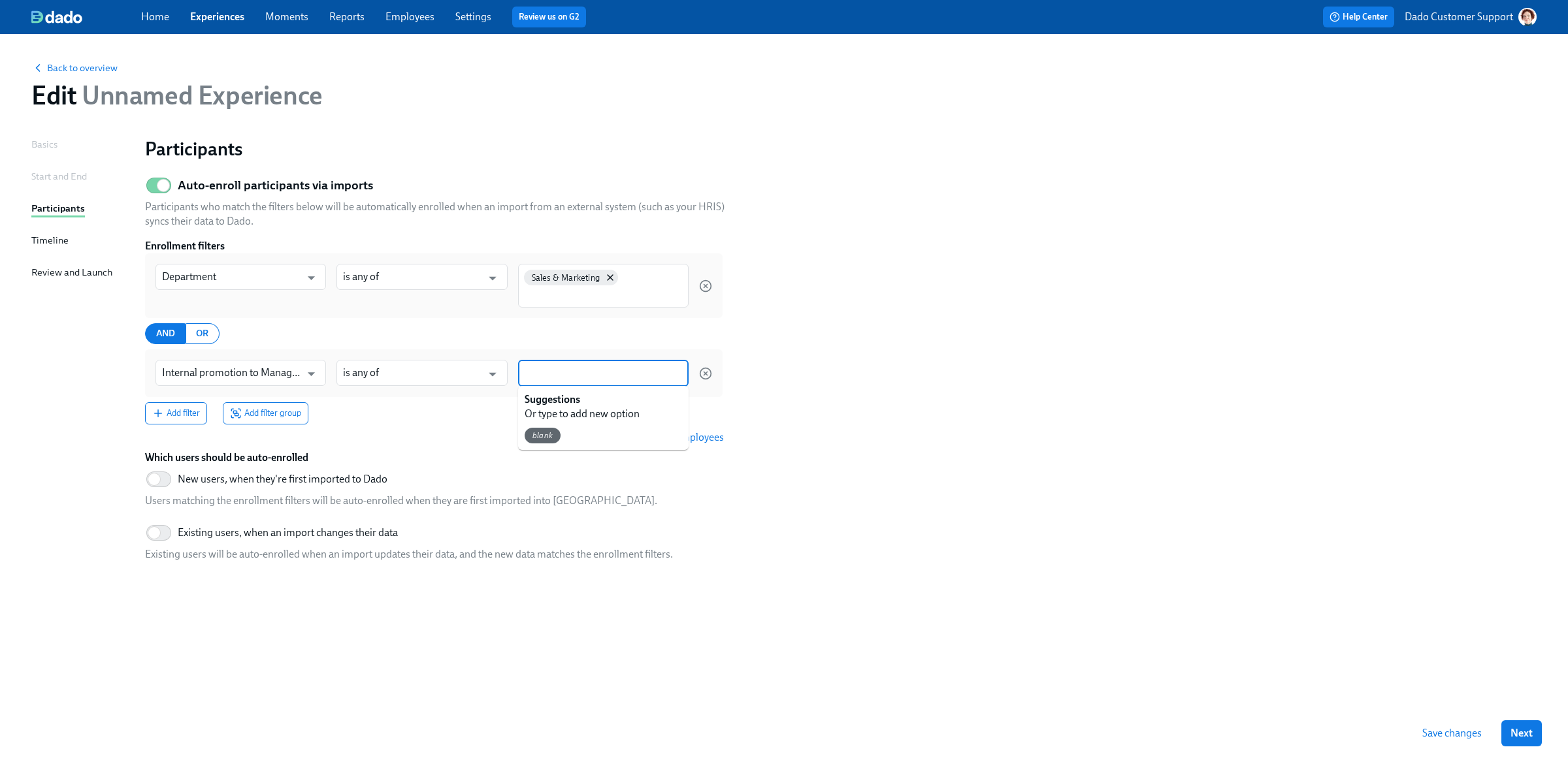
click at [600, 370] on input at bounding box center [603, 373] width 158 height 14
type input "Yes"
click at [802, 378] on section "Auto-enroll participants via imports Participants who match the filters below w…" at bounding box center [841, 371] width 1392 height 400
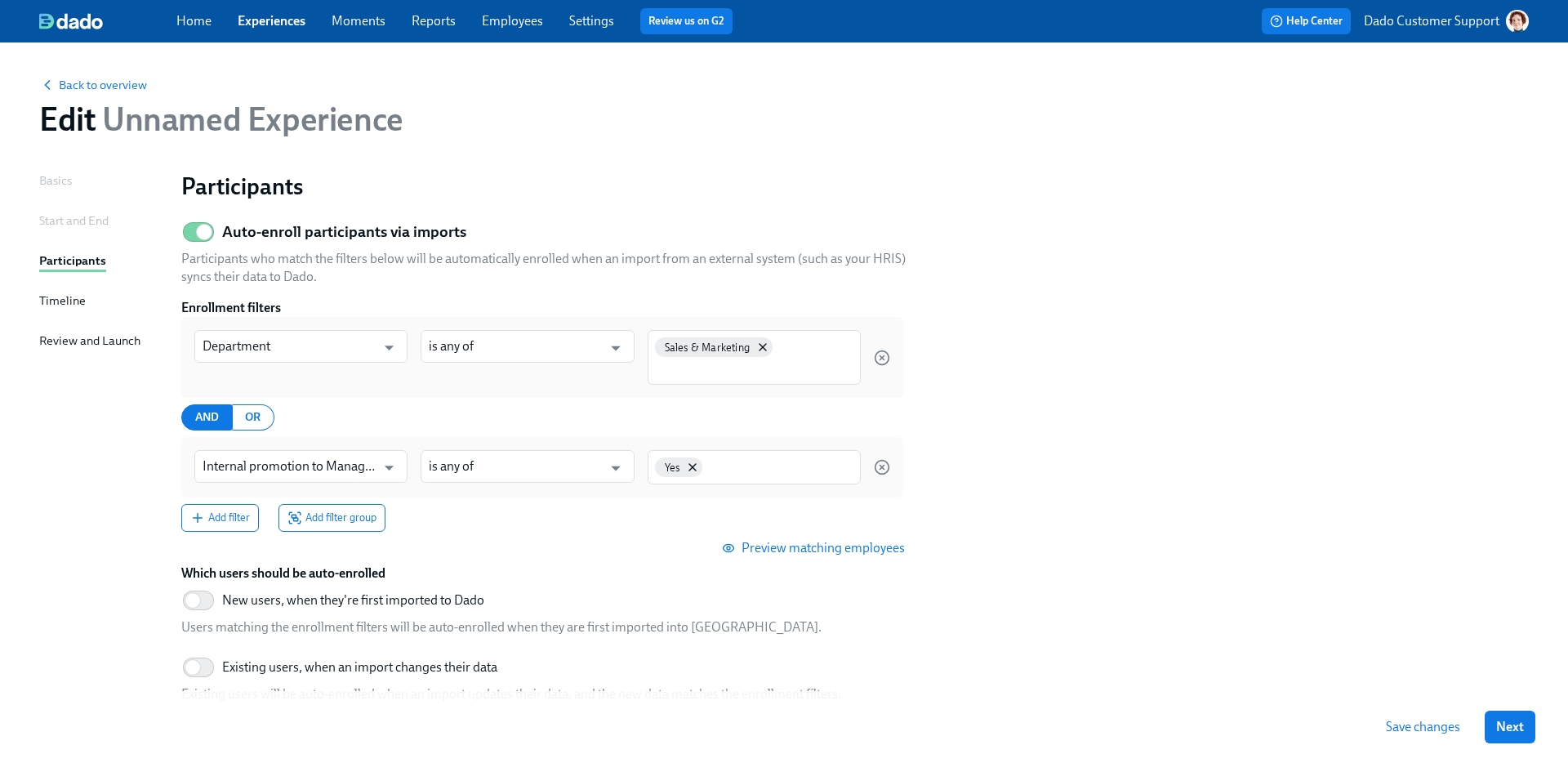
scroll to position [116, 0]
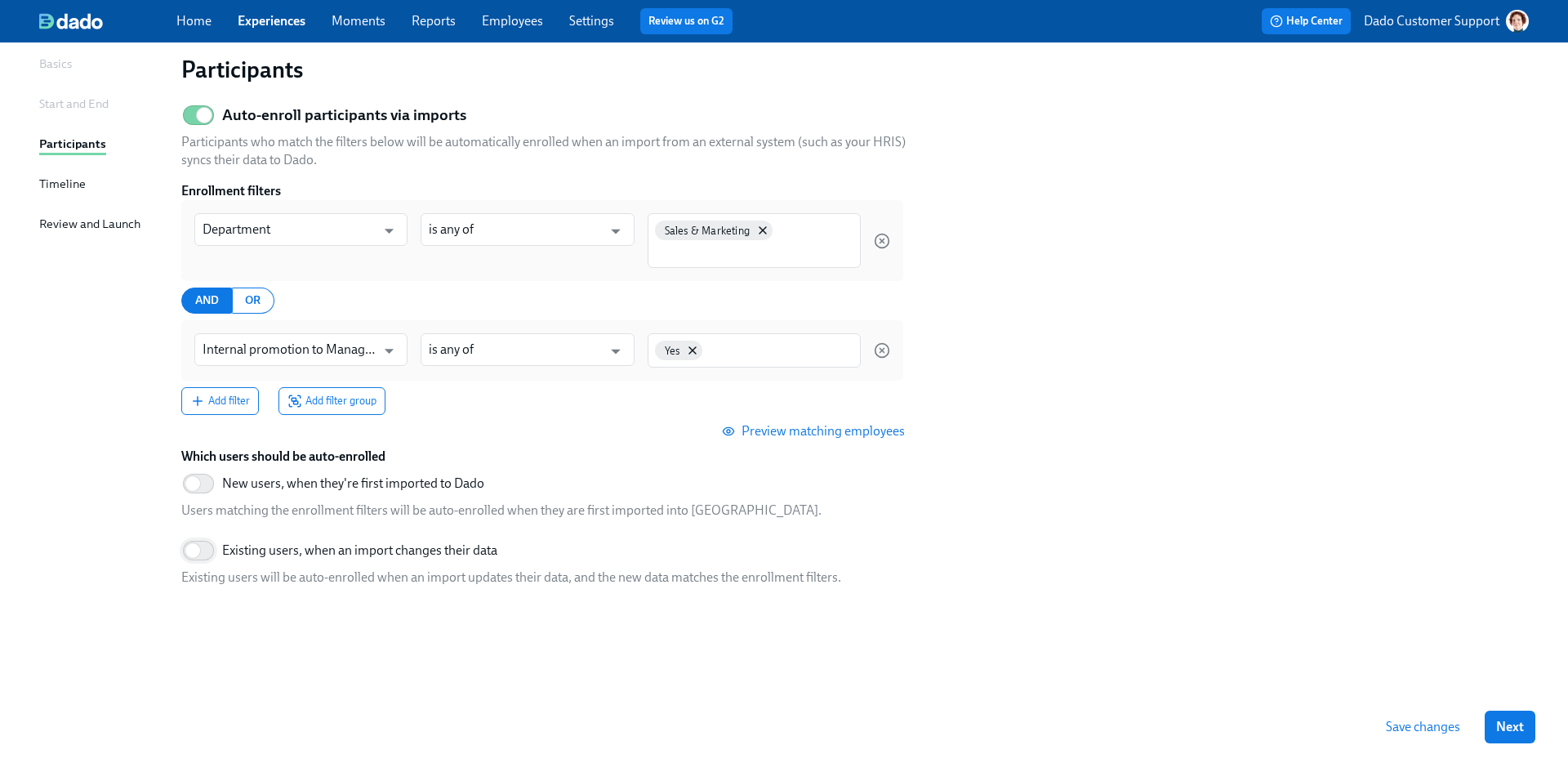
click at [196, 547] on input "Existing users, when an import changes their data" at bounding box center [193, 550] width 108 height 36
checkbox input "true"
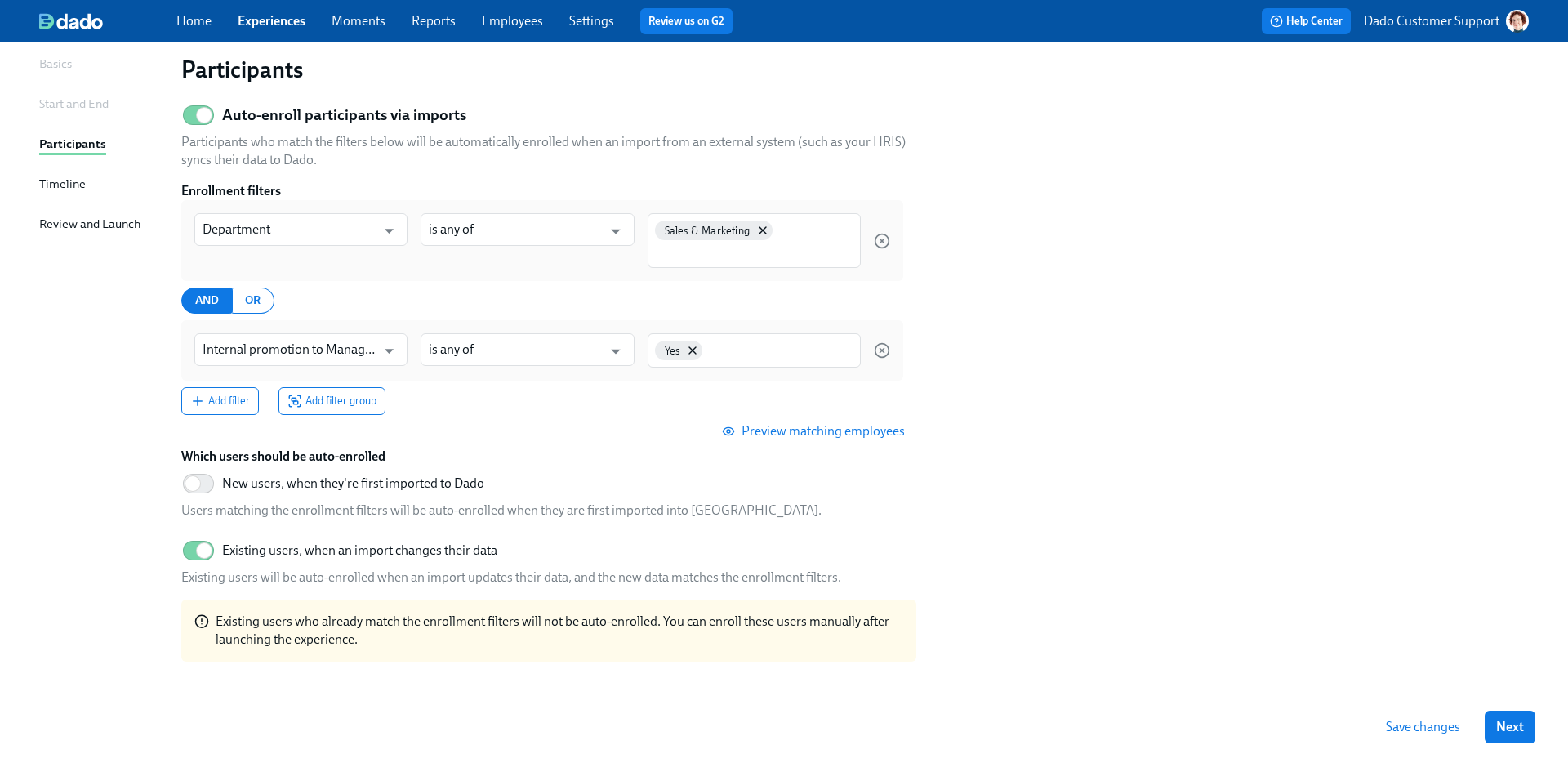
click at [1415, 726] on span "Save changes" at bounding box center [1424, 727] width 75 height 17
click at [580, 24] on link "Settings" at bounding box center [592, 21] width 45 height 16
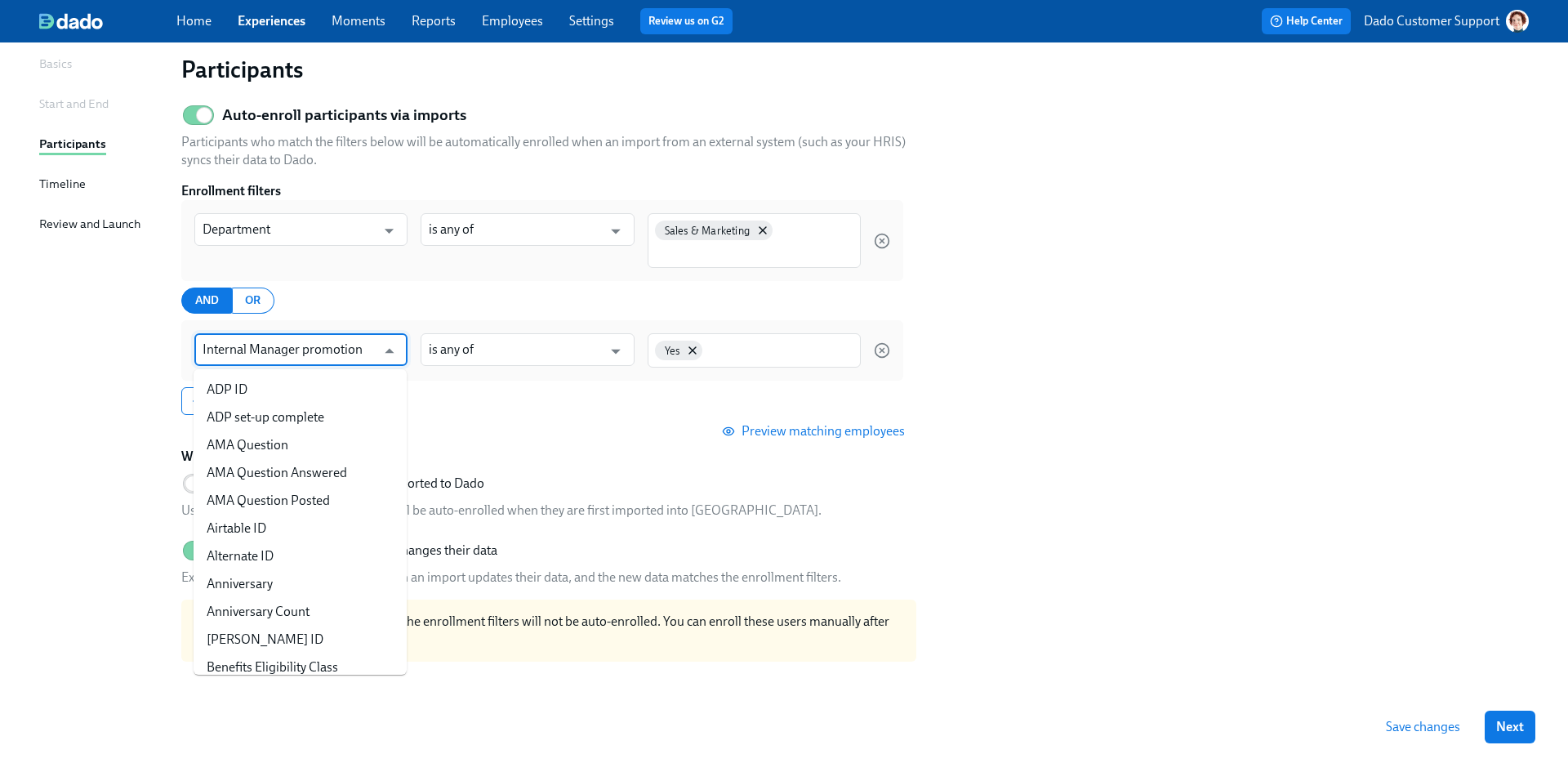
click at [243, 355] on input "Internal Manager promotion" at bounding box center [288, 350] width 173 height 33
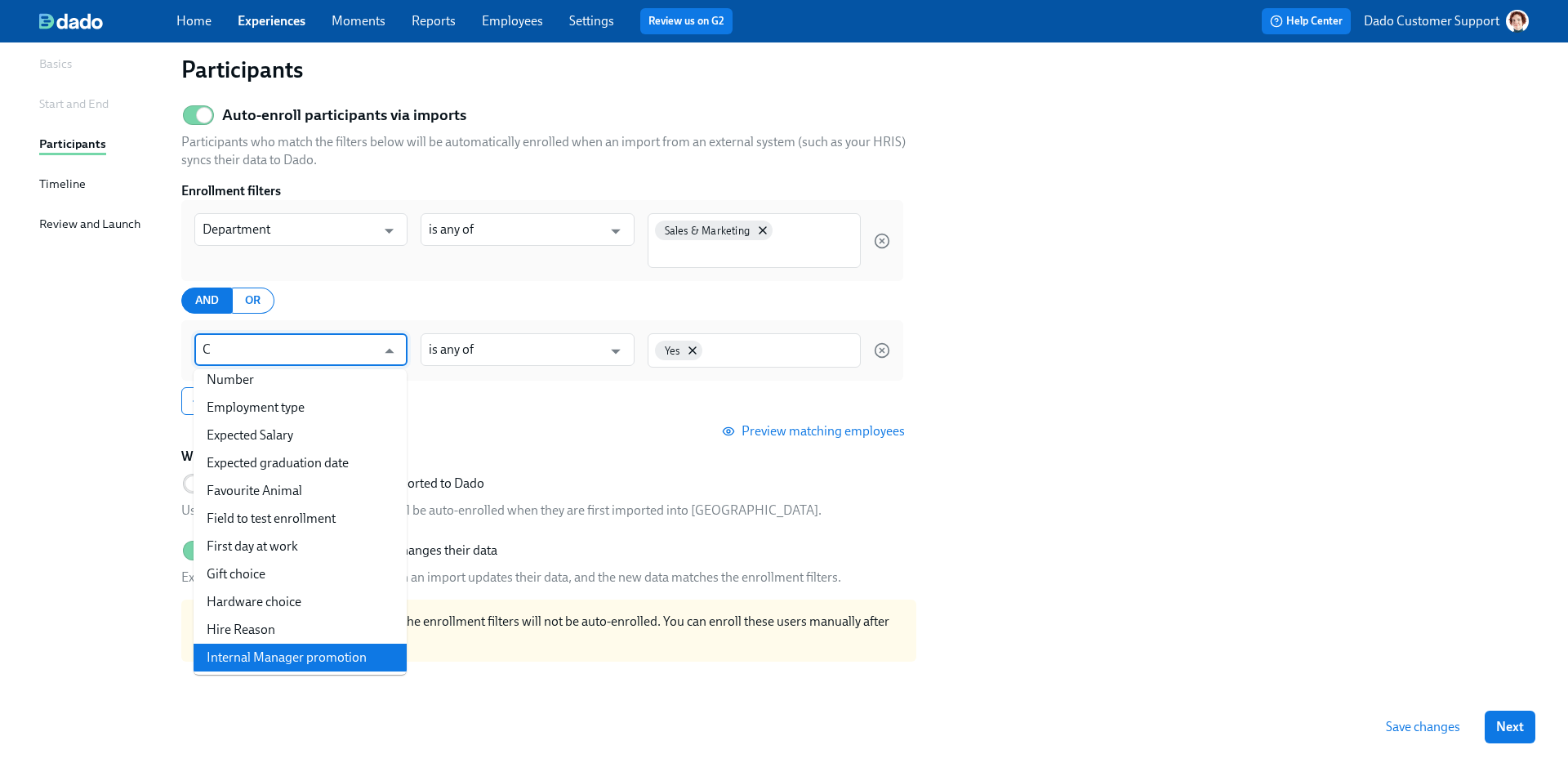
scroll to position [0, 0]
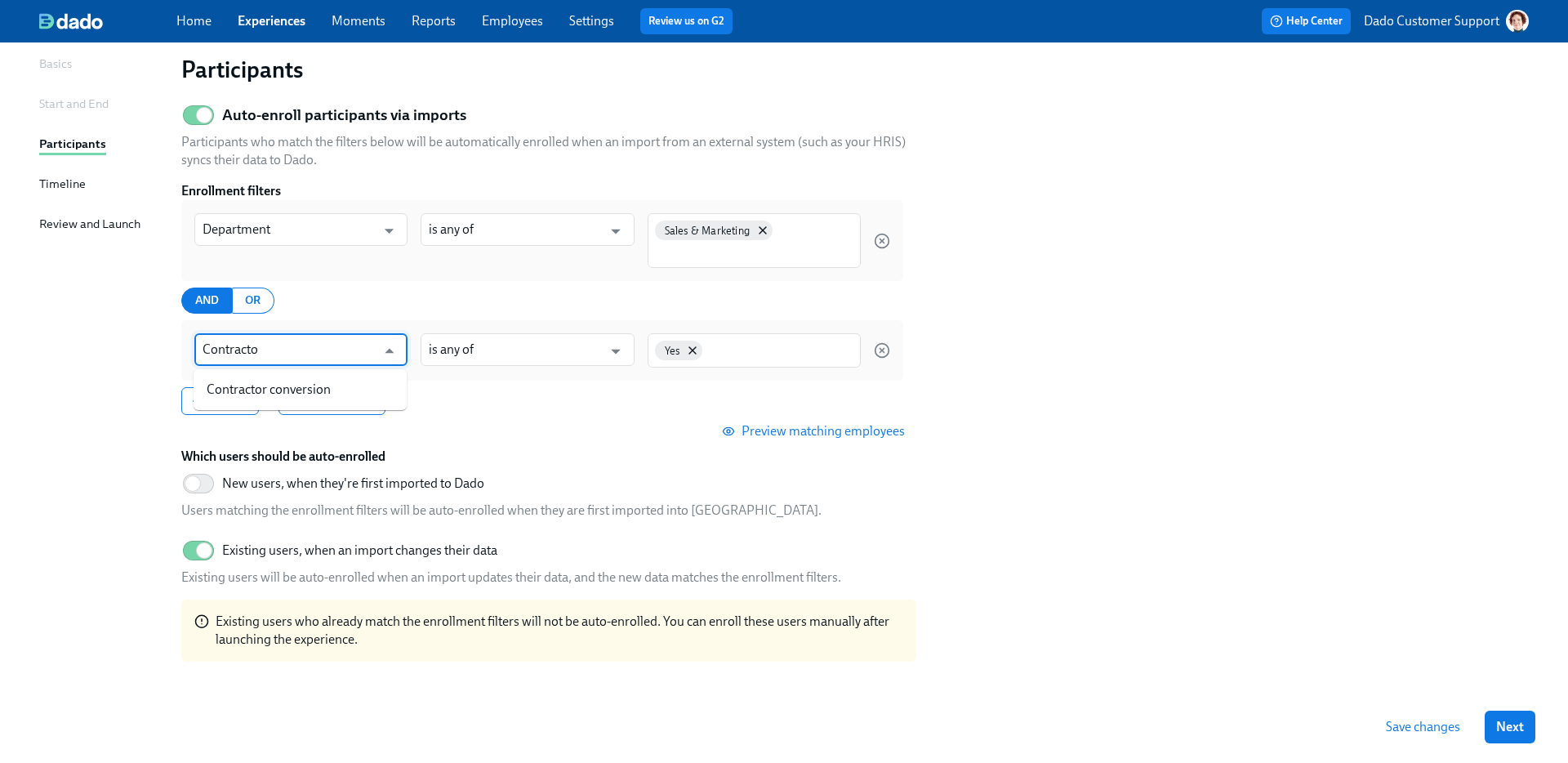
type input "Contractor"
click at [343, 381] on li "Contractor conversion" at bounding box center [300, 390] width 213 height 28
click at [662, 340] on div at bounding box center [754, 350] width 213 height 33
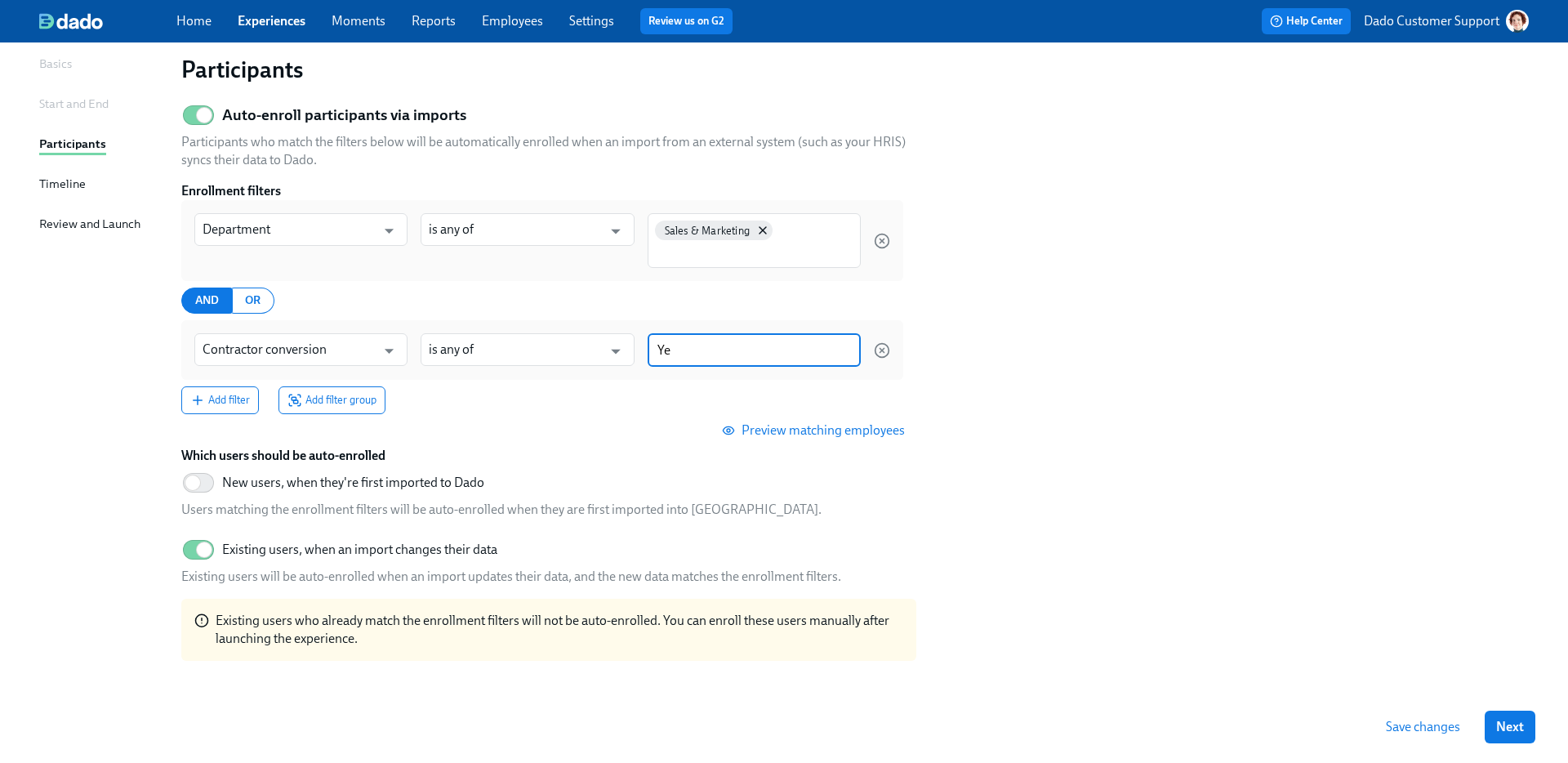
type input "Yes"
click at [1064, 379] on section "Auto-enroll participants via imports Participants who match the filters below w…" at bounding box center [855, 386] width 1347 height 578
click at [1452, 729] on span "Save changes" at bounding box center [1424, 727] width 75 height 17
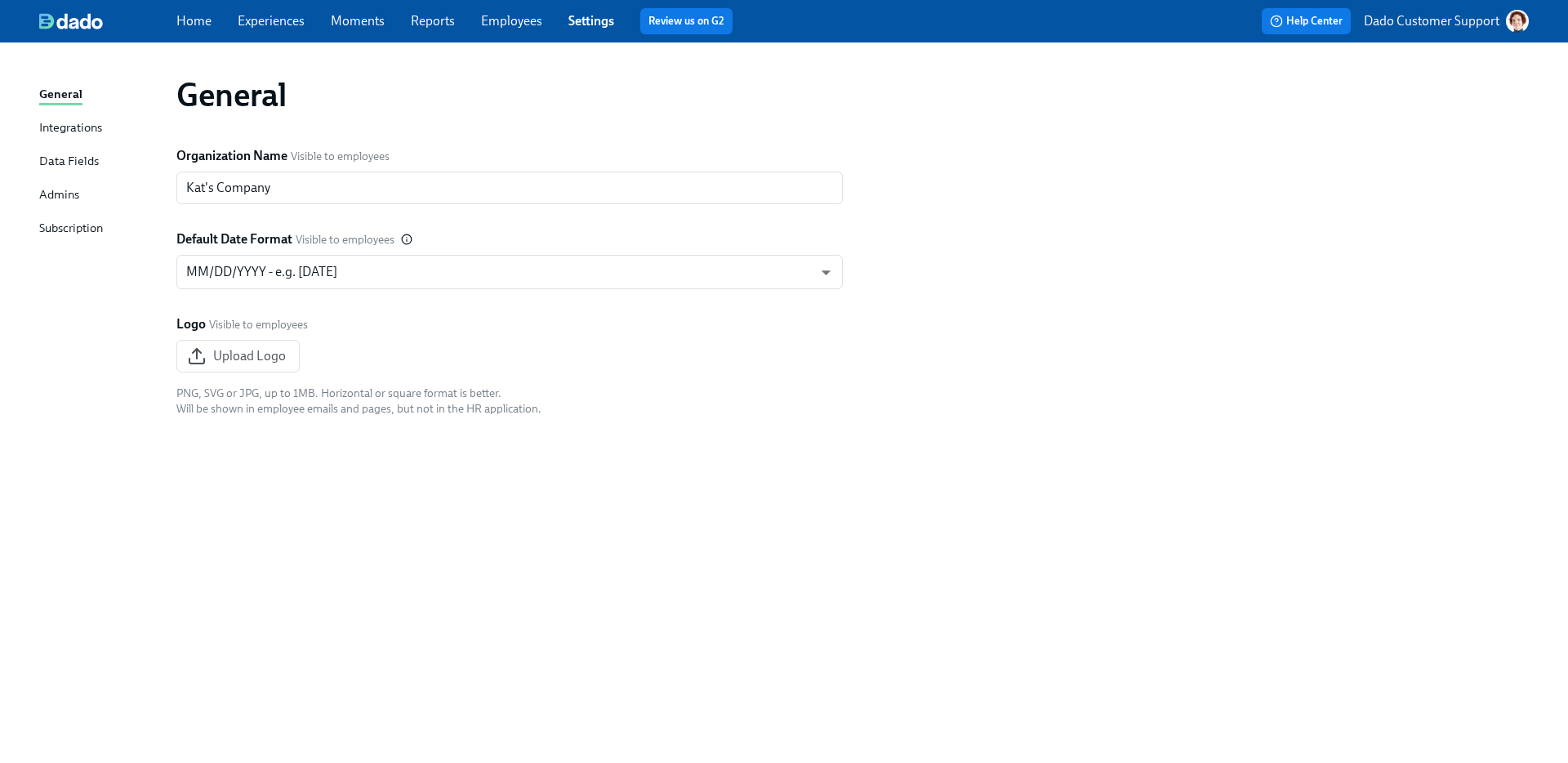
click at [52, 164] on div "Data Fields" at bounding box center [69, 163] width 60 height 21
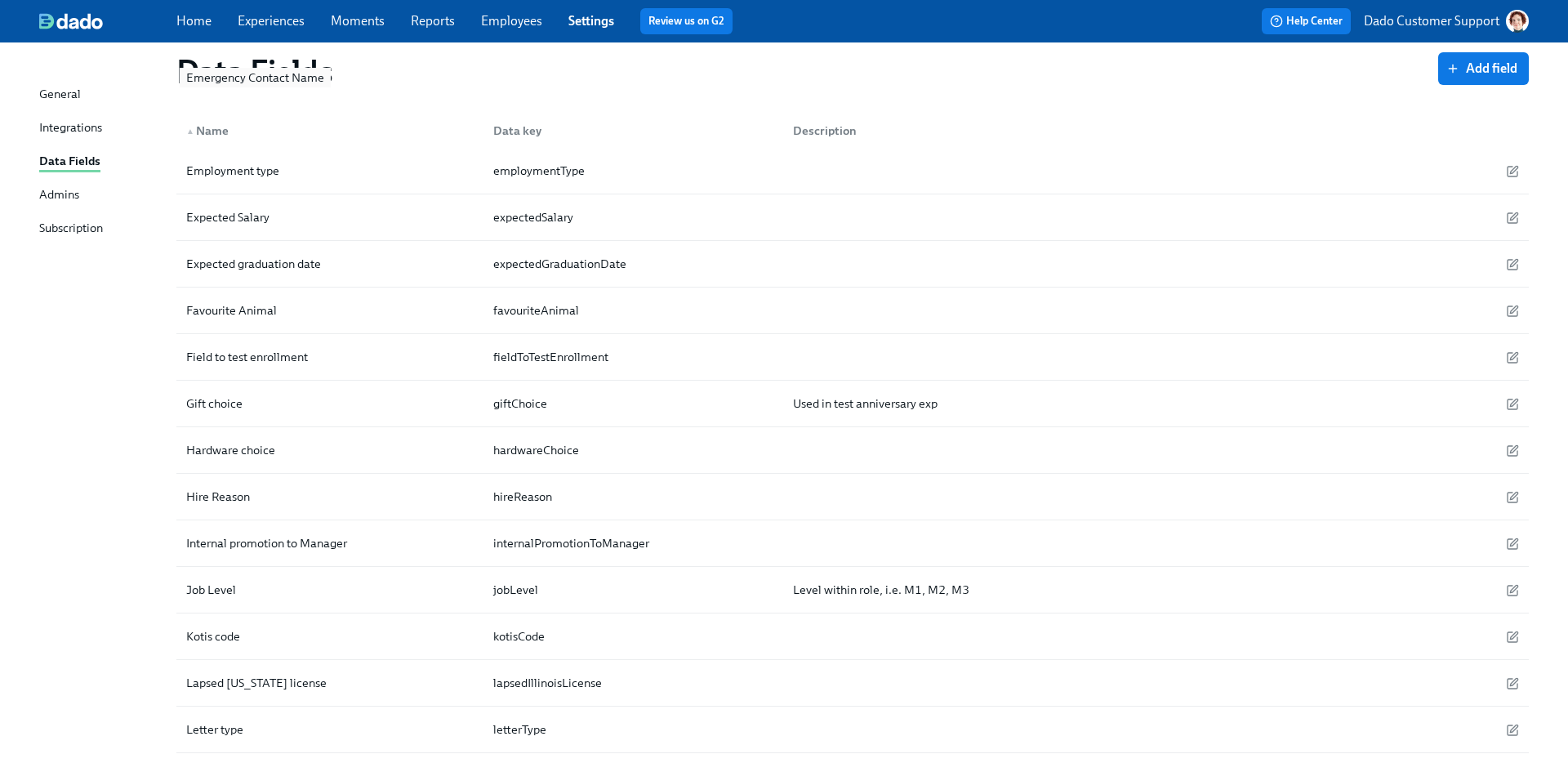
scroll to position [1410, 0]
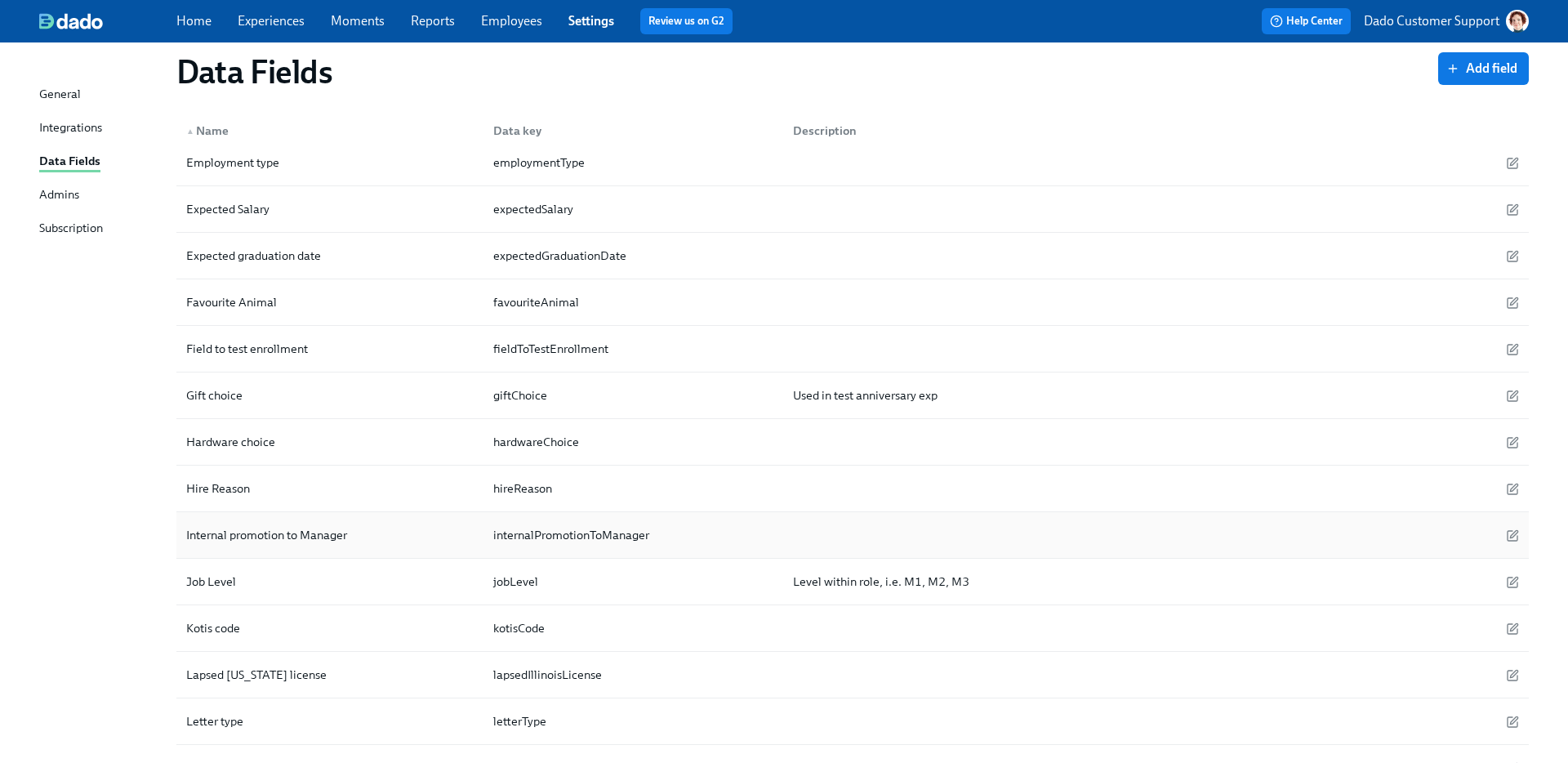
click at [243, 542] on div "Internal promotion to Manager" at bounding box center [267, 535] width 174 height 20
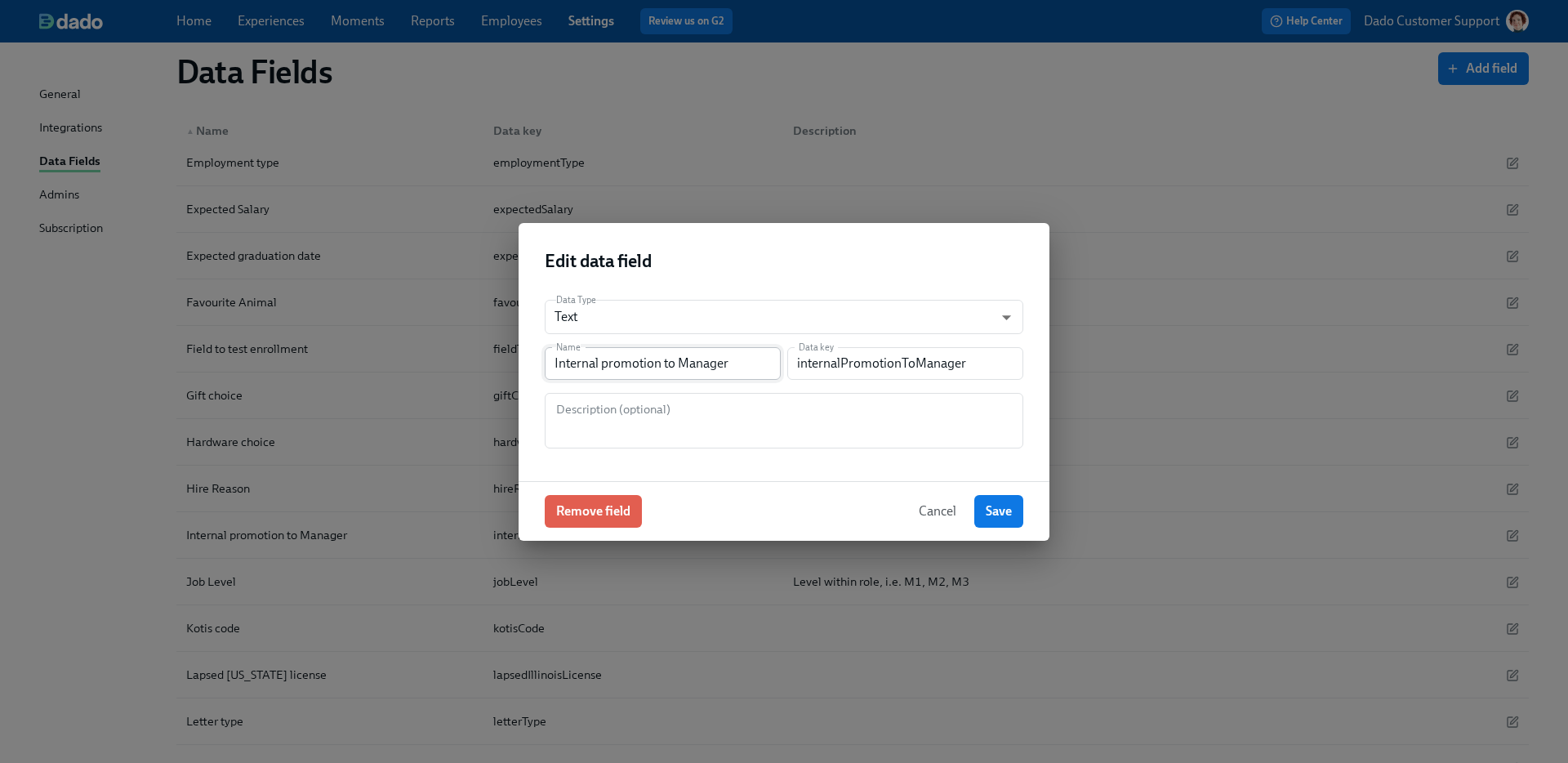
click at [600, 367] on input "Internal promotion to Manager" at bounding box center [663, 364] width 236 height 33
type input "Internal Manager promotion"
click at [1009, 497] on button "Save" at bounding box center [999, 512] width 49 height 33
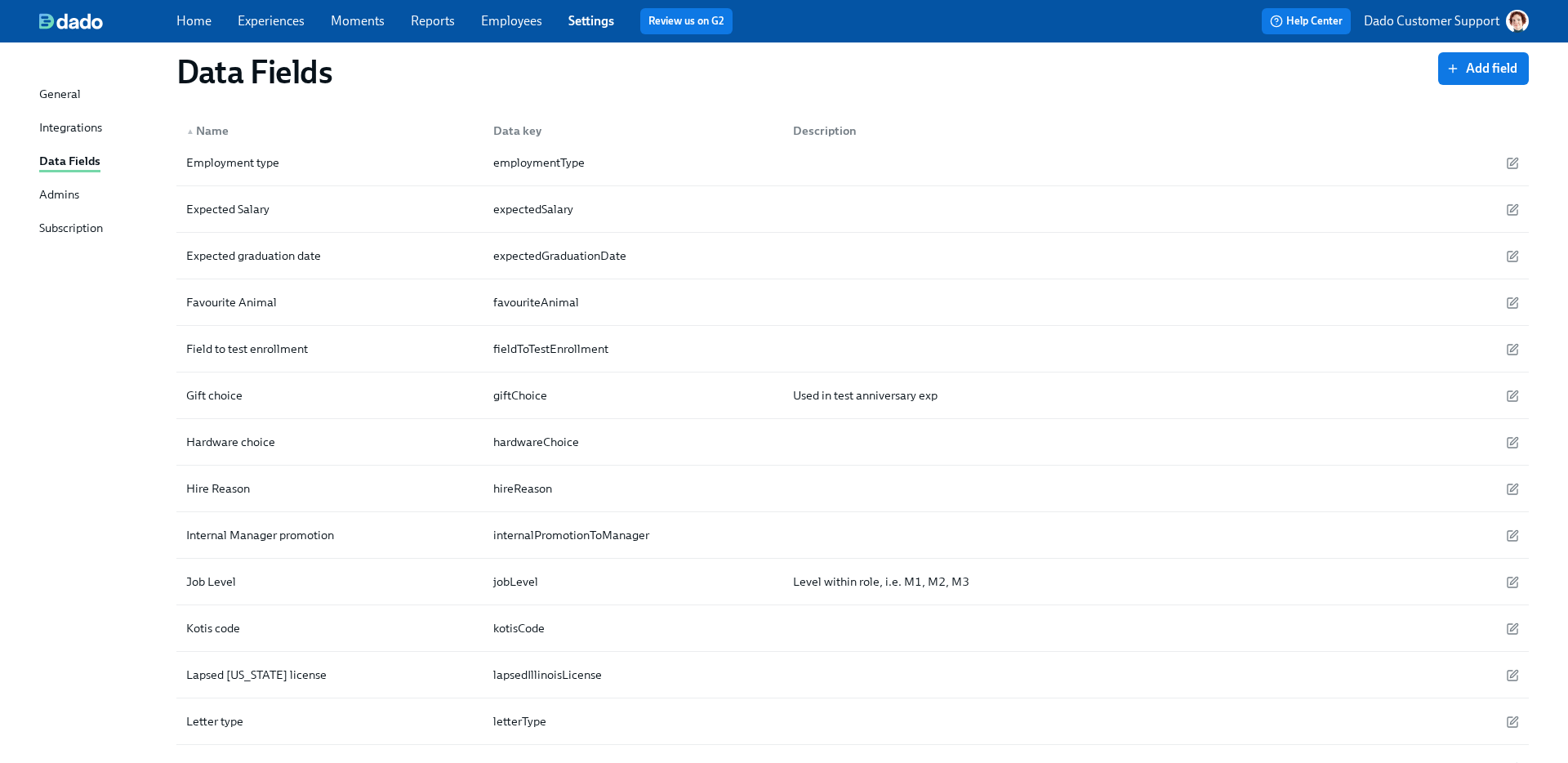
click at [50, 161] on div "Data Fields" at bounding box center [69, 163] width 62 height 21
click at [1479, 68] on span "Add field" at bounding box center [1484, 69] width 68 height 17
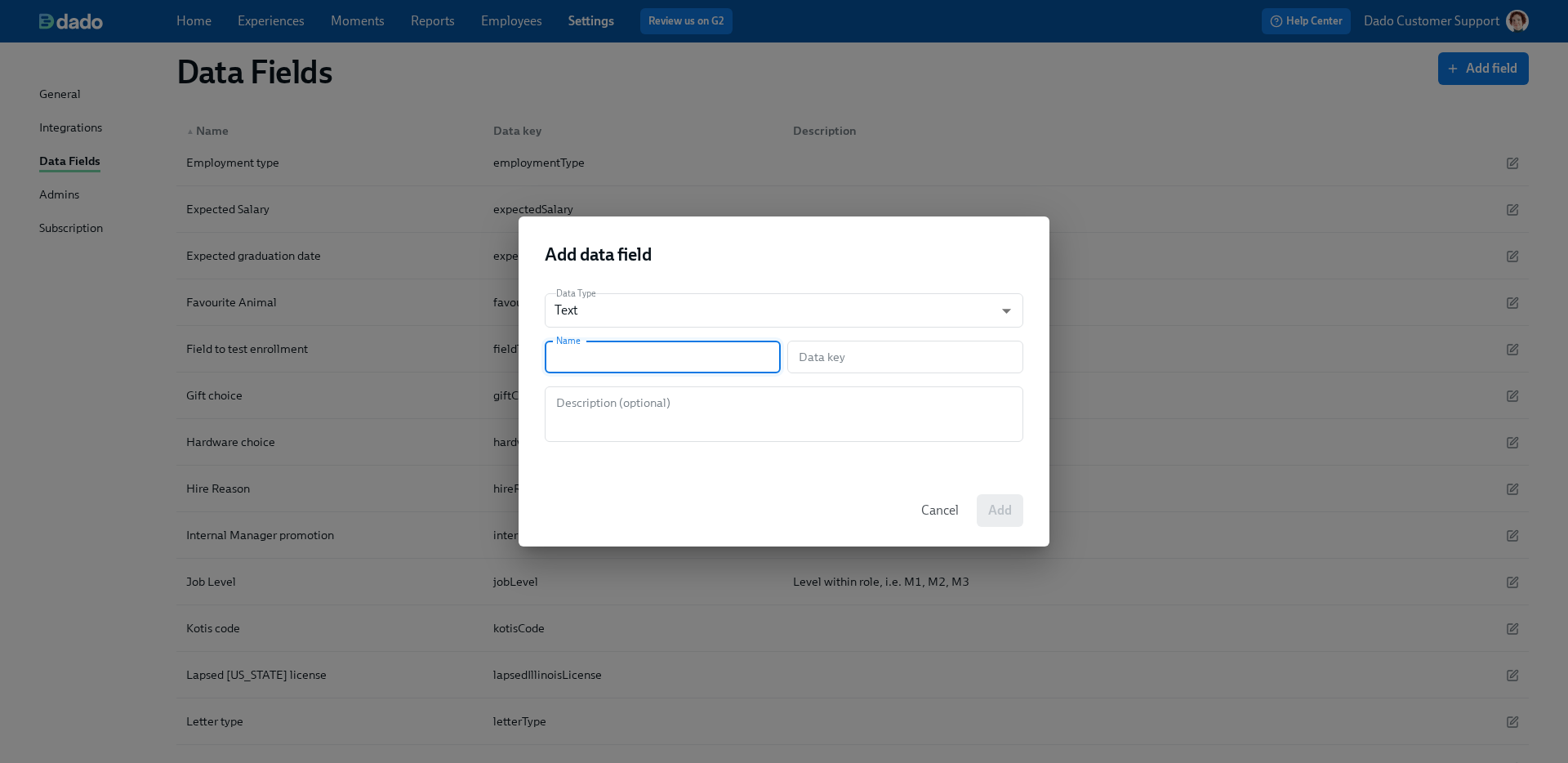
click at [580, 367] on input "text" at bounding box center [663, 357] width 236 height 33
type input "C"
type input "c"
type input "Co"
type input "co"
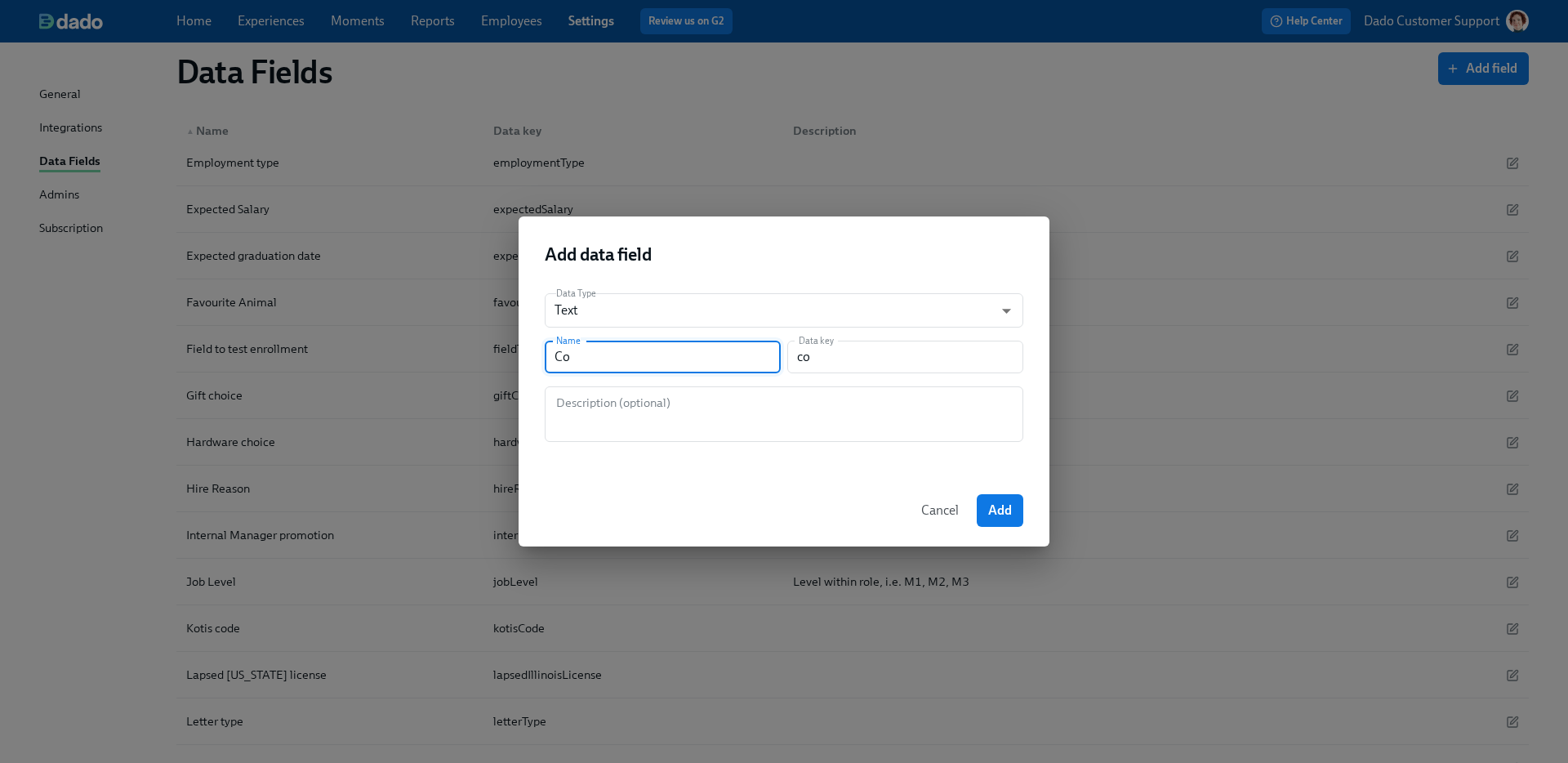
type input "Con"
type input "con"
type input "Cont"
type input "cont"
type input "Conte"
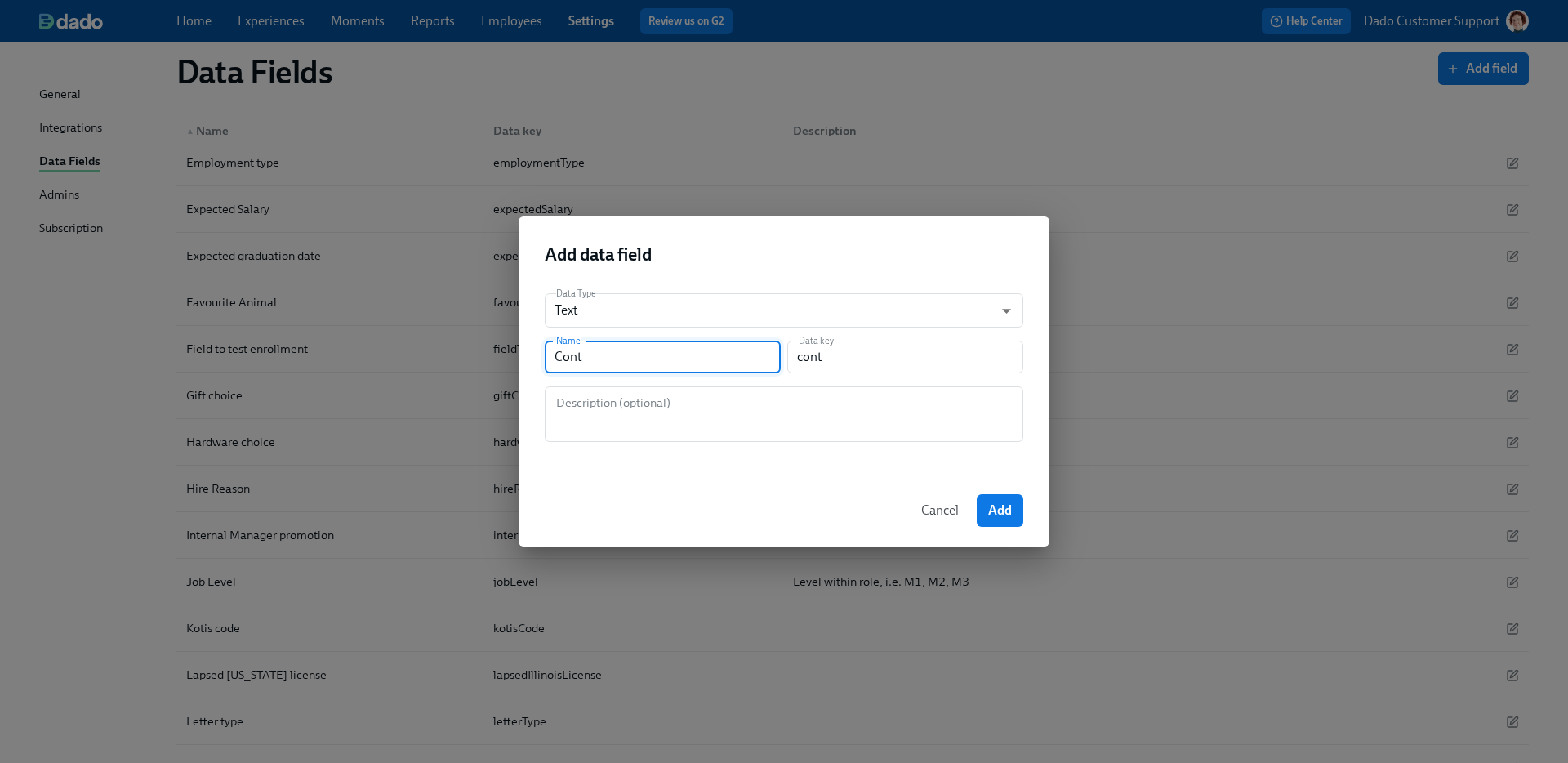
type input "conte"
type input "Cont"
type input "cont"
type input "Contr"
type input "contr"
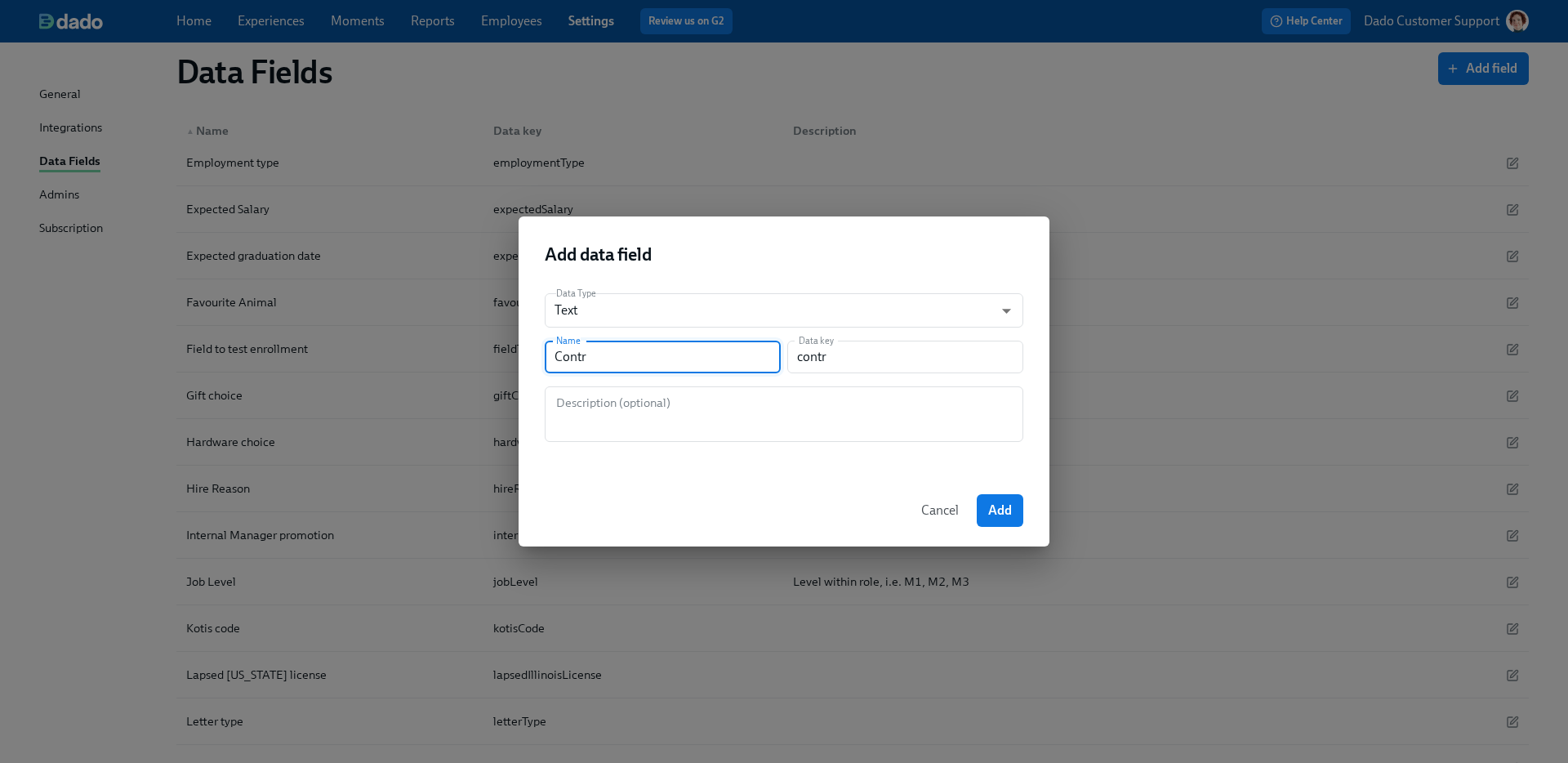
type input "Contra"
type input "contra"
type input "Contrac"
type input "contrac"
type input "Contract"
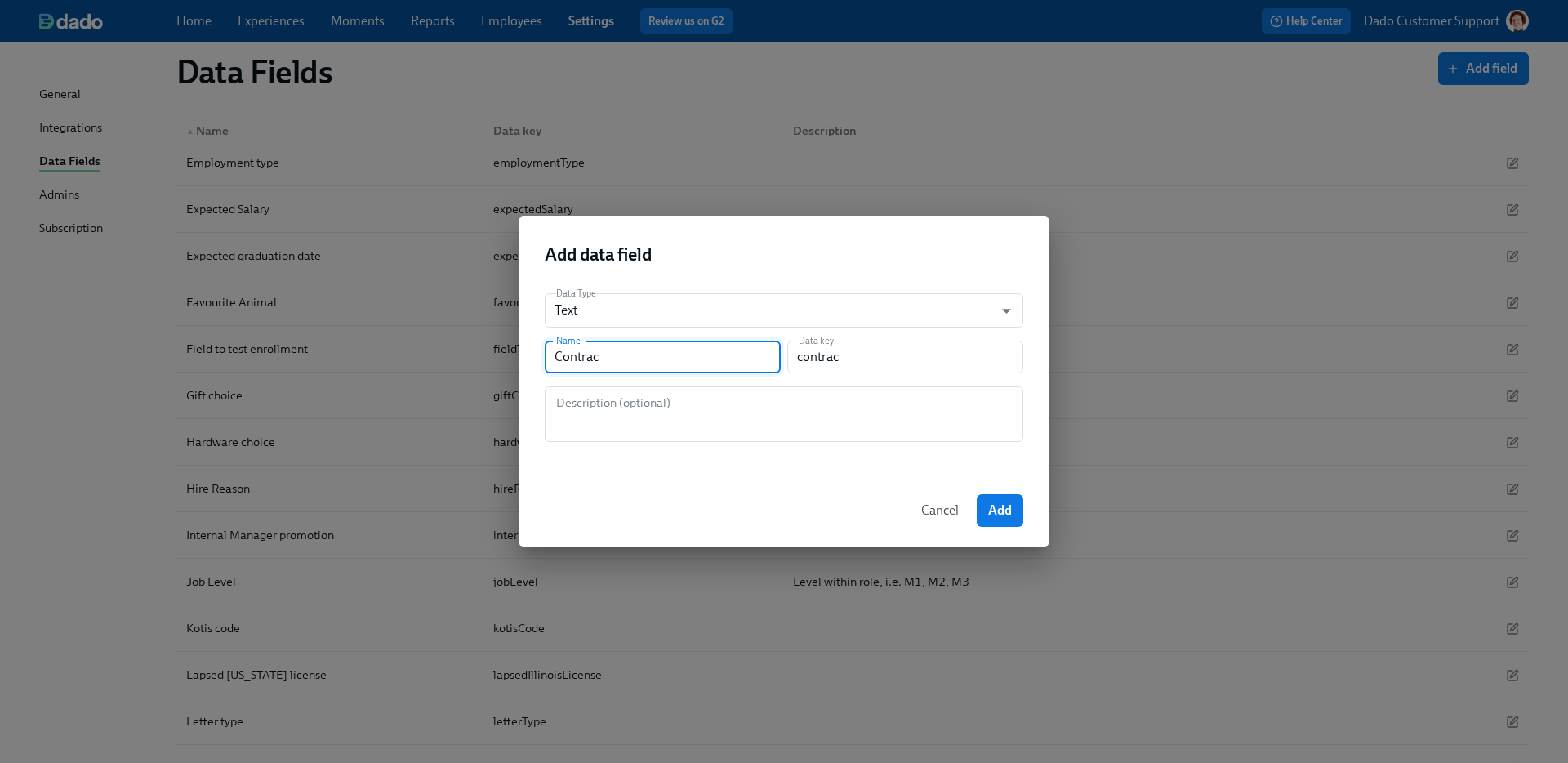
type input "contract"
type input "Contracto"
type input "contracto"
type input "Contractor"
type input "contractor"
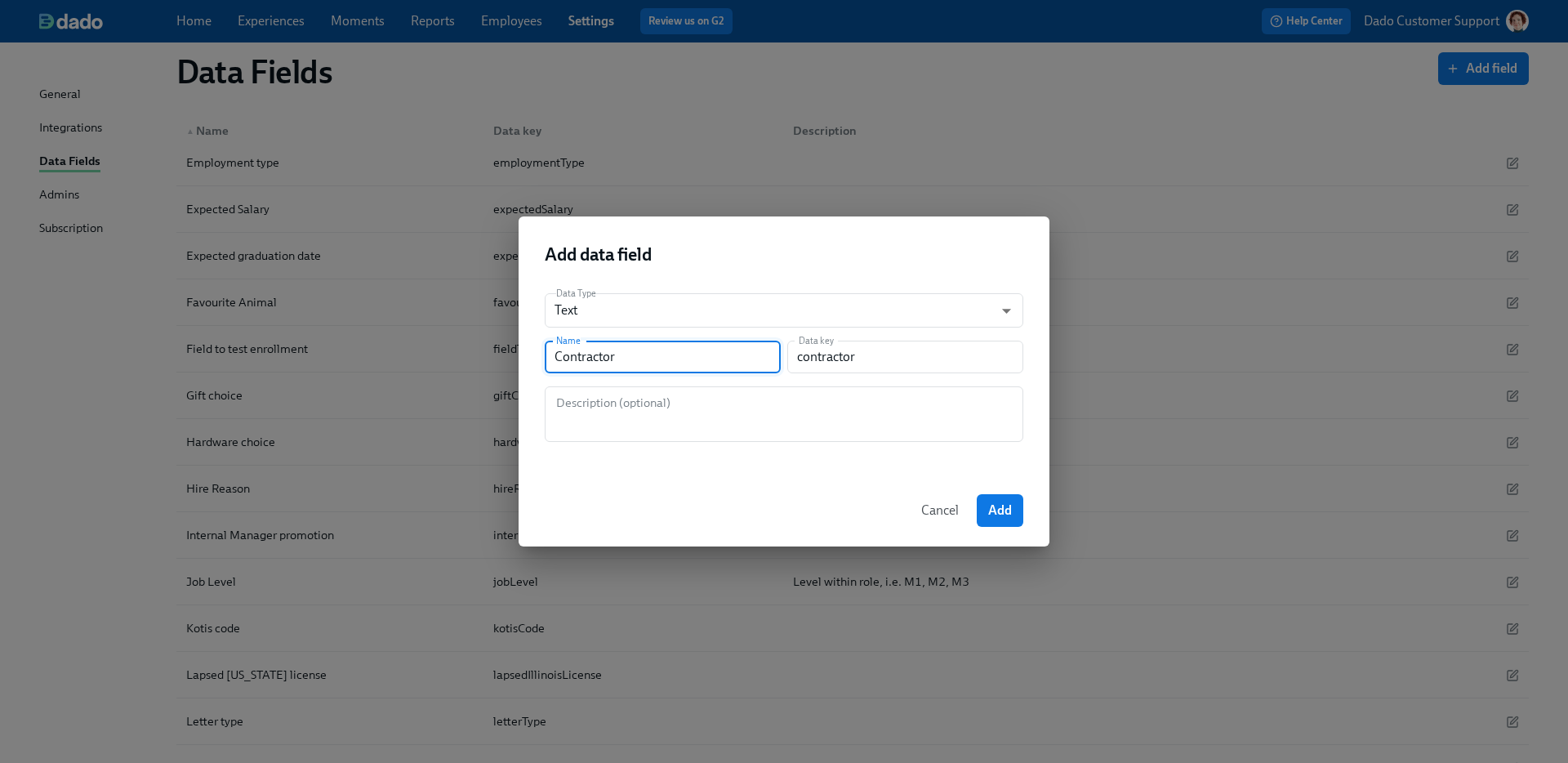
type input "Contractor c"
type input "contractorC"
type input "Contractor co"
type input "contractorCo"
type input "Contractor con"
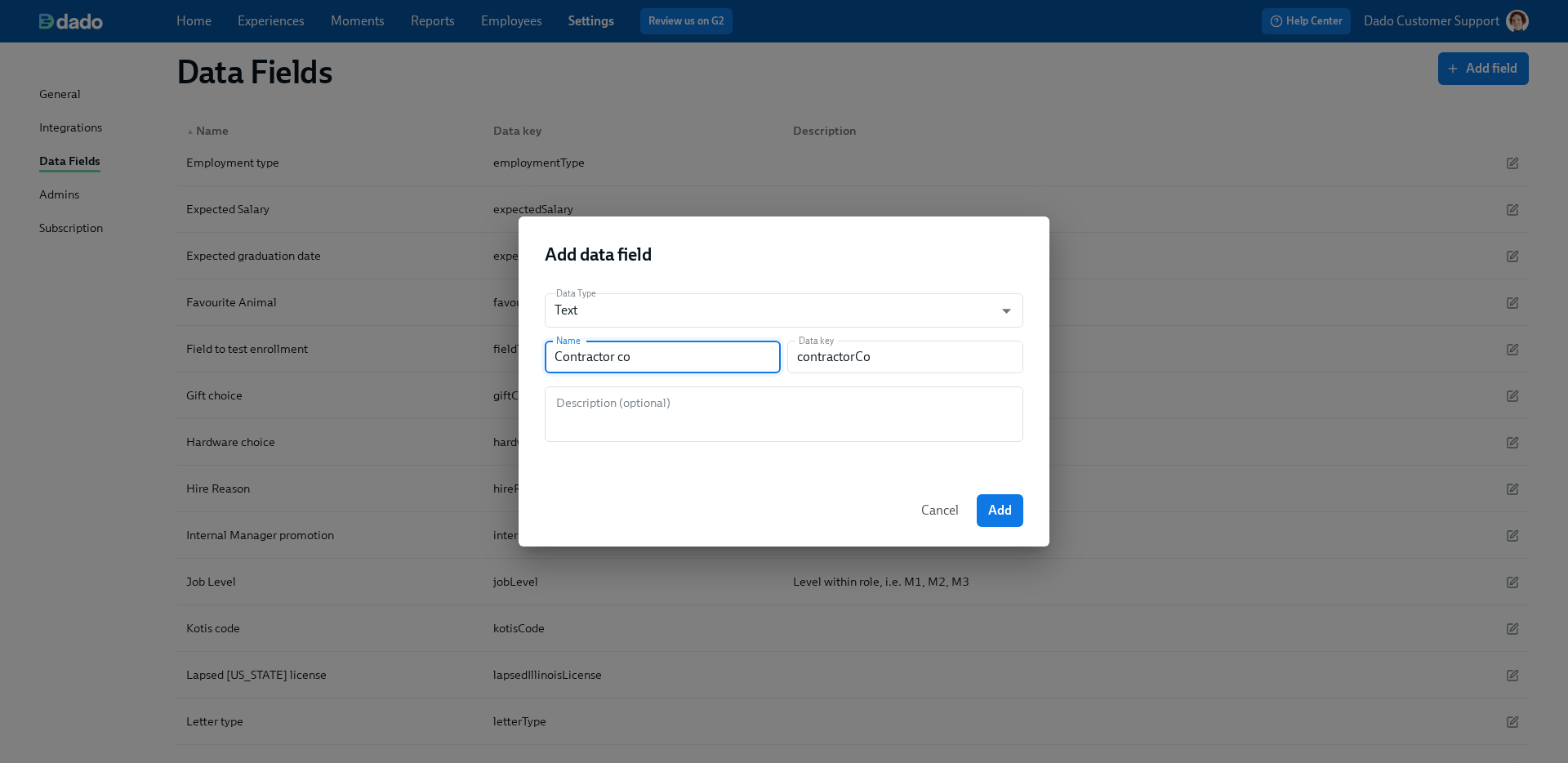
type input "contractorCon"
type input "Contractor conv"
type input "contractorConv"
type input "Contractor conve"
type input "contractorConve"
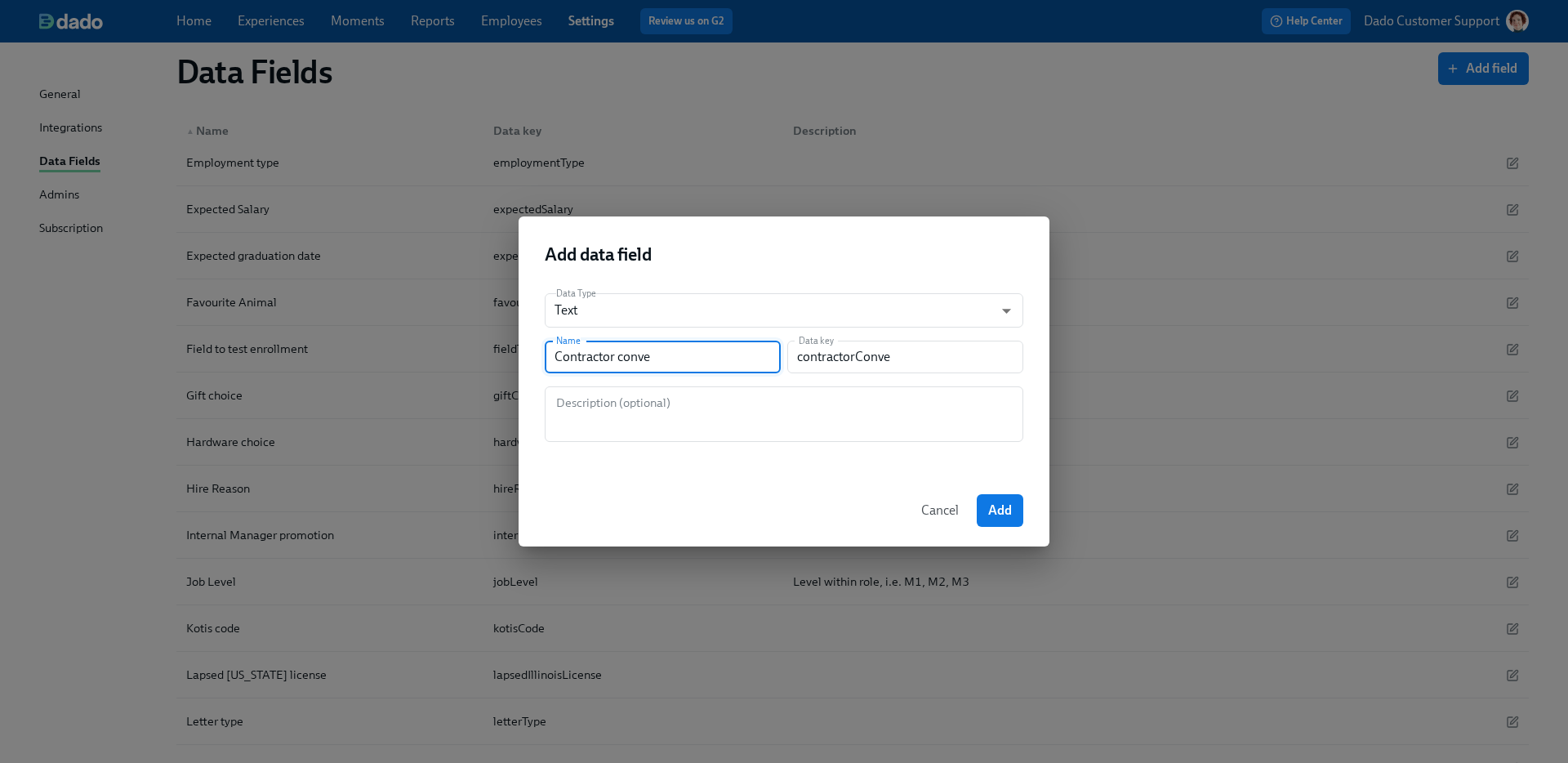
type input "Contractor conver"
type input "contractorConver"
type input "Contractor converi"
type input "contractorConveri"
type input "Contractor converio"
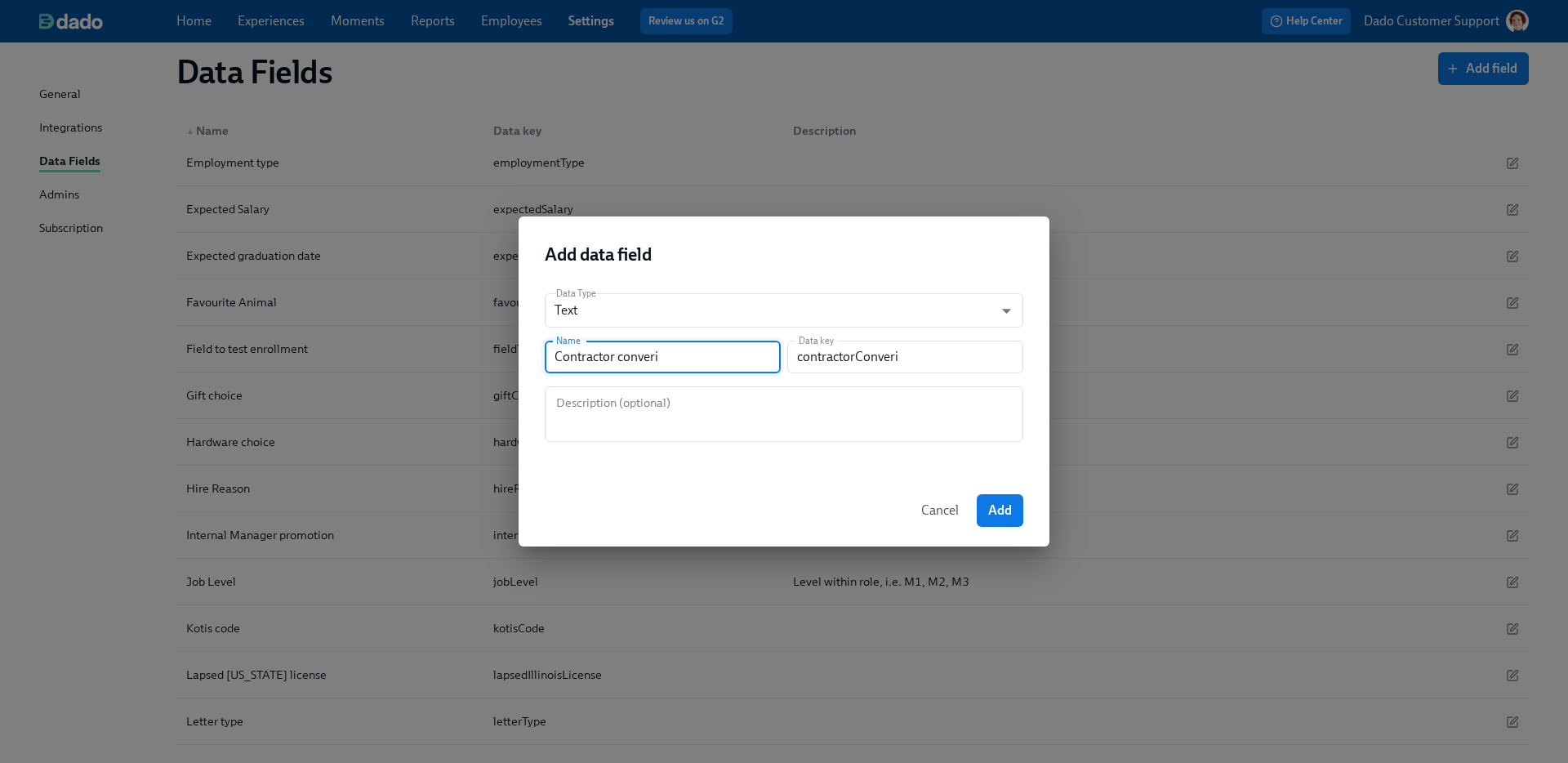
type input "contractorConverio"
type input "Contractor converion"
type input "contractorConverion"
type input "Contractor converio"
type input "contractorConverio"
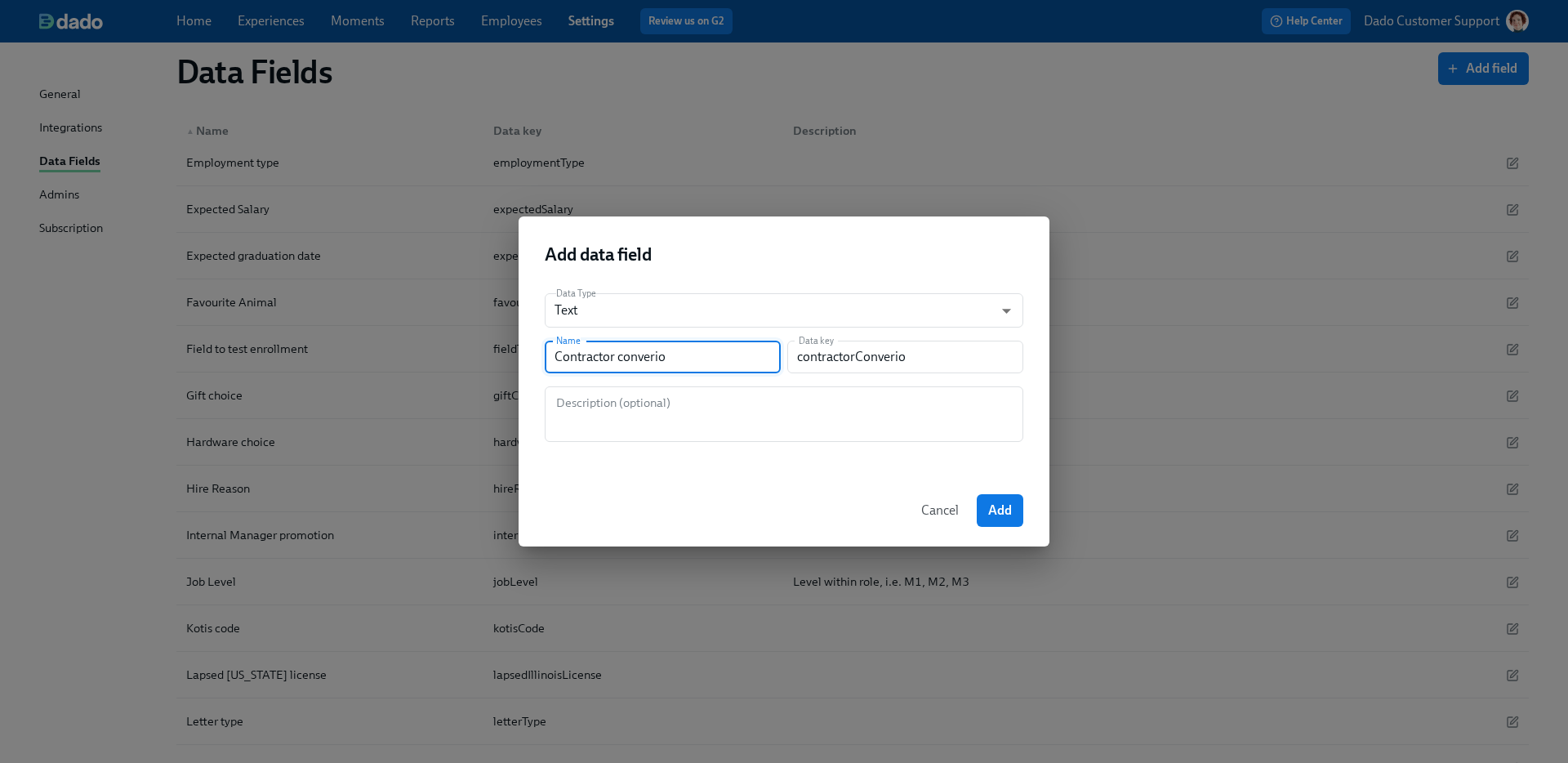
type input "Contractor converi"
type input "contractorConveri"
type input "Contractor conver"
type input "contractorConver"
type input "Contractor convers"
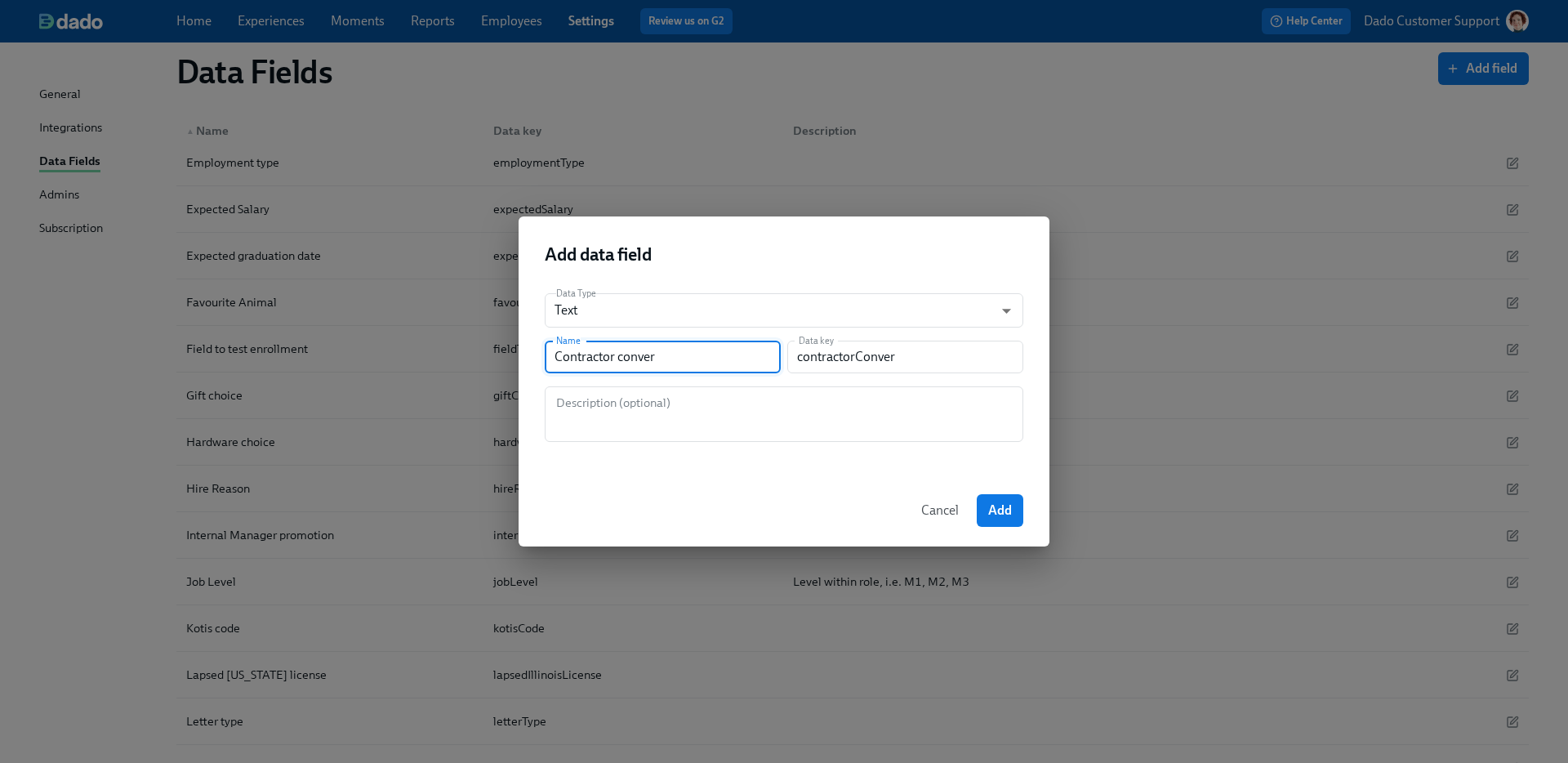
type input "contractorConvers"
type input "Contractor conversi"
type input "contractorConversi"
type input "Contractor conversio"
type input "contractorConversio"
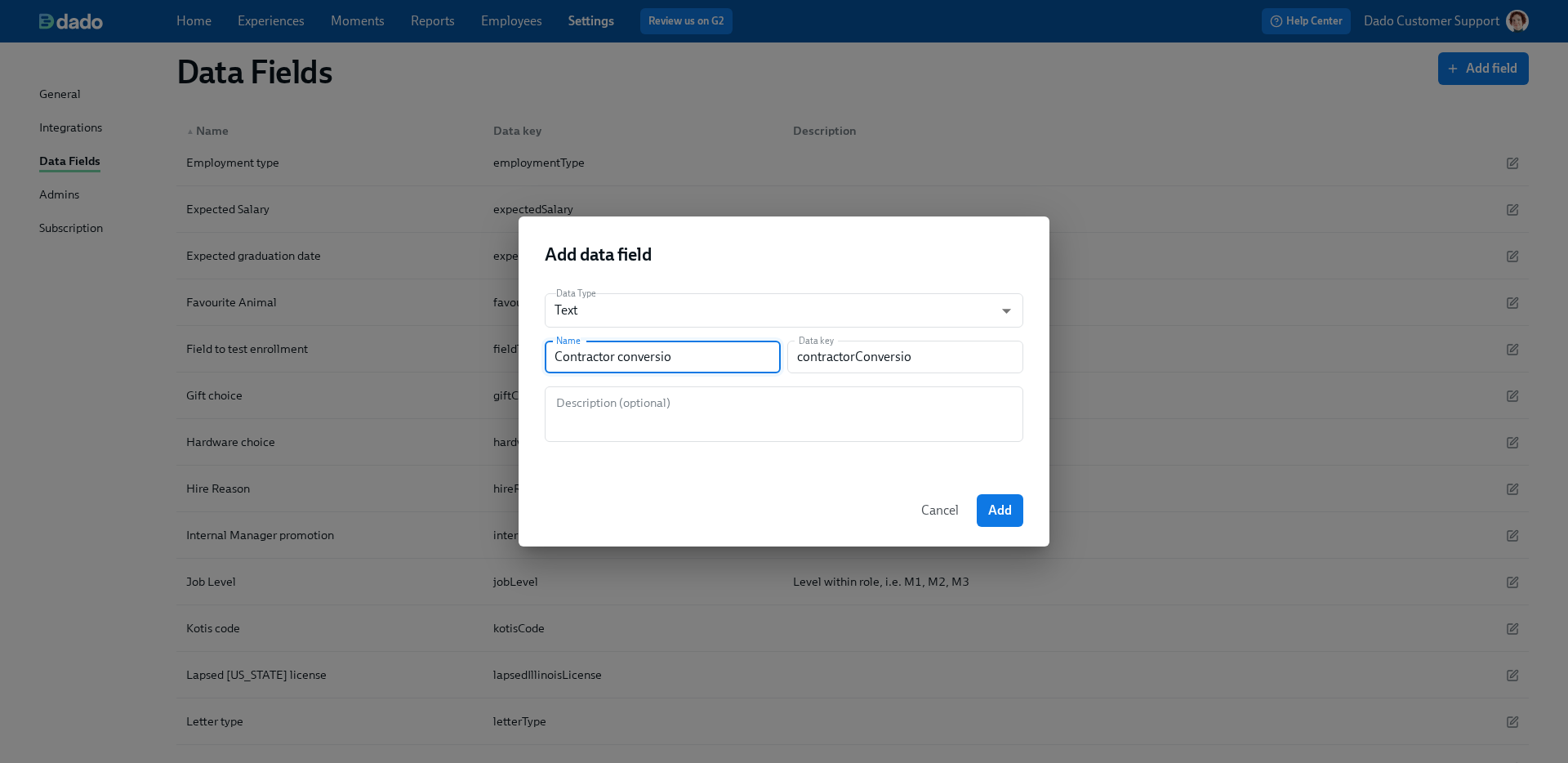
type input "Contractor conversion"
type input "contractorConversion"
type input "Contractor conversion"
click at [1003, 513] on span "Add" at bounding box center [1000, 510] width 23 height 17
